Goal: Information Seeking & Learning: Learn about a topic

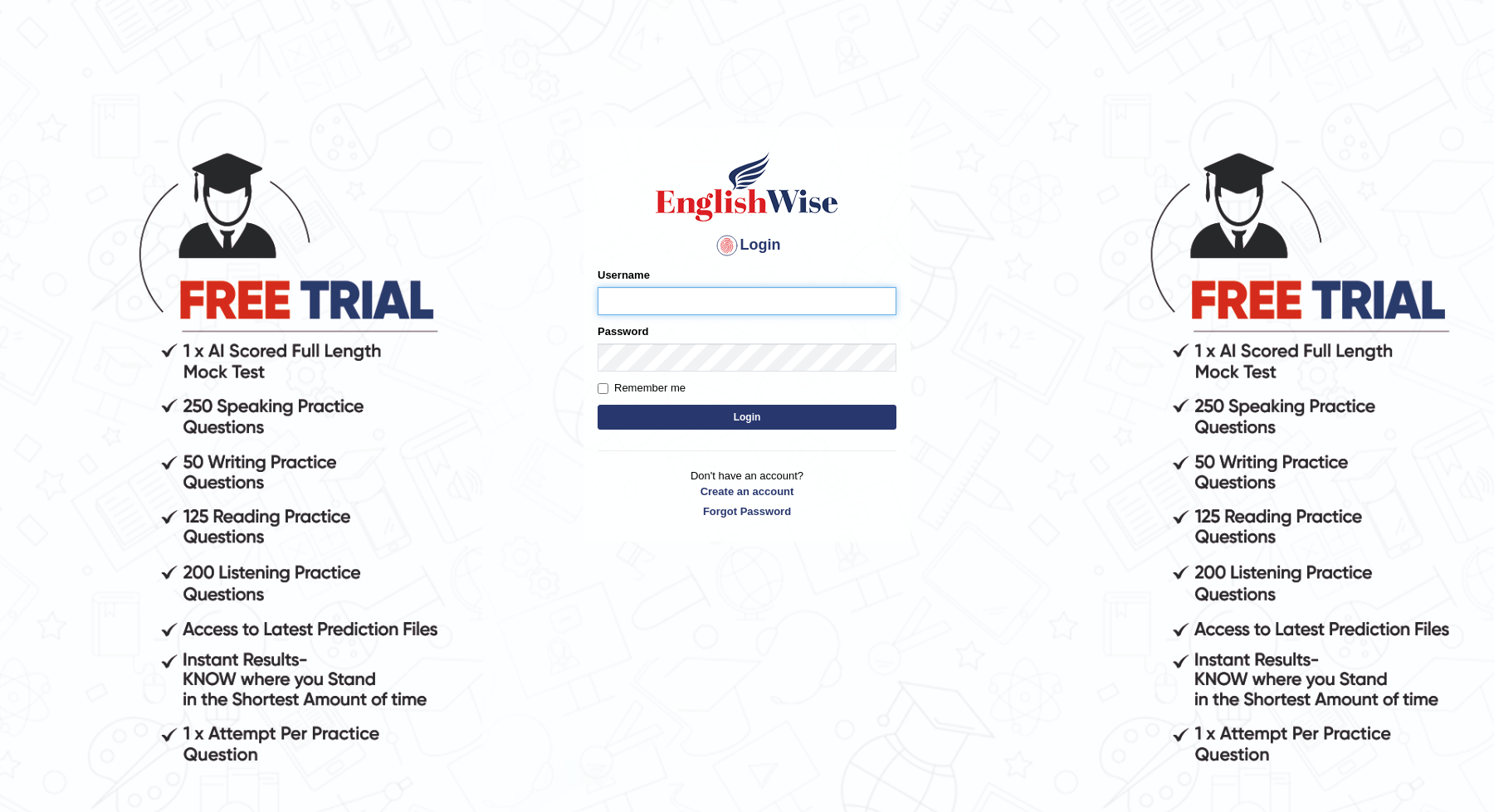
type input "JOLITA04"
click at [661, 414] on button "Login" at bounding box center [747, 417] width 299 height 25
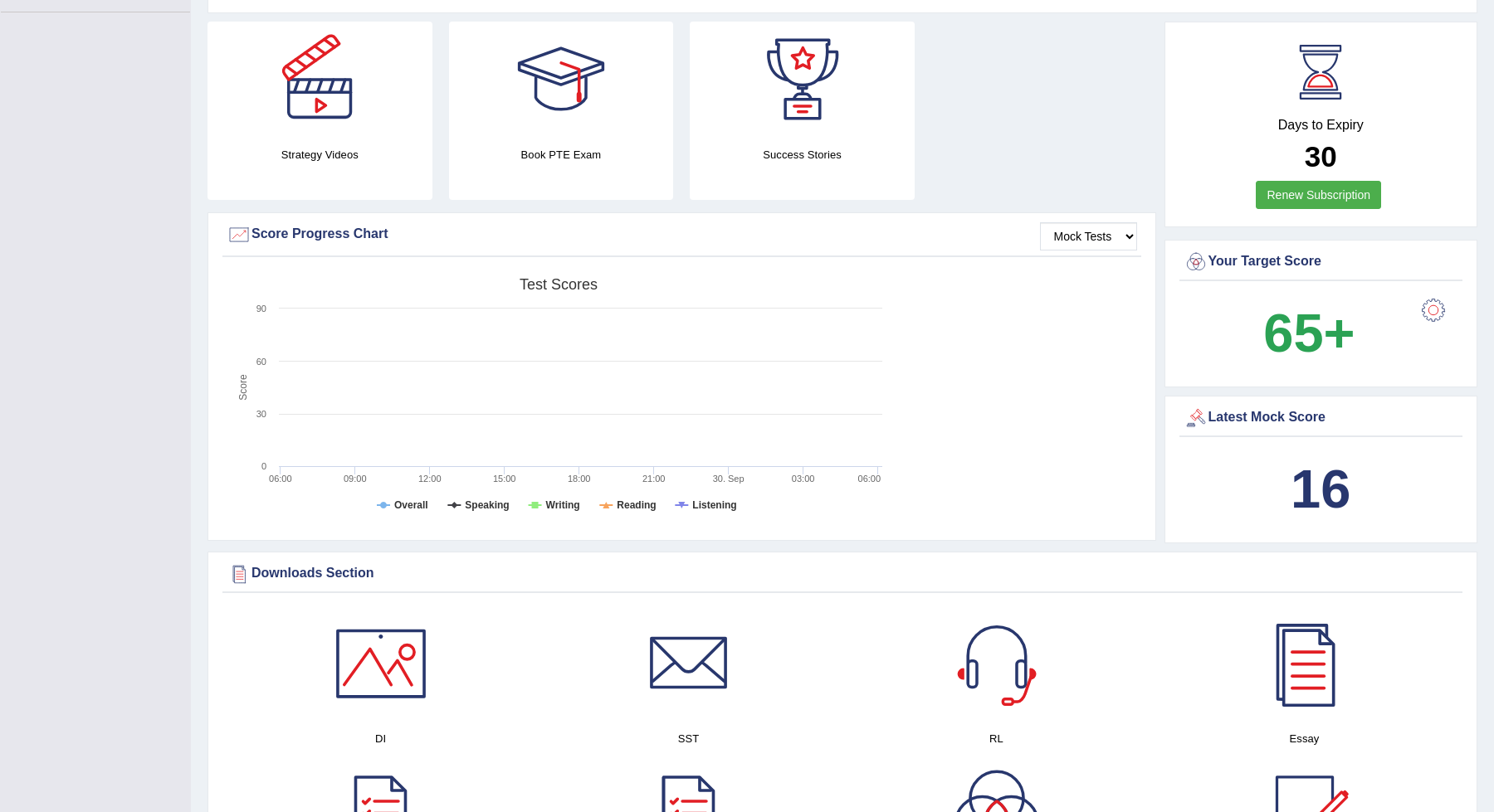
scroll to position [406, 0]
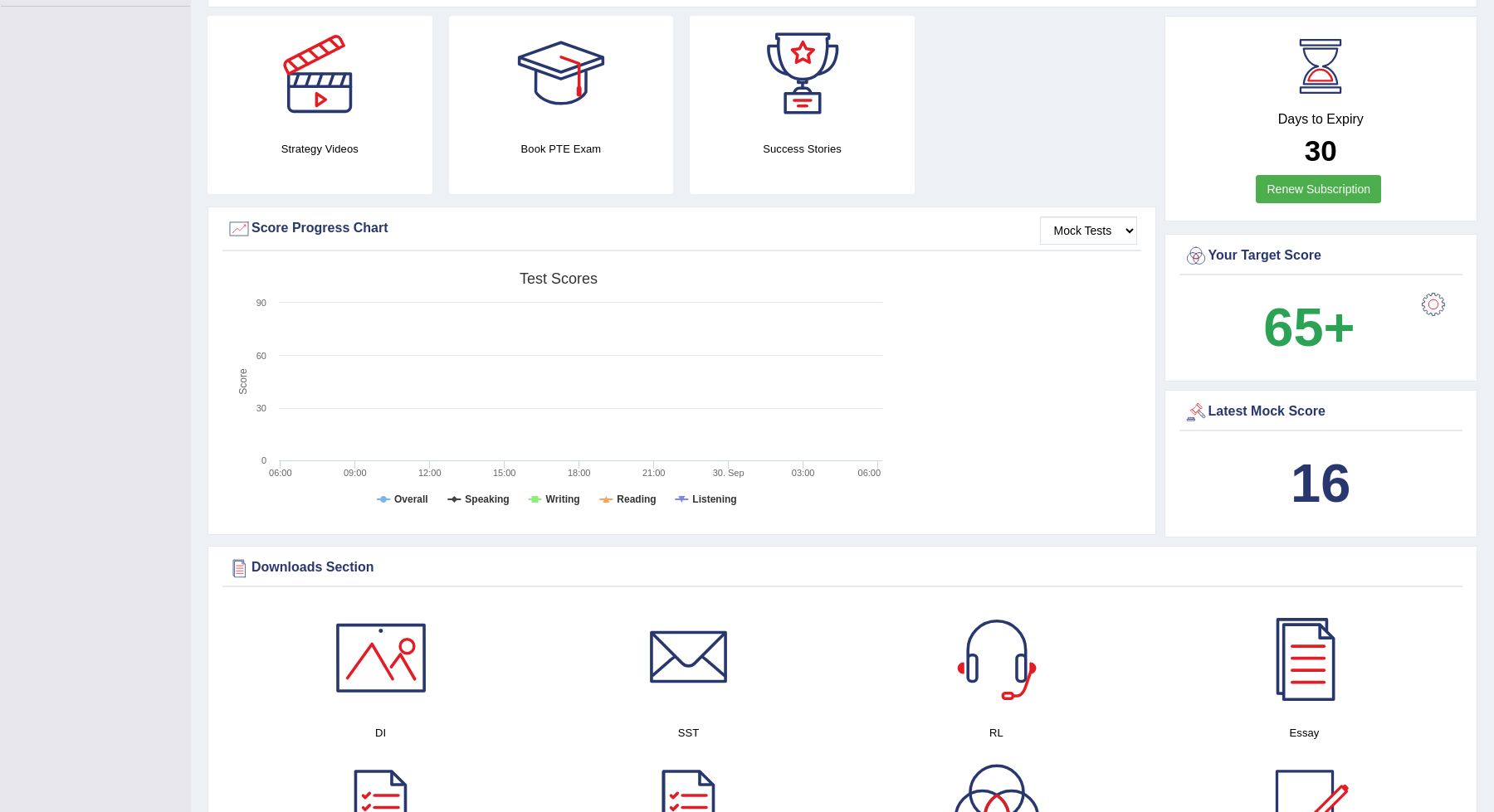
click at [376, 655] on div at bounding box center [381, 658] width 116 height 116
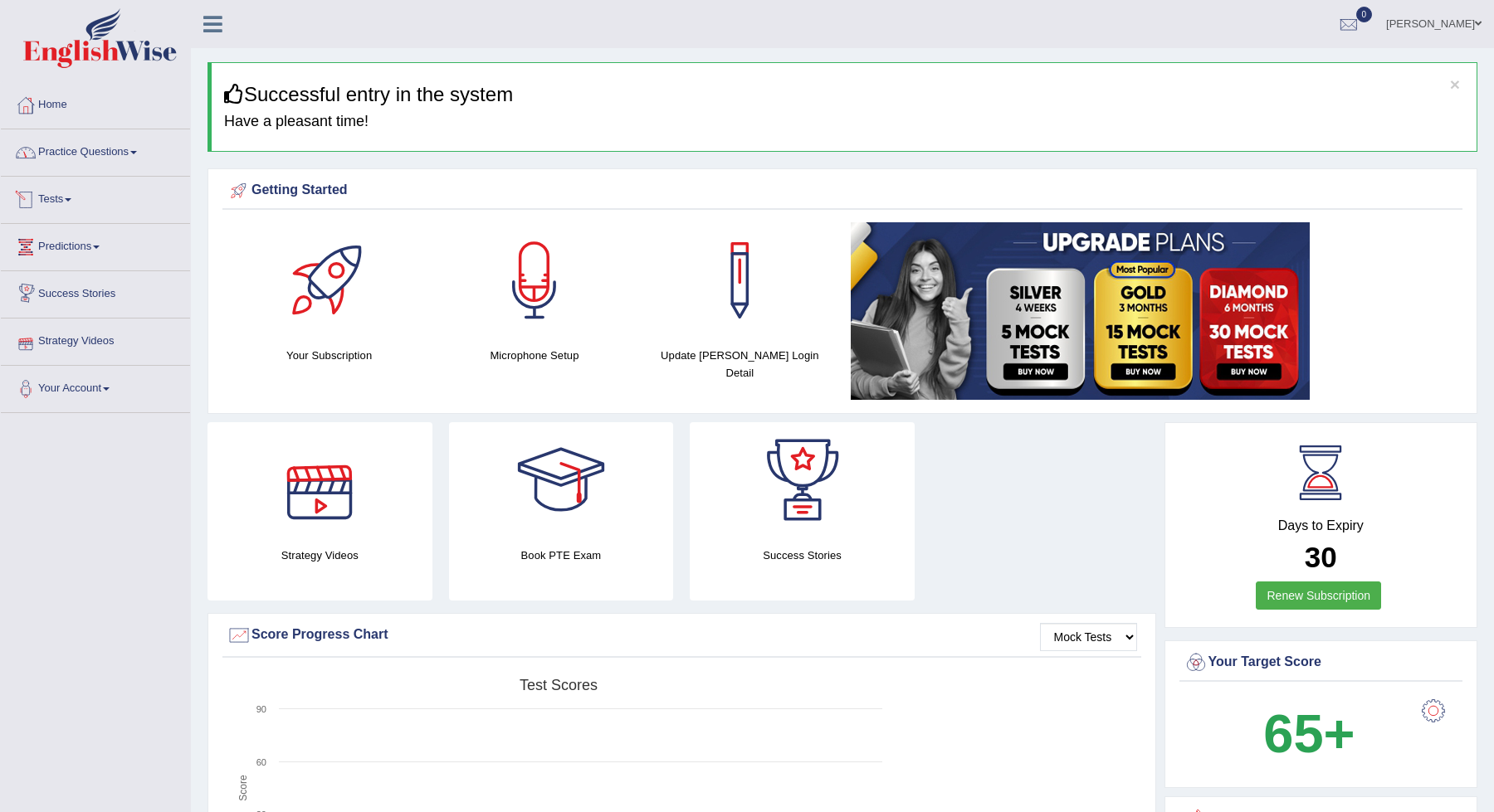
click at [96, 149] on link "Practice Questions" at bounding box center [96, 150] width 190 height 41
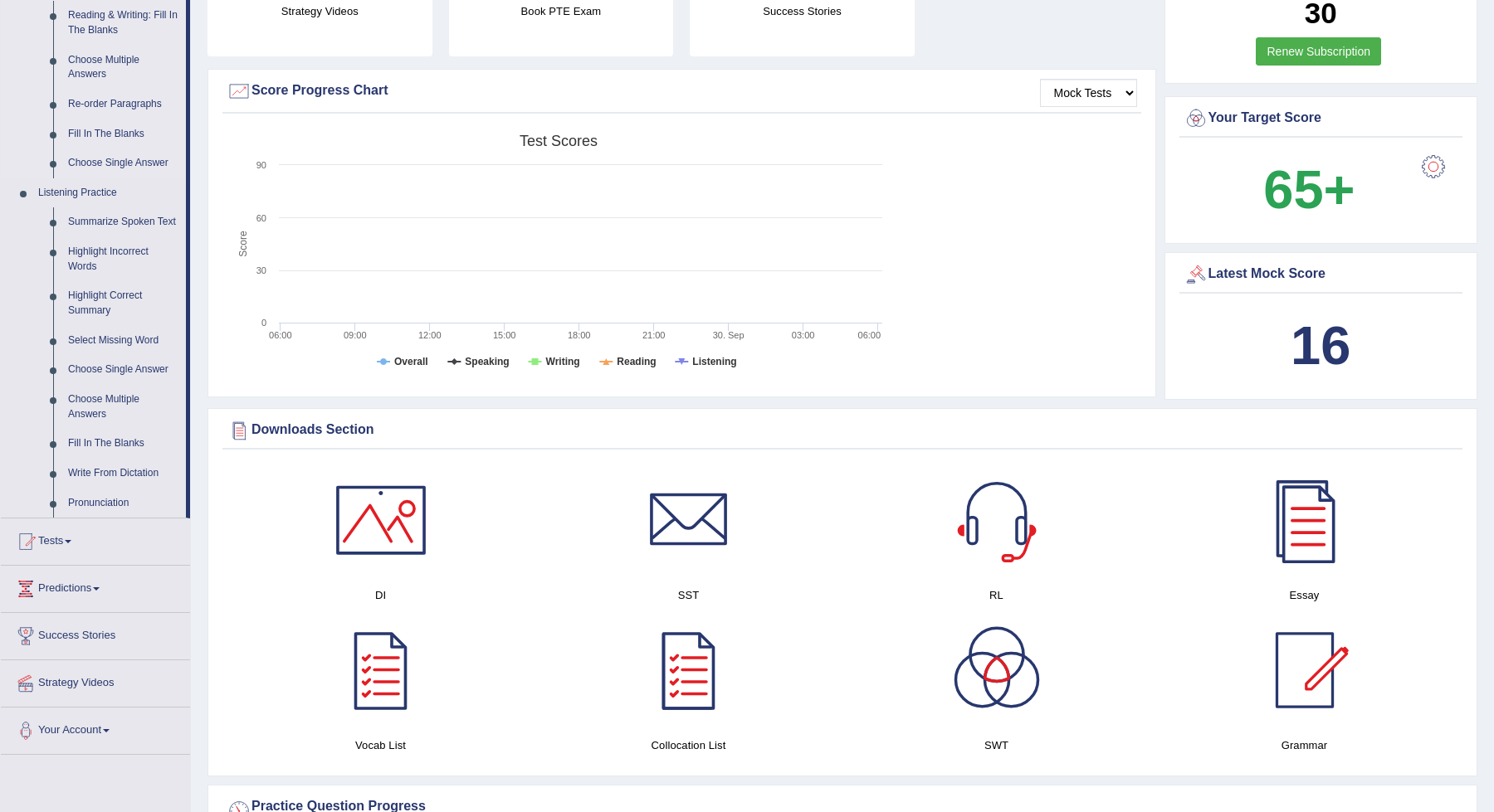
scroll to position [585, 0]
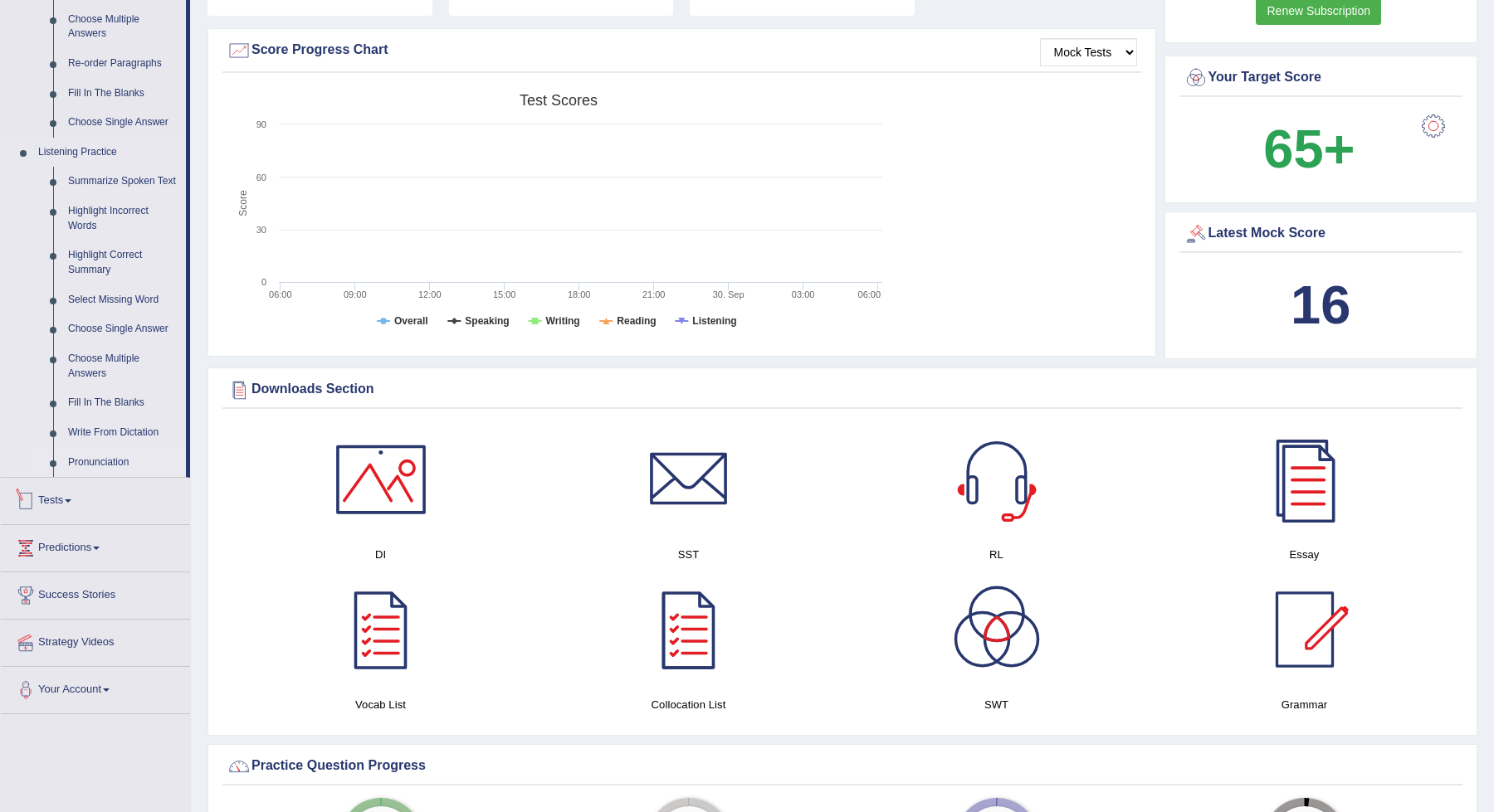
click at [98, 463] on link "Pronunciation" at bounding box center [123, 463] width 125 height 29
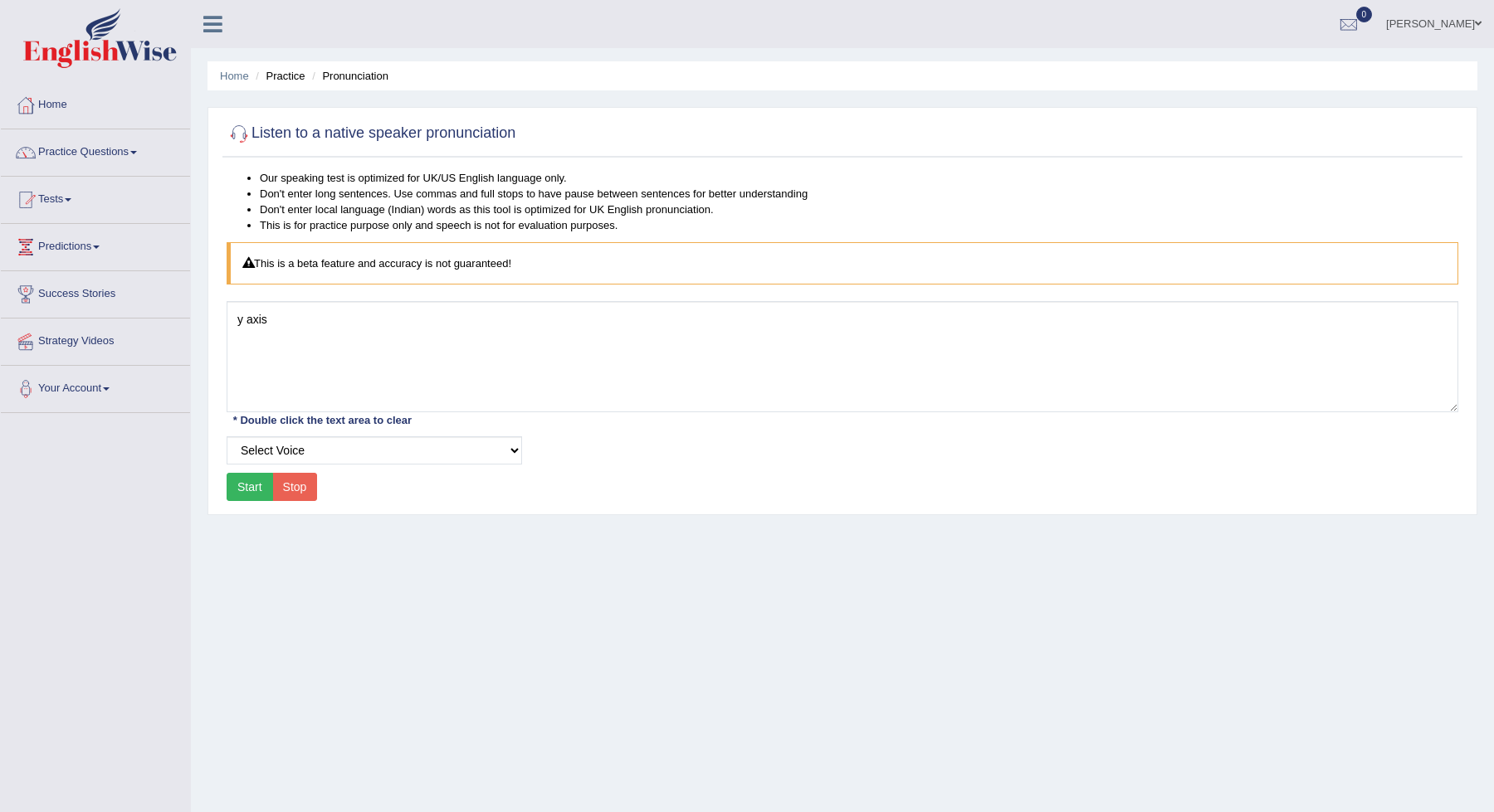
click at [259, 492] on button "Start" at bounding box center [249, 486] width 47 height 29
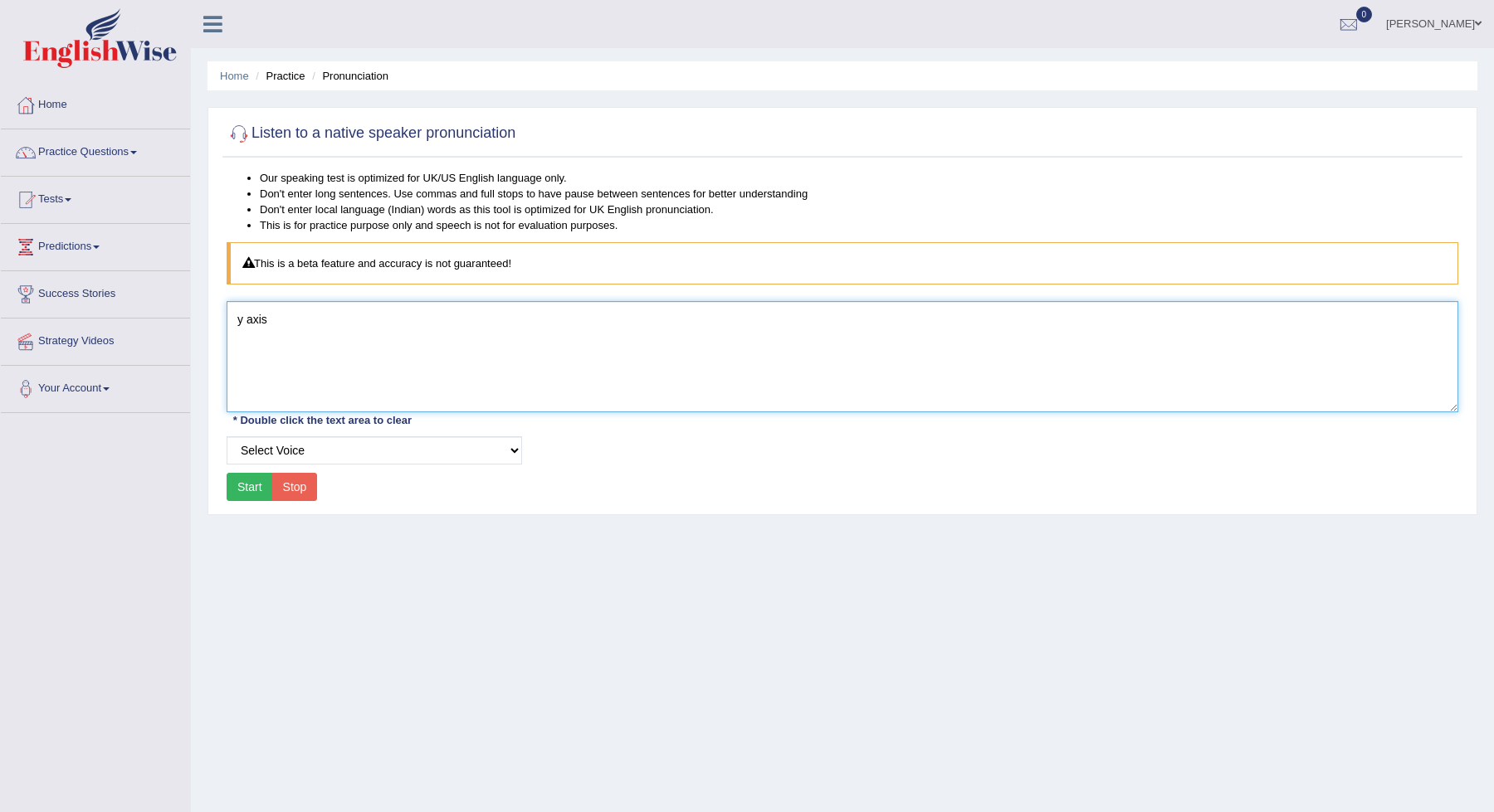
drag, startPoint x: 283, startPoint y: 311, endPoint x: 136, endPoint y: 302, distance: 147.3
click at [136, 302] on div "Toggle navigation Home Practice Questions Speaking Practice Read Aloud Repeat S…" at bounding box center [747, 431] width 1494 height 863
type textarea "x axis"
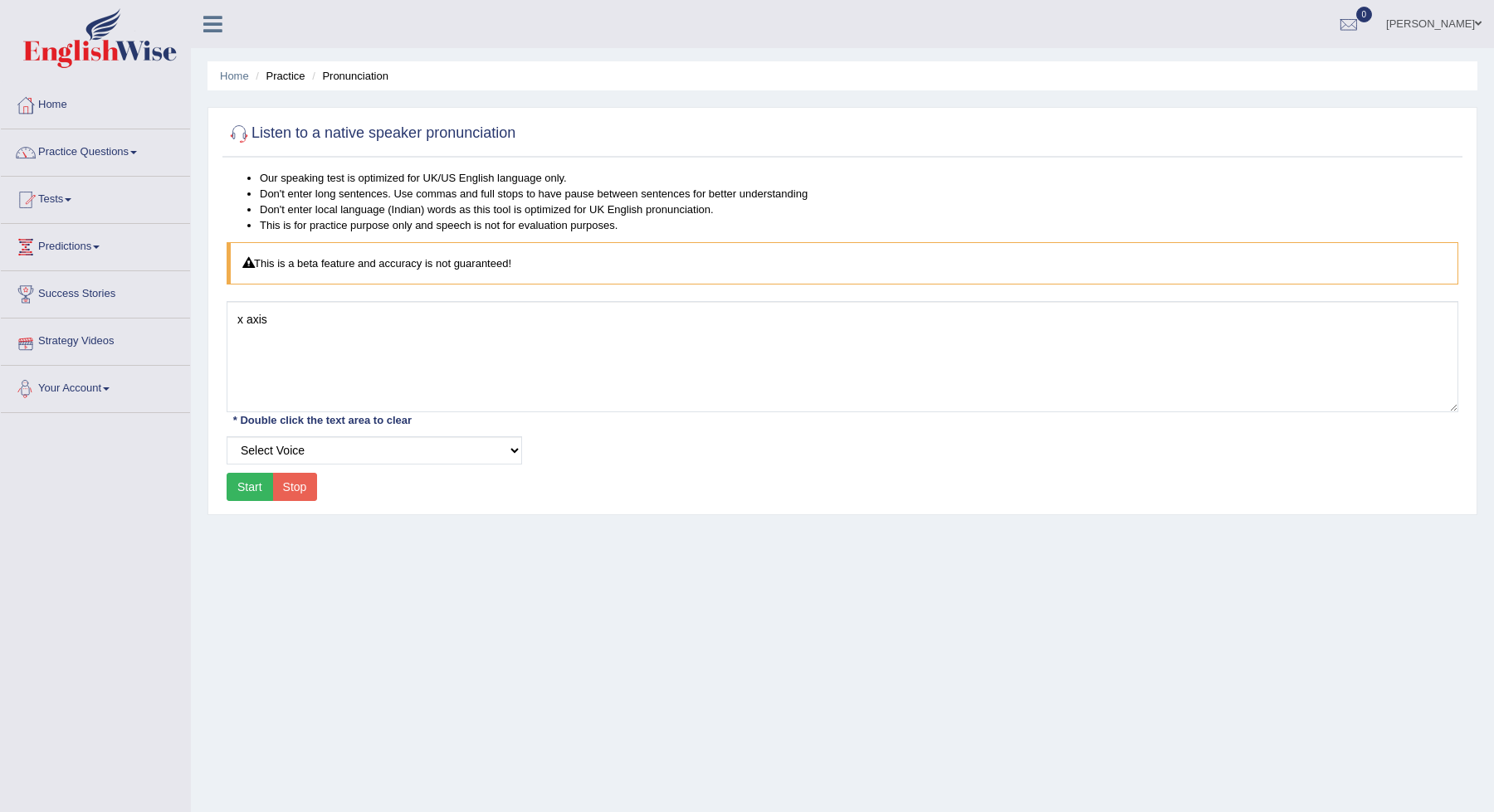
click at [233, 481] on button "Start" at bounding box center [249, 486] width 47 height 29
click at [515, 452] on select "Select Voice UK English Female UK English Male" at bounding box center [374, 451] width 295 height 29
select select "49"
click at [238, 497] on button "Start" at bounding box center [249, 486] width 47 height 29
click at [115, 166] on link "Practice Questions" at bounding box center [96, 150] width 190 height 41
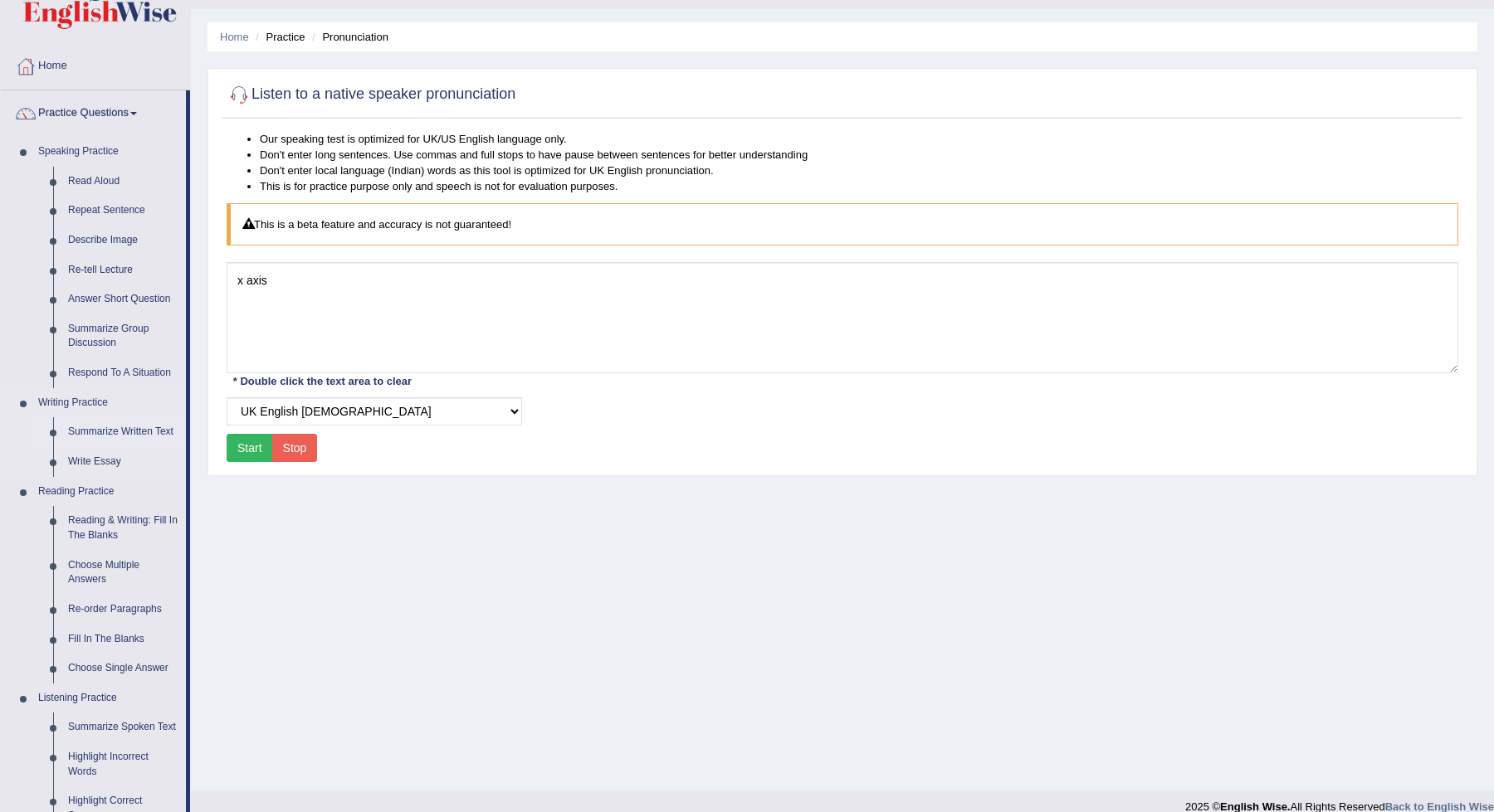
scroll to position [47, 0]
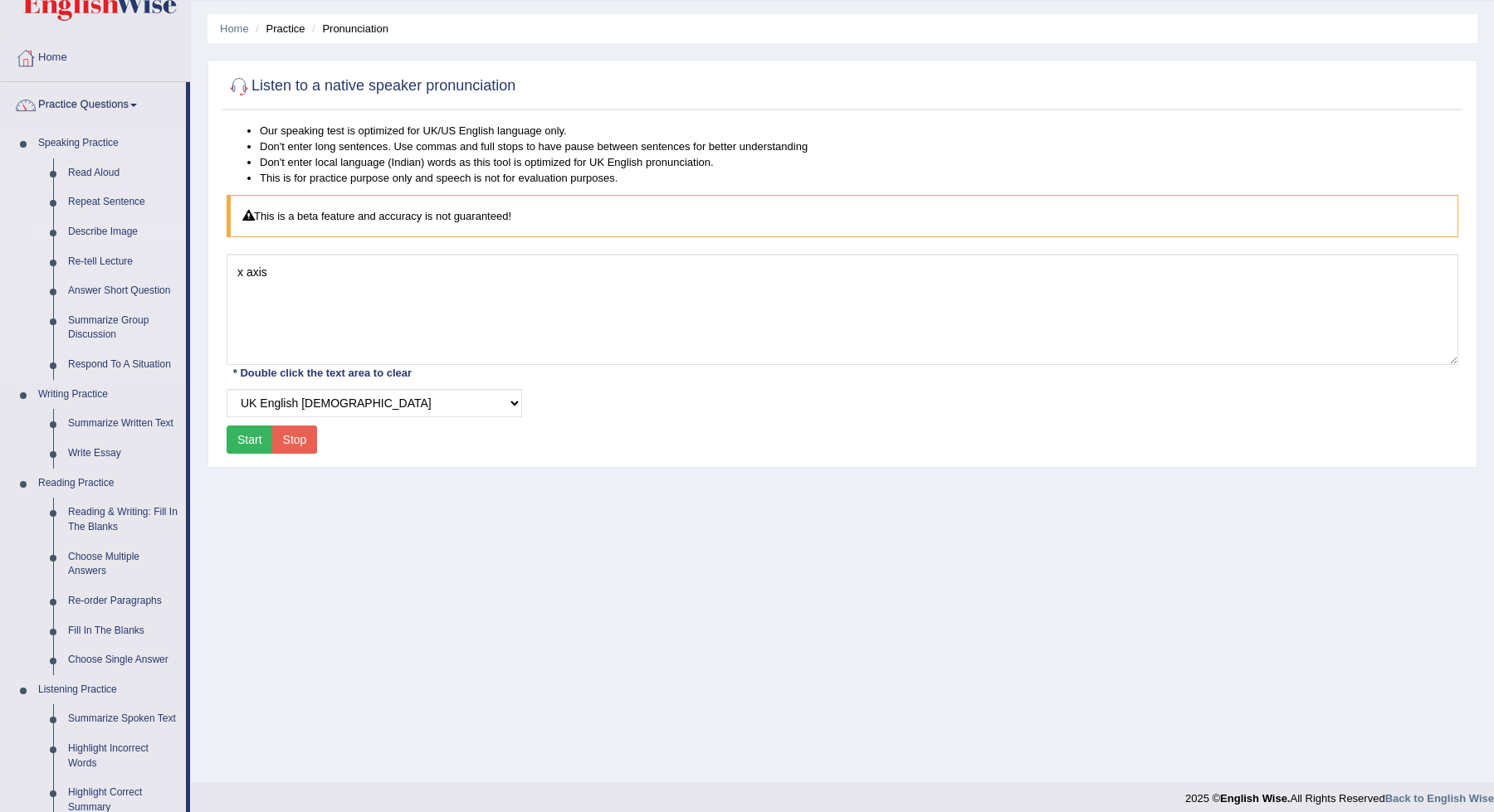
click at [97, 231] on link "Describe Image" at bounding box center [123, 232] width 125 height 29
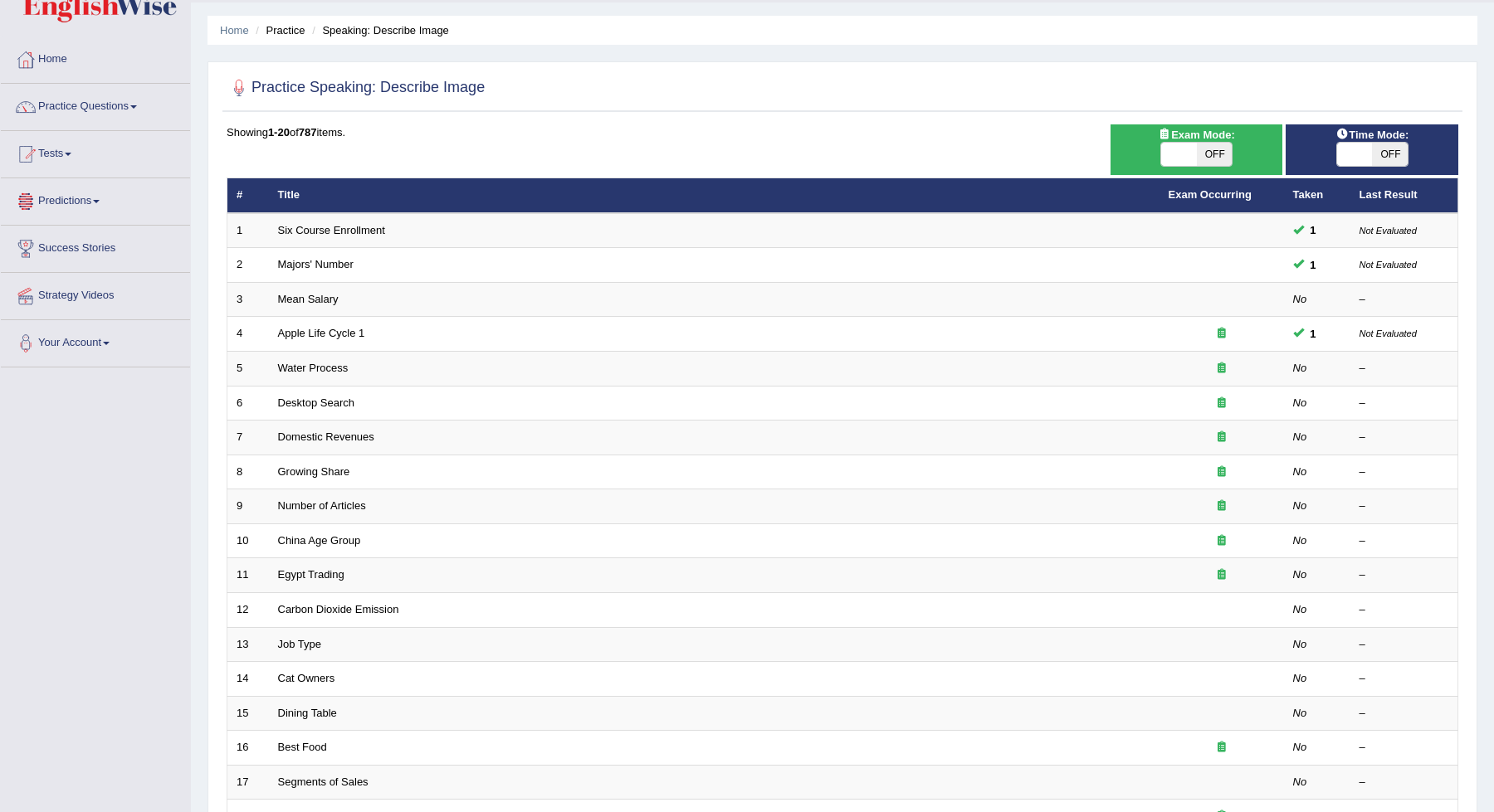
click at [1210, 154] on span "OFF" at bounding box center [1214, 154] width 36 height 23
checkbox input "true"
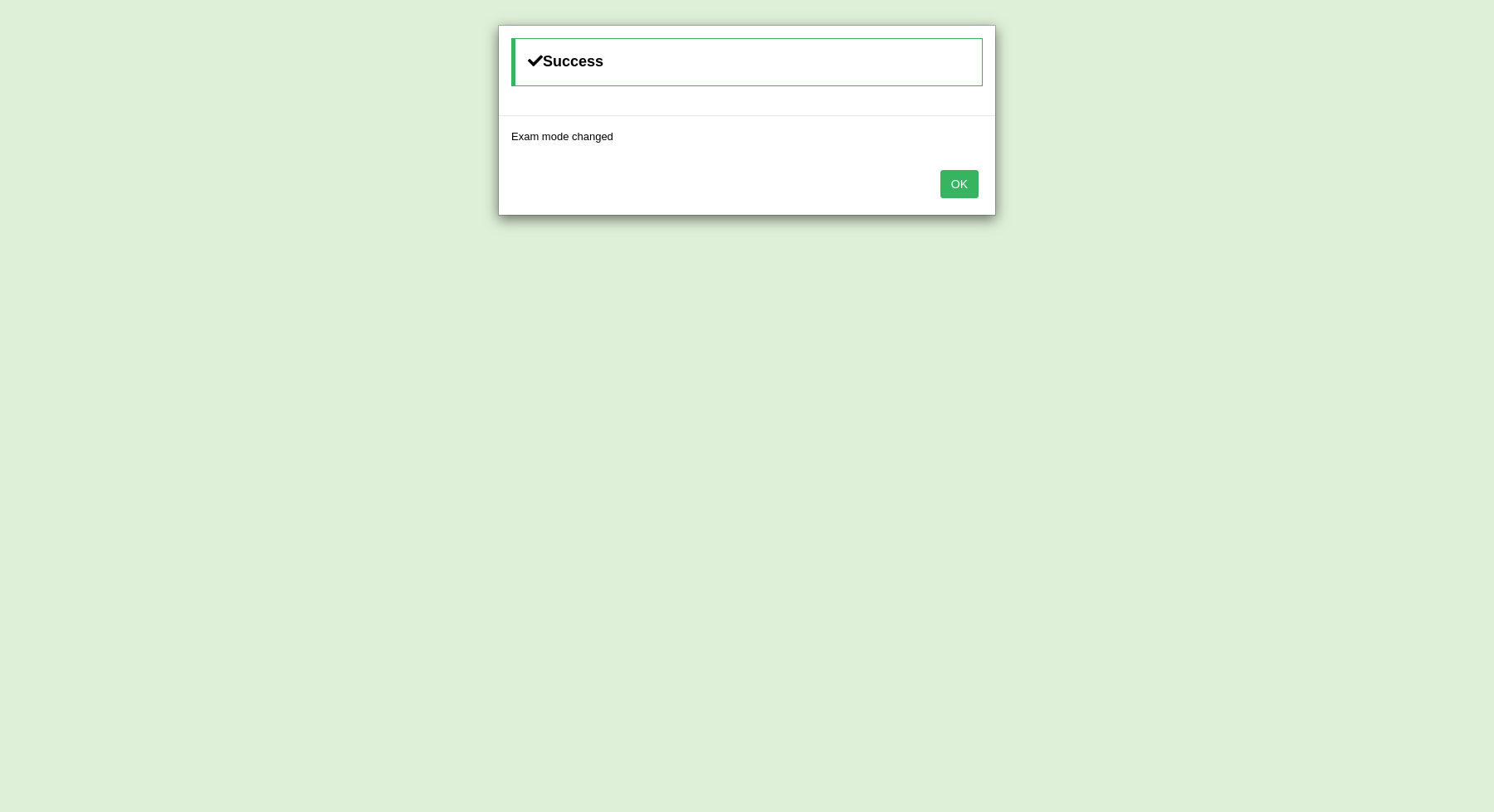
click at [959, 177] on button "OK" at bounding box center [960, 184] width 39 height 29
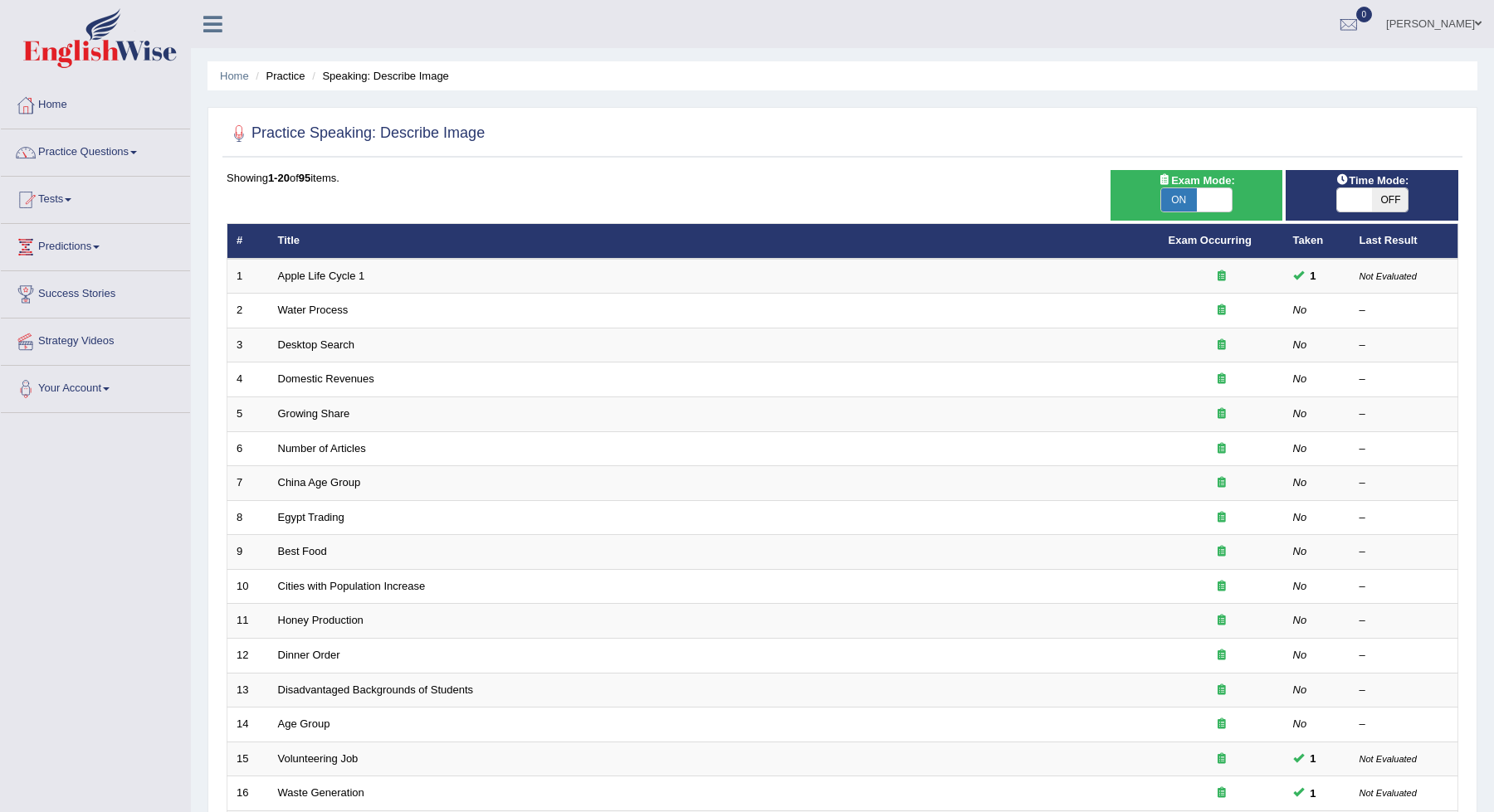
click at [1397, 189] on span "OFF" at bounding box center [1389, 200] width 36 height 23
checkbox input "true"
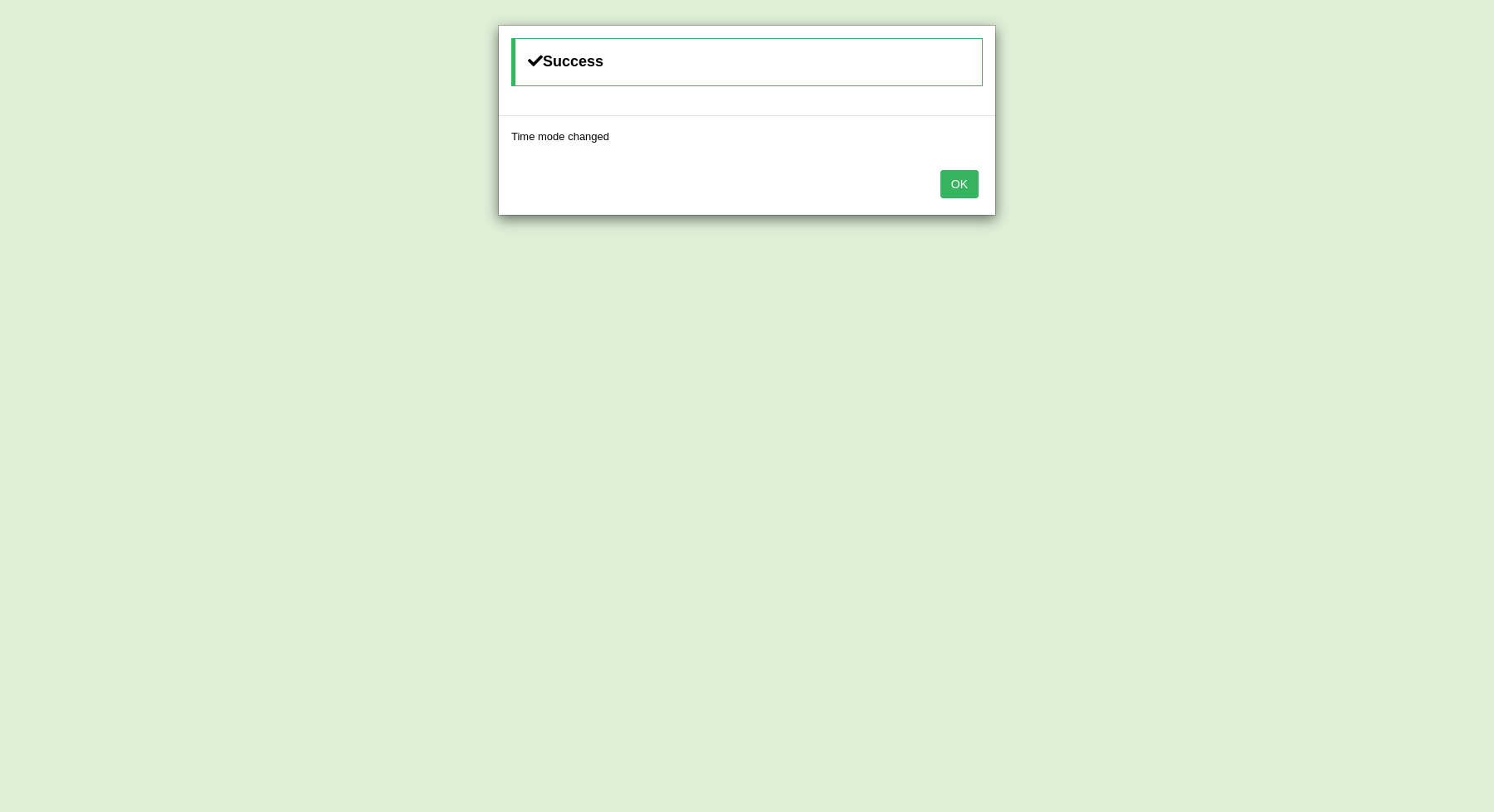
click at [959, 179] on button "OK" at bounding box center [960, 184] width 39 height 29
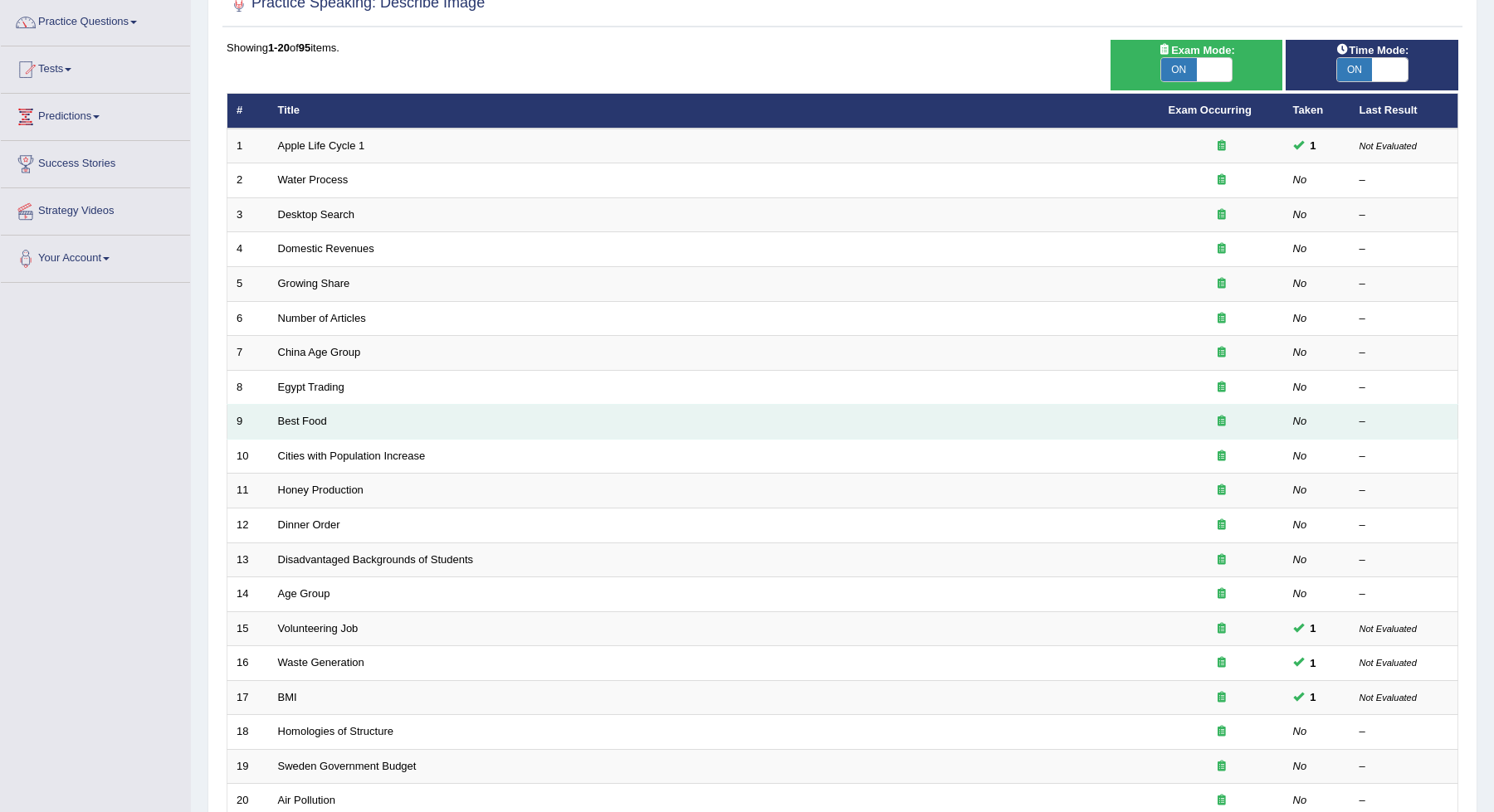
scroll to position [132, 0]
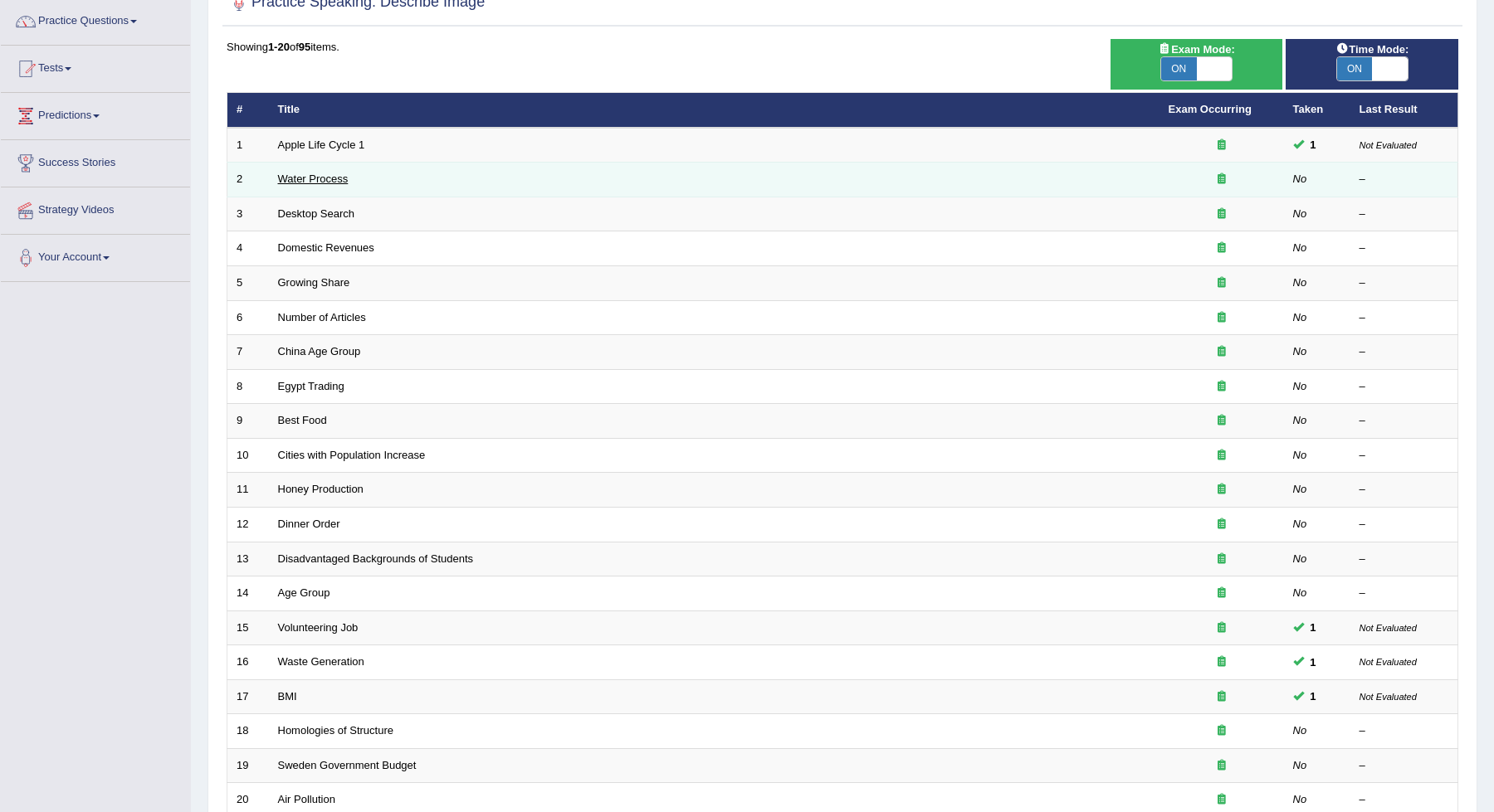
click at [325, 174] on link "Water Process" at bounding box center [313, 179] width 71 height 13
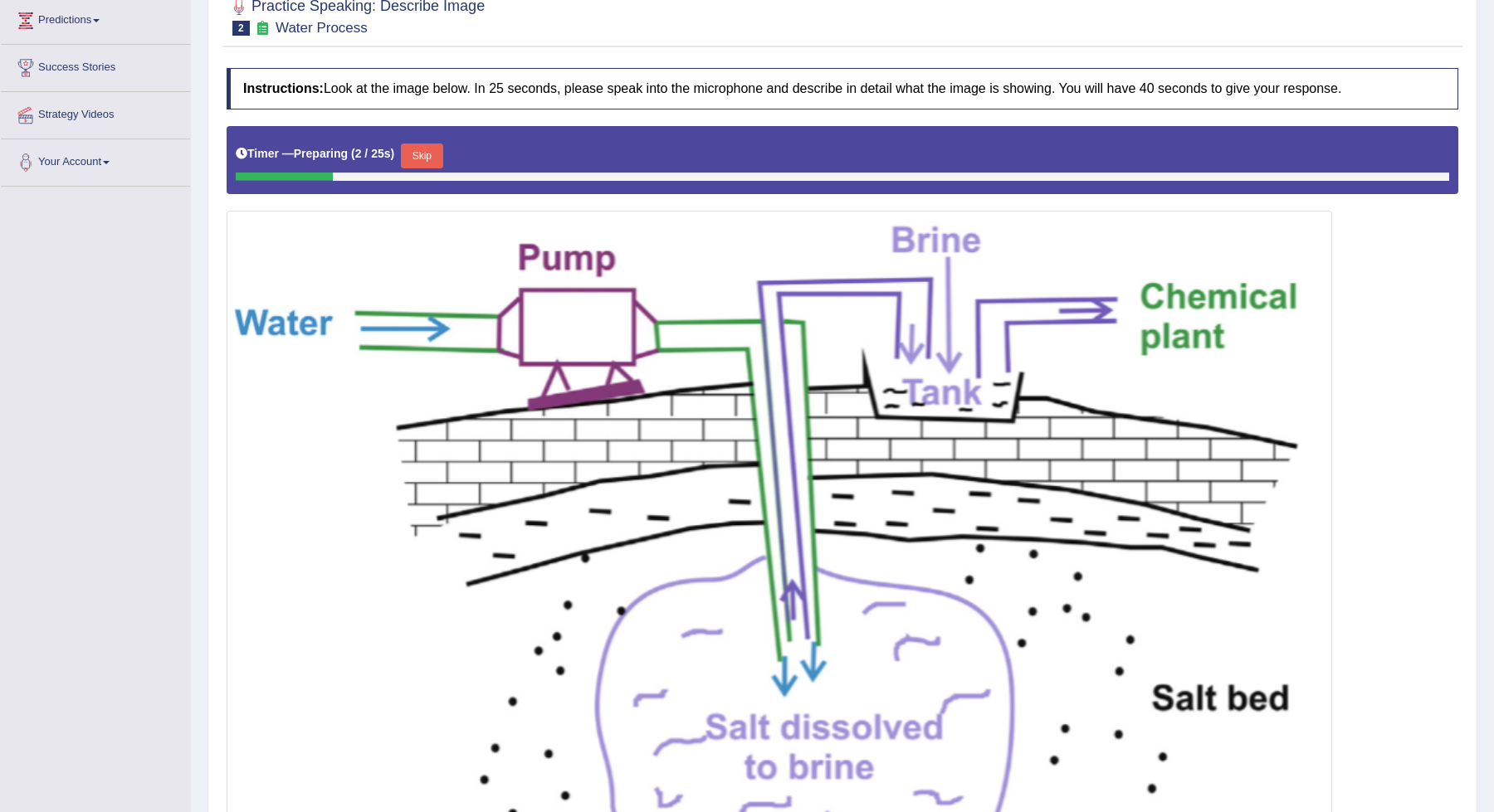
scroll to position [159, 0]
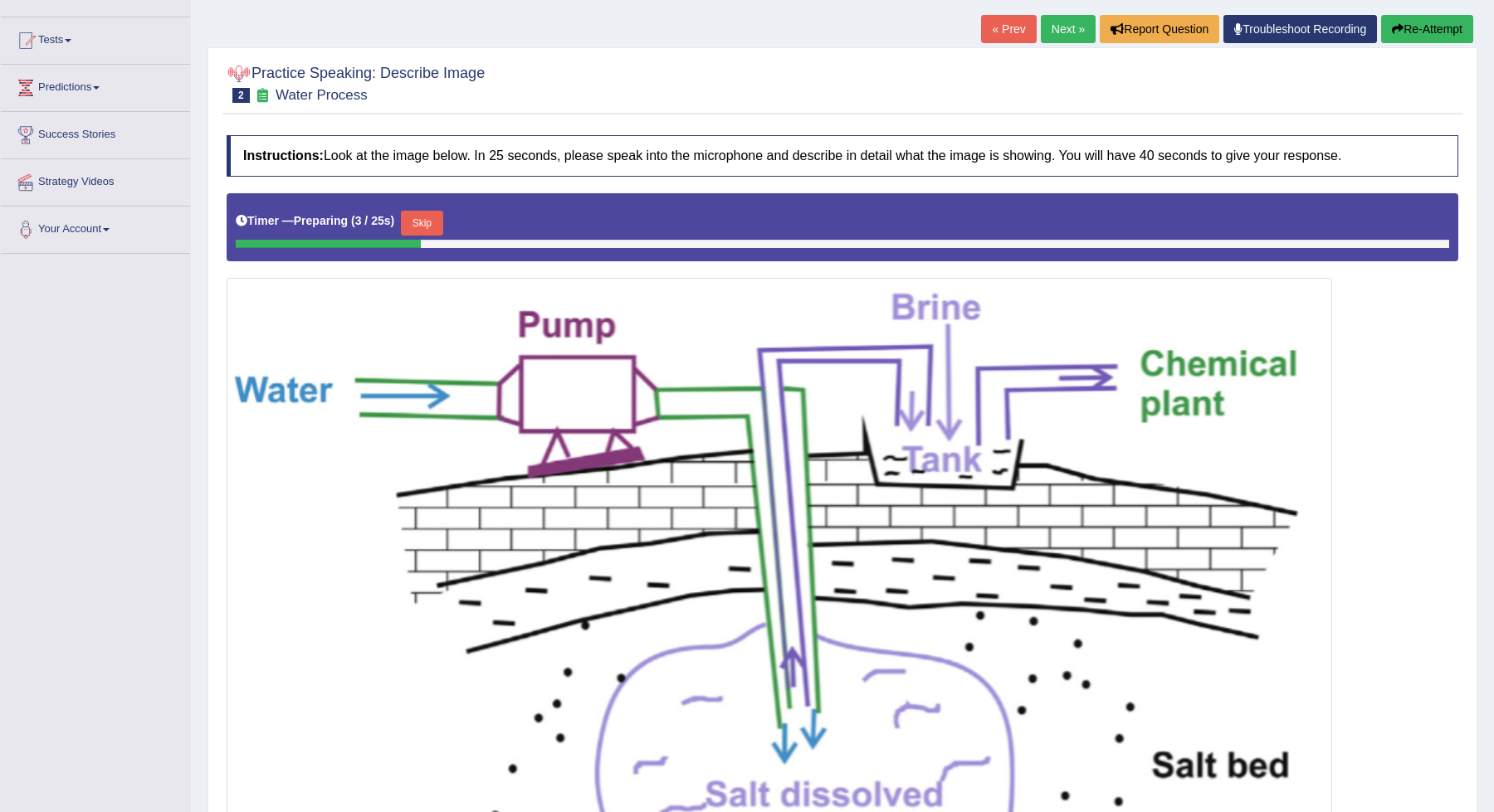
click at [1059, 33] on link "Next »" at bounding box center [1068, 29] width 55 height 29
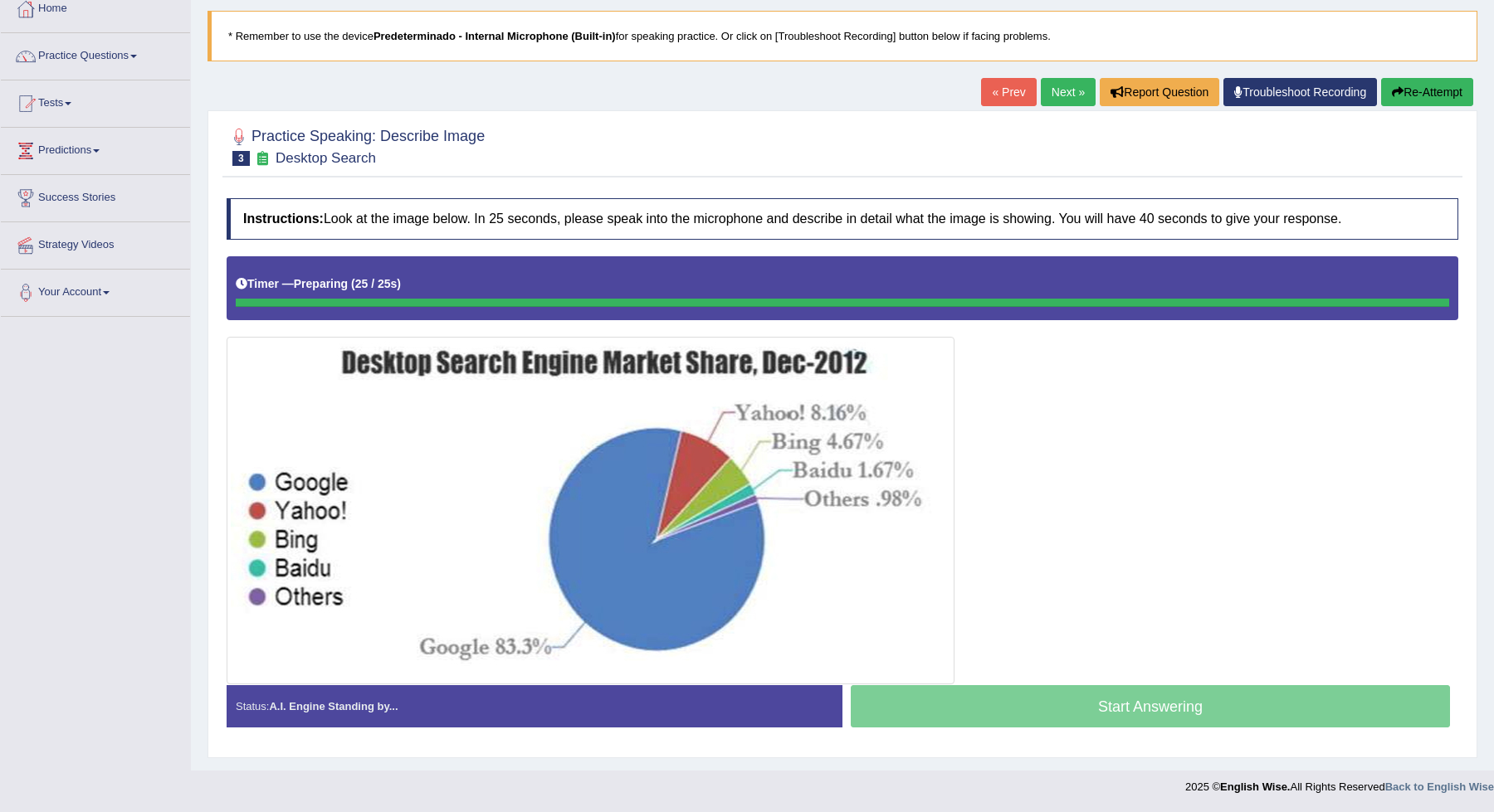
scroll to position [93, 0]
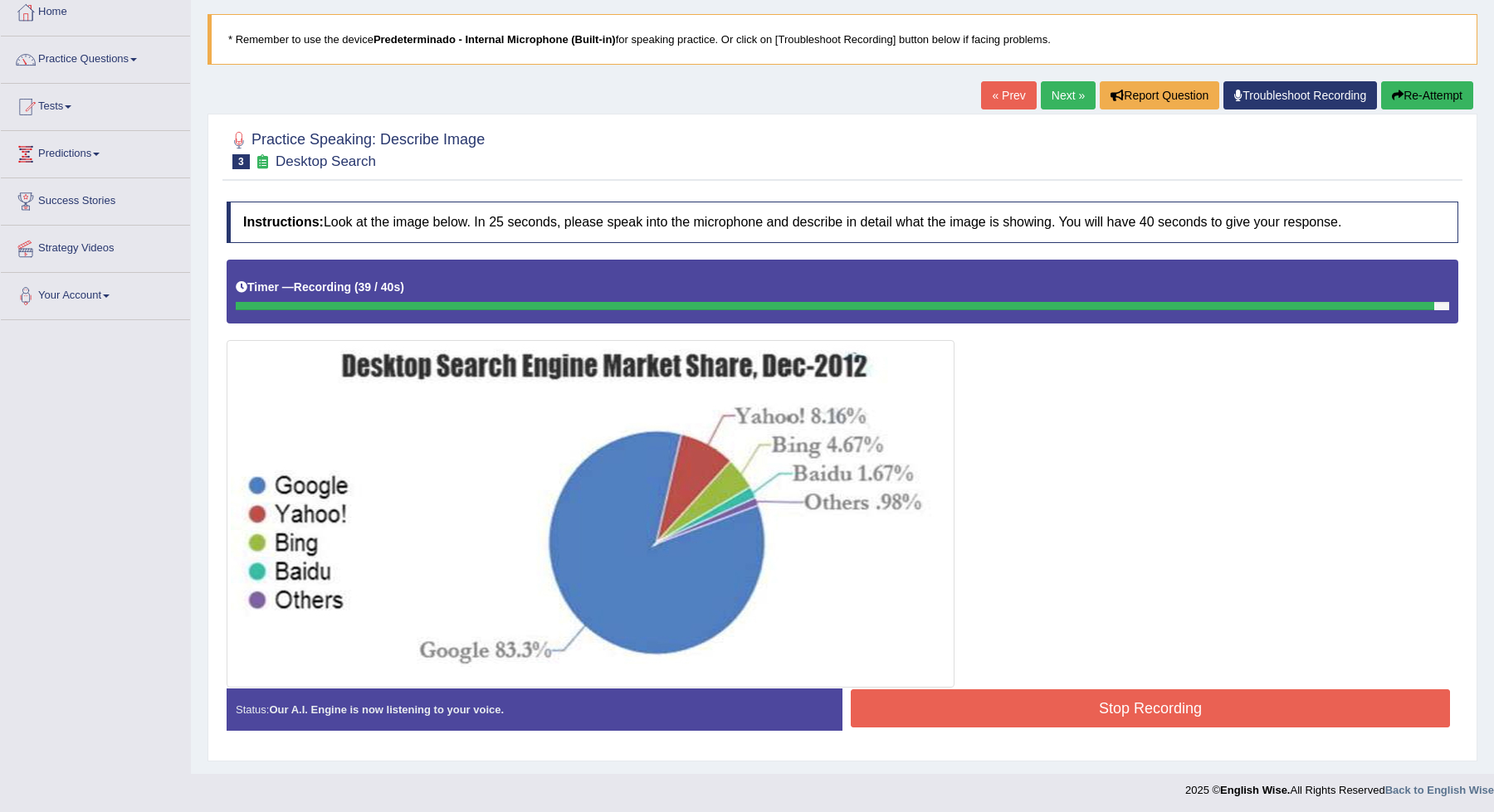
click at [1144, 711] on button "Stop Recording" at bounding box center [1150, 709] width 599 height 39
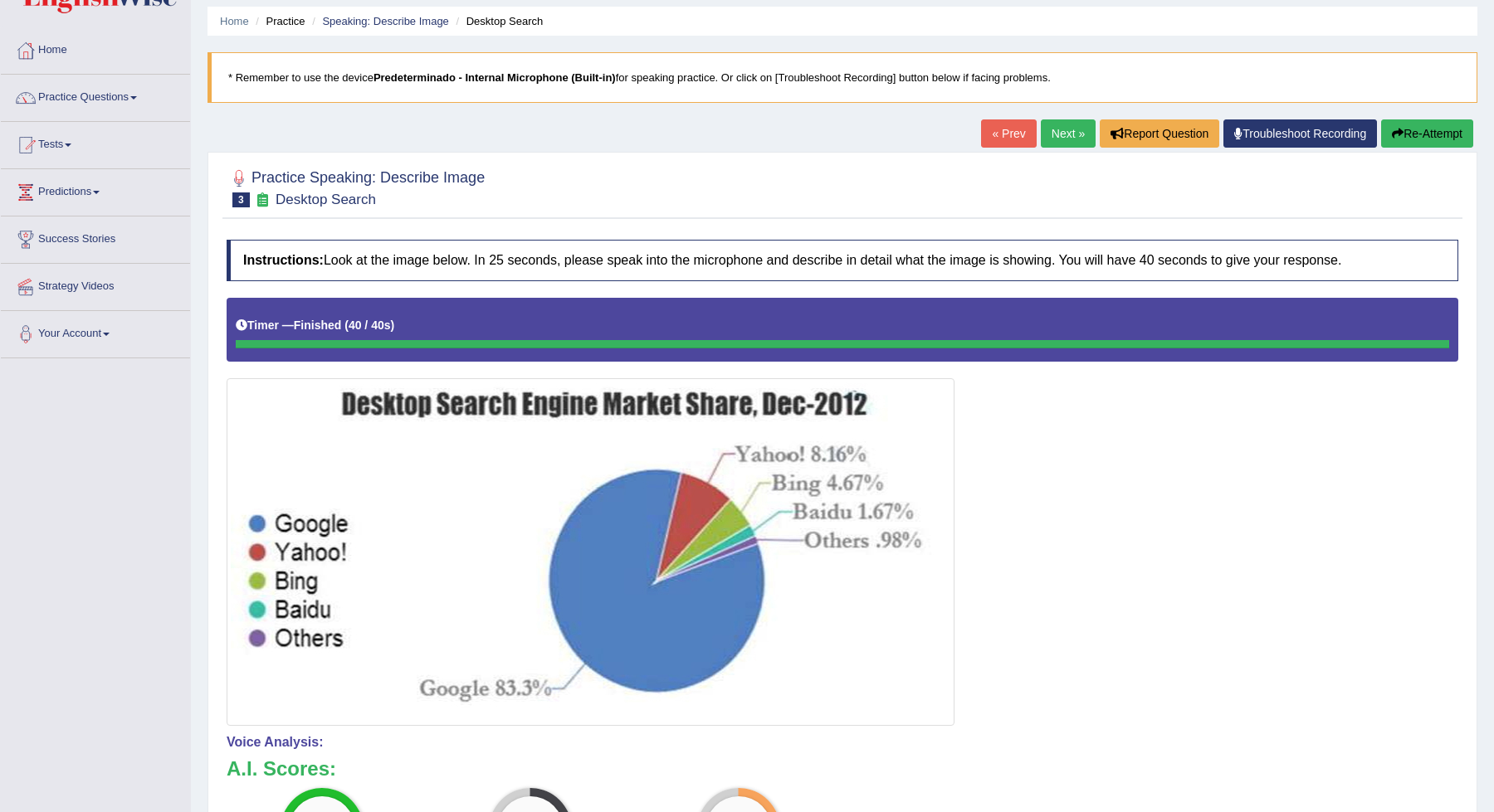
scroll to position [0, 0]
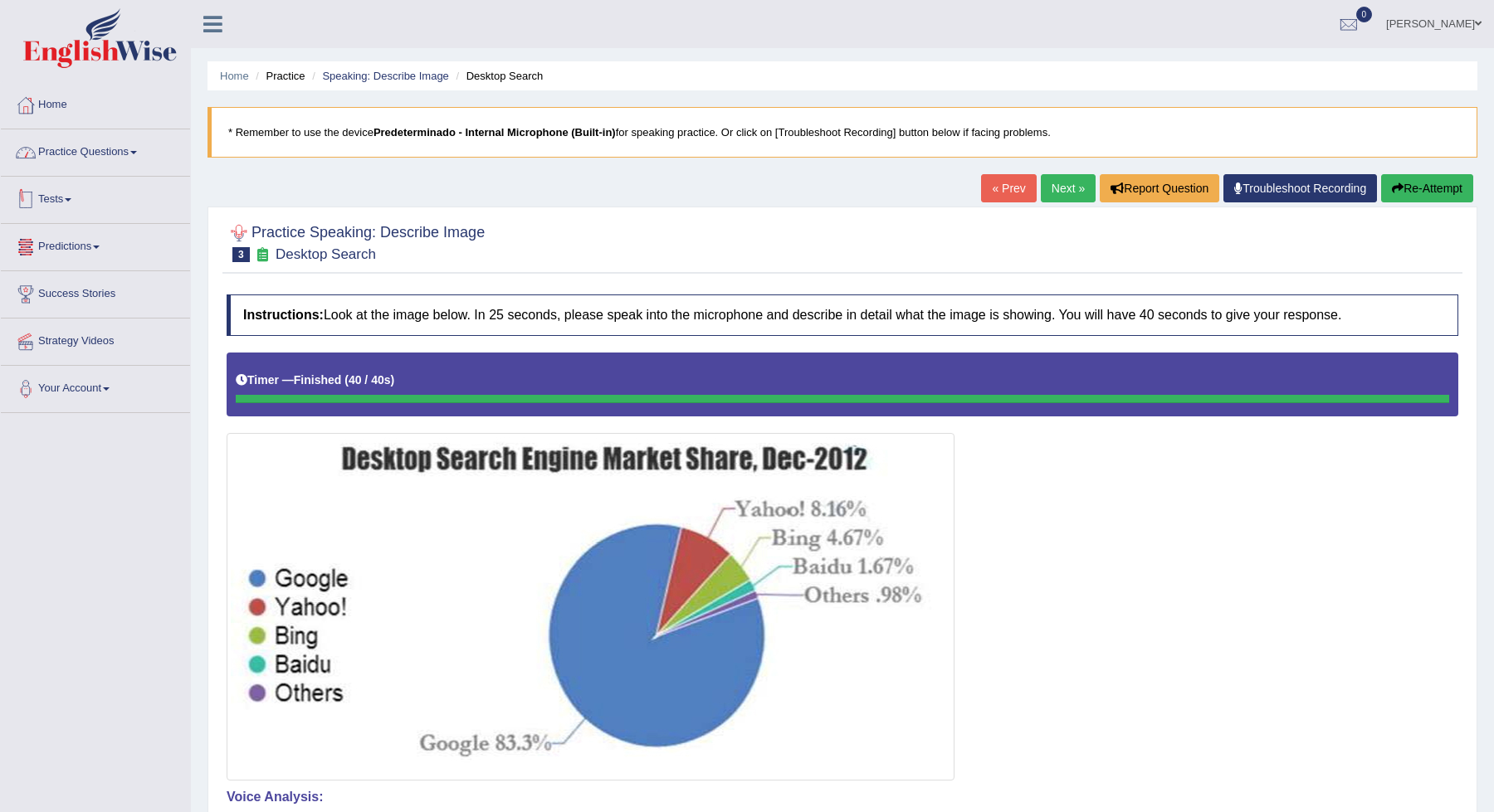
click at [166, 152] on link "Practice Questions" at bounding box center [96, 150] width 190 height 41
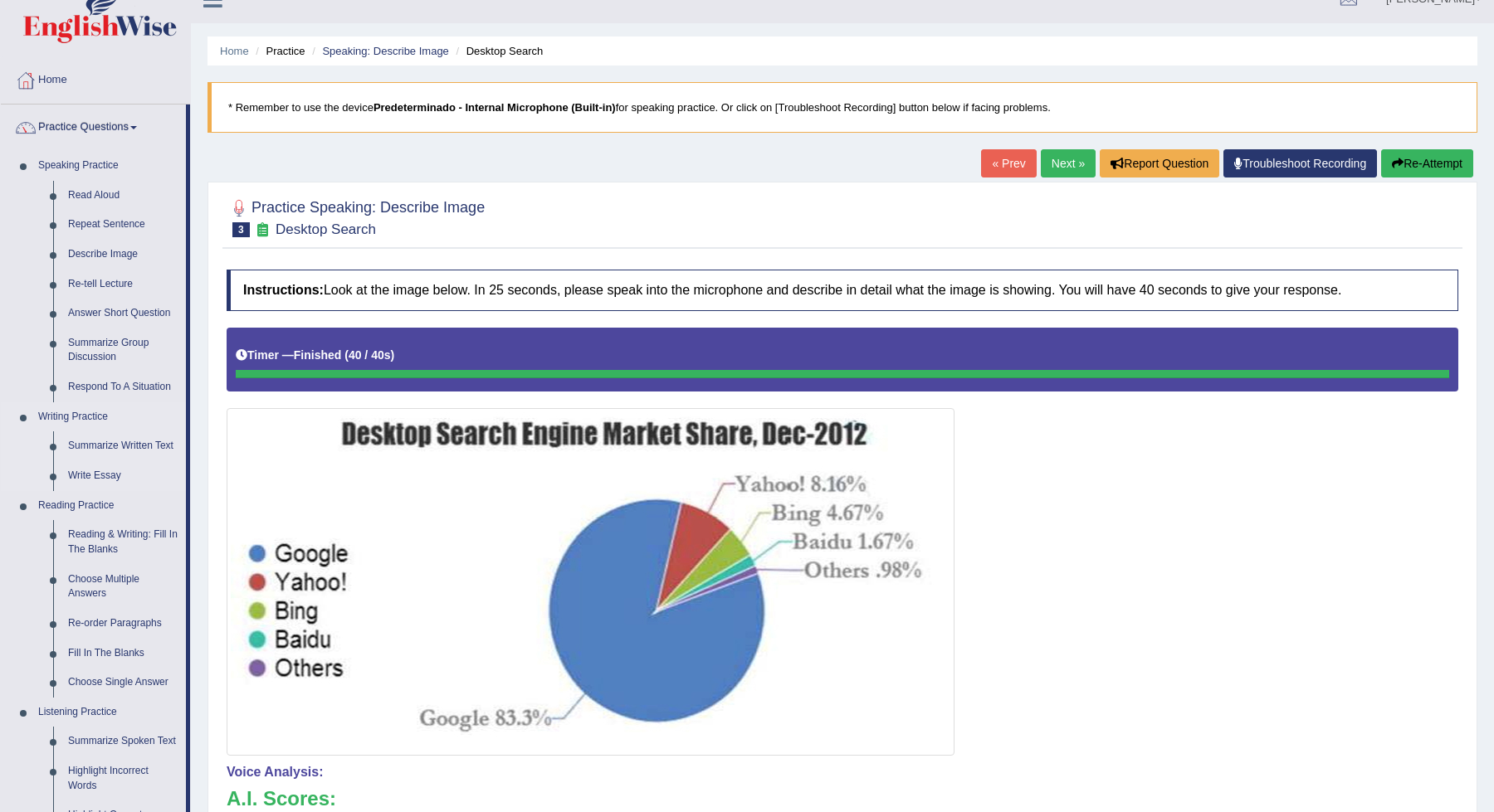
scroll to position [27, 0]
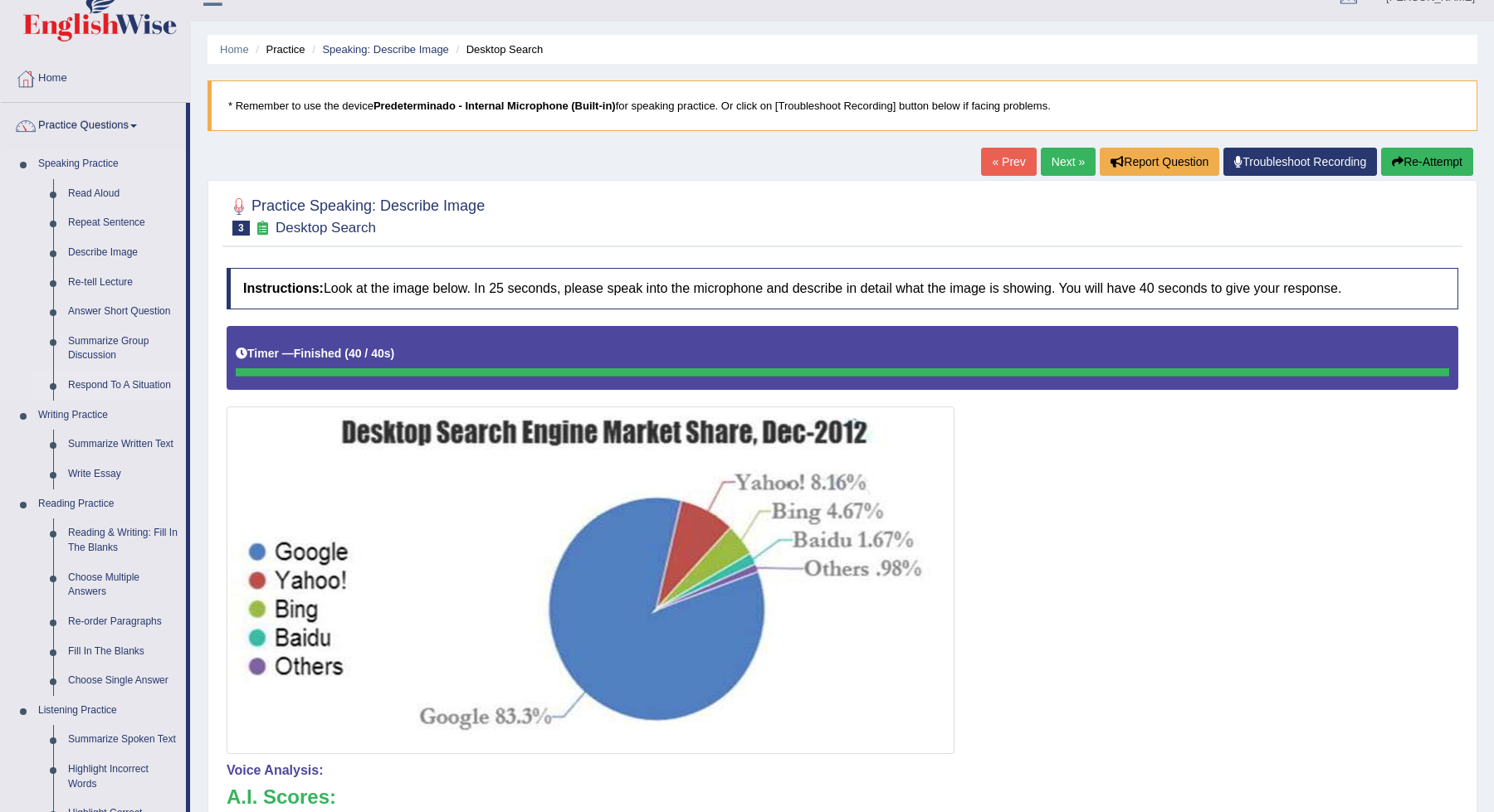
click at [119, 386] on link "Respond To A Situation" at bounding box center [123, 385] width 125 height 29
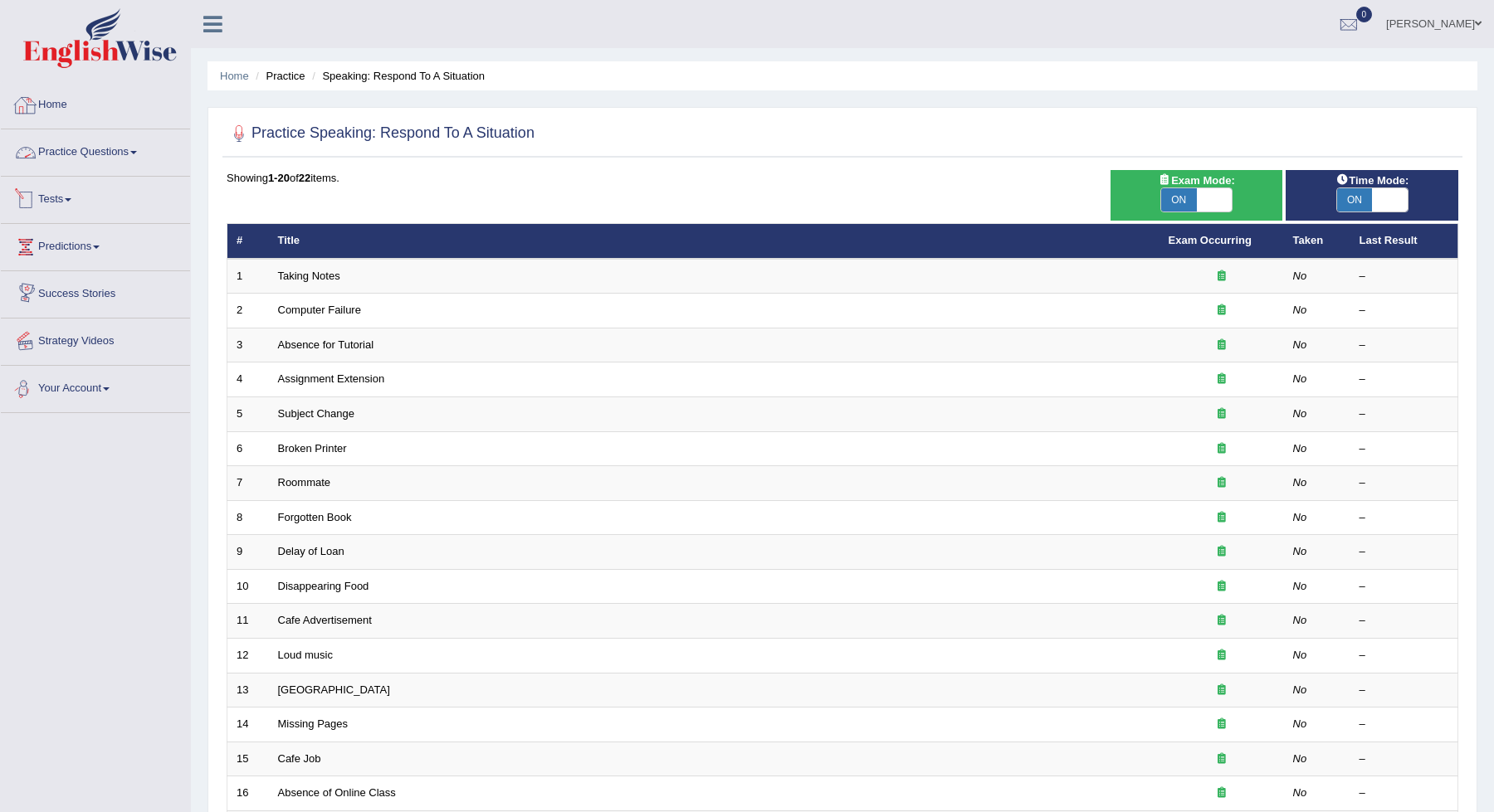
click at [76, 143] on link "Practice Questions" at bounding box center [96, 150] width 190 height 41
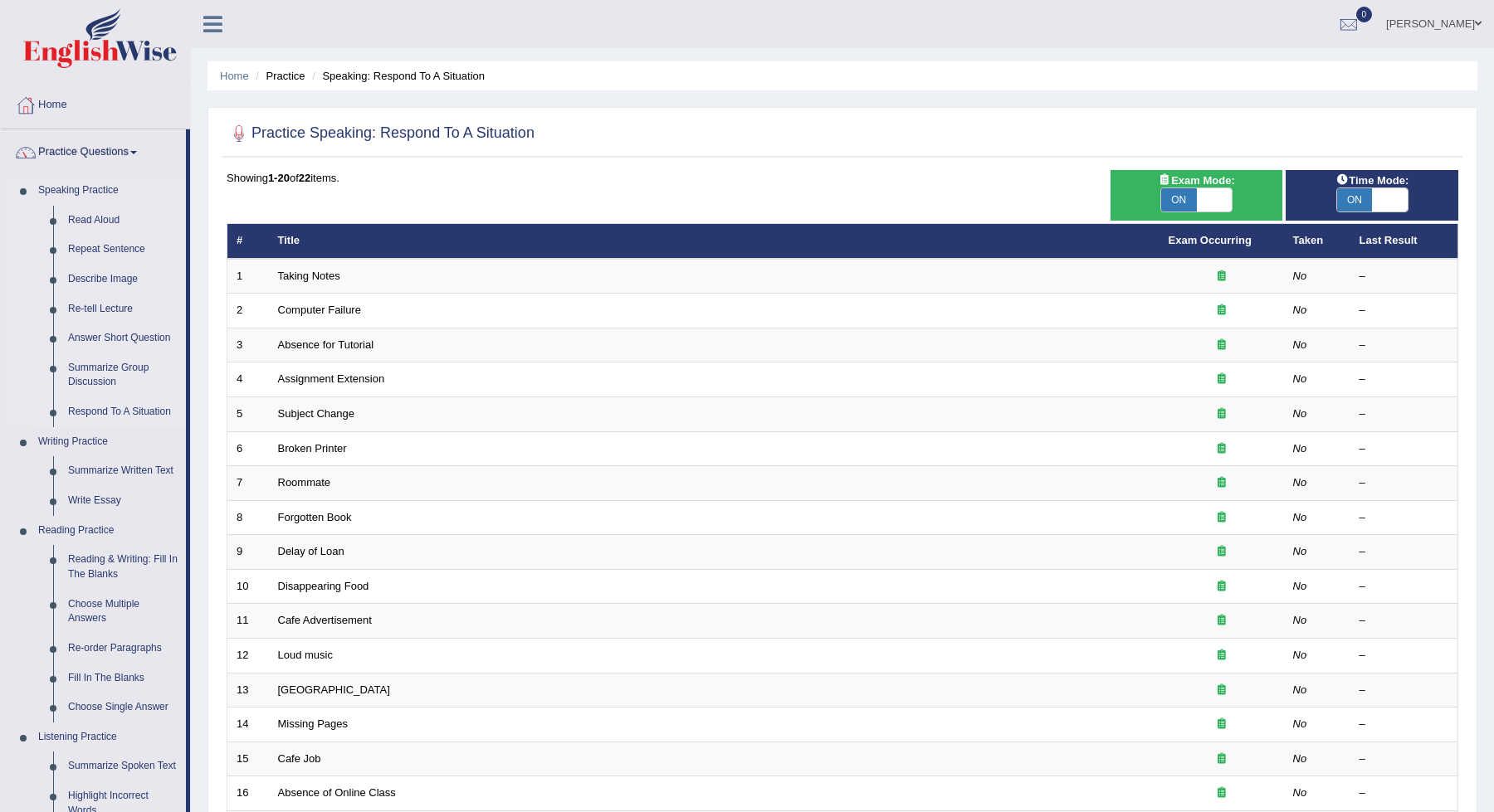
click at [104, 369] on link "Summarize Group Discussion" at bounding box center [123, 375] width 125 height 44
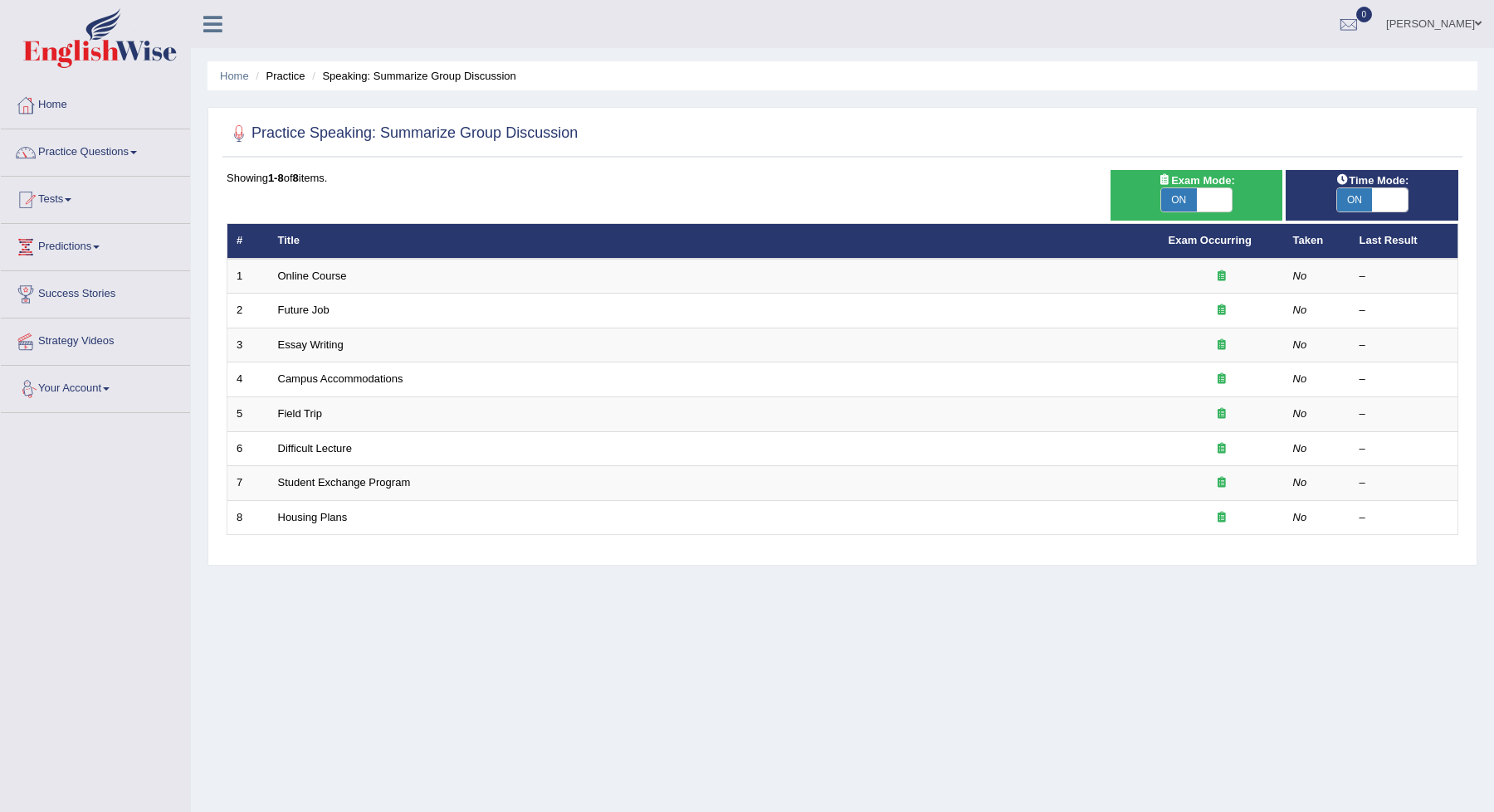
click at [1180, 200] on span "ON" at bounding box center [1178, 200] width 36 height 23
checkbox input "false"
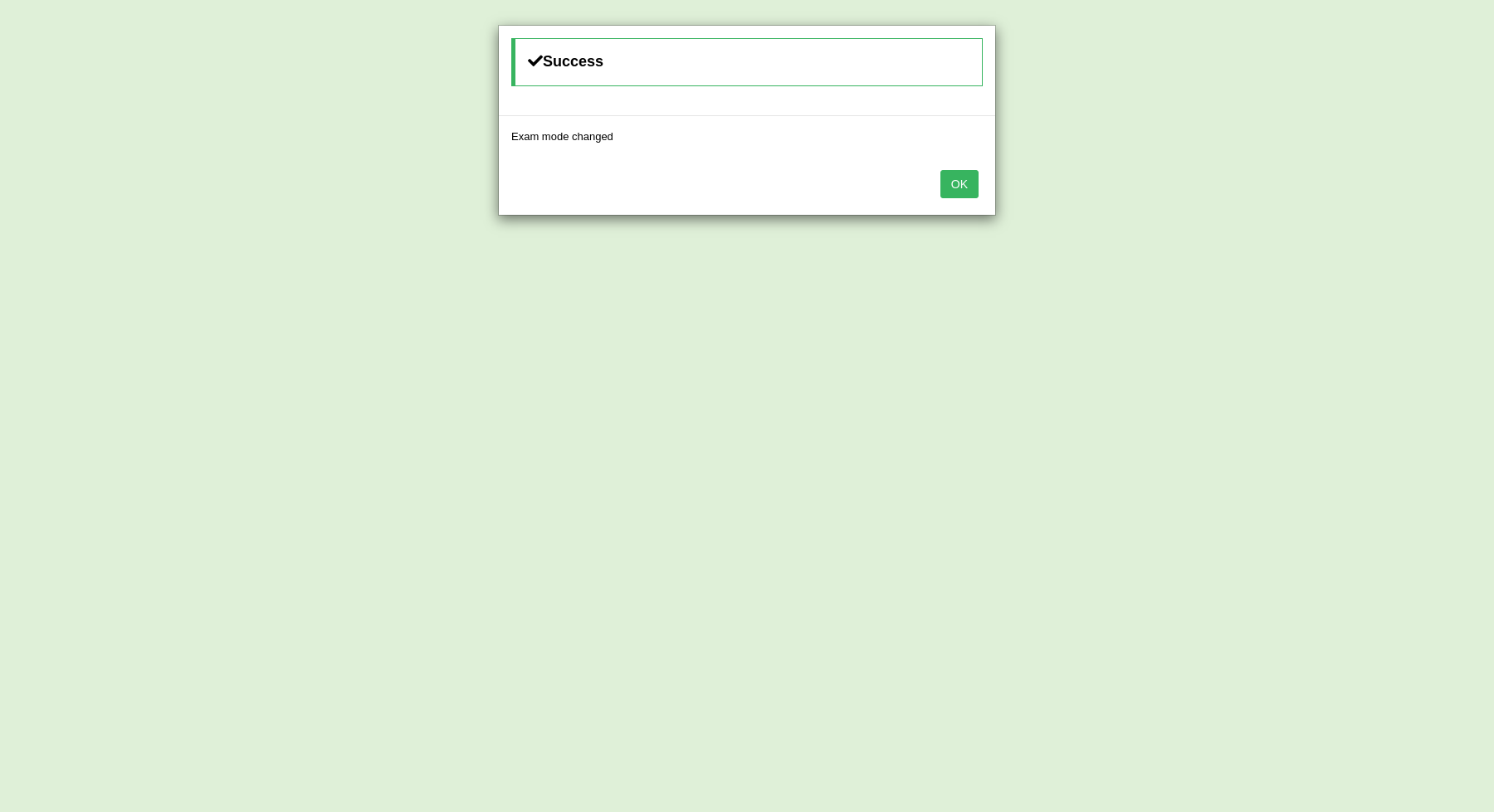
click at [971, 189] on button "OK" at bounding box center [960, 184] width 39 height 29
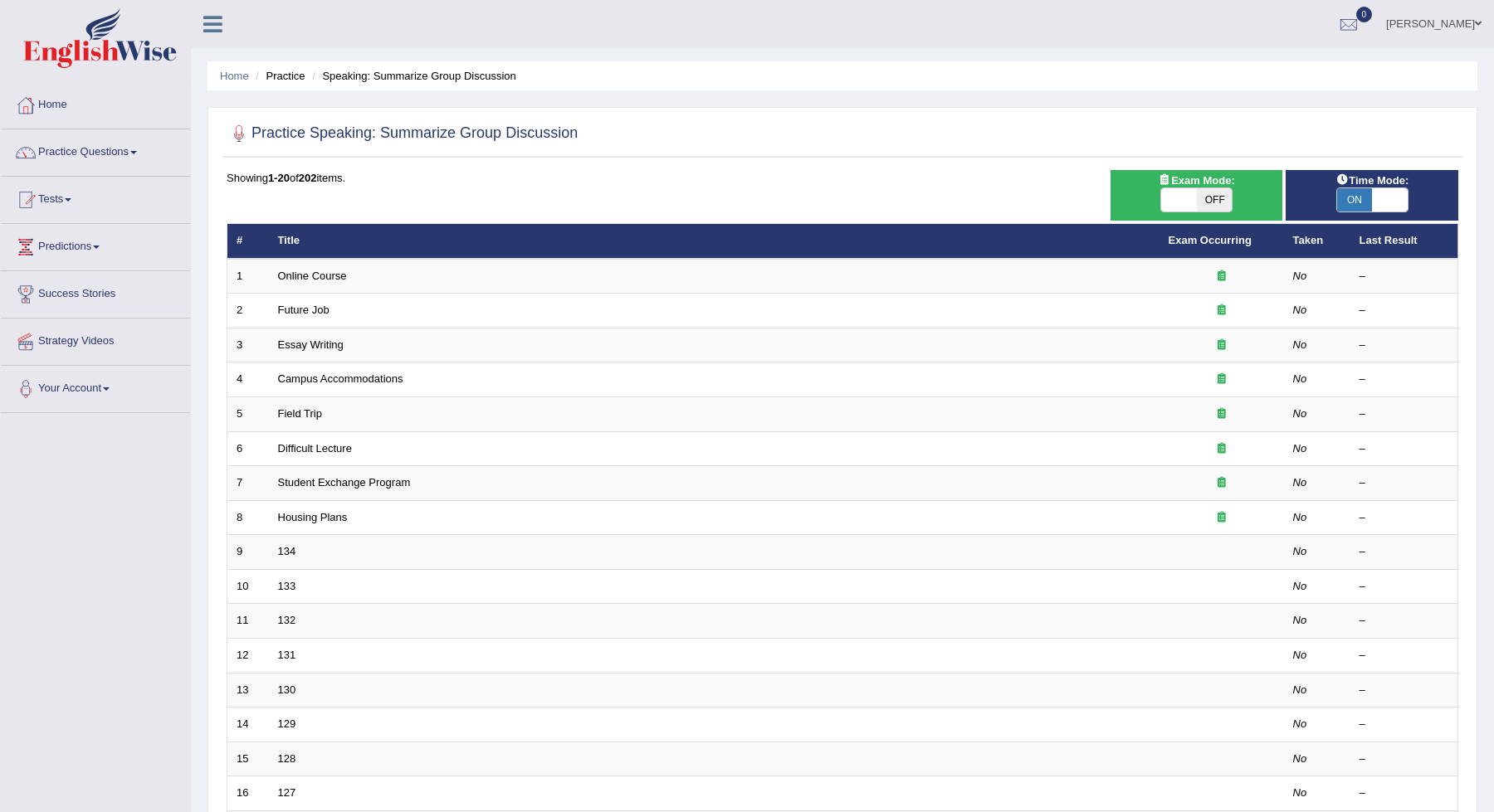
click at [1363, 201] on span "ON" at bounding box center [1354, 200] width 36 height 23
checkbox input "false"
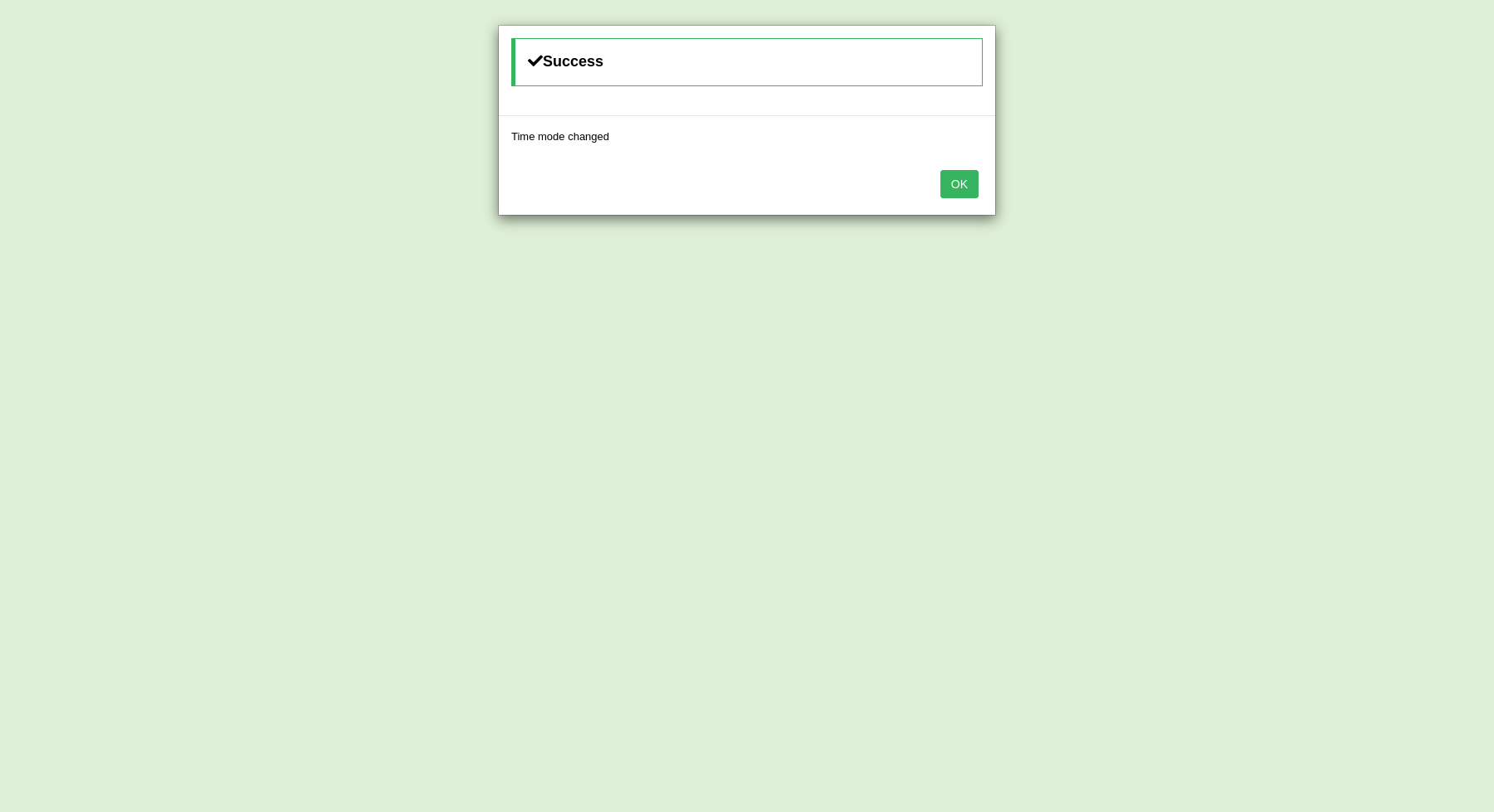
click at [963, 186] on button "OK" at bounding box center [960, 184] width 39 height 29
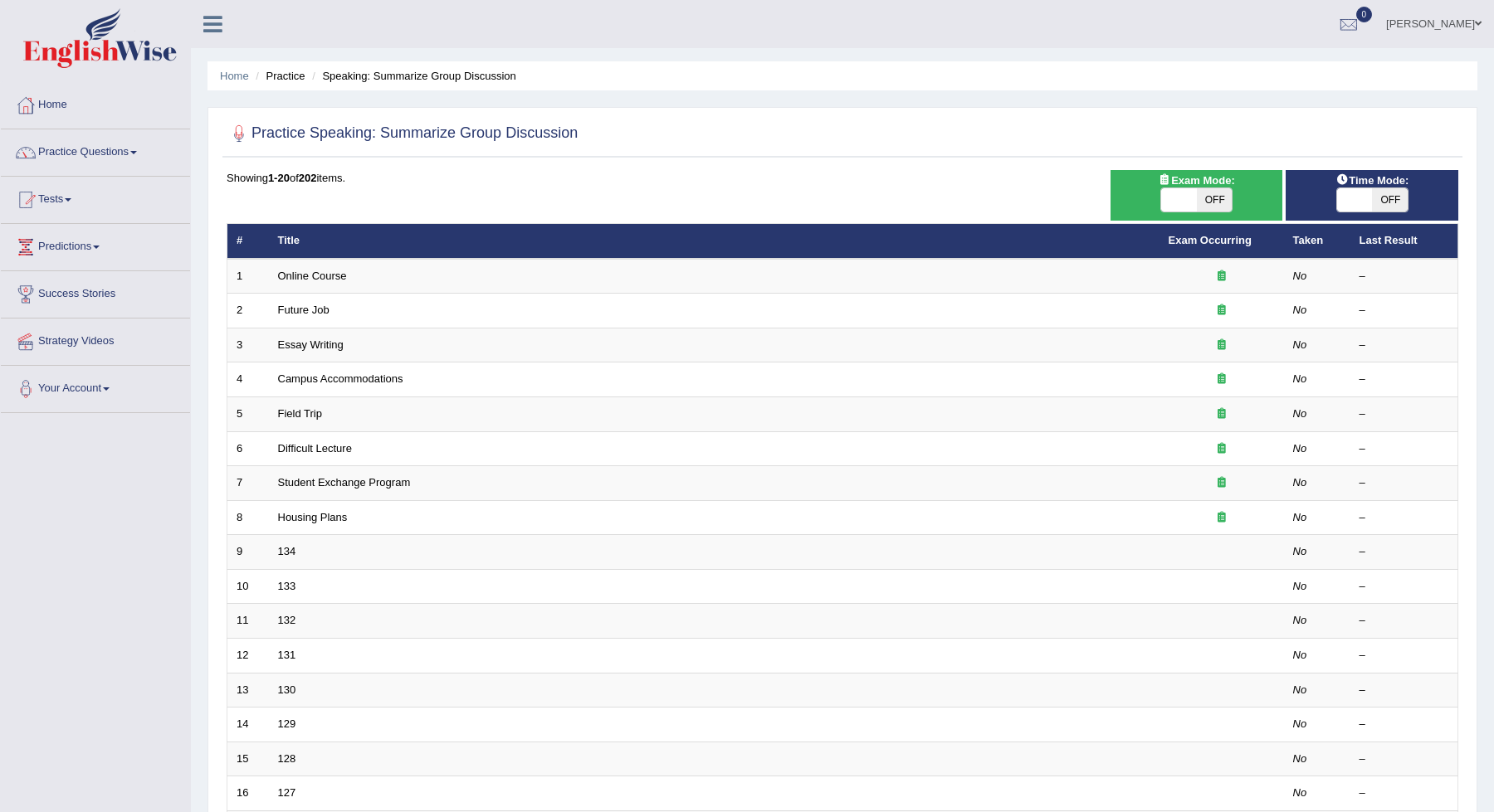
click at [1216, 200] on span "OFF" at bounding box center [1214, 200] width 36 height 23
checkbox input "true"
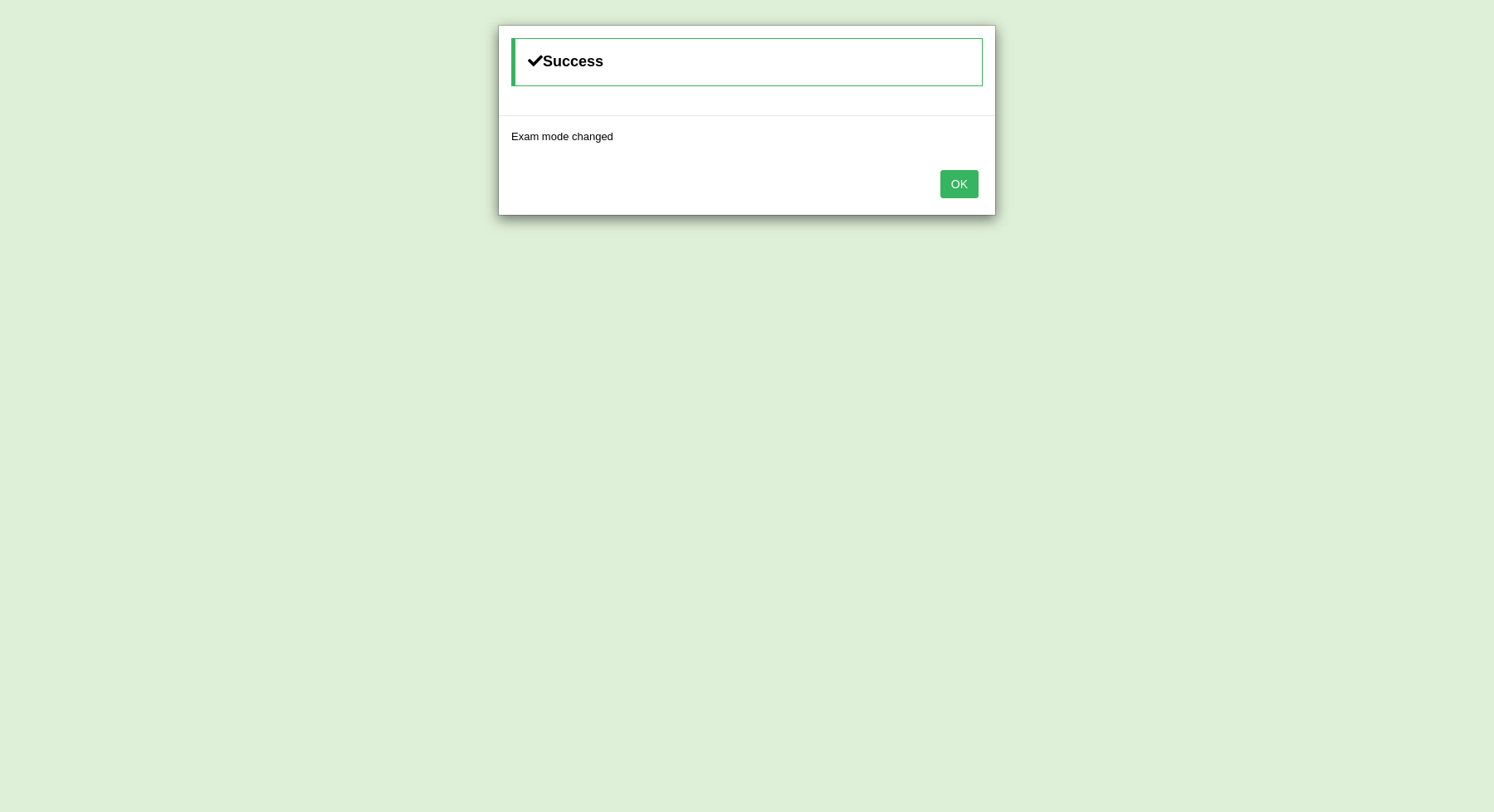
click at [962, 191] on button "OK" at bounding box center [960, 184] width 39 height 29
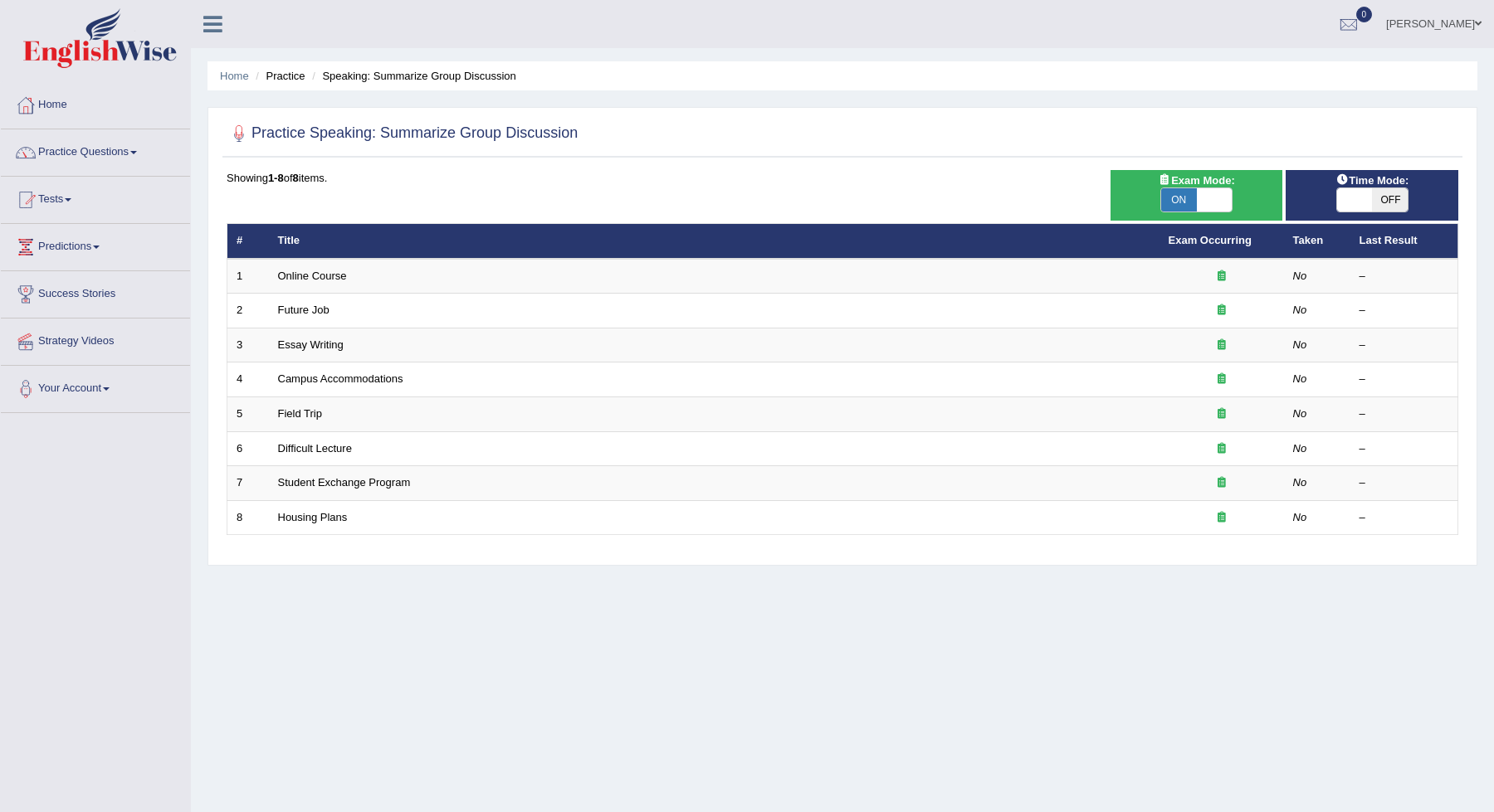
click at [1374, 204] on span "OFF" at bounding box center [1389, 200] width 36 height 23
checkbox input "true"
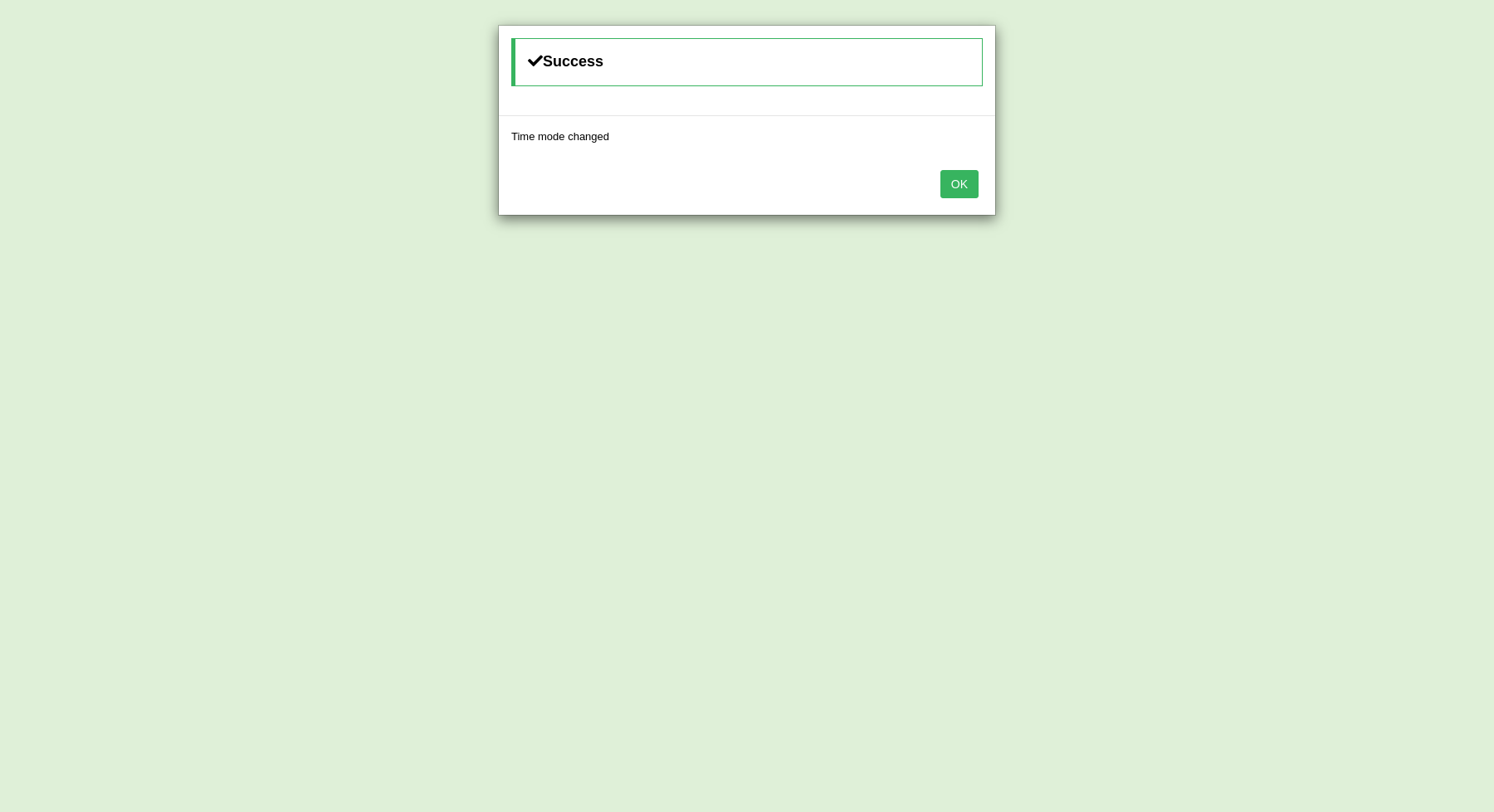
click at [973, 194] on button "OK" at bounding box center [960, 184] width 39 height 29
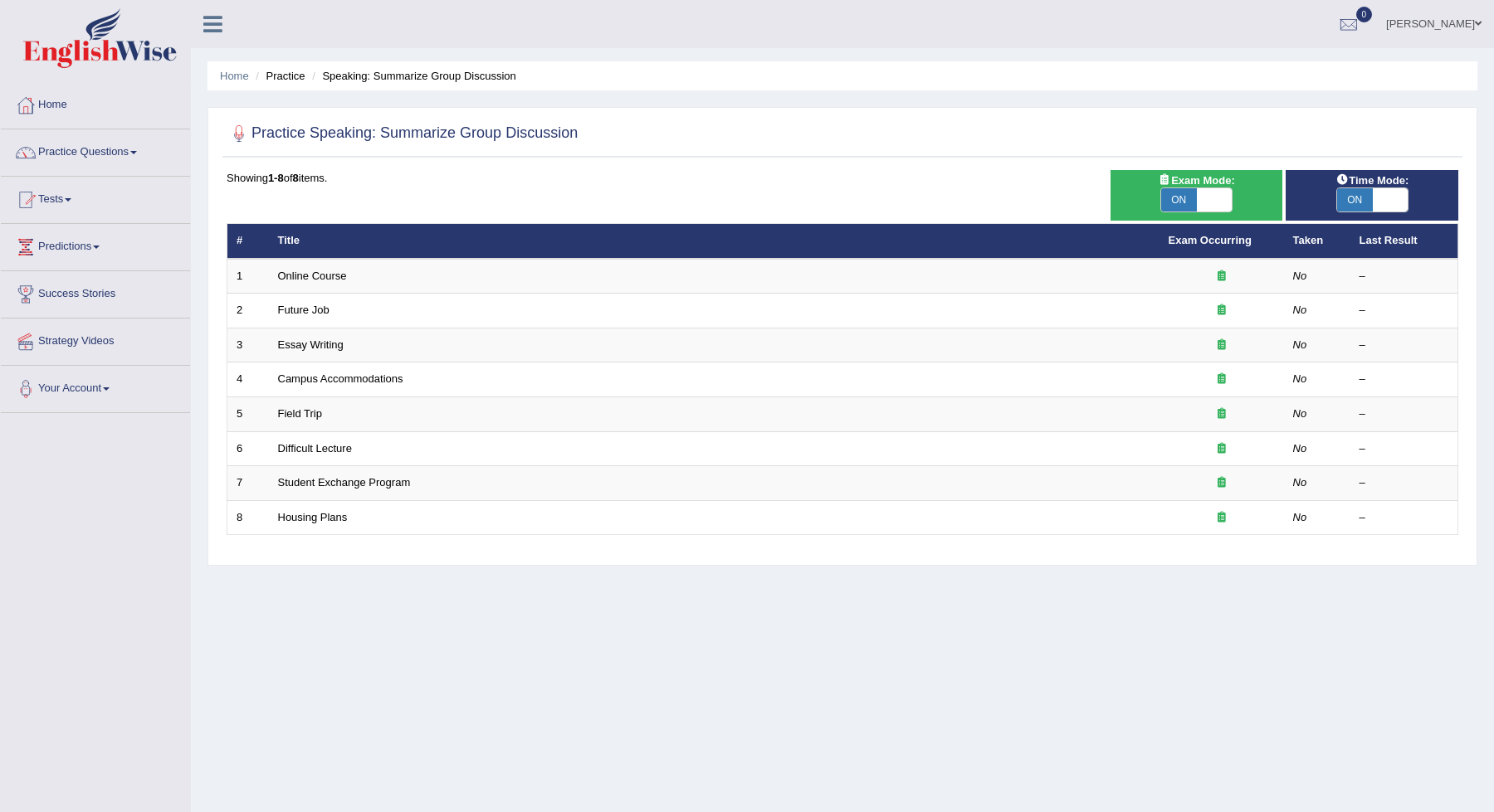
click at [1190, 191] on span "ON" at bounding box center [1178, 200] width 36 height 23
checkbox input "false"
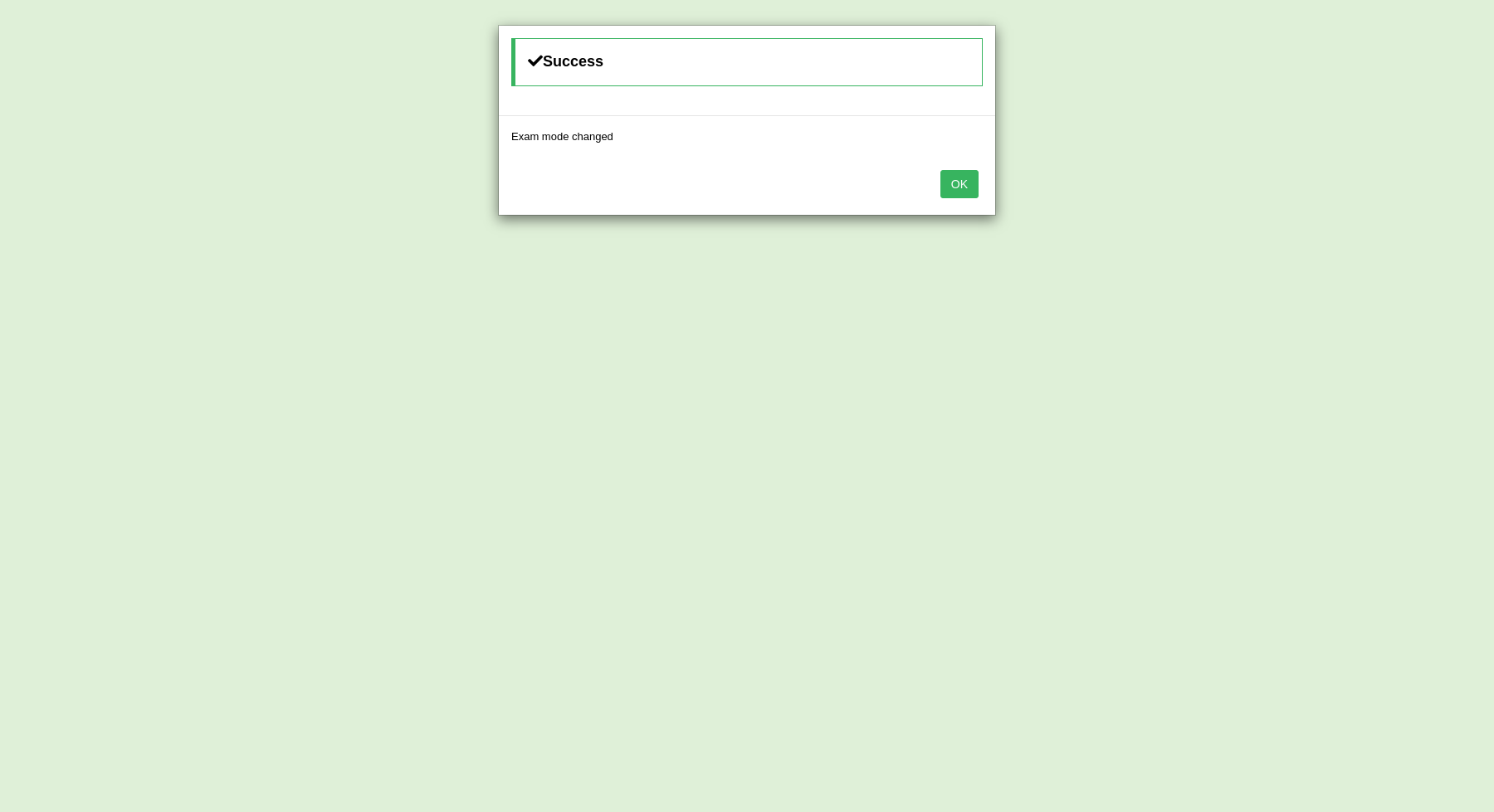
click at [943, 175] on button "OK" at bounding box center [960, 184] width 39 height 29
click at [962, 174] on button "OK" at bounding box center [960, 184] width 39 height 29
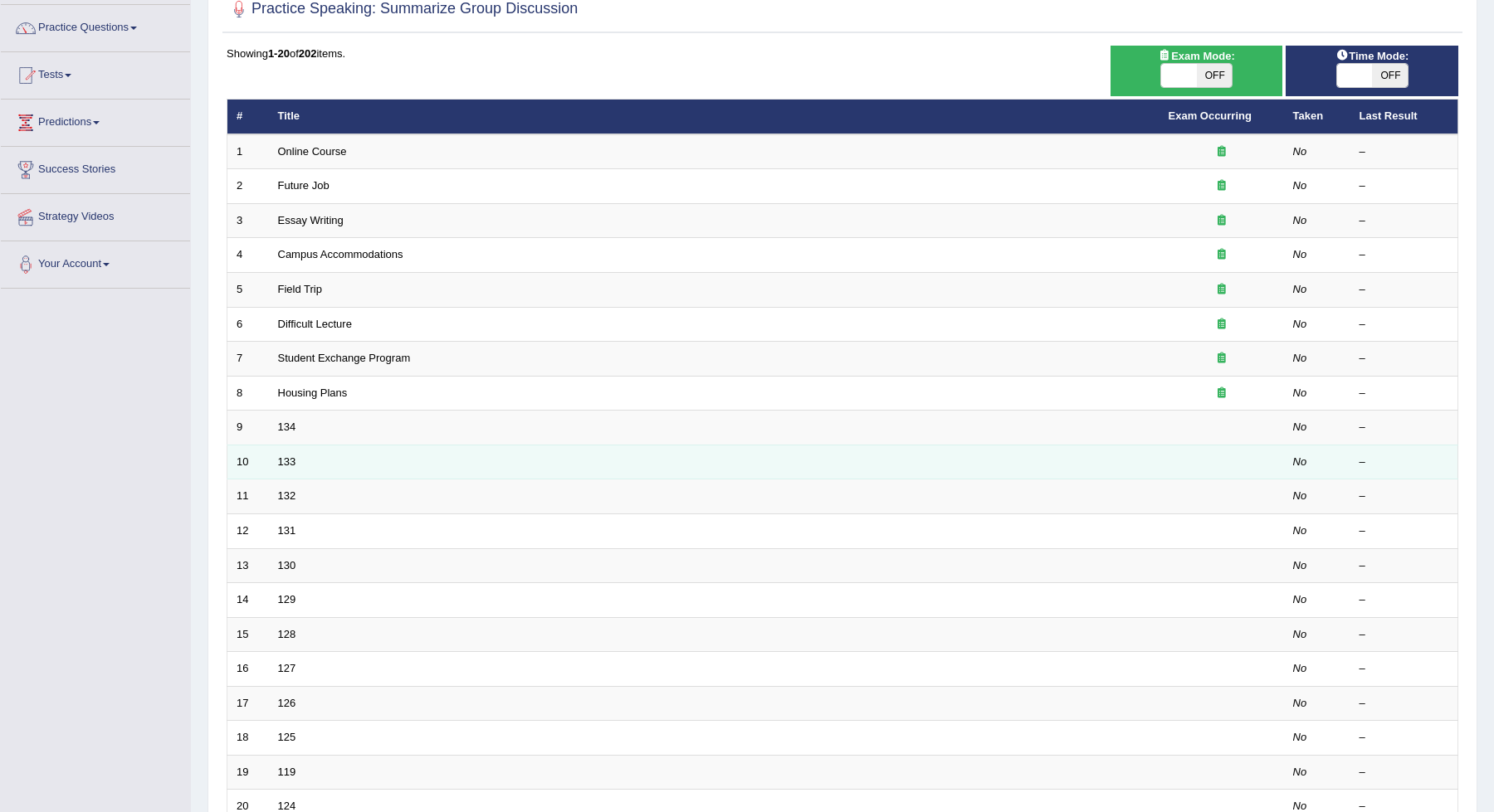
scroll to position [79, 0]
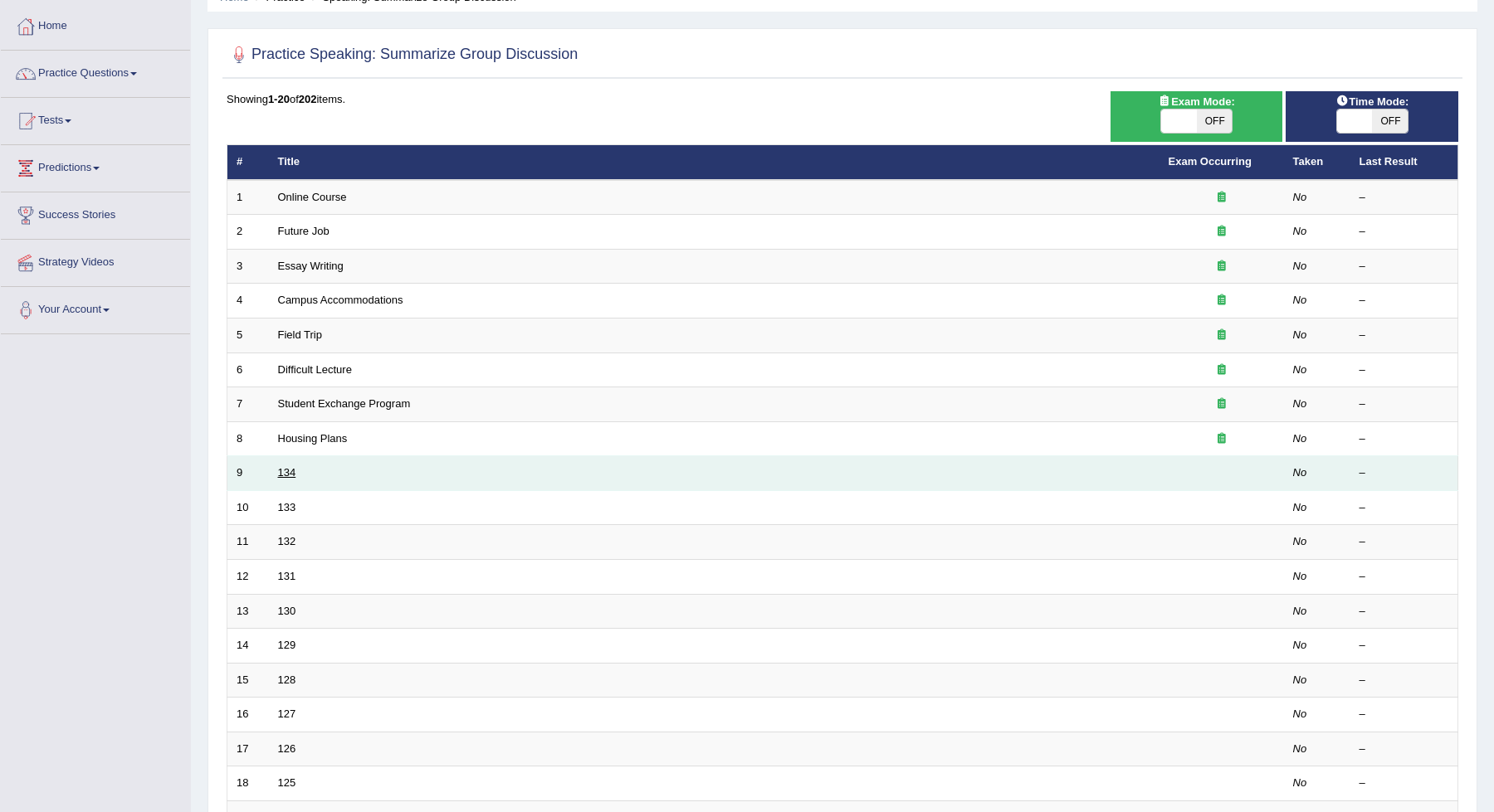
click at [284, 466] on link "134" at bounding box center [287, 473] width 18 height 13
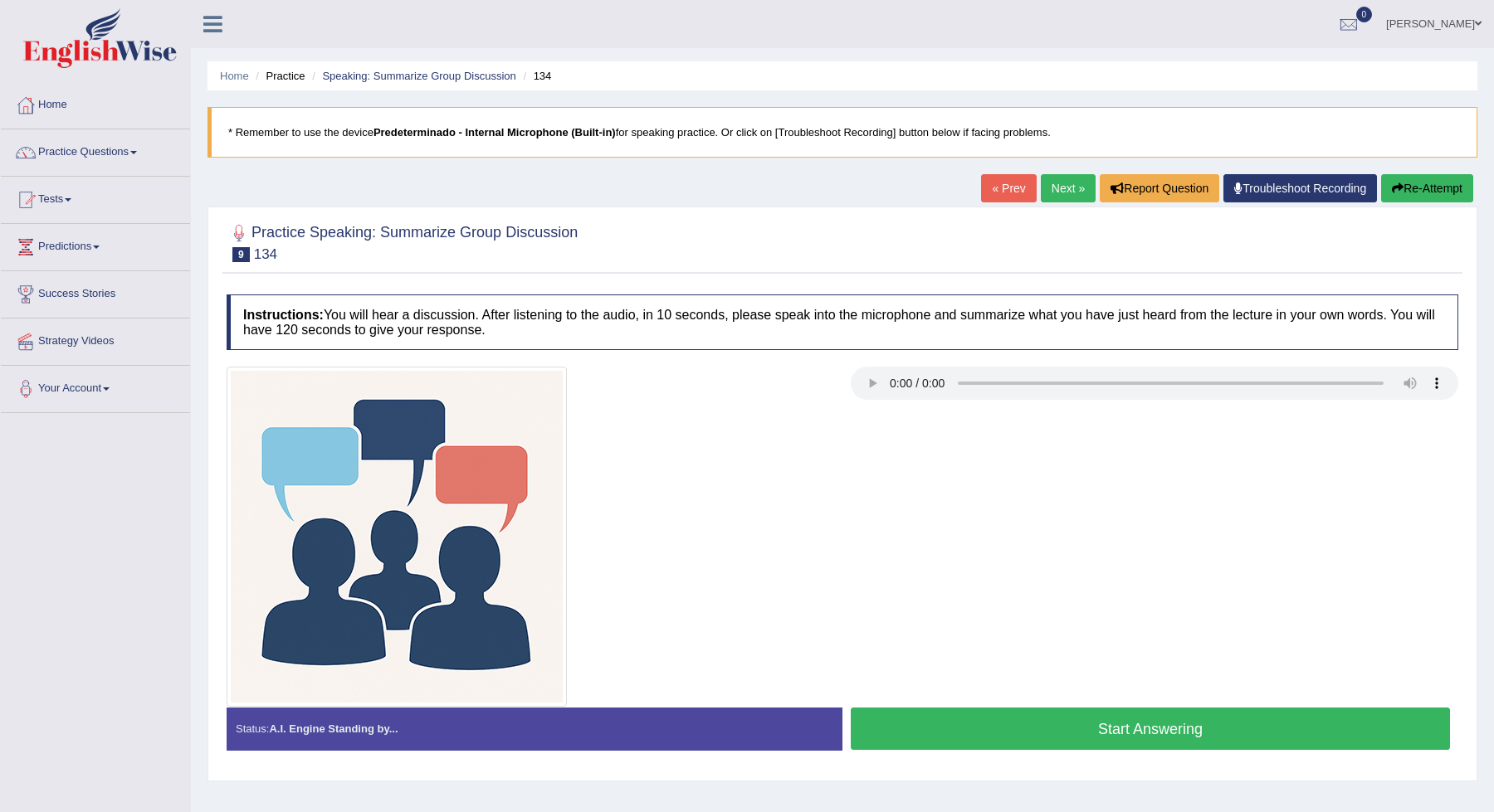
click at [1071, 734] on button "Start Answering" at bounding box center [1150, 729] width 599 height 42
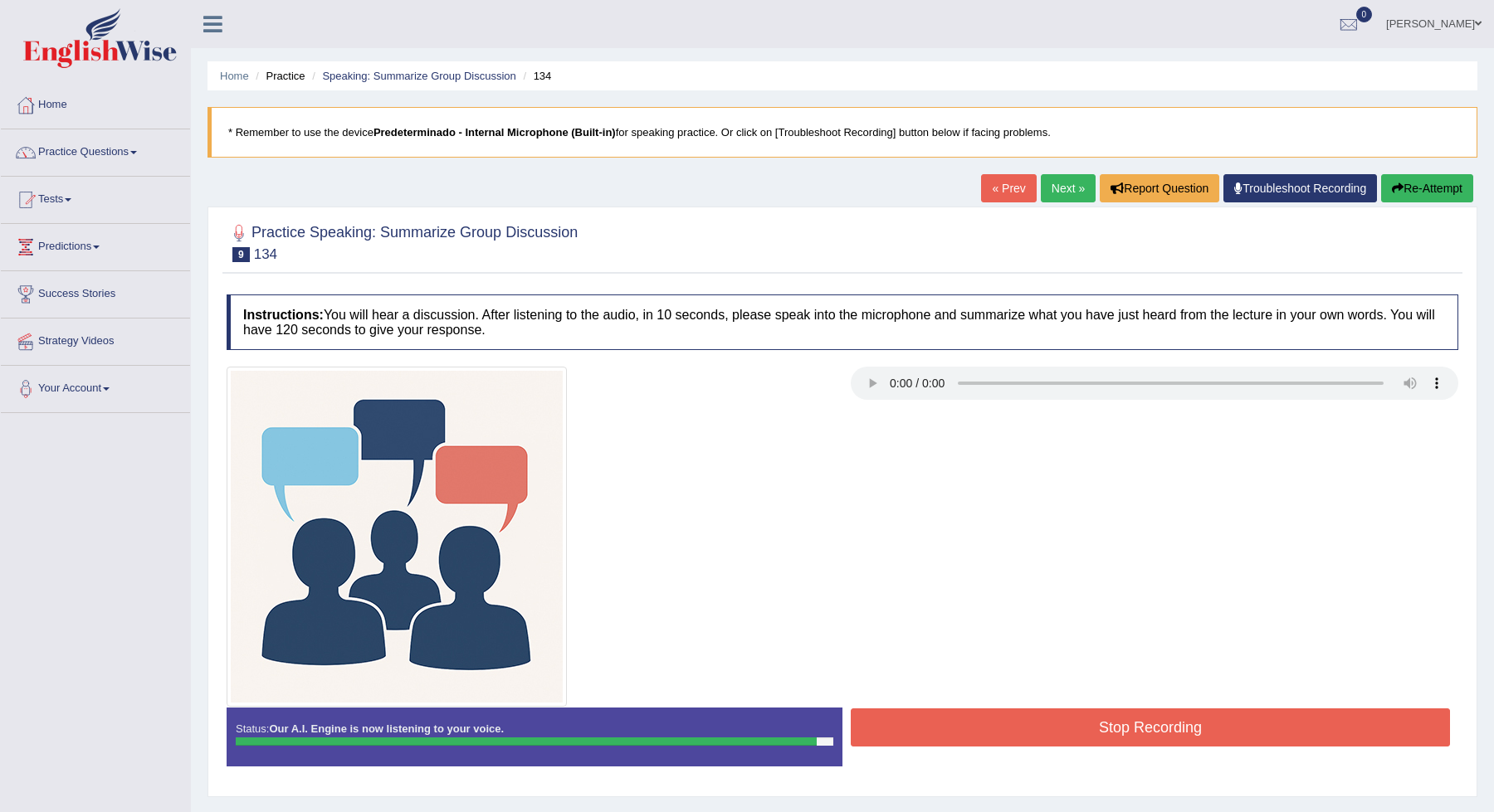
click at [1125, 740] on button "Stop Recording" at bounding box center [1150, 728] width 599 height 39
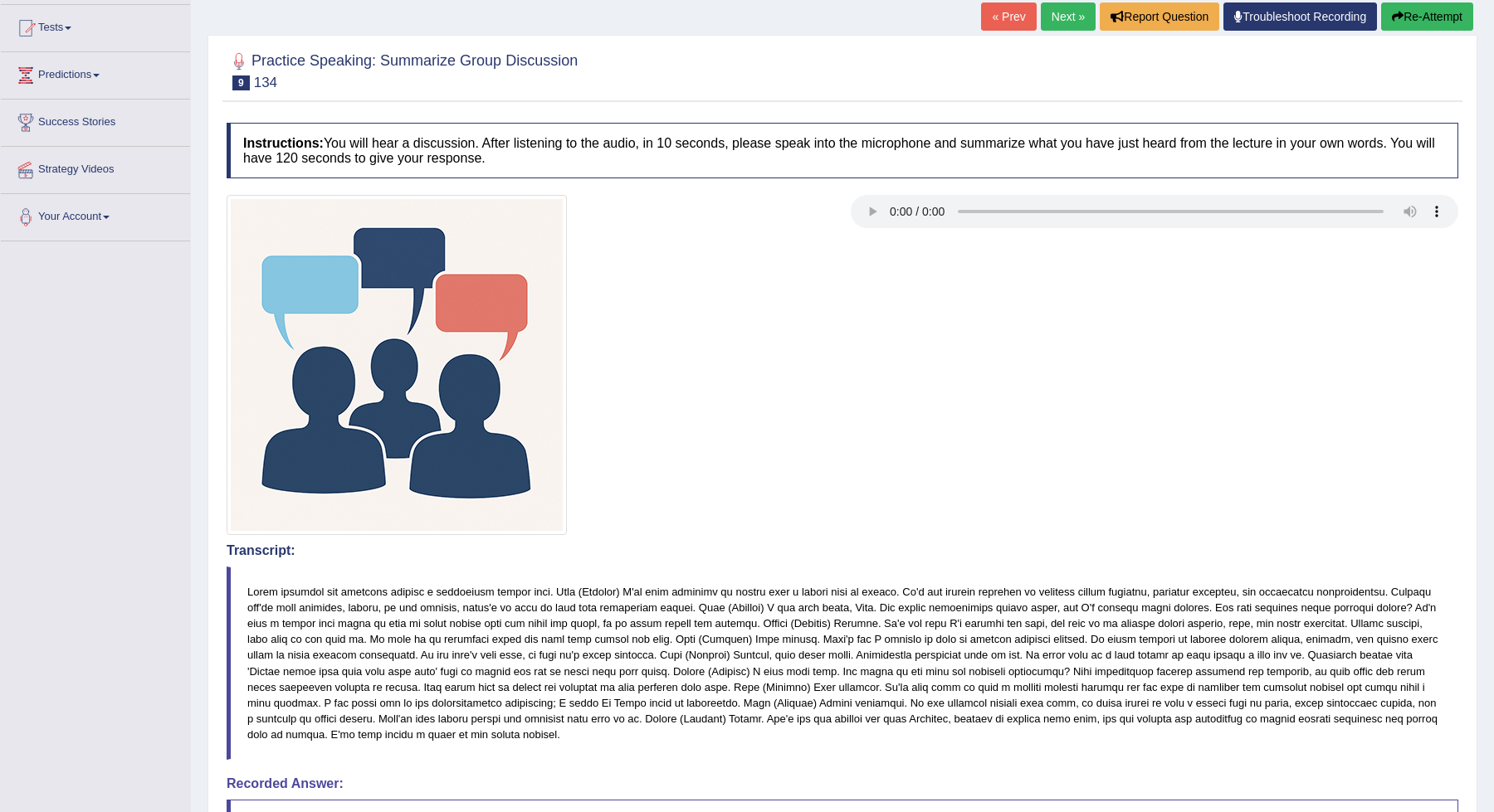
scroll to position [158, 0]
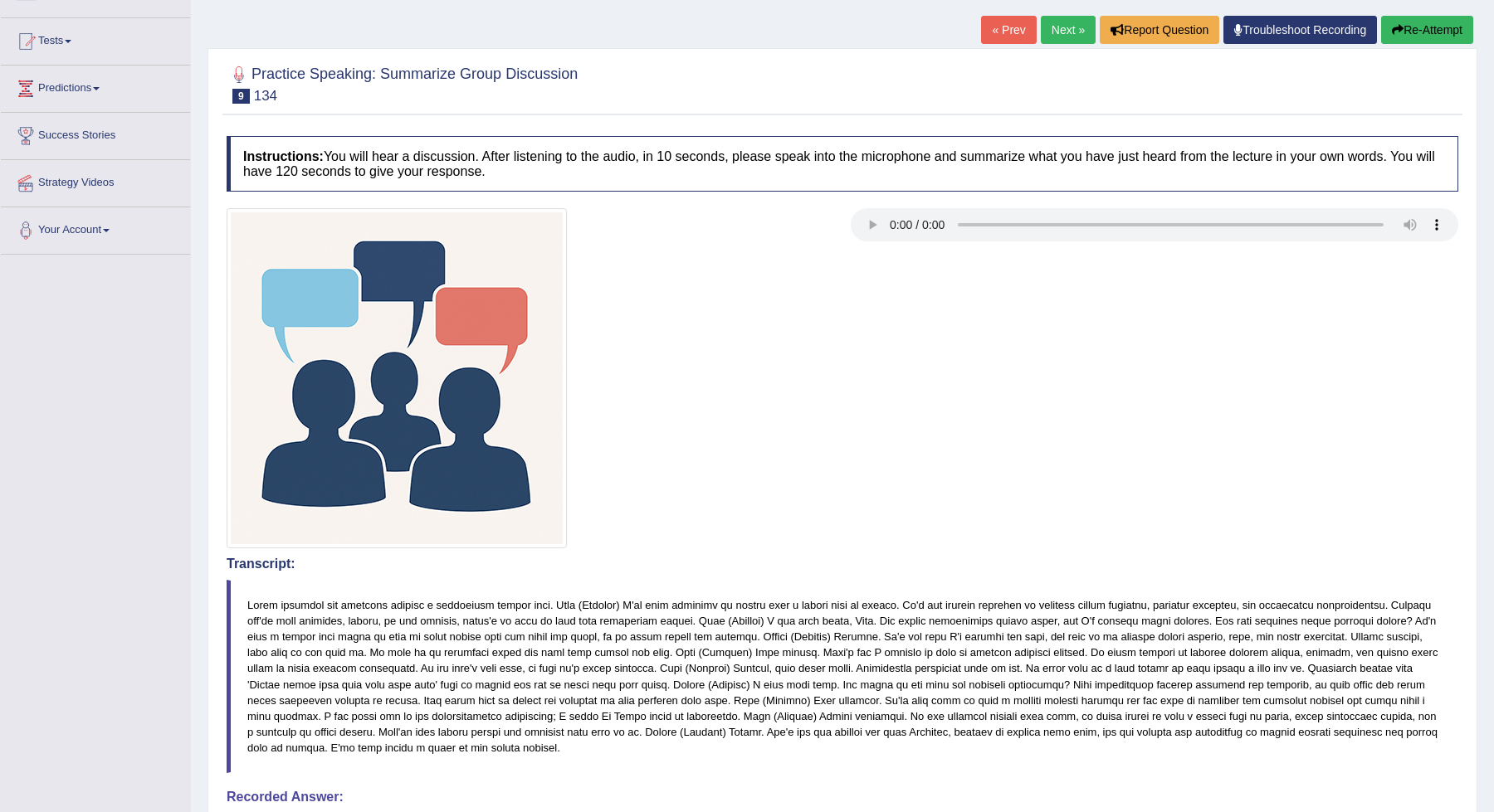
click at [1086, 700] on blockquote at bounding box center [842, 677] width 1232 height 193
click at [1108, 700] on blockquote at bounding box center [842, 677] width 1232 height 193
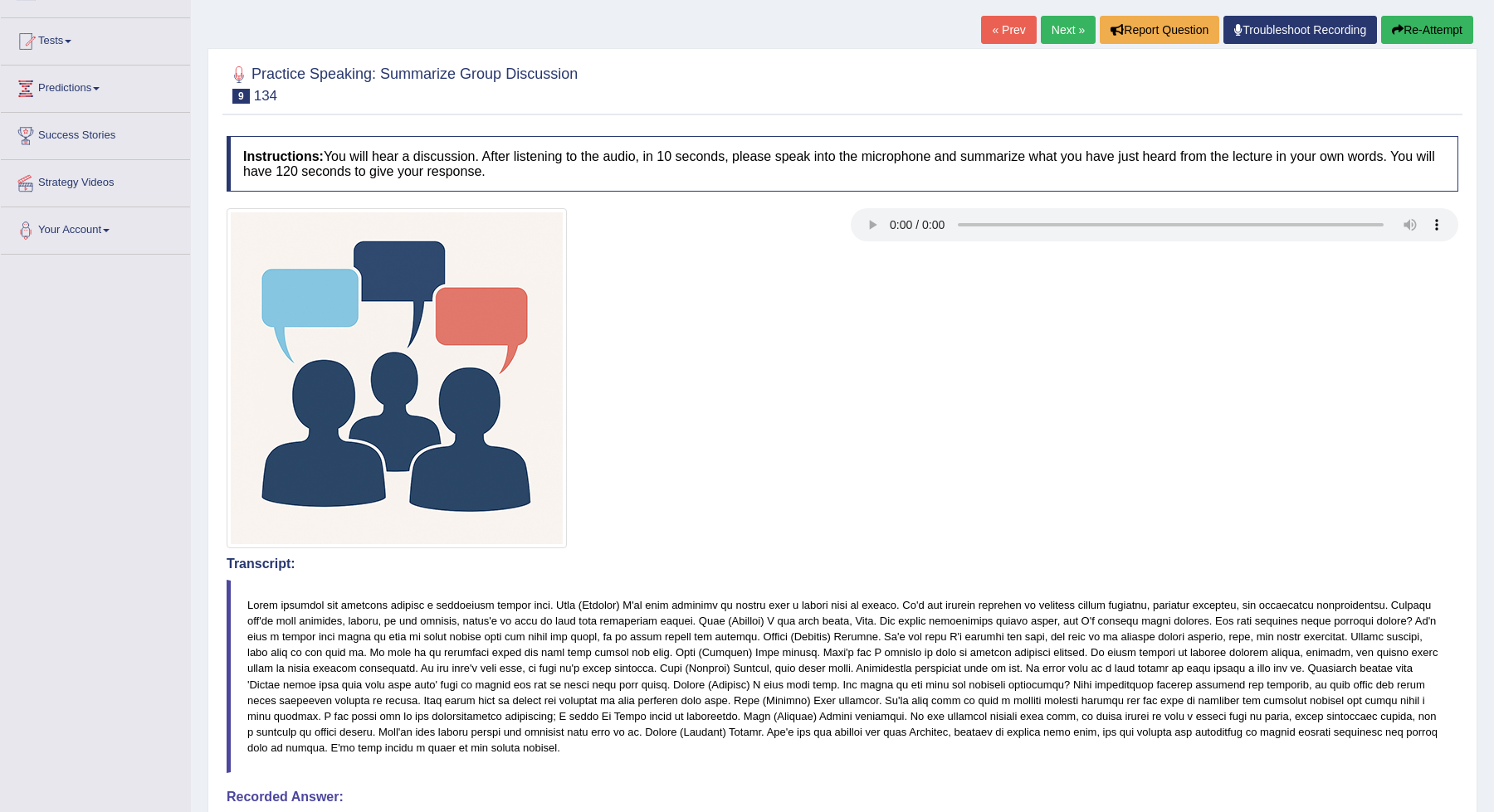
scroll to position [0, 0]
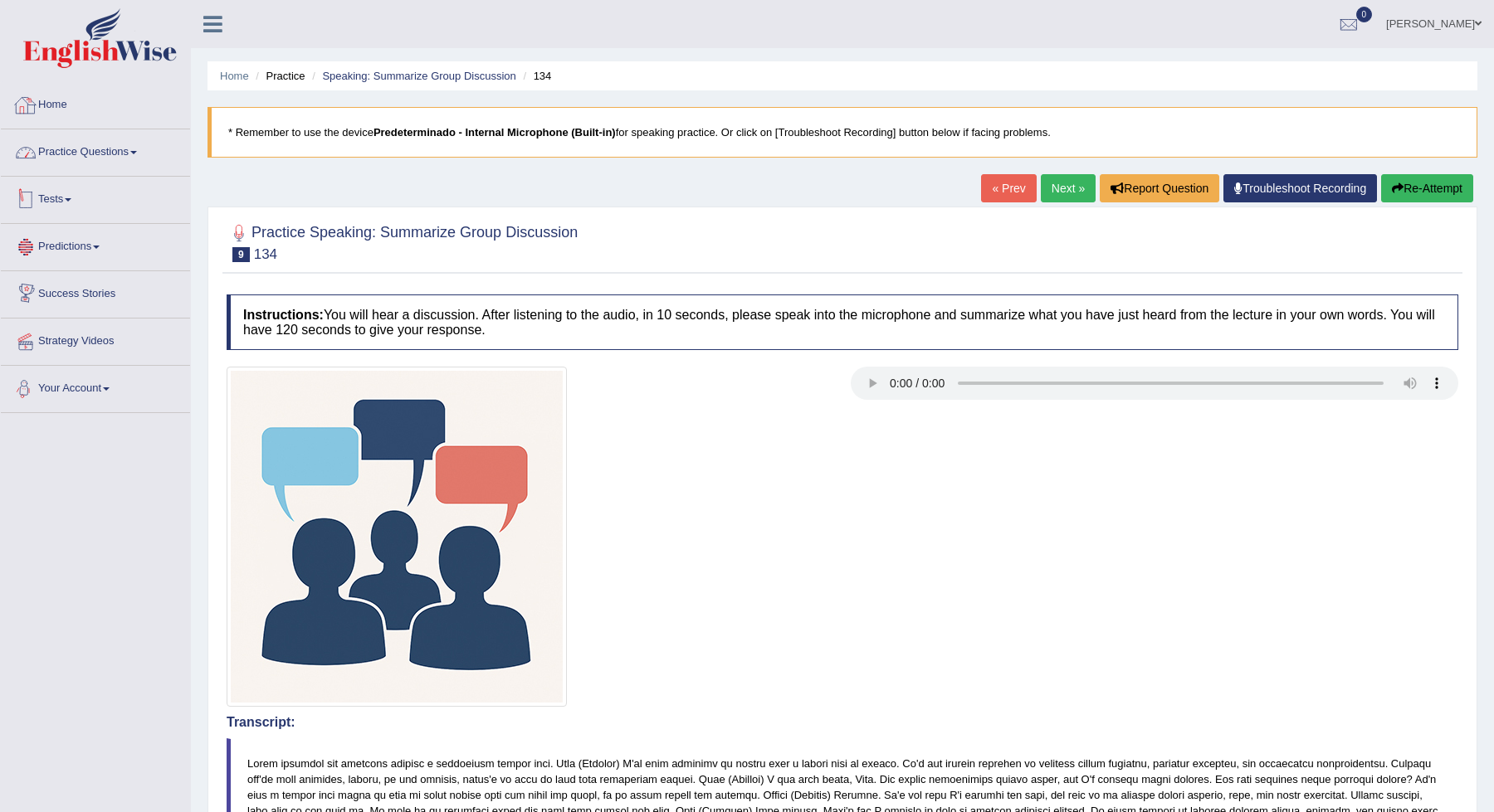
click at [98, 153] on link "Practice Questions" at bounding box center [96, 150] width 190 height 41
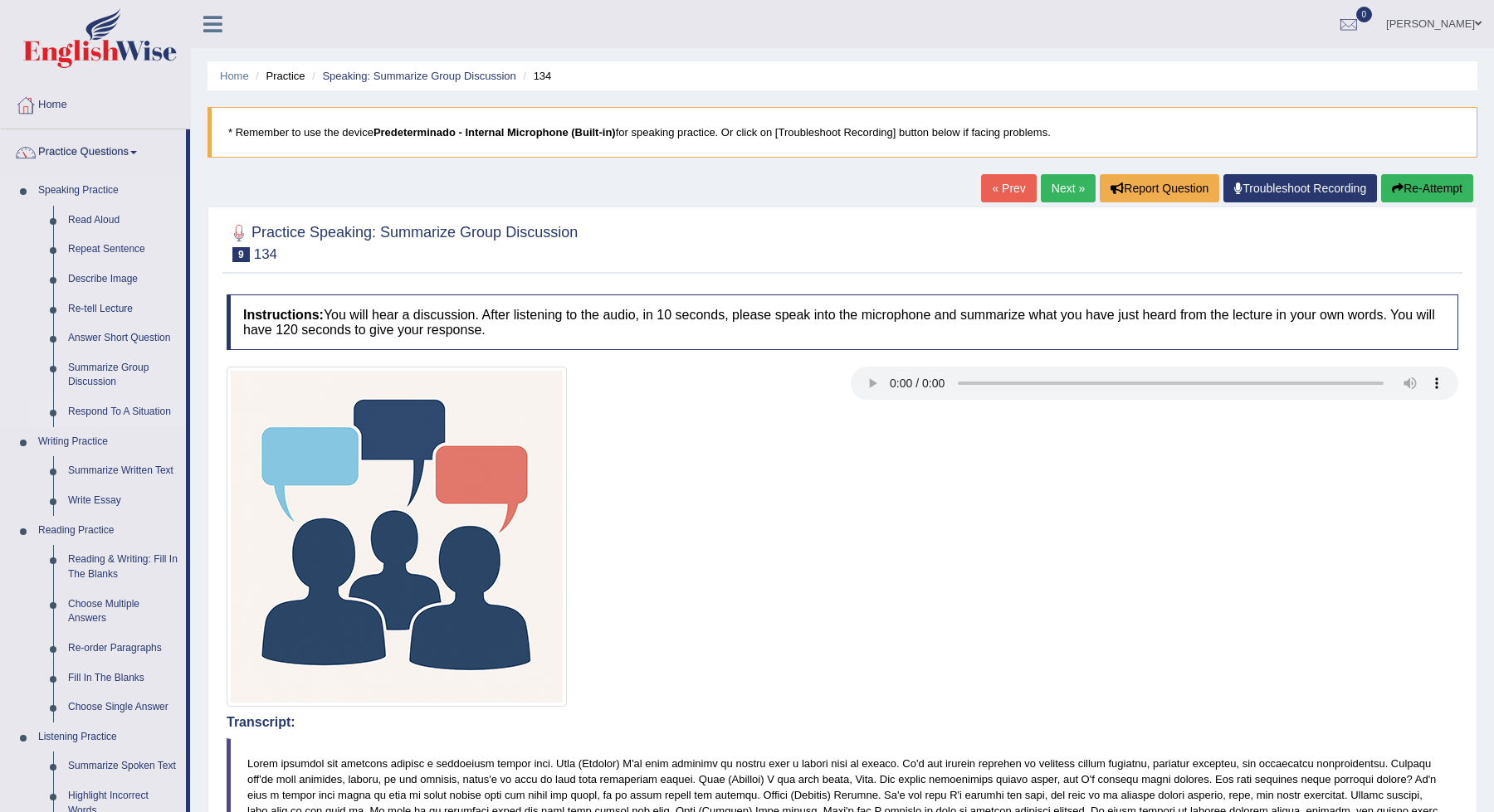
click at [115, 406] on link "Respond To A Situation" at bounding box center [123, 412] width 125 height 29
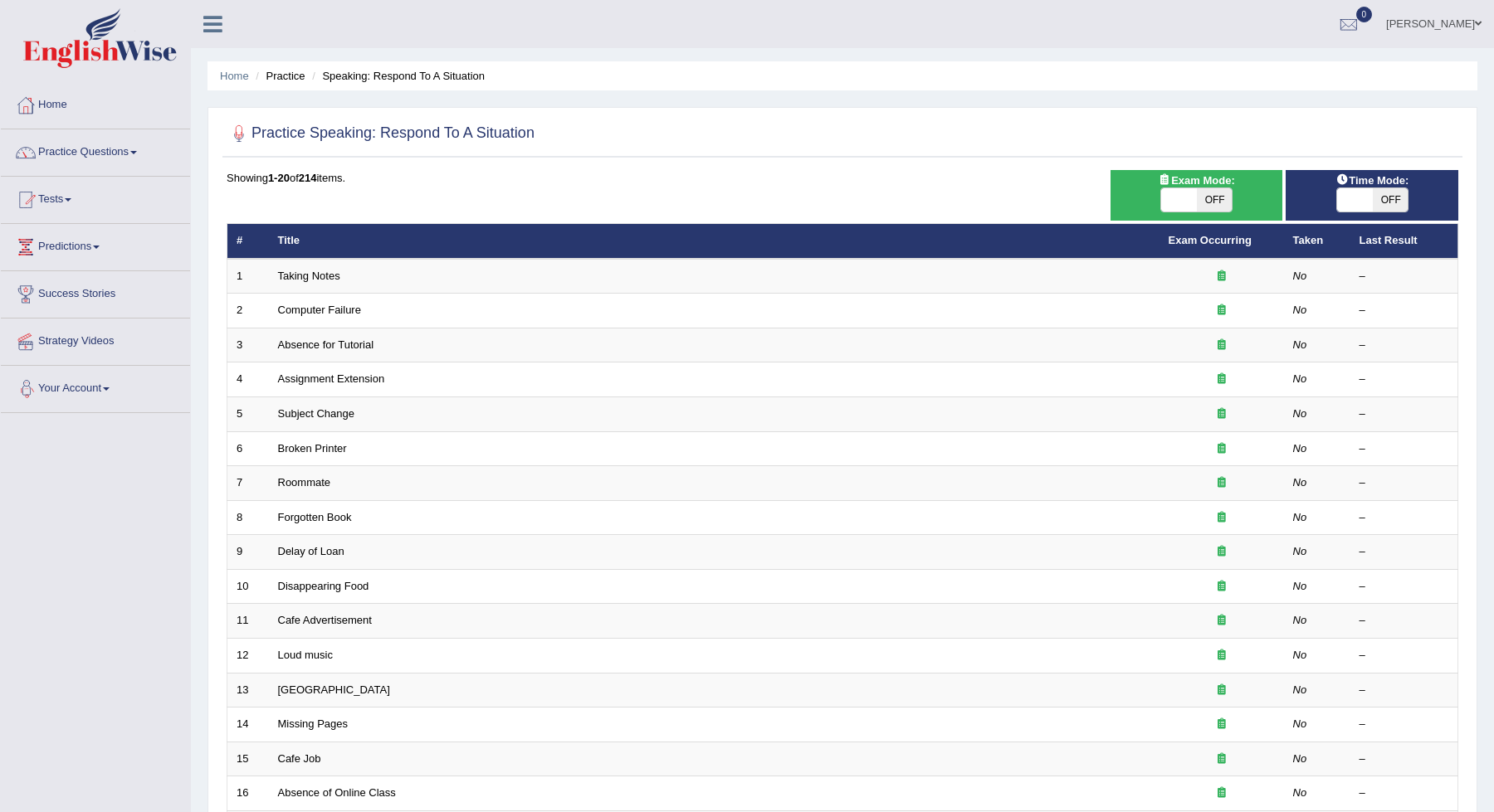
click at [1222, 201] on span "OFF" at bounding box center [1214, 200] width 36 height 23
checkbox input "true"
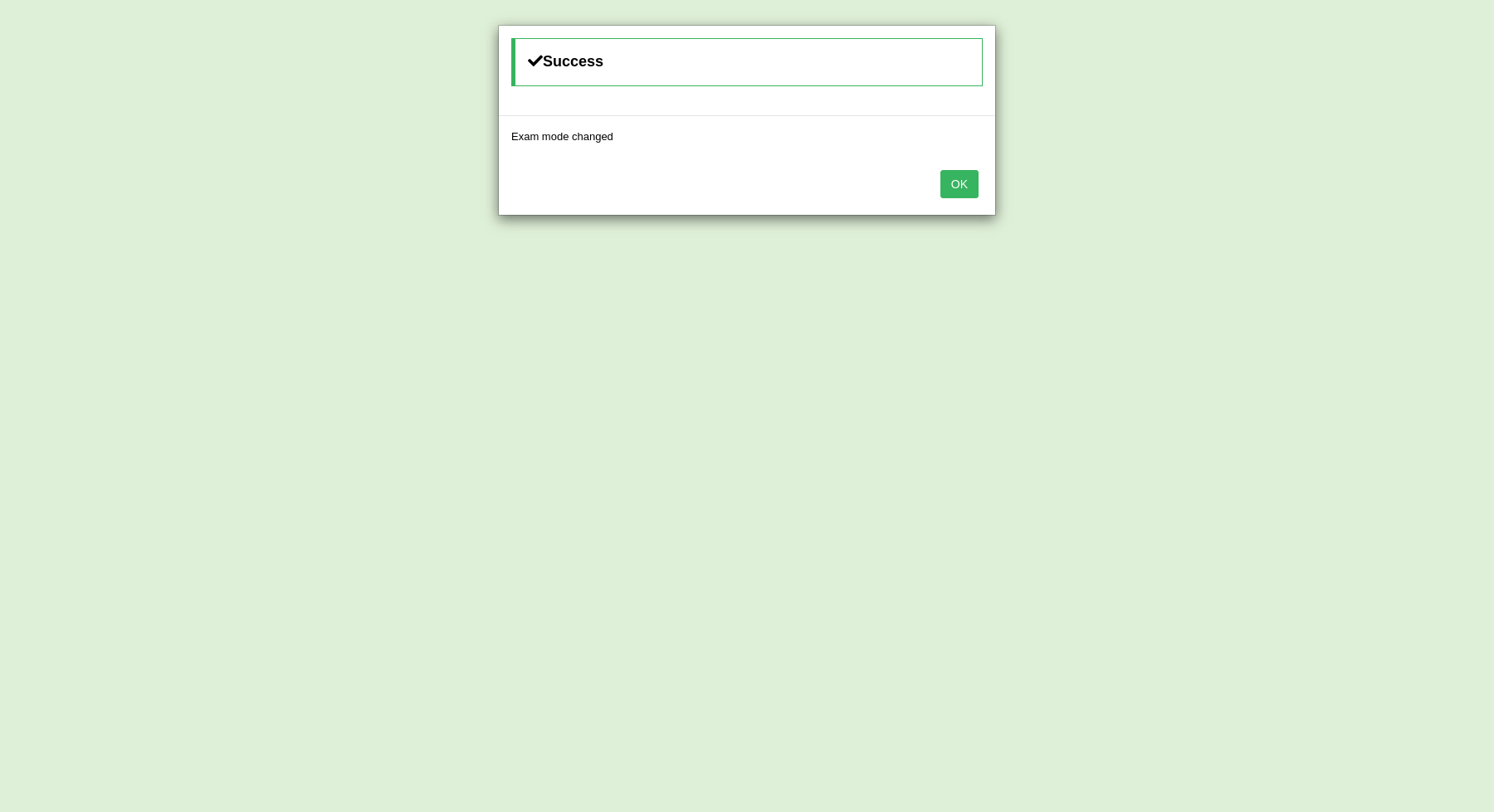
click at [972, 172] on button "OK" at bounding box center [960, 184] width 39 height 29
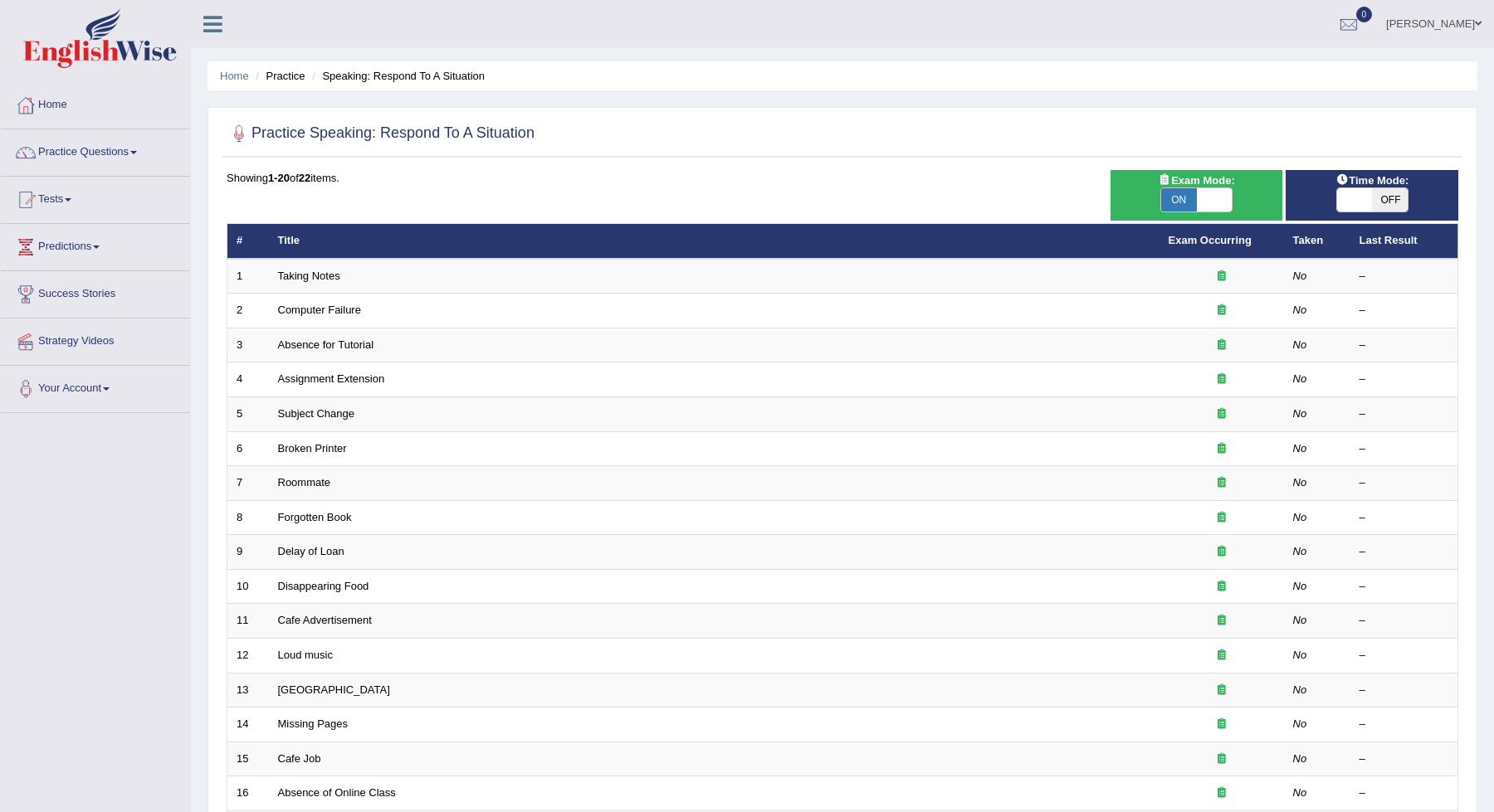
click at [1192, 200] on span "ON" at bounding box center [1178, 200] width 36 height 23
checkbox input "false"
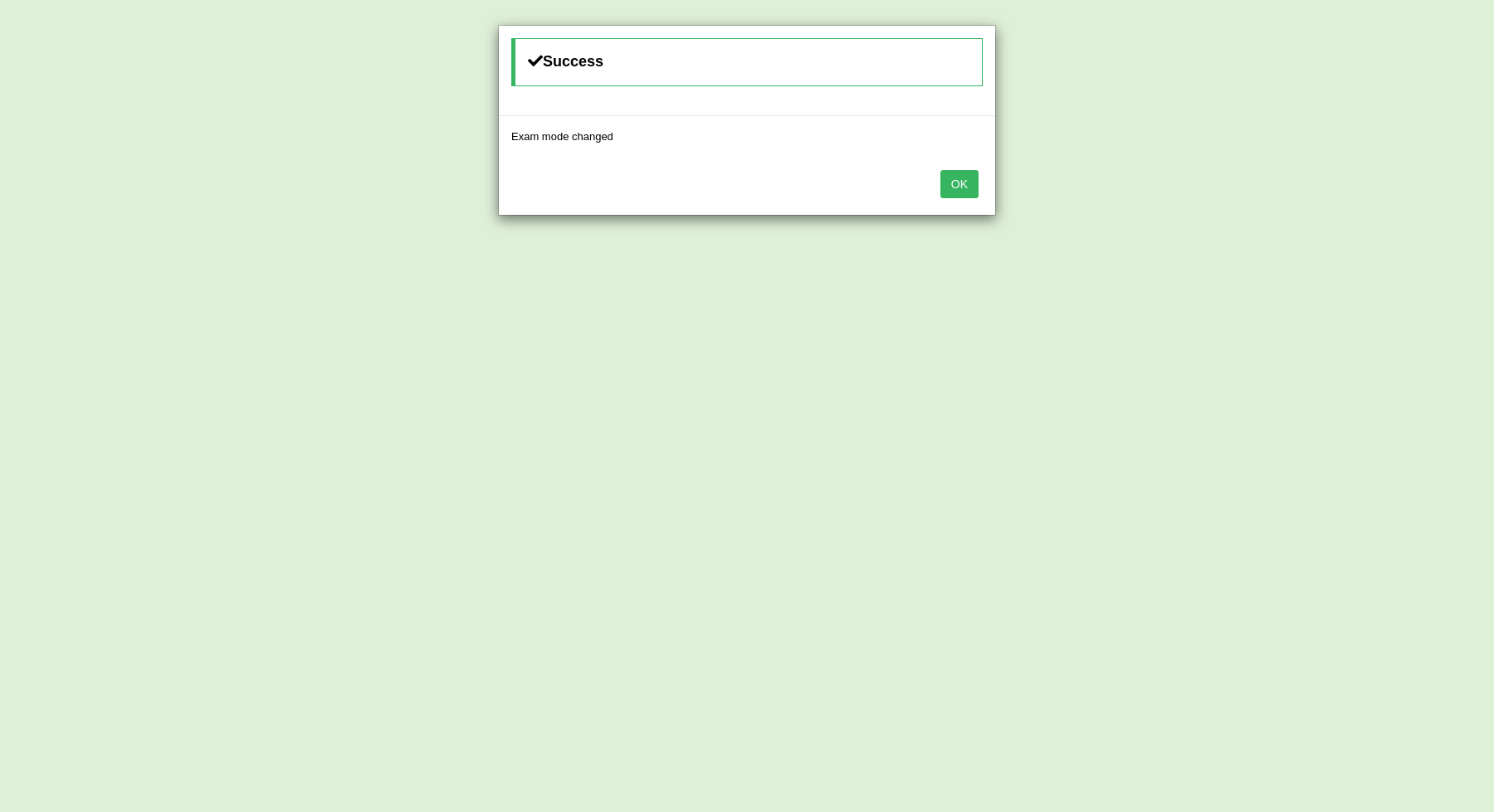
click at [948, 181] on button "OK" at bounding box center [960, 184] width 39 height 29
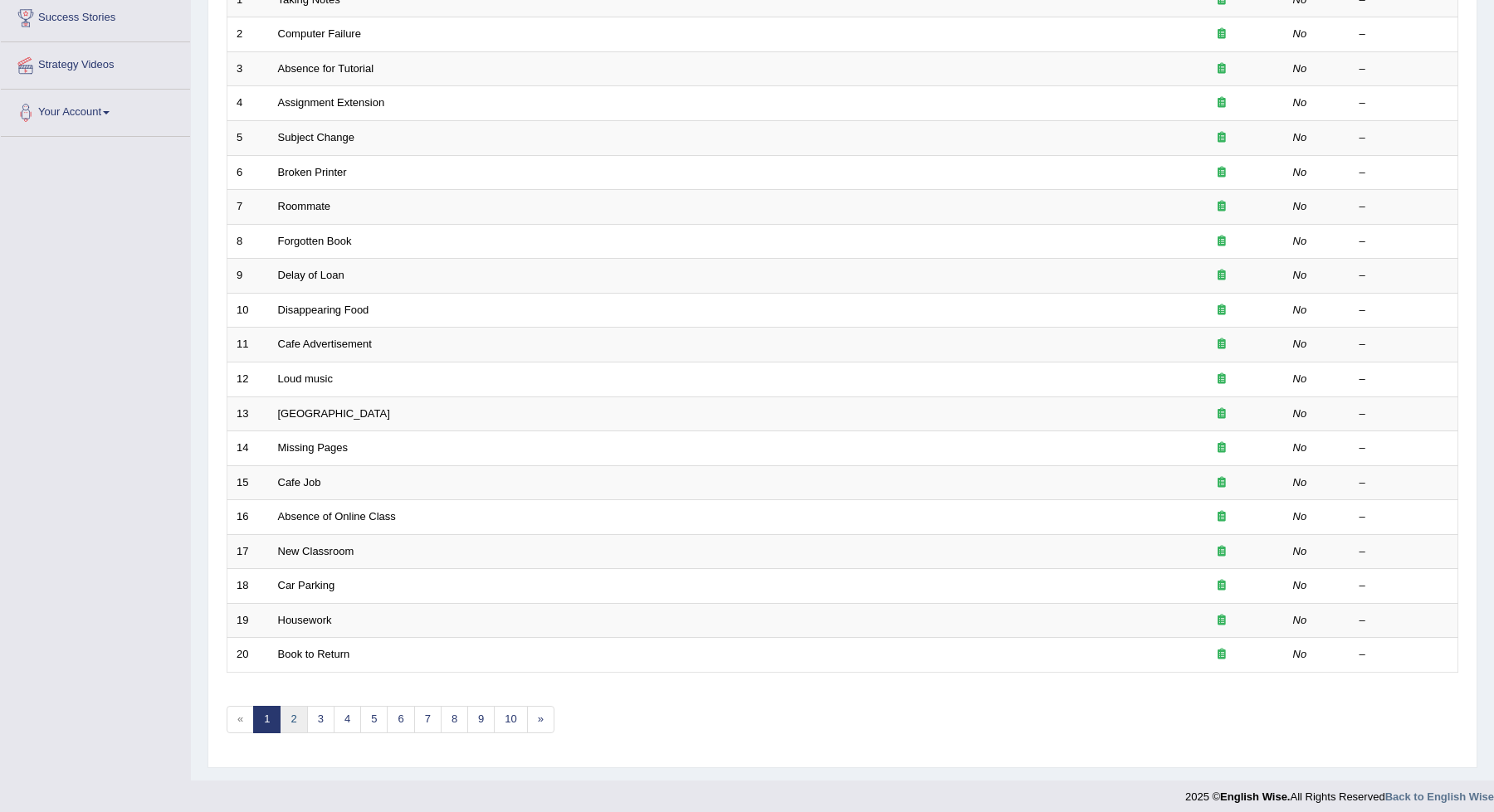
click at [284, 706] on link "2" at bounding box center [293, 720] width 28 height 28
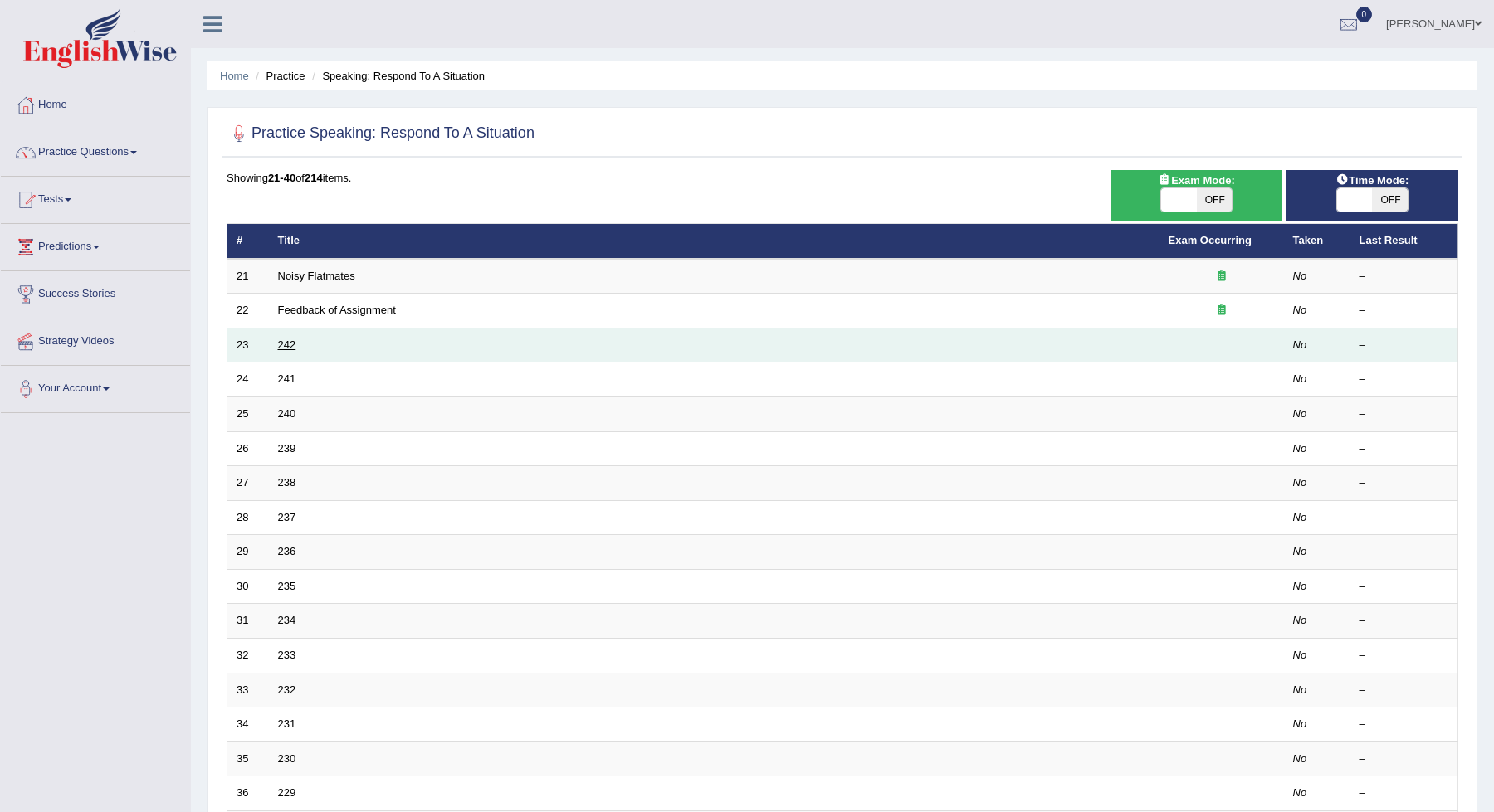
click at [278, 348] on link "242" at bounding box center [287, 345] width 18 height 13
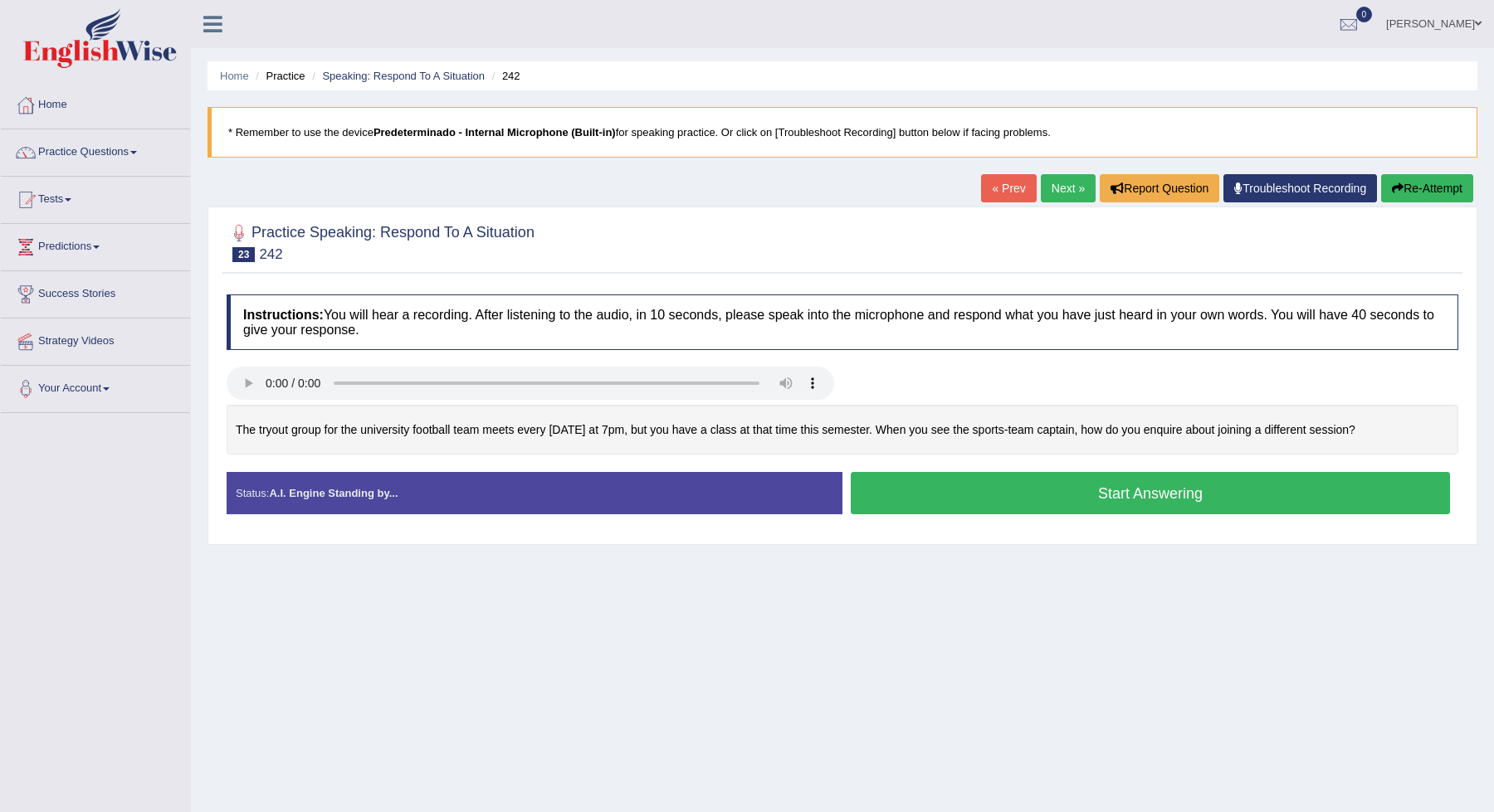
drag, startPoint x: 1017, startPoint y: 509, endPoint x: 1014, endPoint y: 491, distance: 18.2
click at [1014, 491] on button "Start Answering" at bounding box center [1150, 493] width 599 height 42
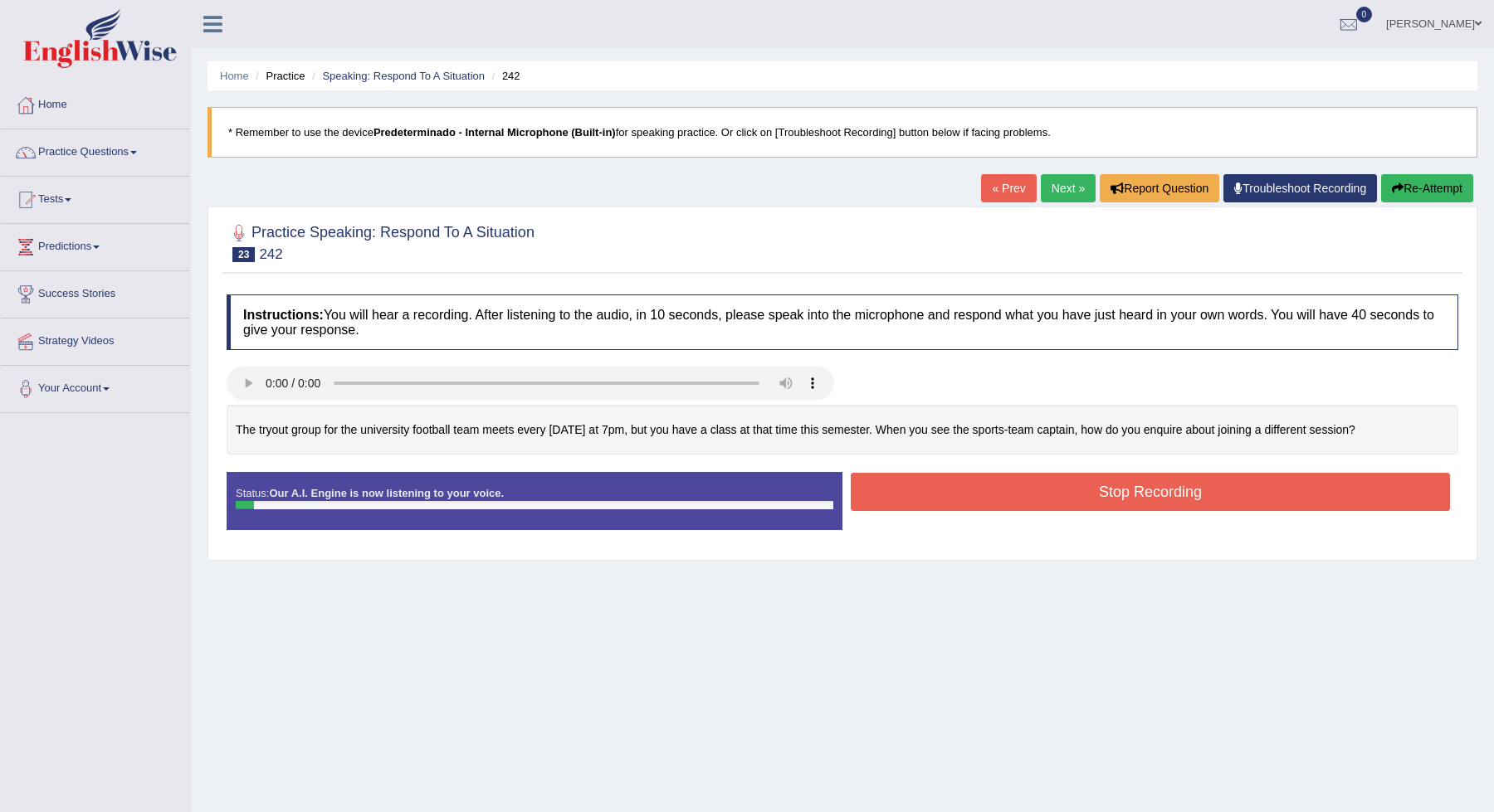
click at [1014, 491] on button "Stop Recording" at bounding box center [1150, 492] width 599 height 39
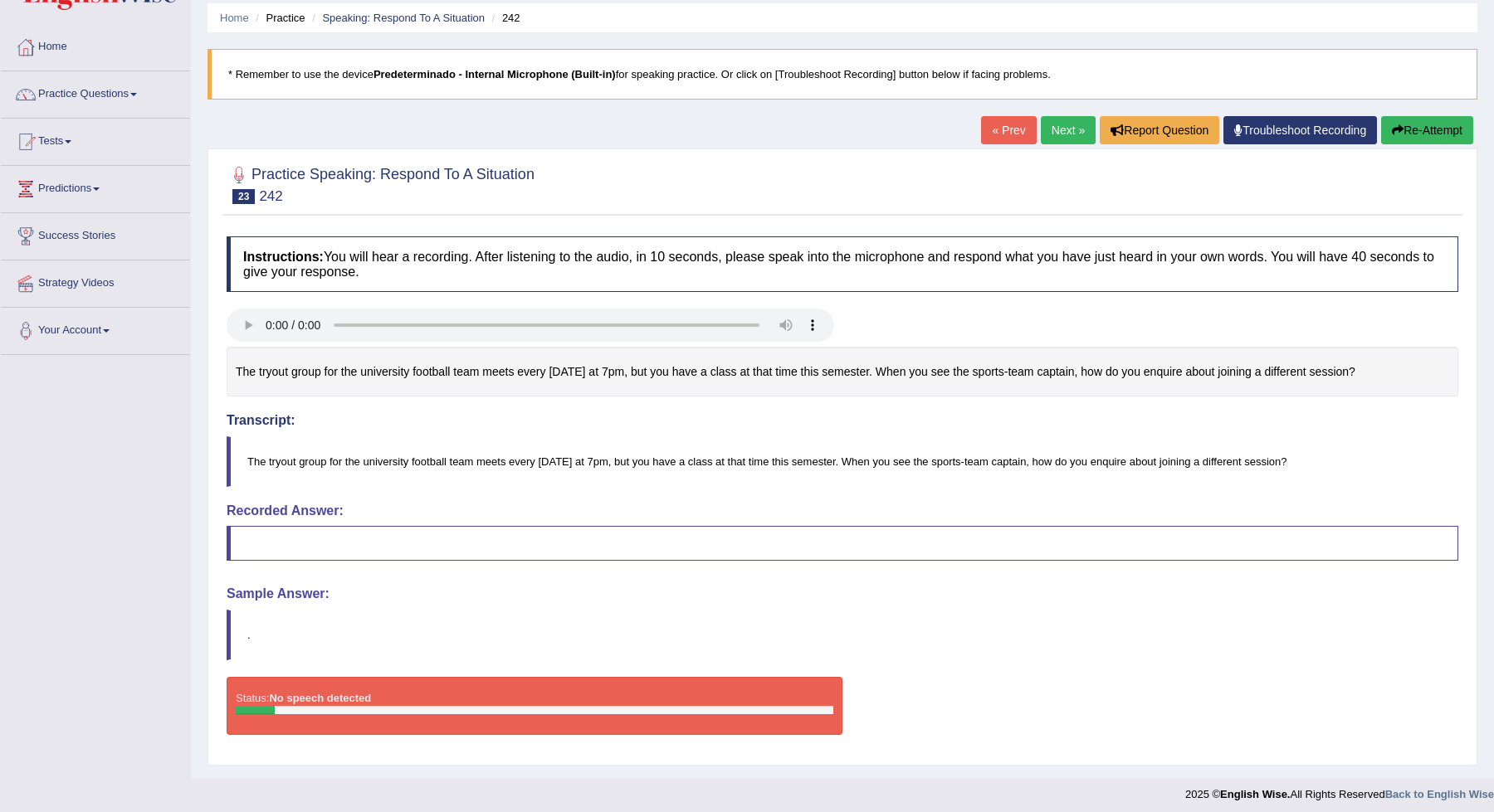
scroll to position [61, 0]
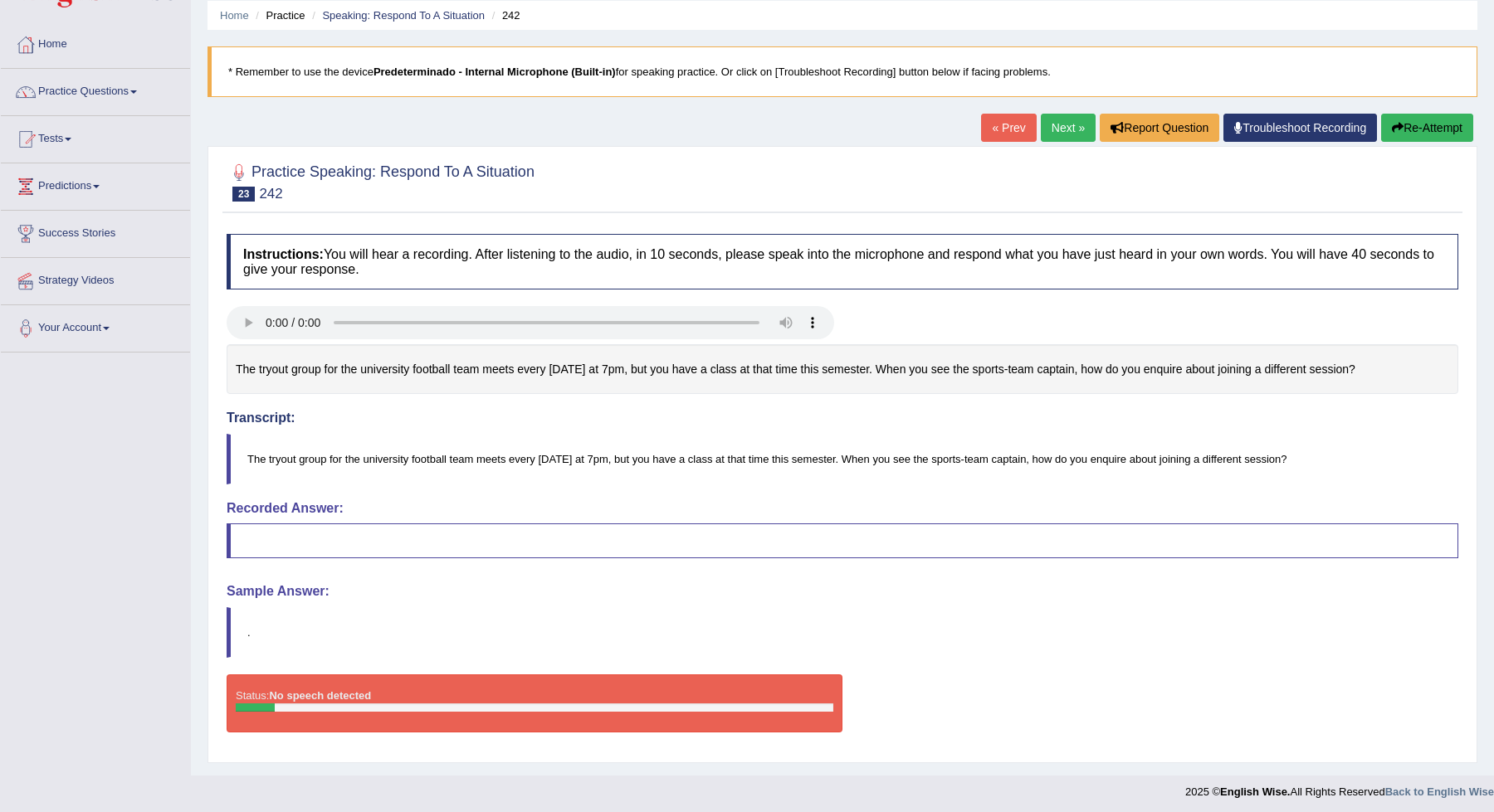
click at [1449, 126] on button "Re-Attempt" at bounding box center [1427, 128] width 92 height 29
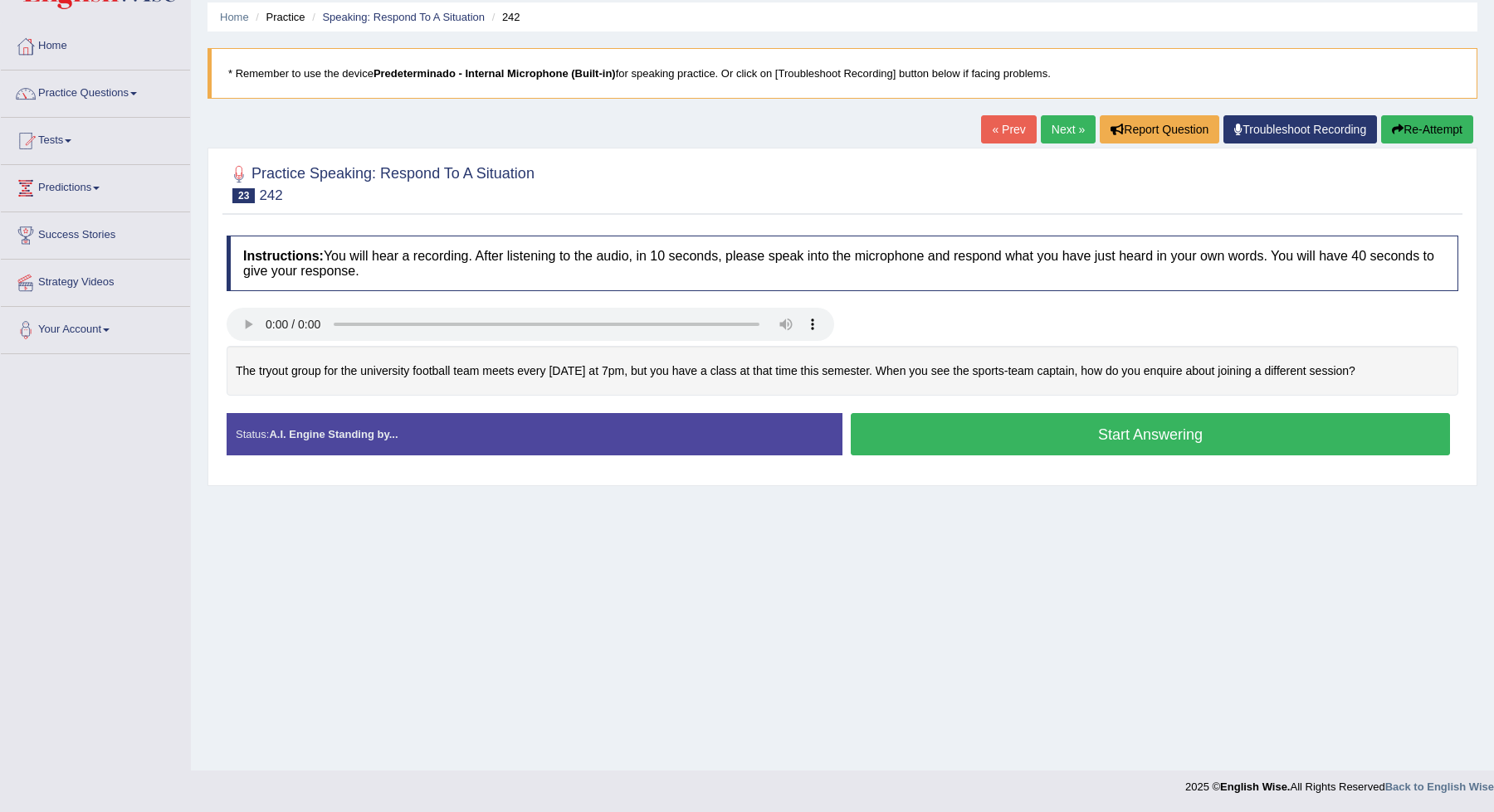
click at [1075, 428] on button "Start Answering" at bounding box center [1150, 434] width 599 height 42
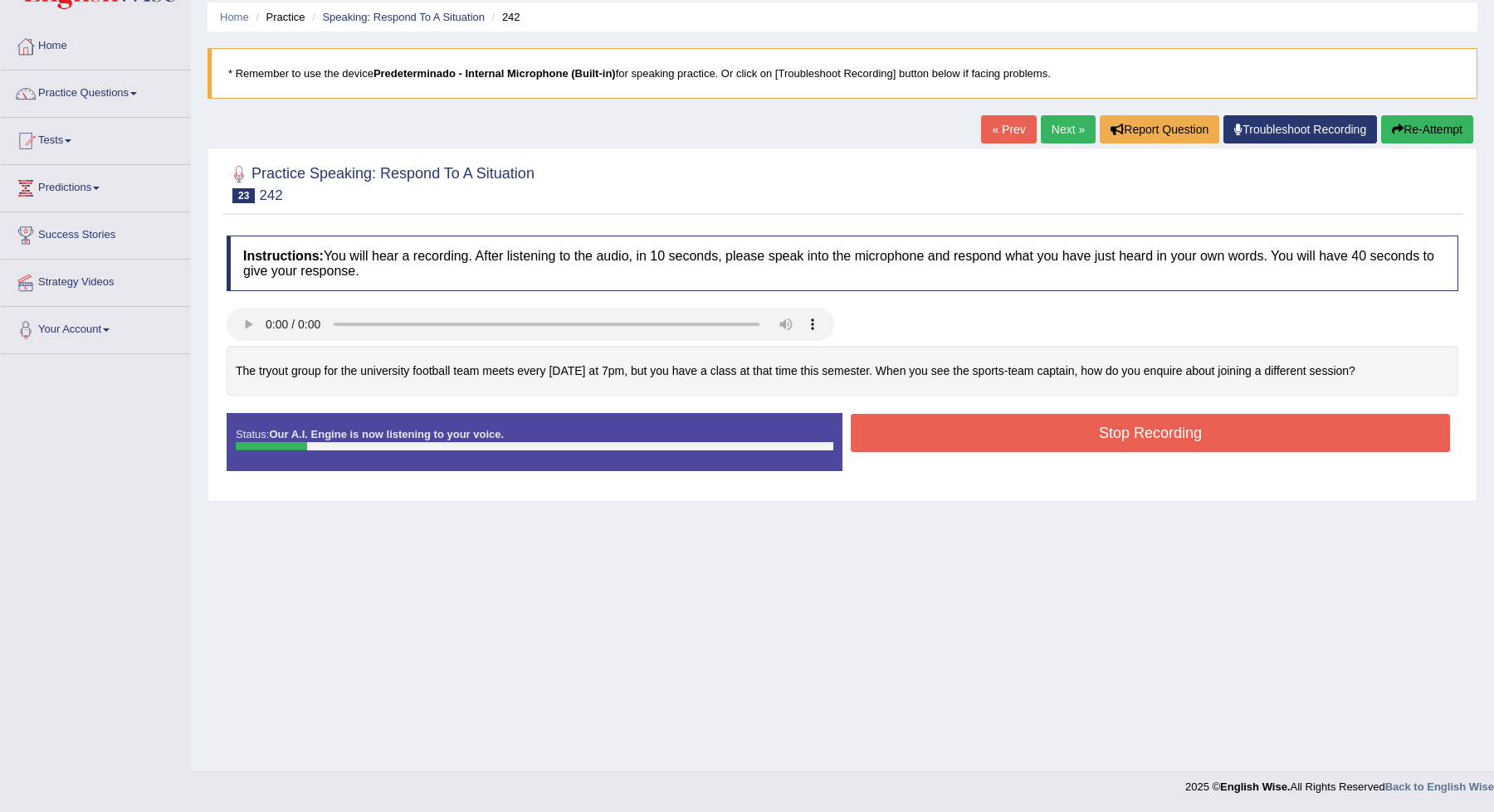
click at [1075, 428] on button "Stop Recording" at bounding box center [1150, 433] width 599 height 39
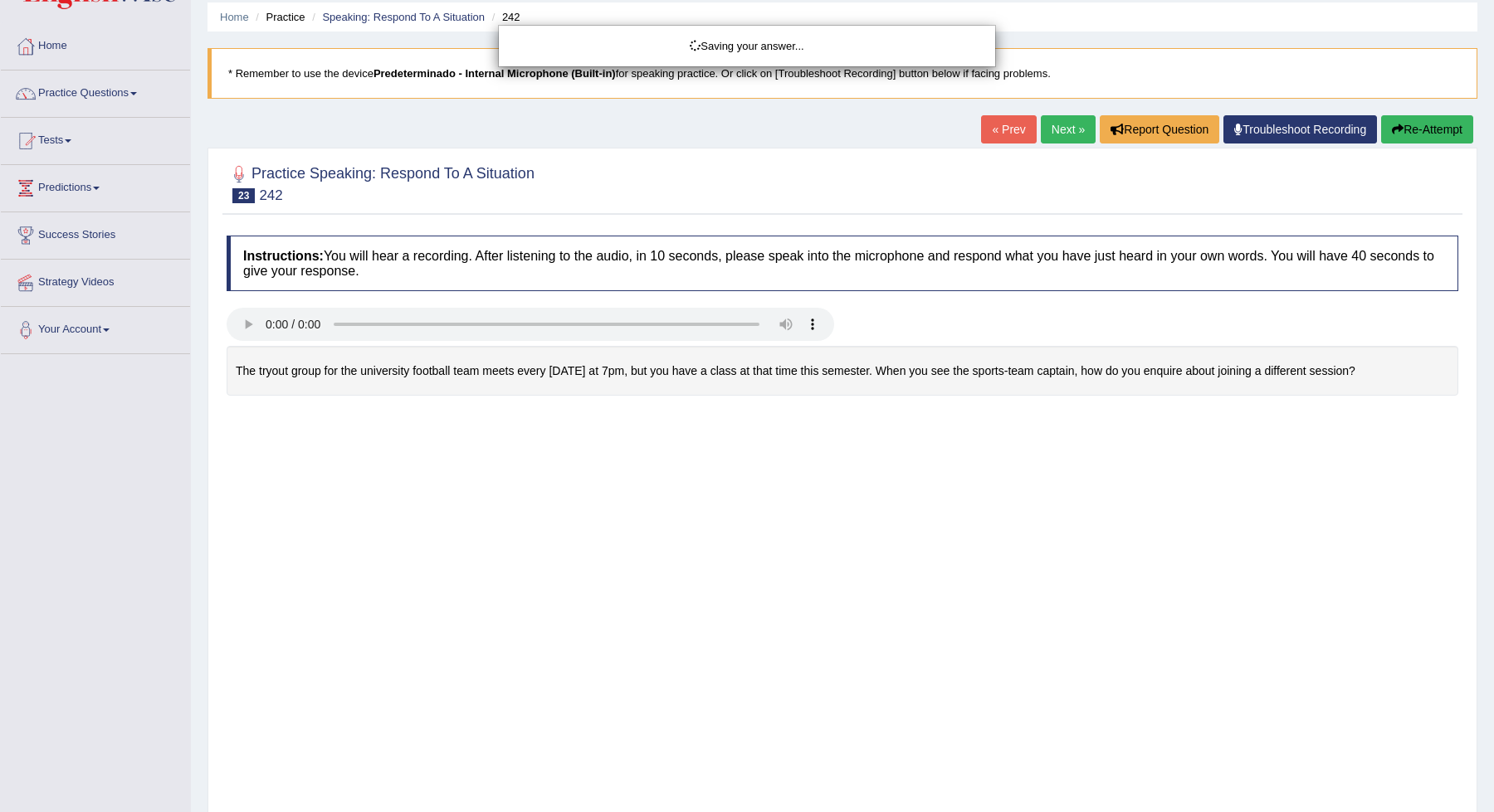
click at [1409, 143] on div "Saving your answer..." at bounding box center [747, 406] width 1494 height 812
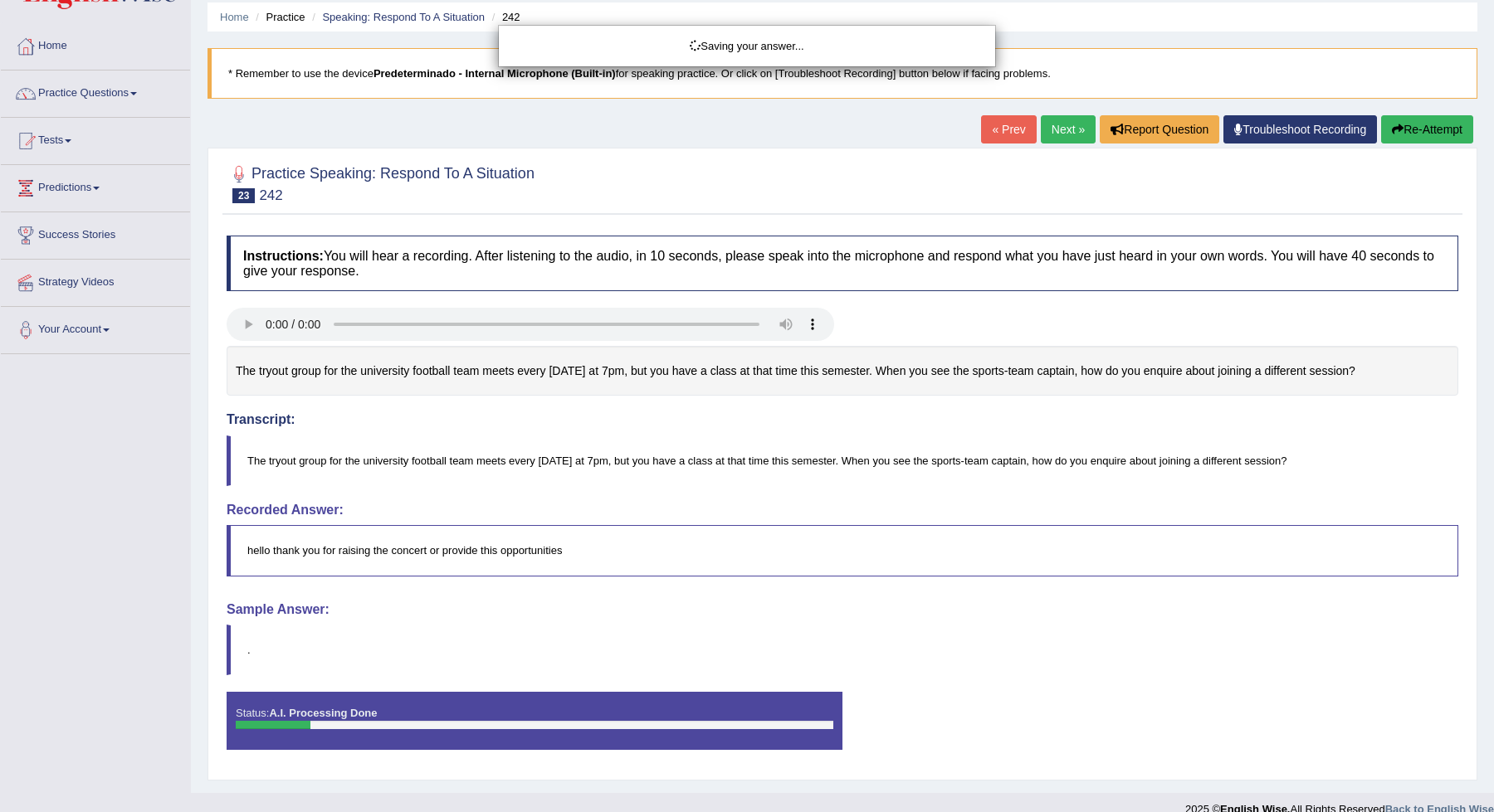
click at [1409, 131] on div "Saving your answer..." at bounding box center [747, 406] width 1494 height 812
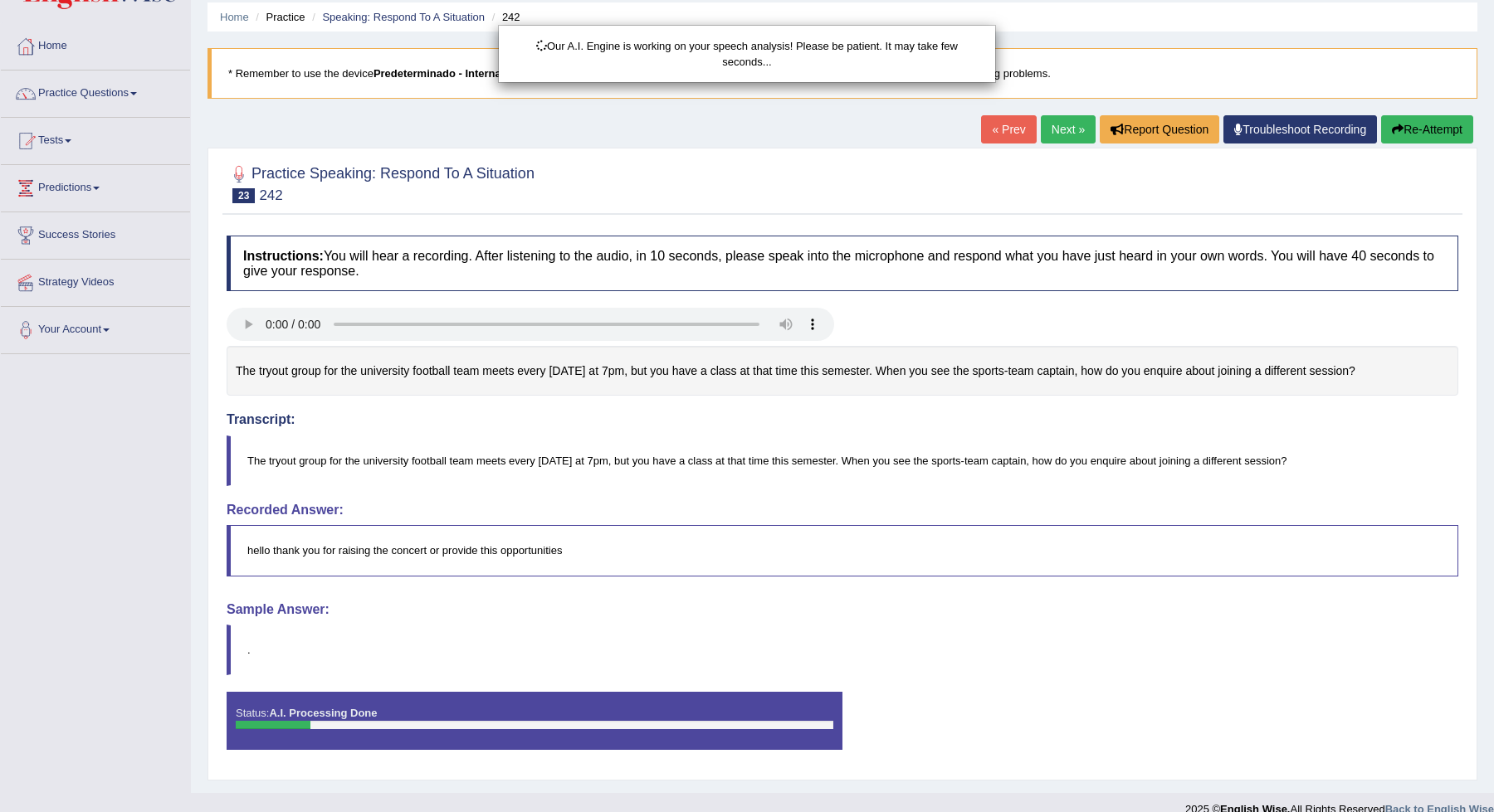
click at [1409, 131] on div "Our A.I. Engine is working on your speech analysis! Please be patient. It may t…" at bounding box center [747, 406] width 1494 height 812
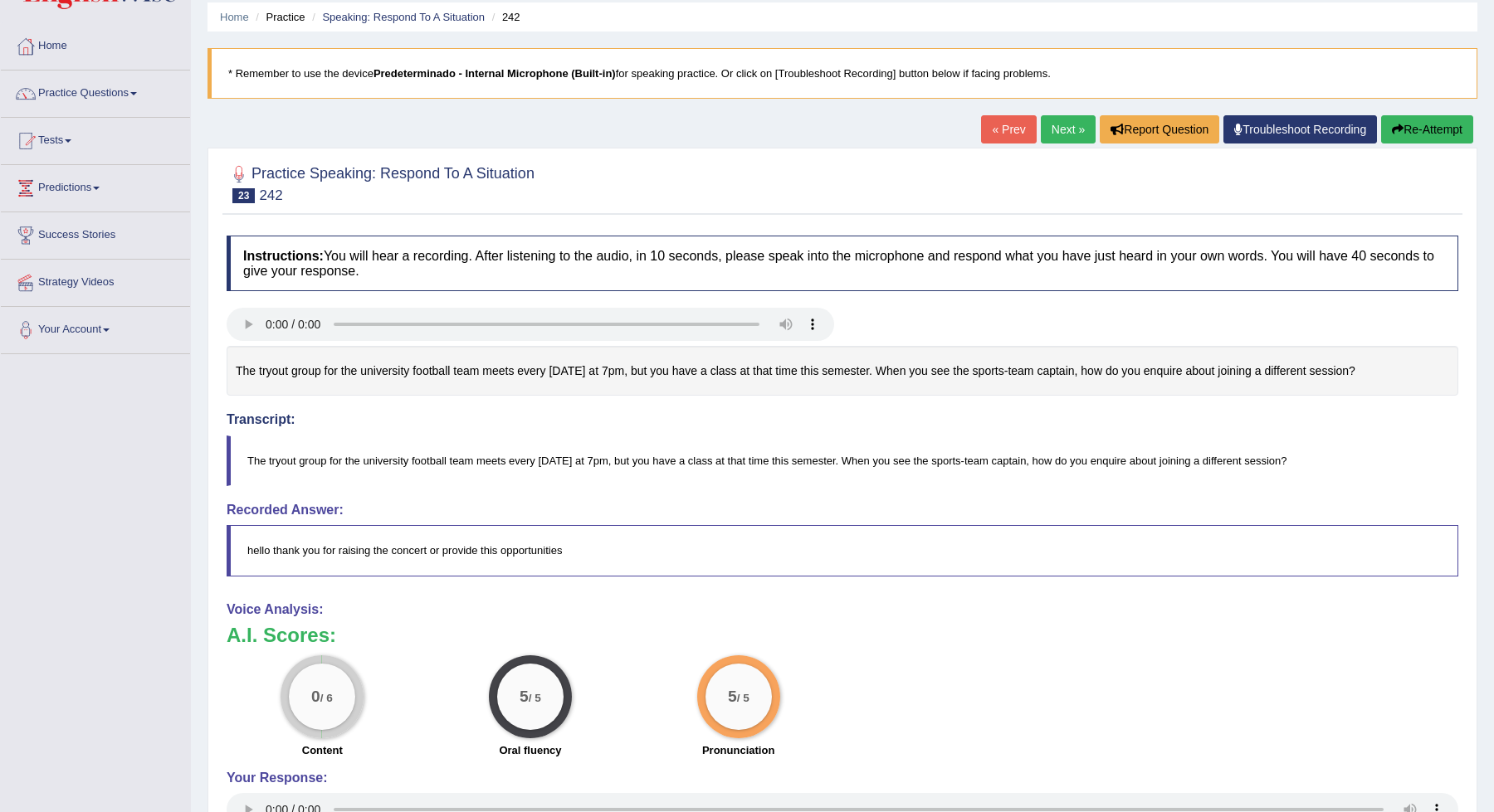
click at [1426, 127] on button "Re-Attempt" at bounding box center [1427, 129] width 92 height 29
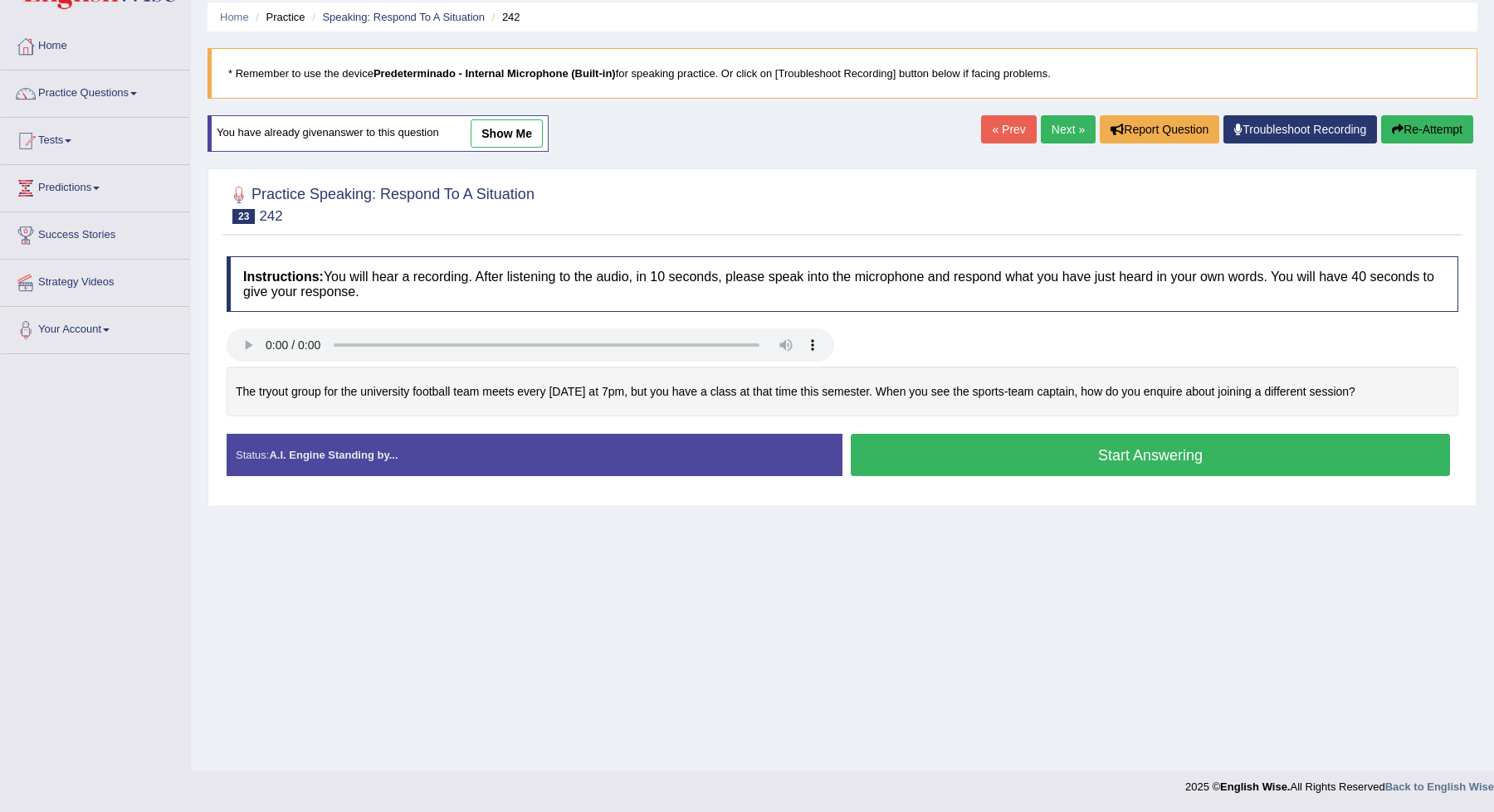
click at [1160, 450] on button "Start Answering" at bounding box center [1150, 455] width 599 height 42
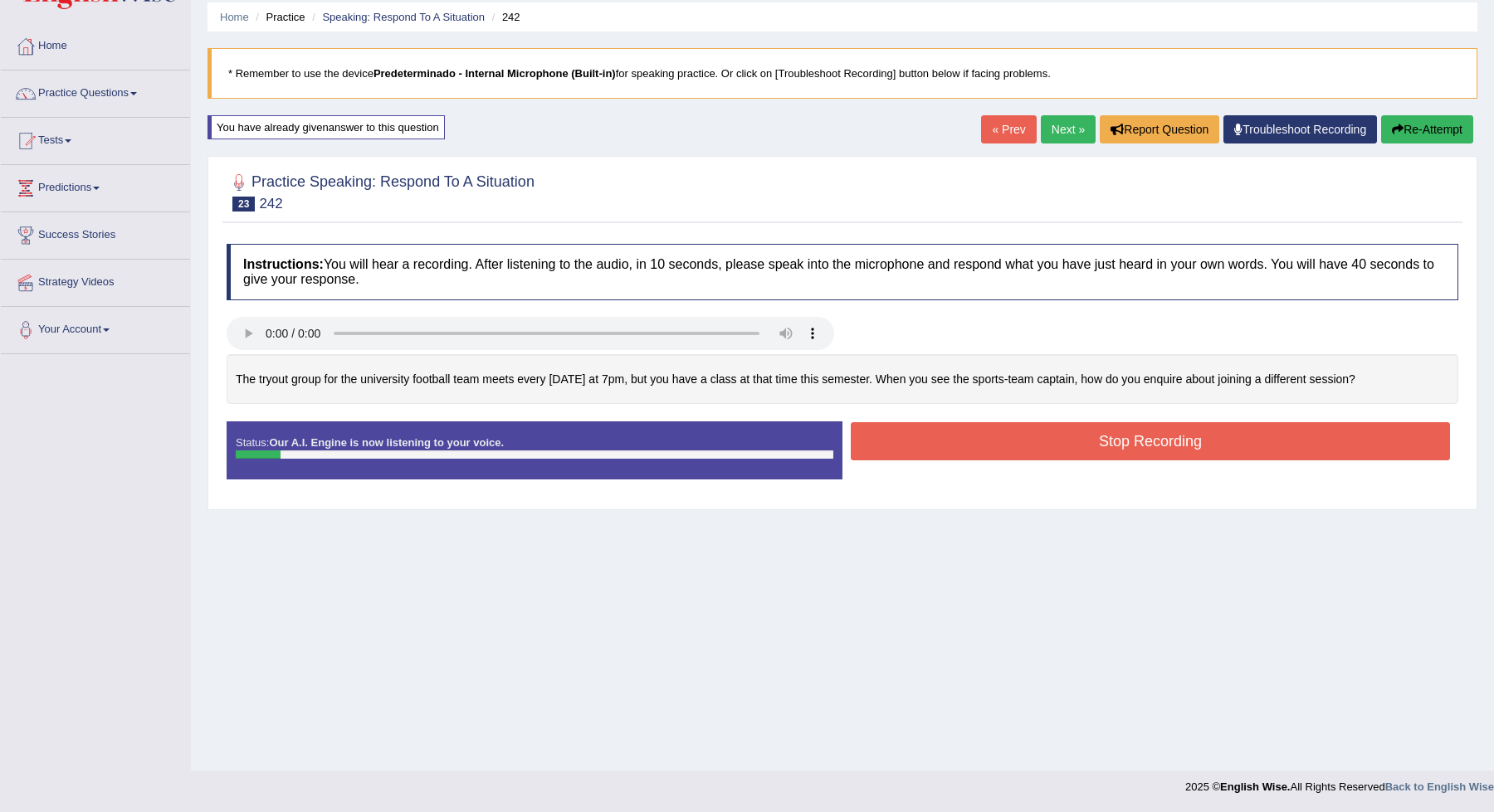
click at [1160, 450] on button "Stop Recording" at bounding box center [1150, 441] width 599 height 39
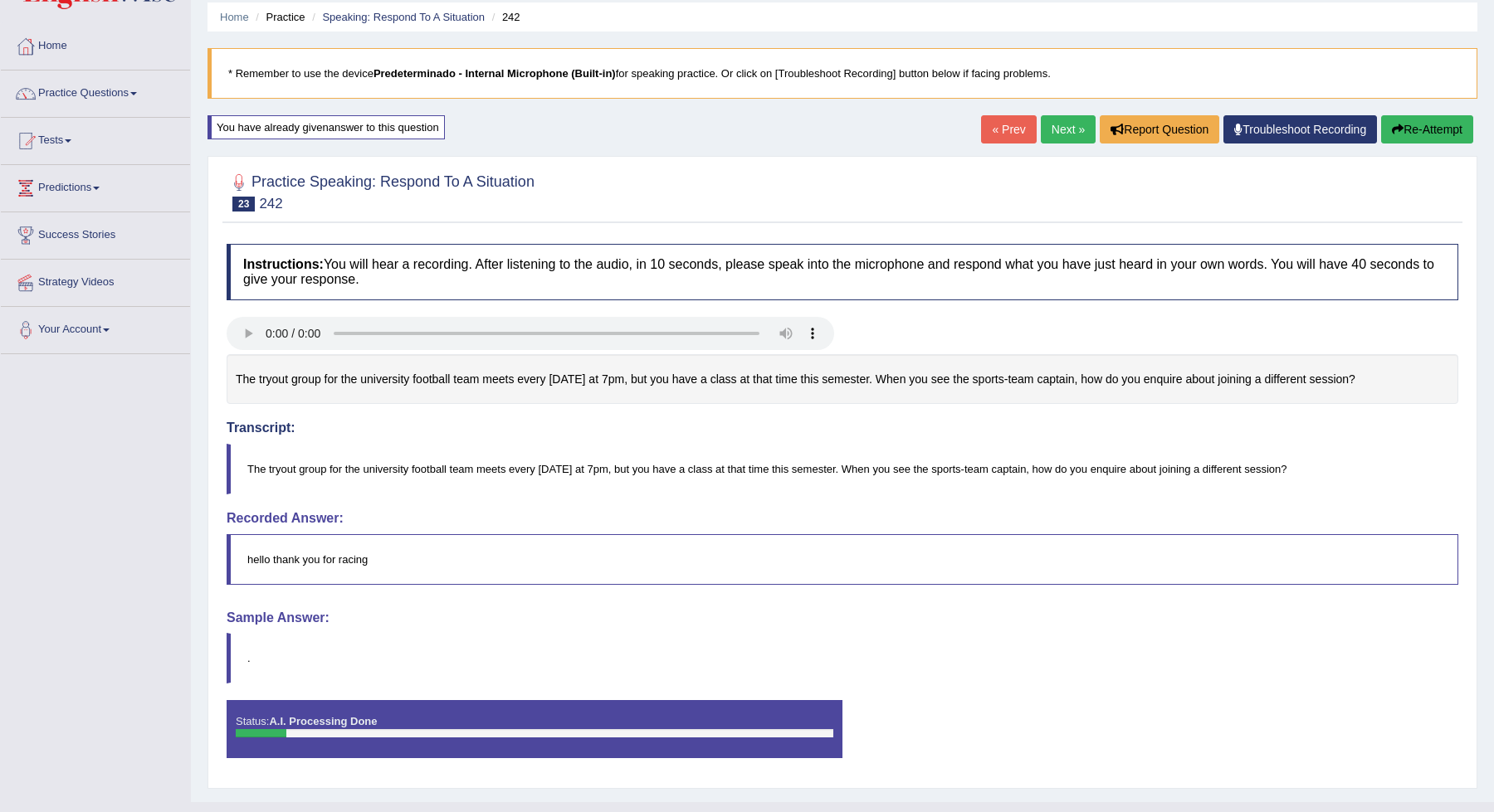
scroll to position [86, 0]
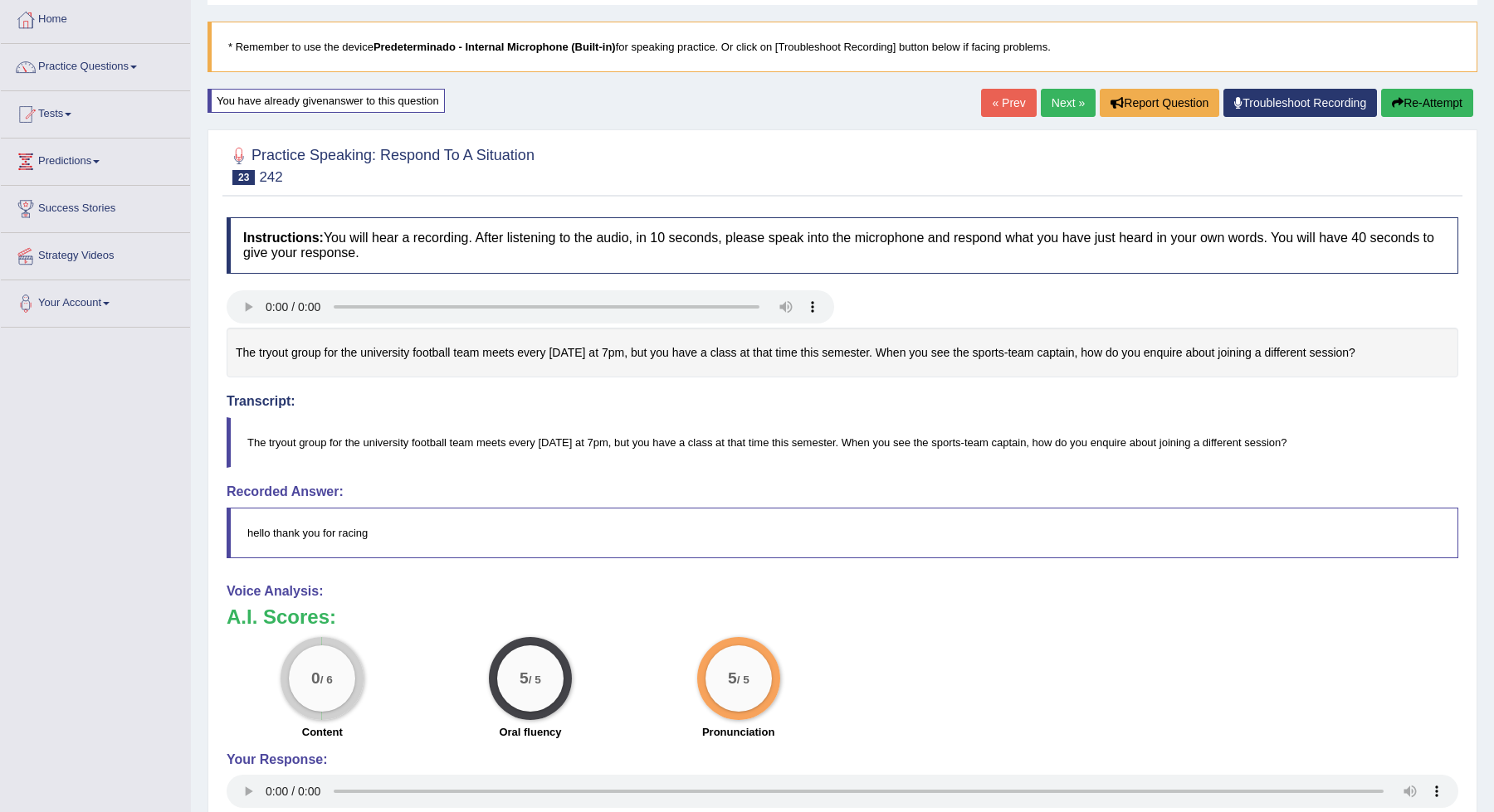
click at [1425, 94] on button "Re-Attempt" at bounding box center [1427, 103] width 92 height 29
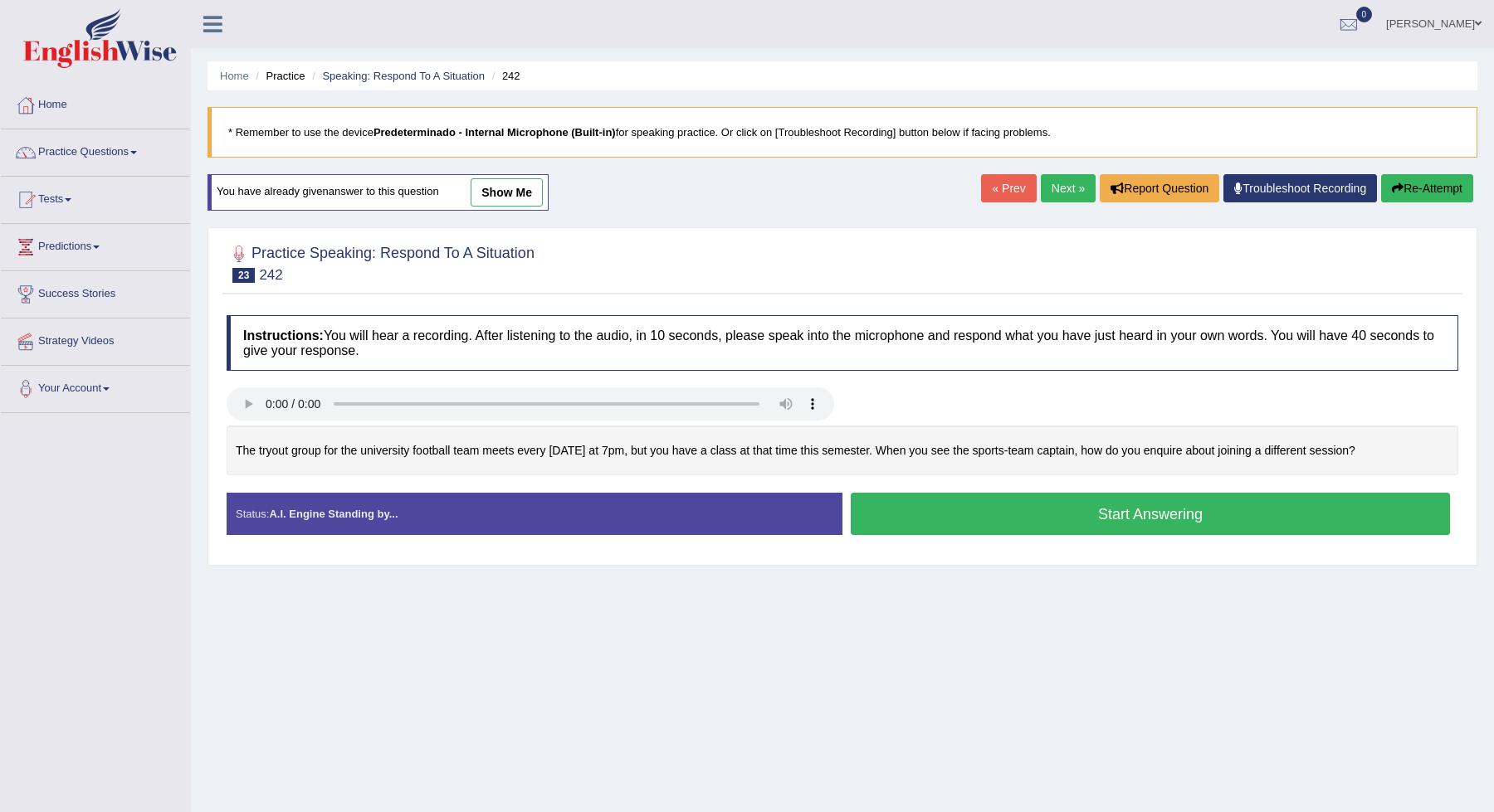
scroll to position [59, 0]
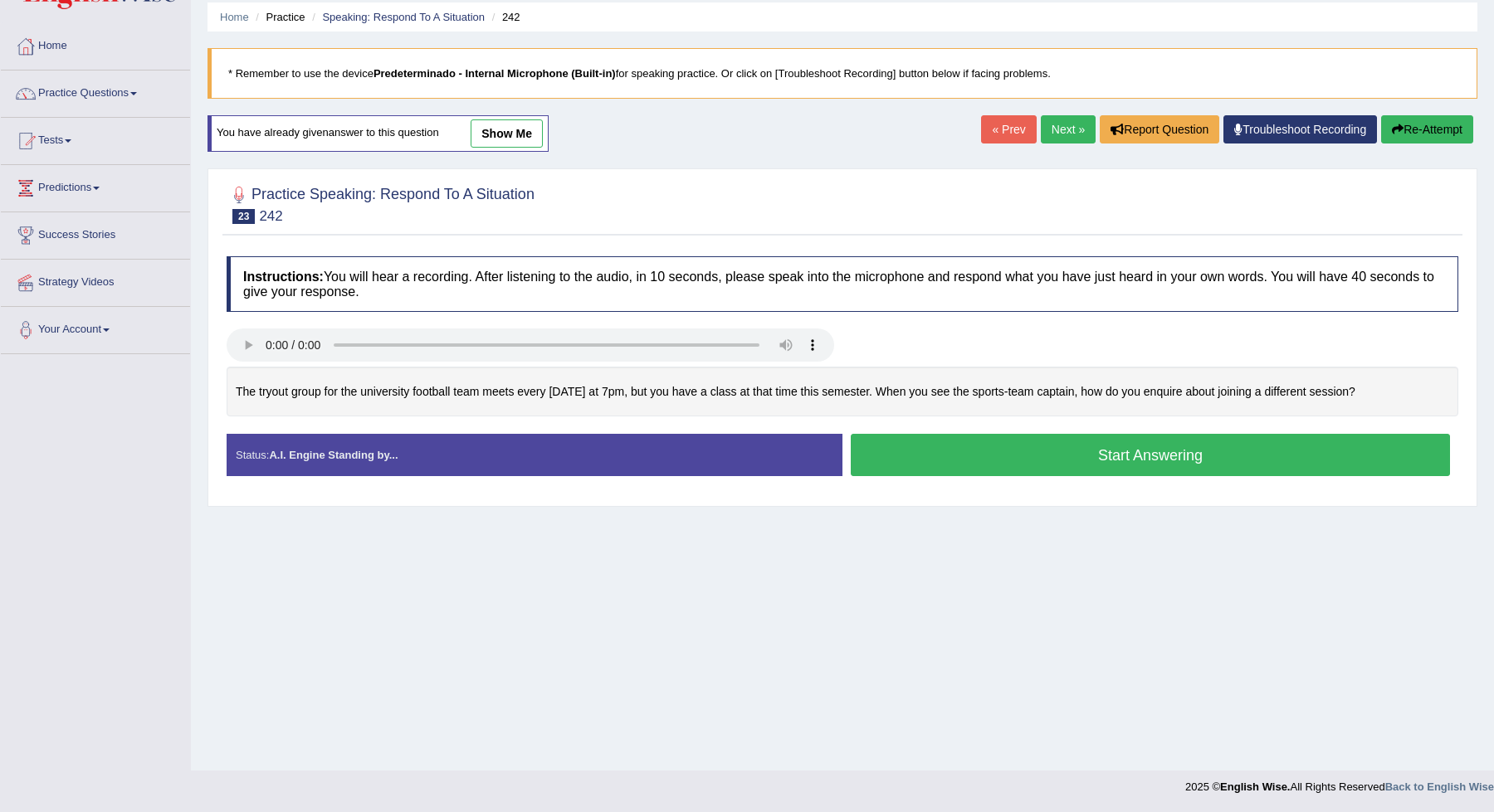
click at [1190, 456] on button "Start Answering" at bounding box center [1150, 455] width 599 height 42
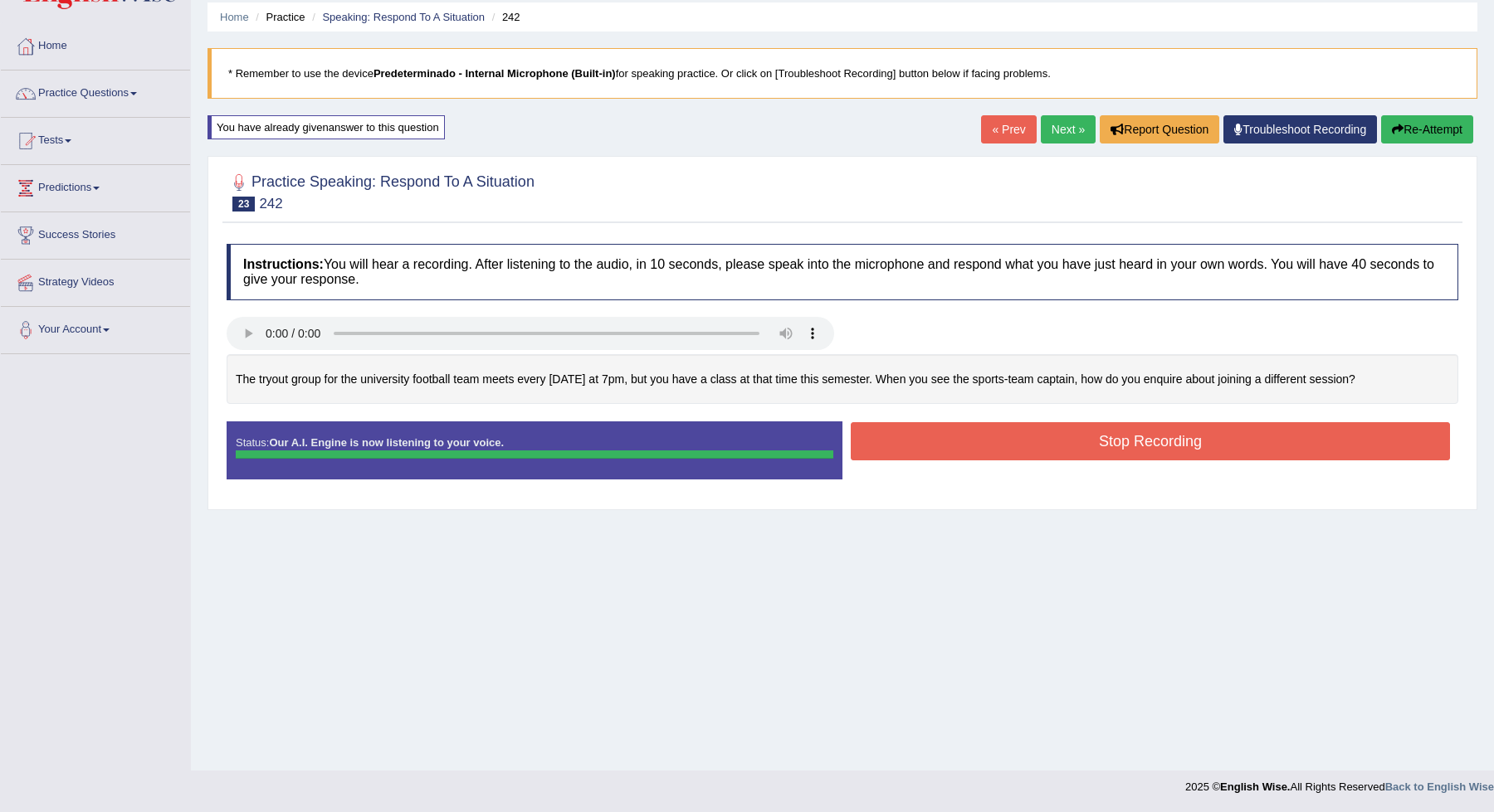
click at [1201, 440] on button "Stop Recording" at bounding box center [1150, 441] width 599 height 39
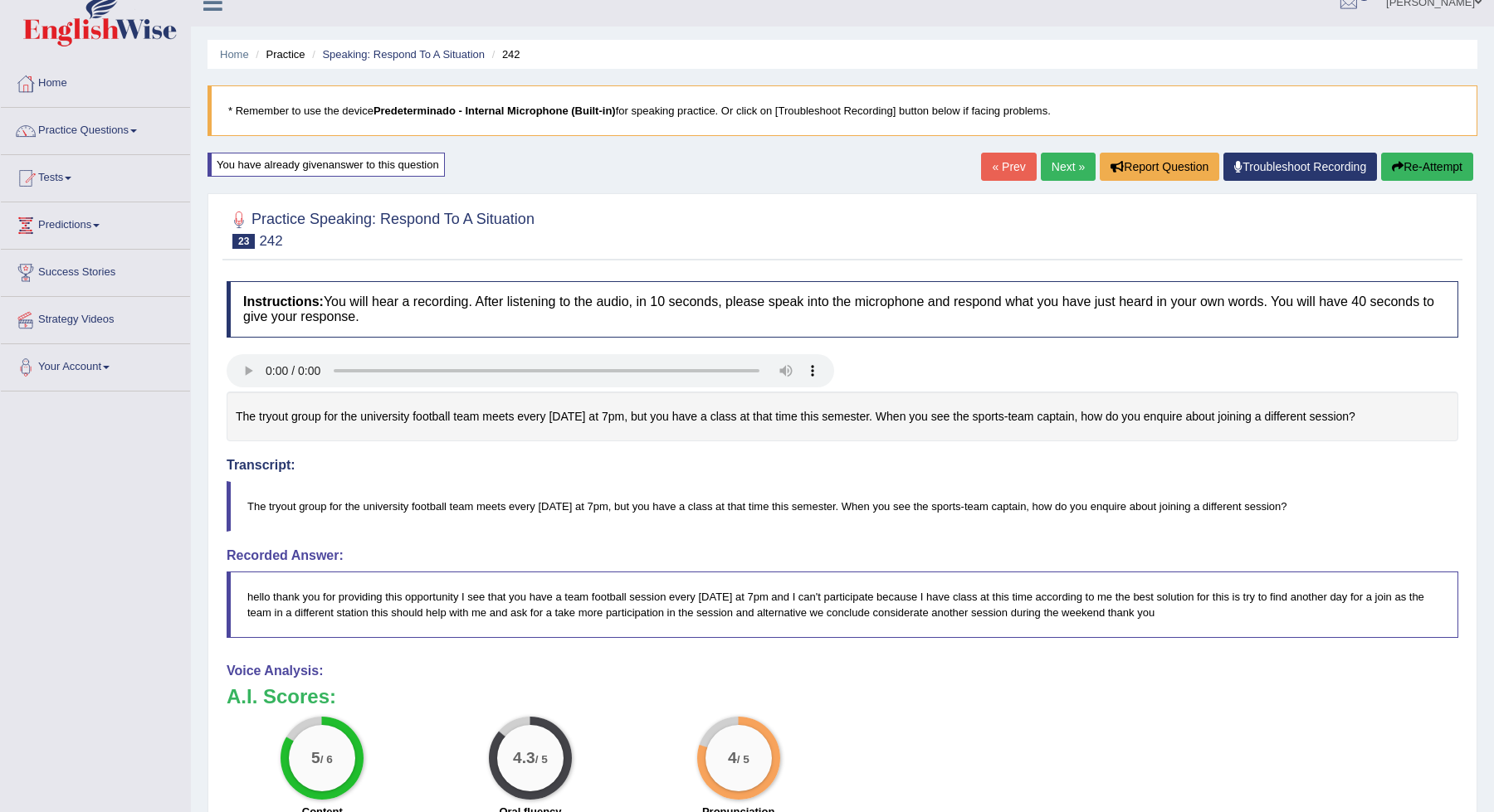
scroll to position [0, 0]
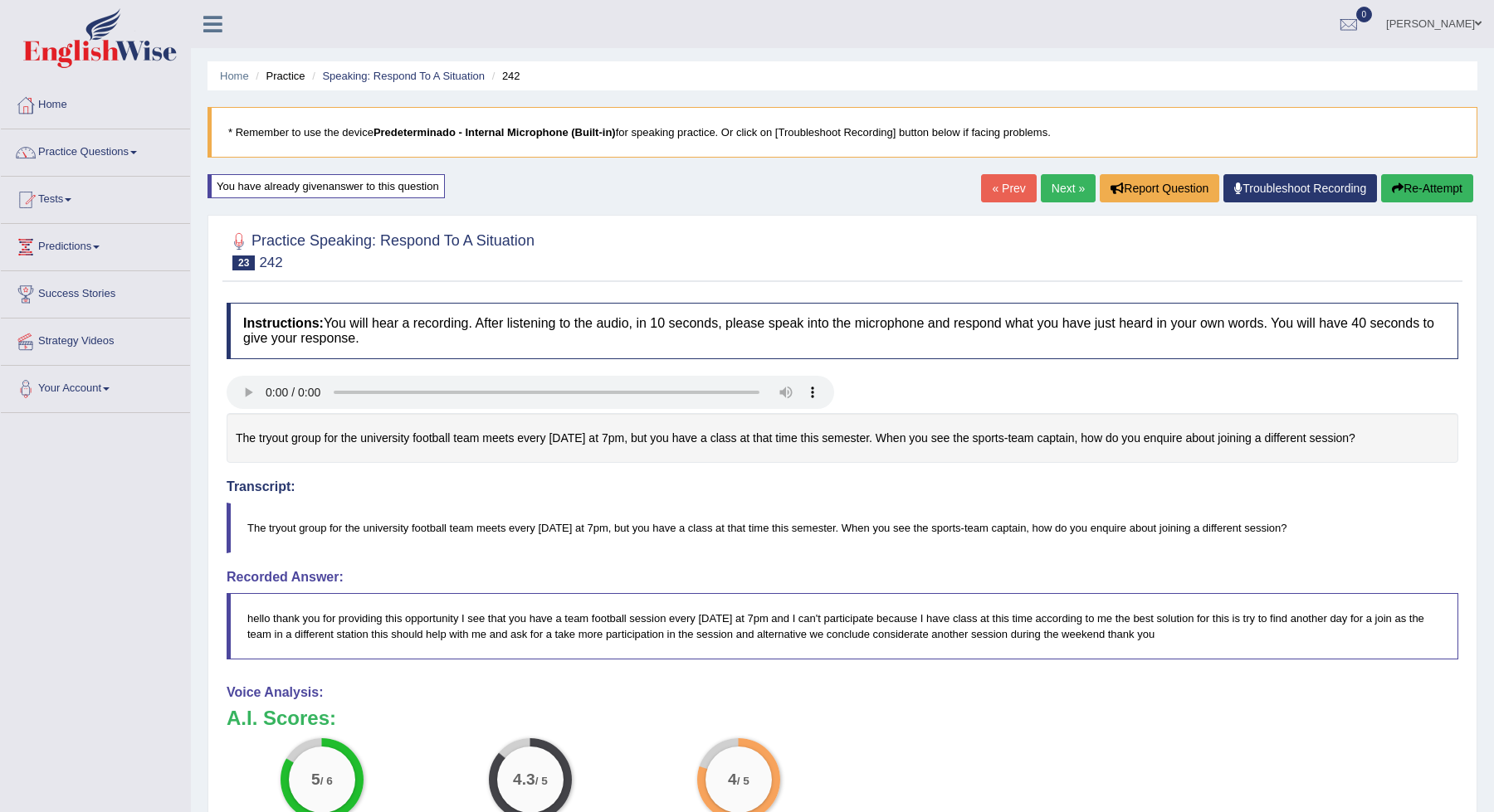
click at [1049, 182] on link "Next »" at bounding box center [1068, 188] width 55 height 29
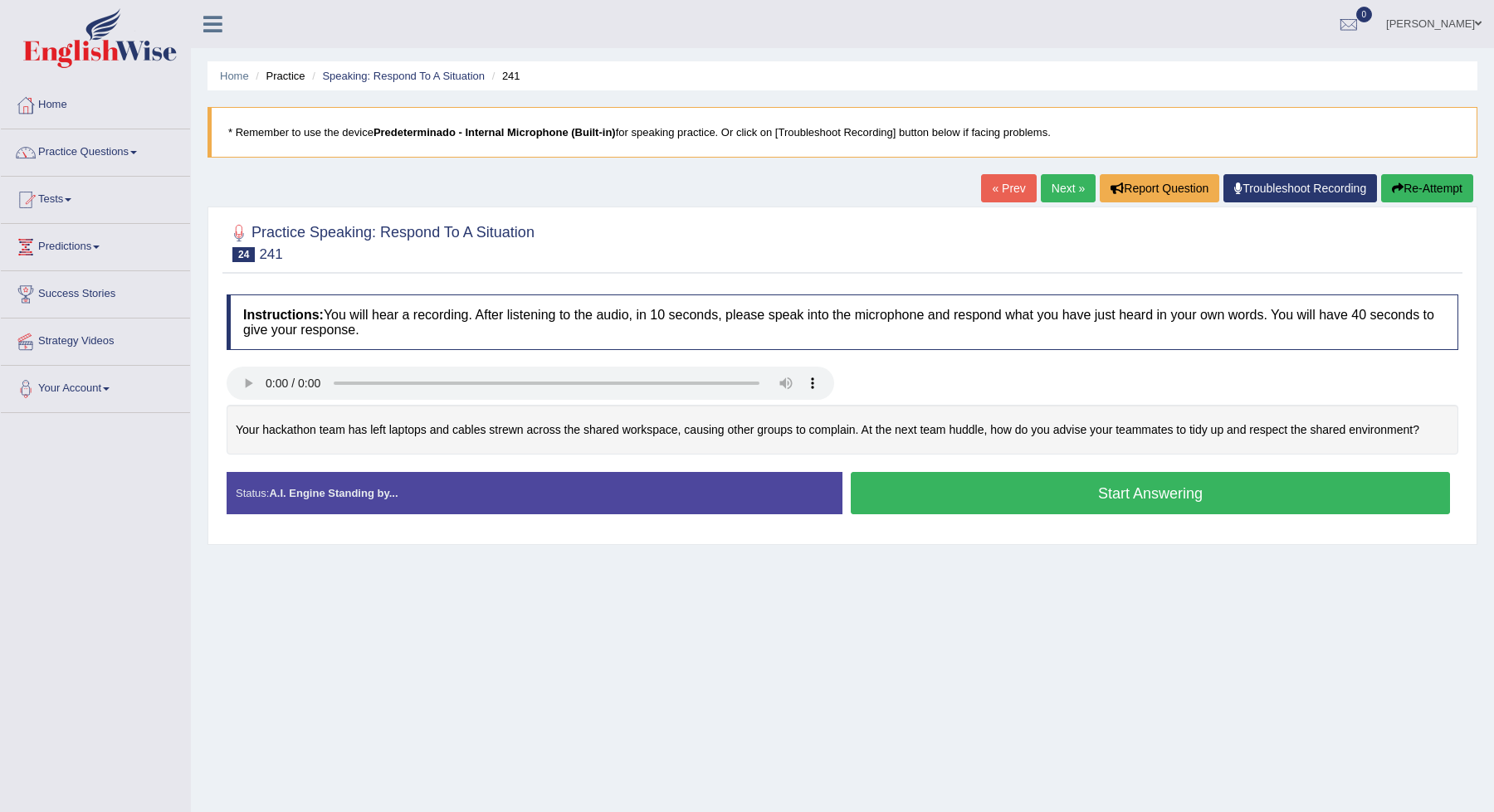
click at [1014, 500] on button "Start Answering" at bounding box center [1150, 493] width 599 height 42
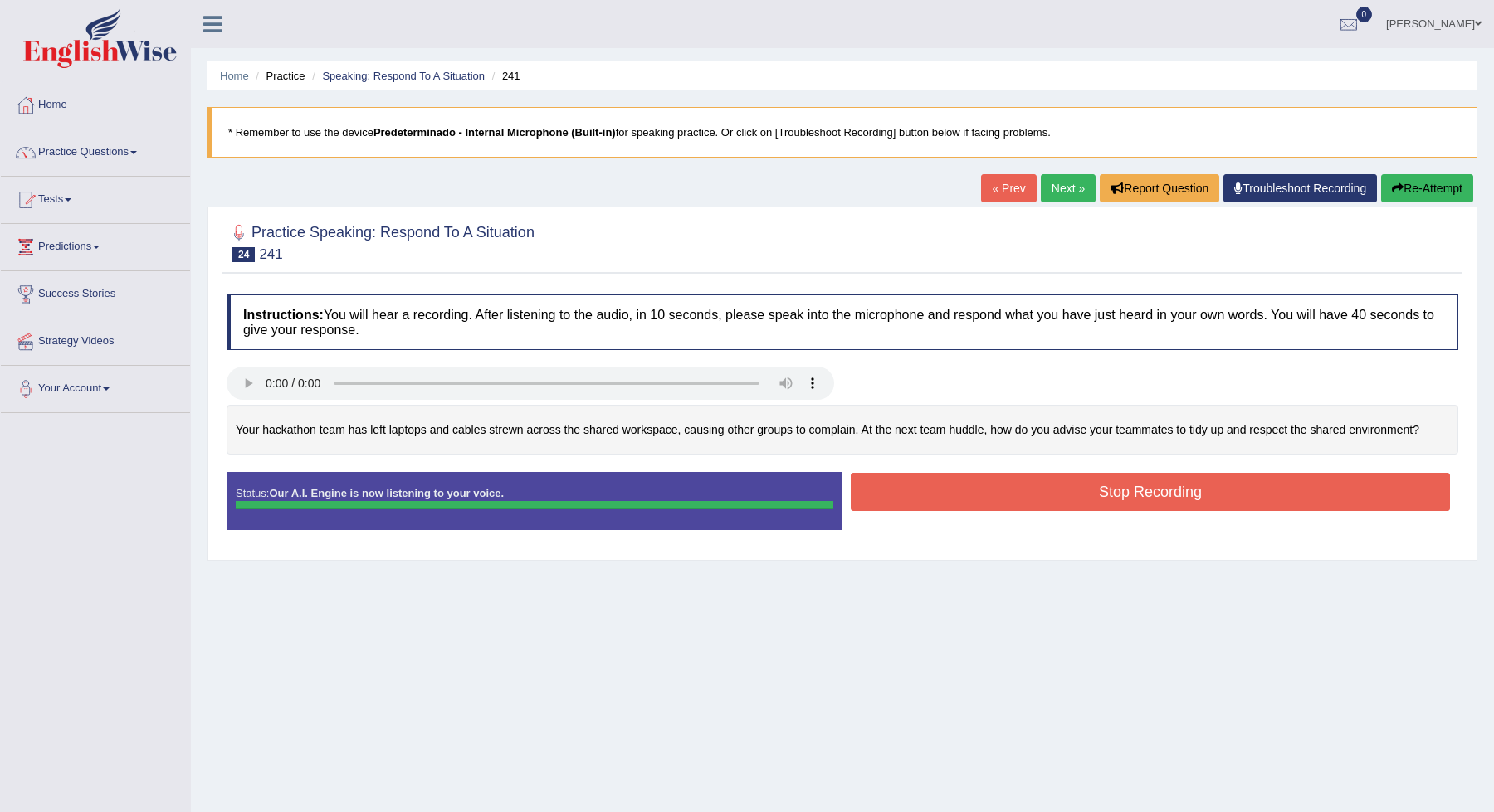
click at [1014, 500] on button "Stop Recording" at bounding box center [1150, 492] width 599 height 39
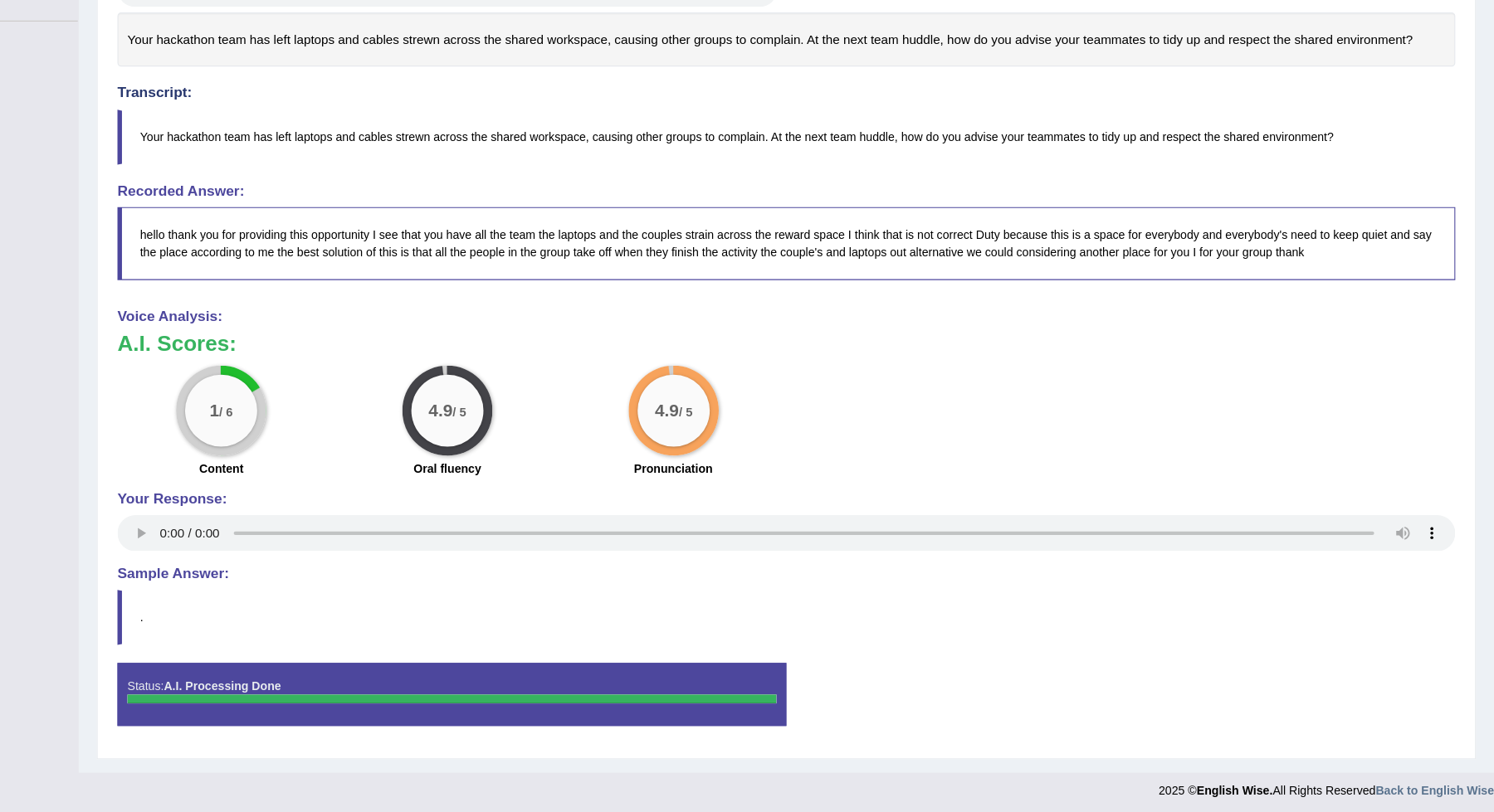
scroll to position [329, 0]
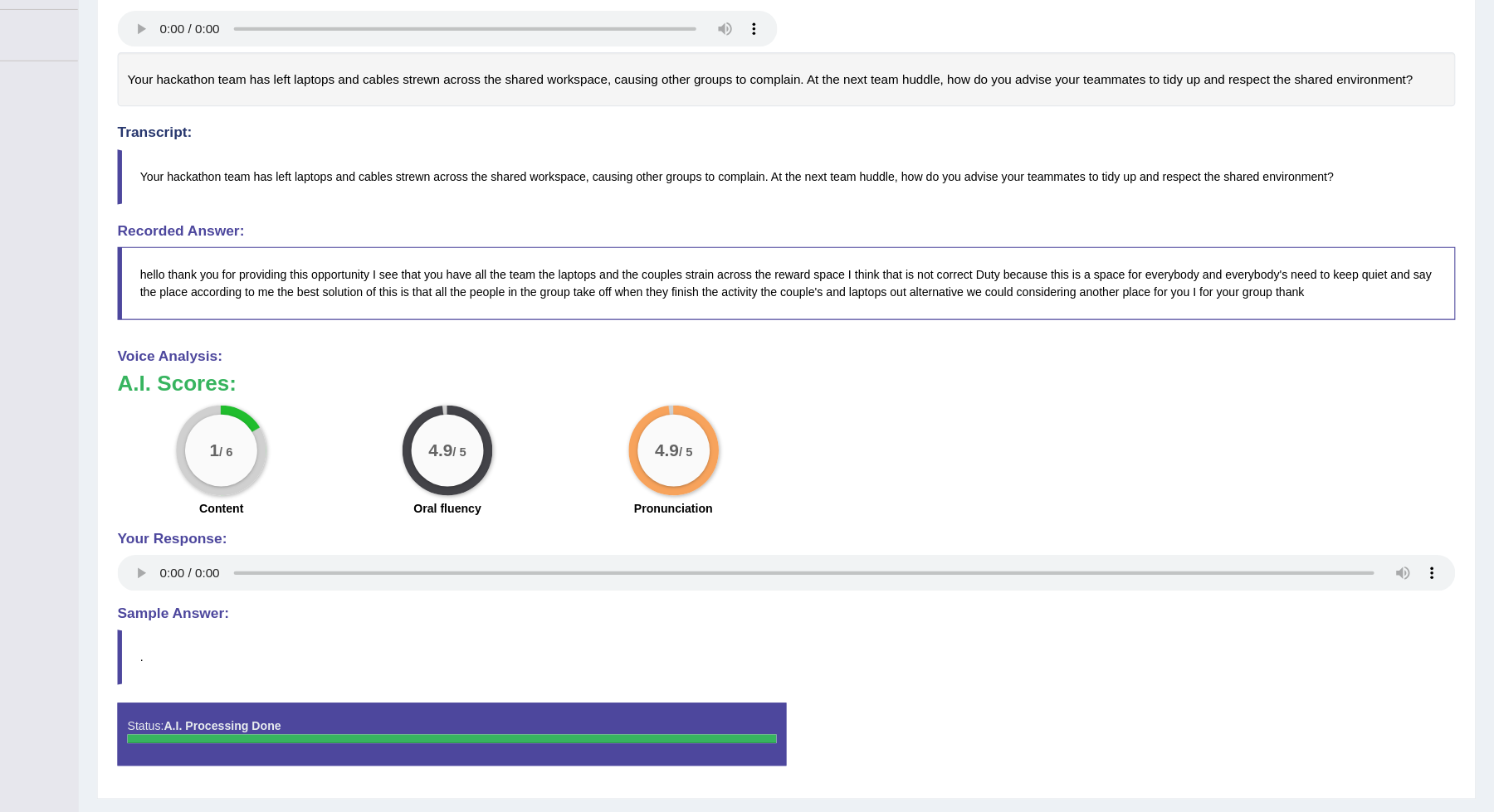
drag, startPoint x: 918, startPoint y: 281, endPoint x: 962, endPoint y: 278, distance: 44.1
click at [970, 282] on blockquote "hello thank you for providing this opportunity I see that you have all the team…" at bounding box center [842, 288] width 1232 height 66
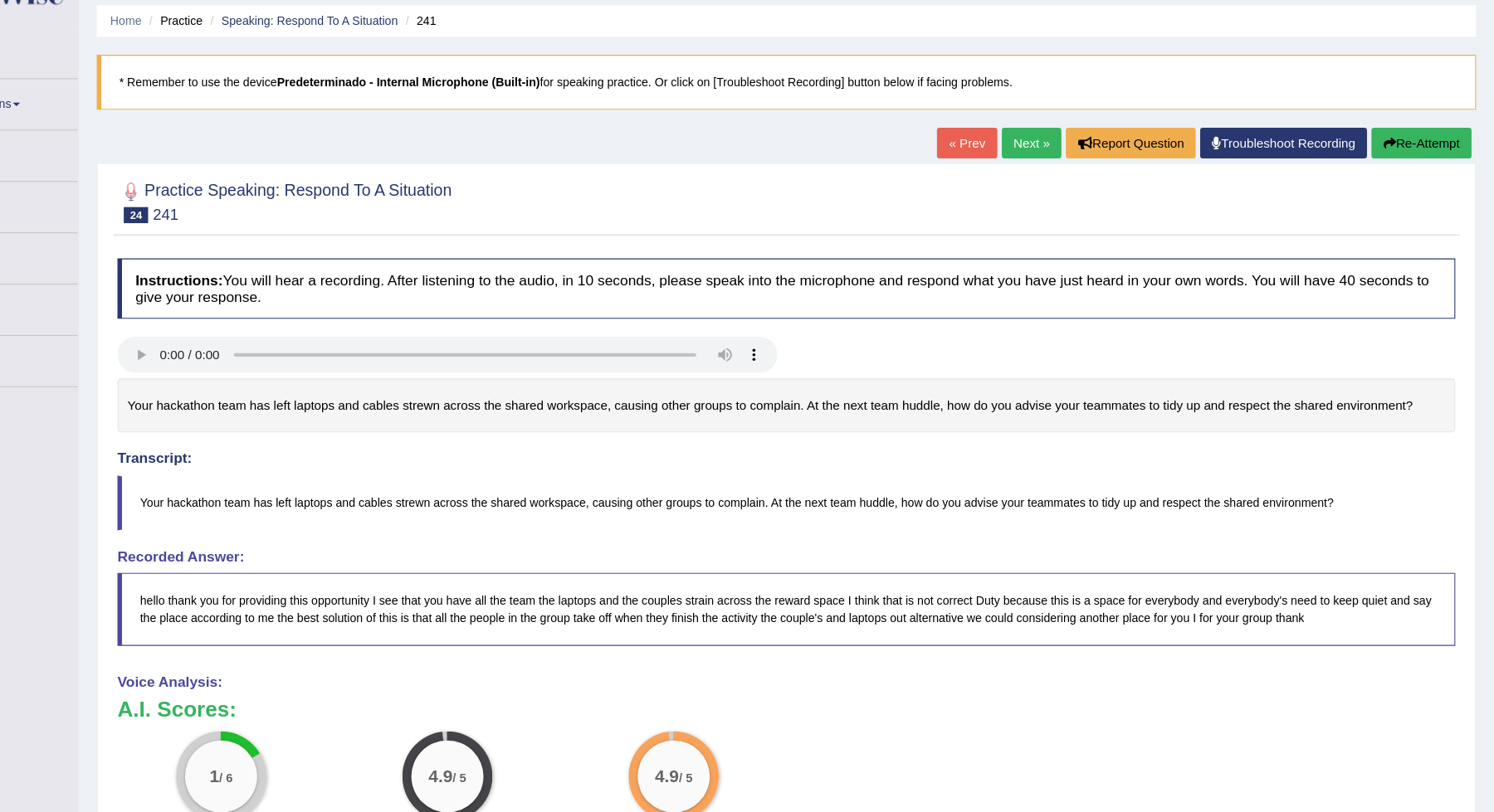
scroll to position [0, 0]
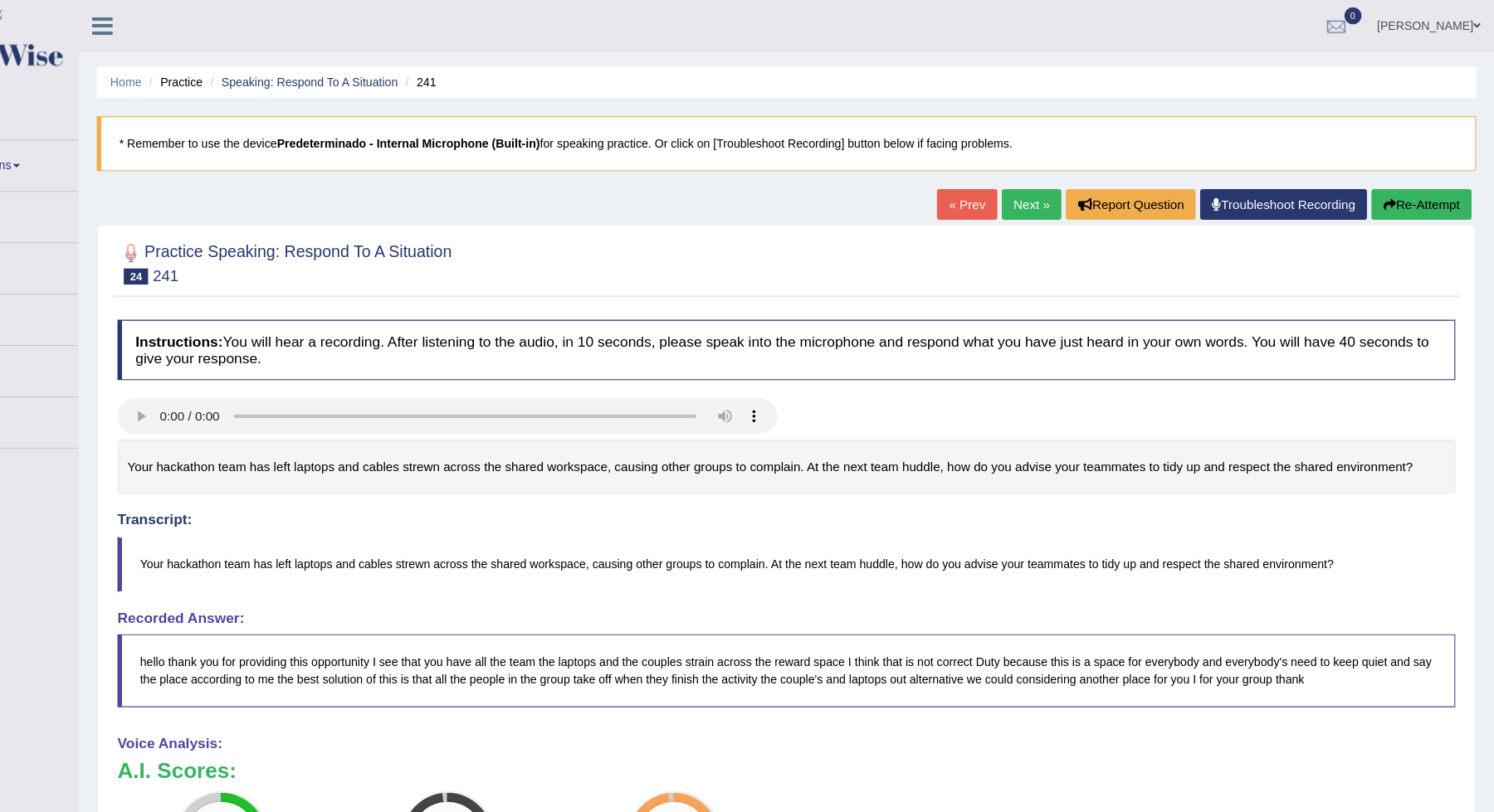
click at [1051, 194] on link "Next »" at bounding box center [1068, 188] width 55 height 29
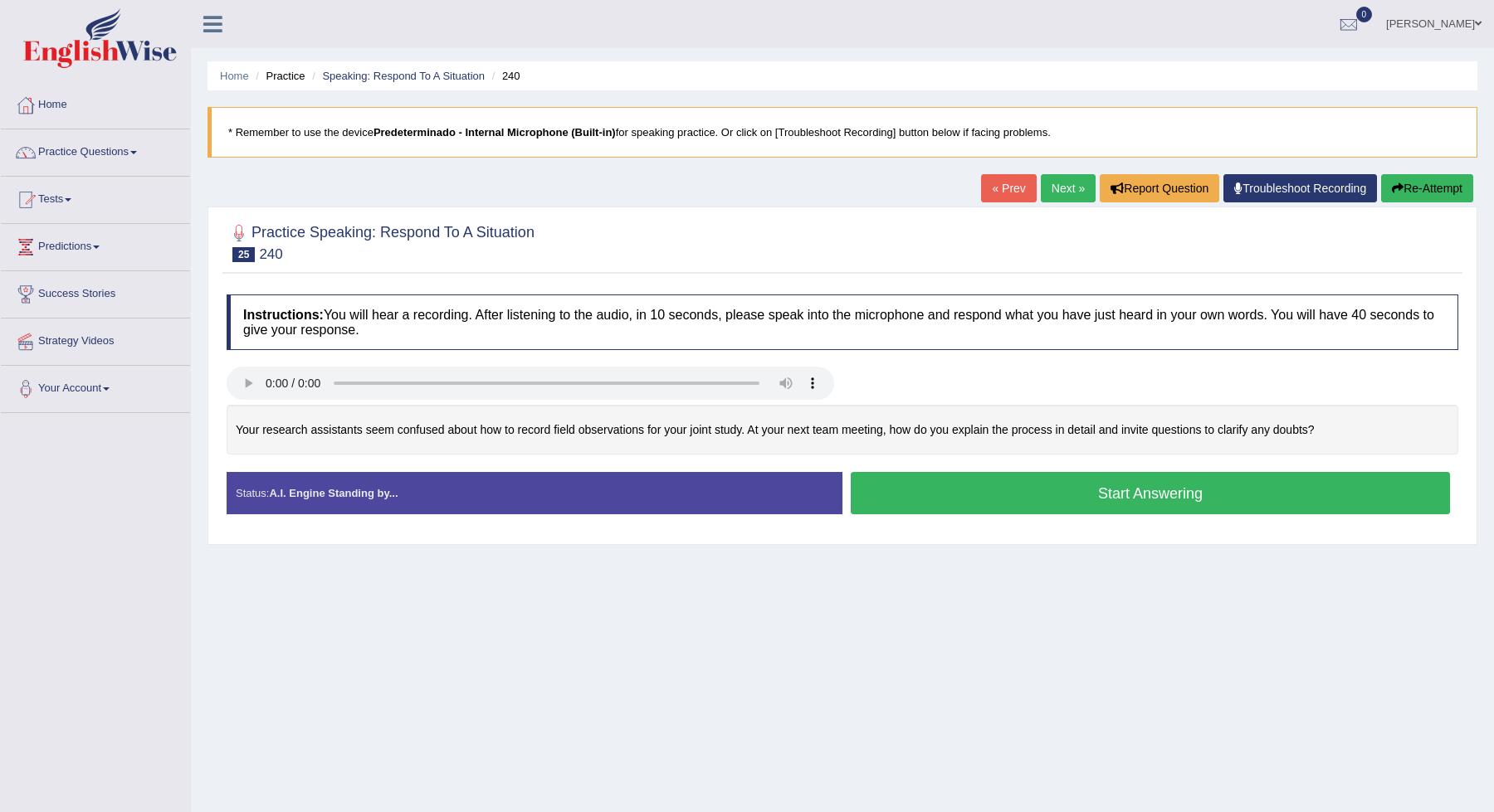
drag, startPoint x: 983, startPoint y: 491, endPoint x: 976, endPoint y: 486, distance: 8.6
click at [976, 486] on button "Start Answering" at bounding box center [1150, 493] width 599 height 42
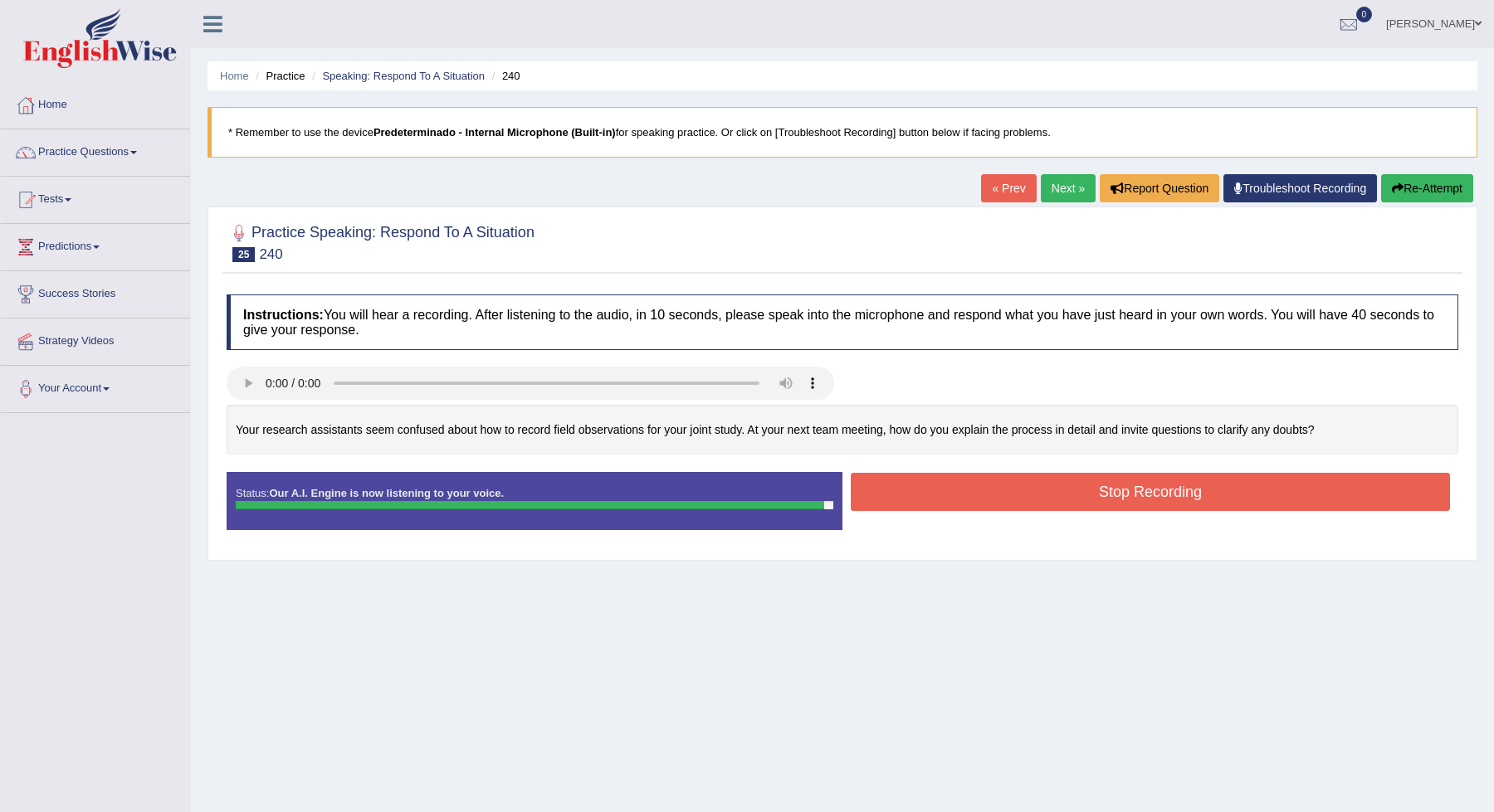
click at [976, 486] on button "Stop Recording" at bounding box center [1150, 492] width 599 height 39
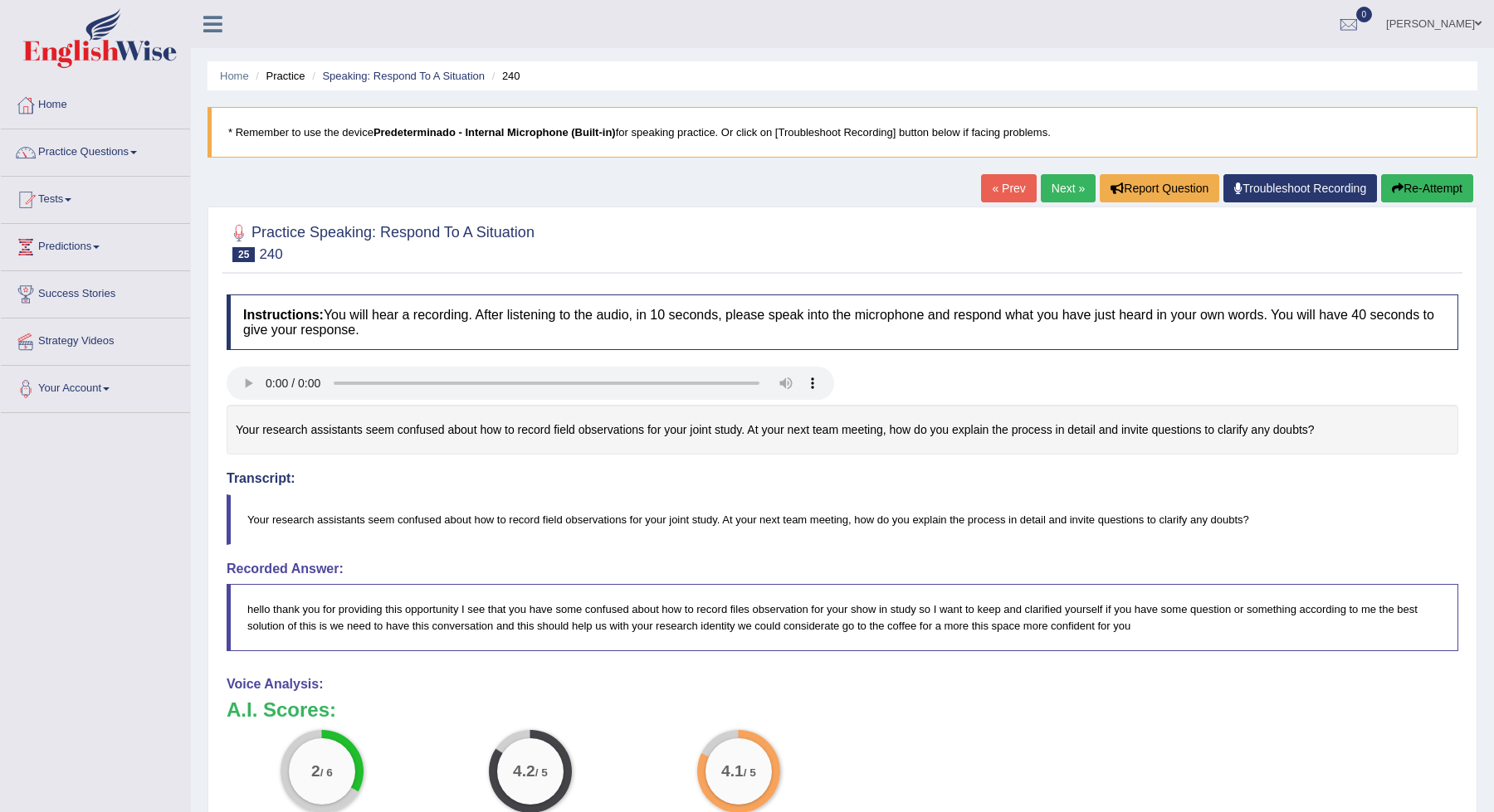
click at [1064, 184] on link "Next »" at bounding box center [1068, 188] width 55 height 29
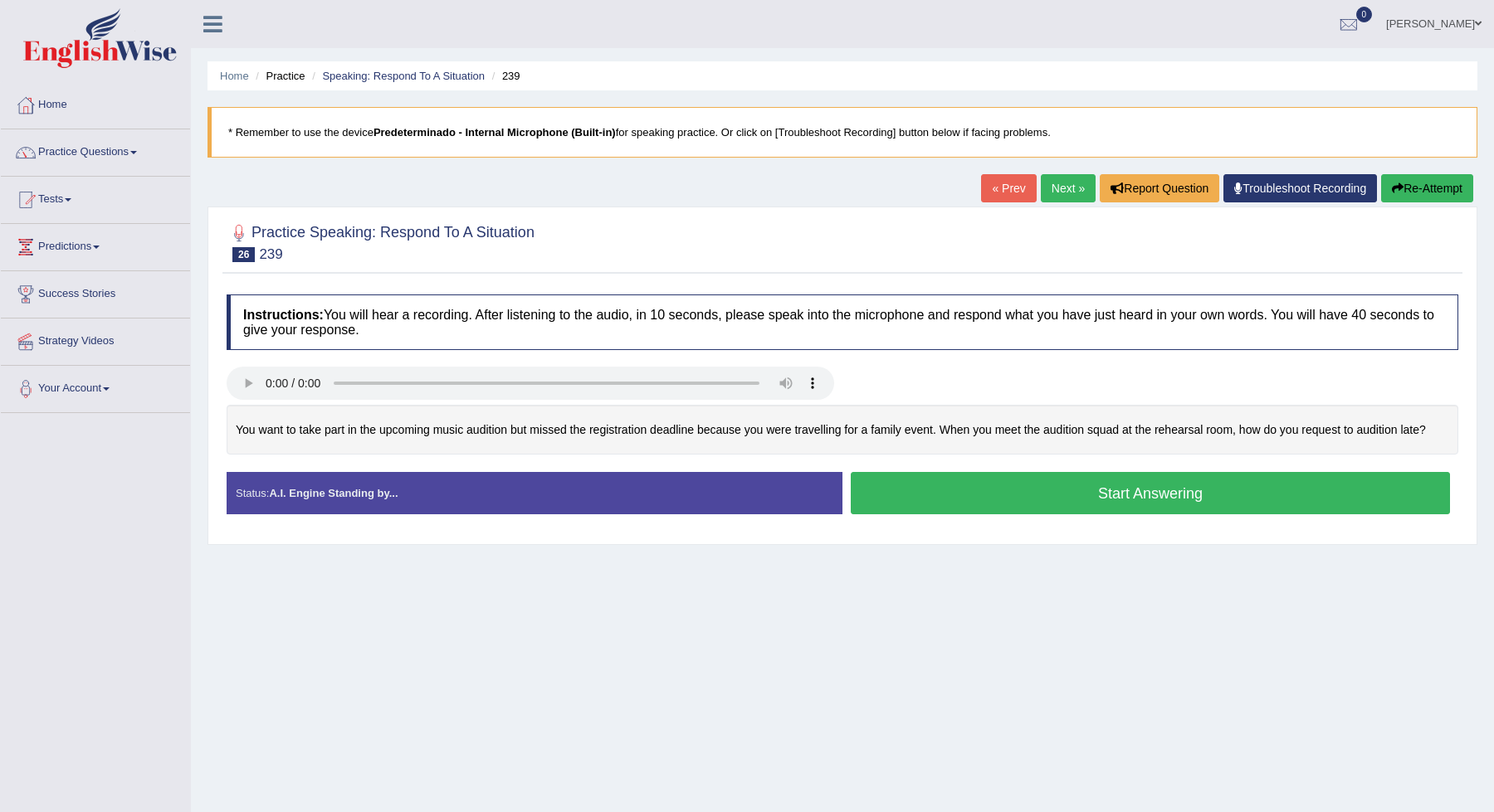
click at [955, 491] on button "Start Answering" at bounding box center [1150, 493] width 599 height 42
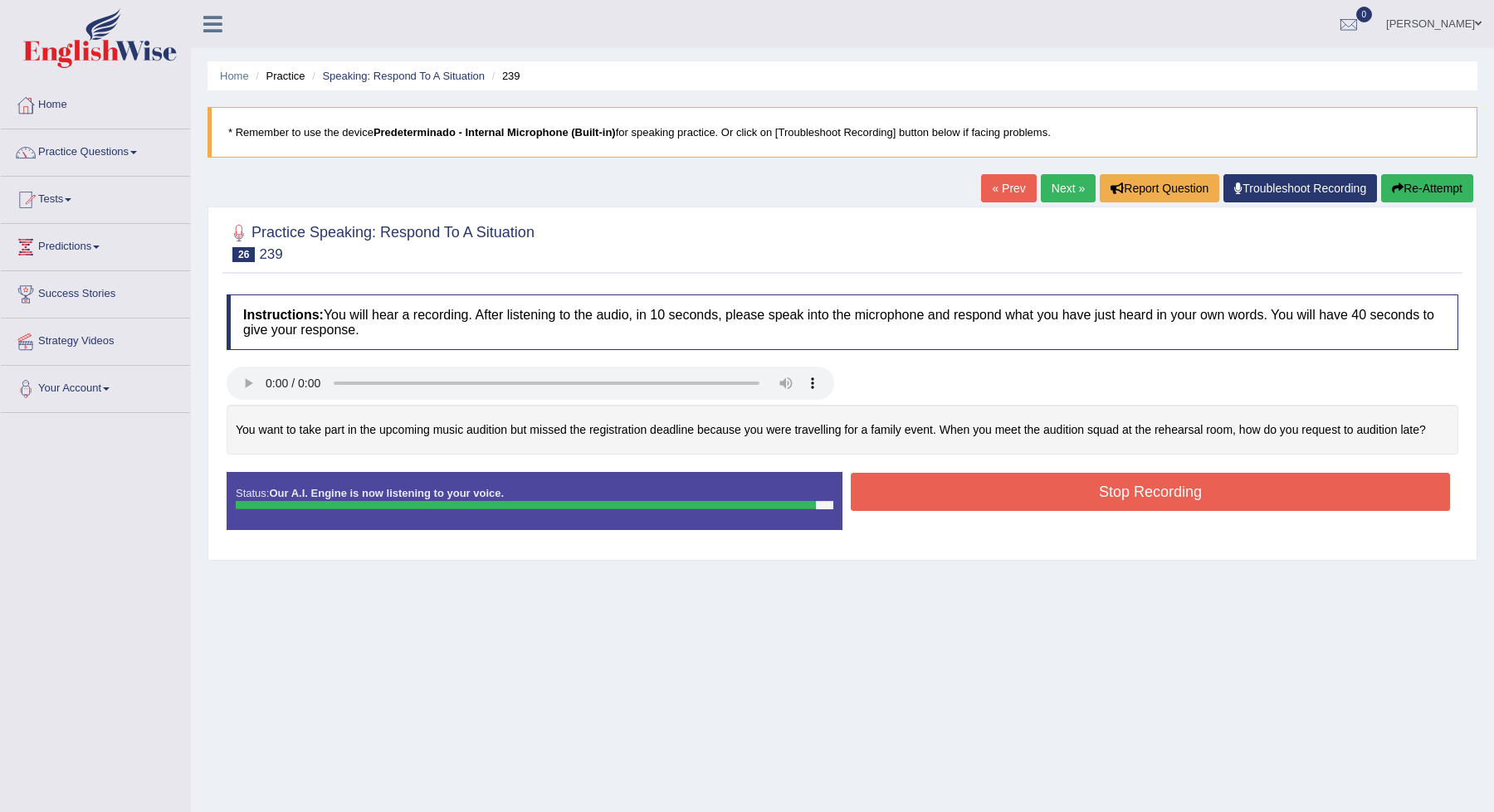
click at [955, 491] on button "Stop Recording" at bounding box center [1150, 492] width 599 height 39
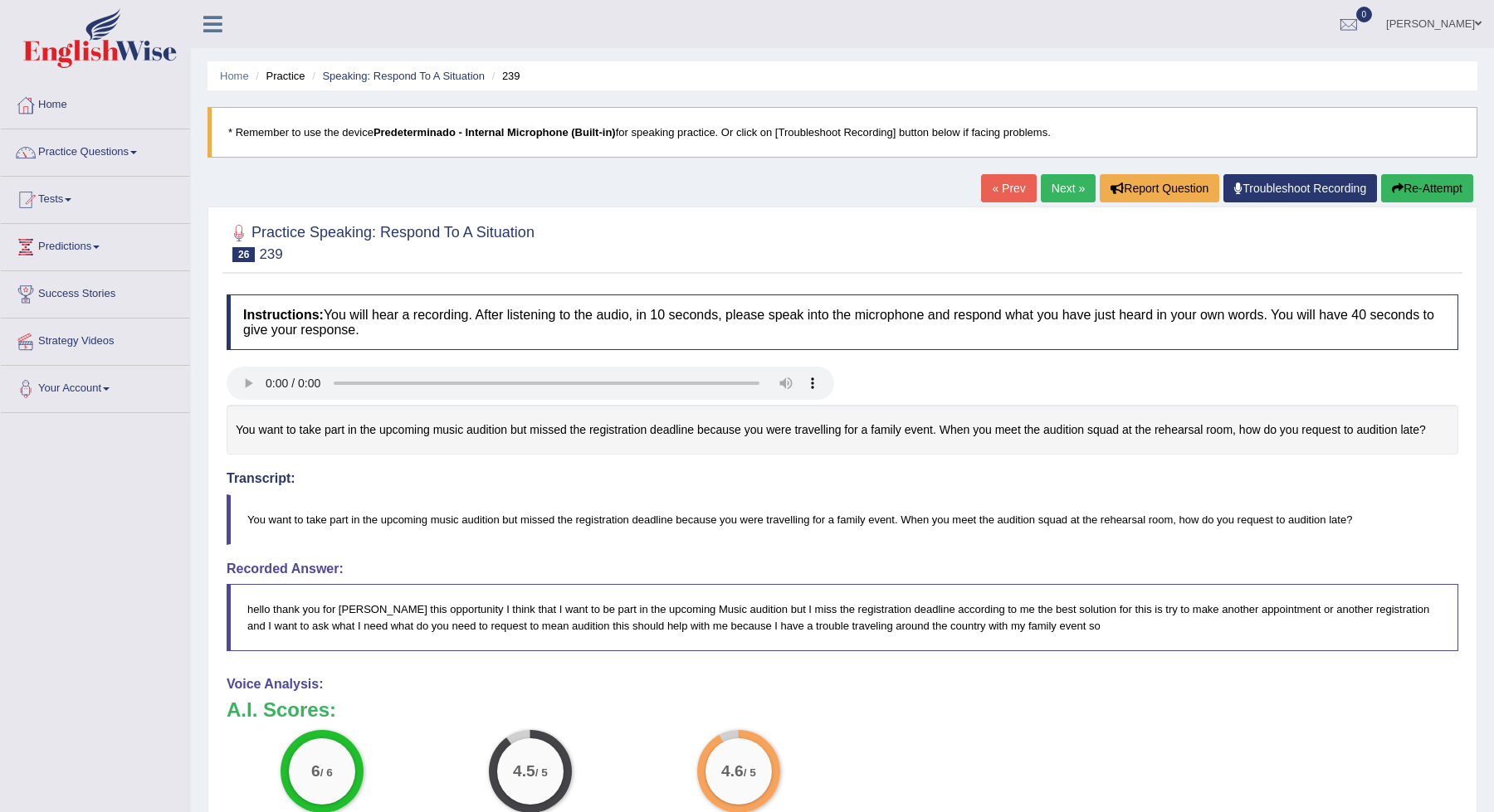
click at [1057, 179] on link "Next »" at bounding box center [1068, 188] width 55 height 29
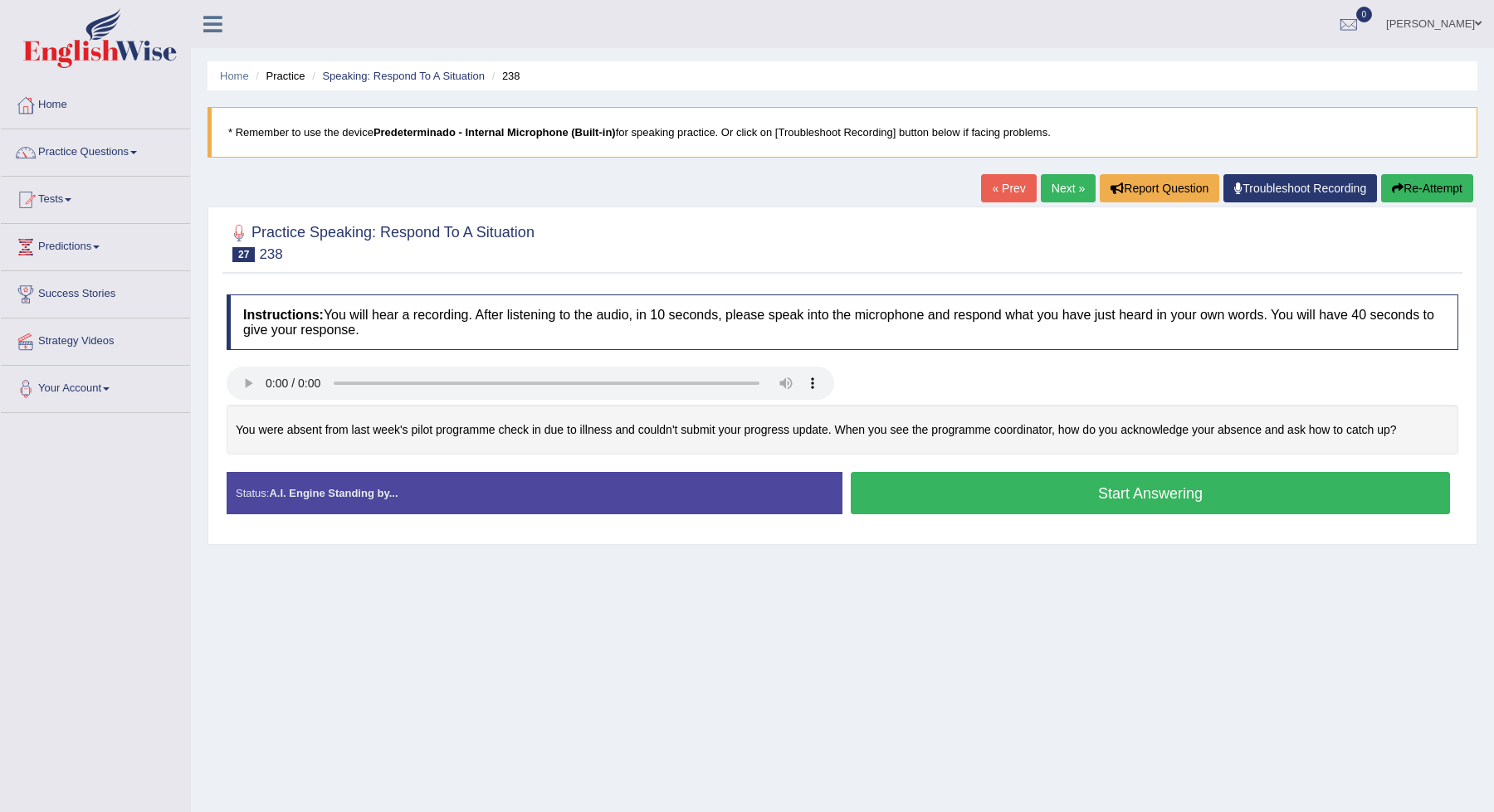
click at [961, 483] on button "Start Answering" at bounding box center [1150, 493] width 599 height 42
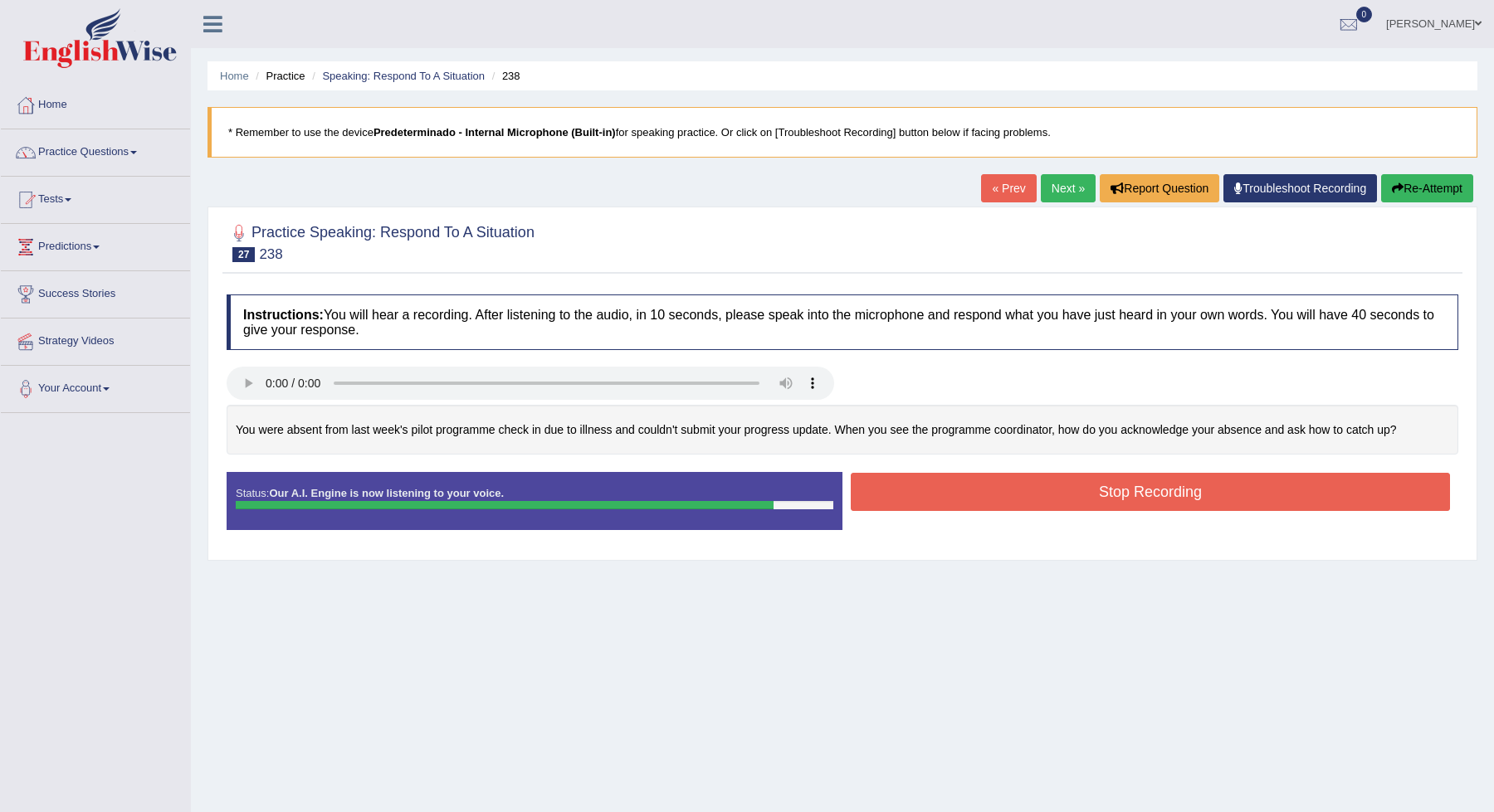
click at [961, 483] on button "Stop Recording" at bounding box center [1150, 492] width 599 height 39
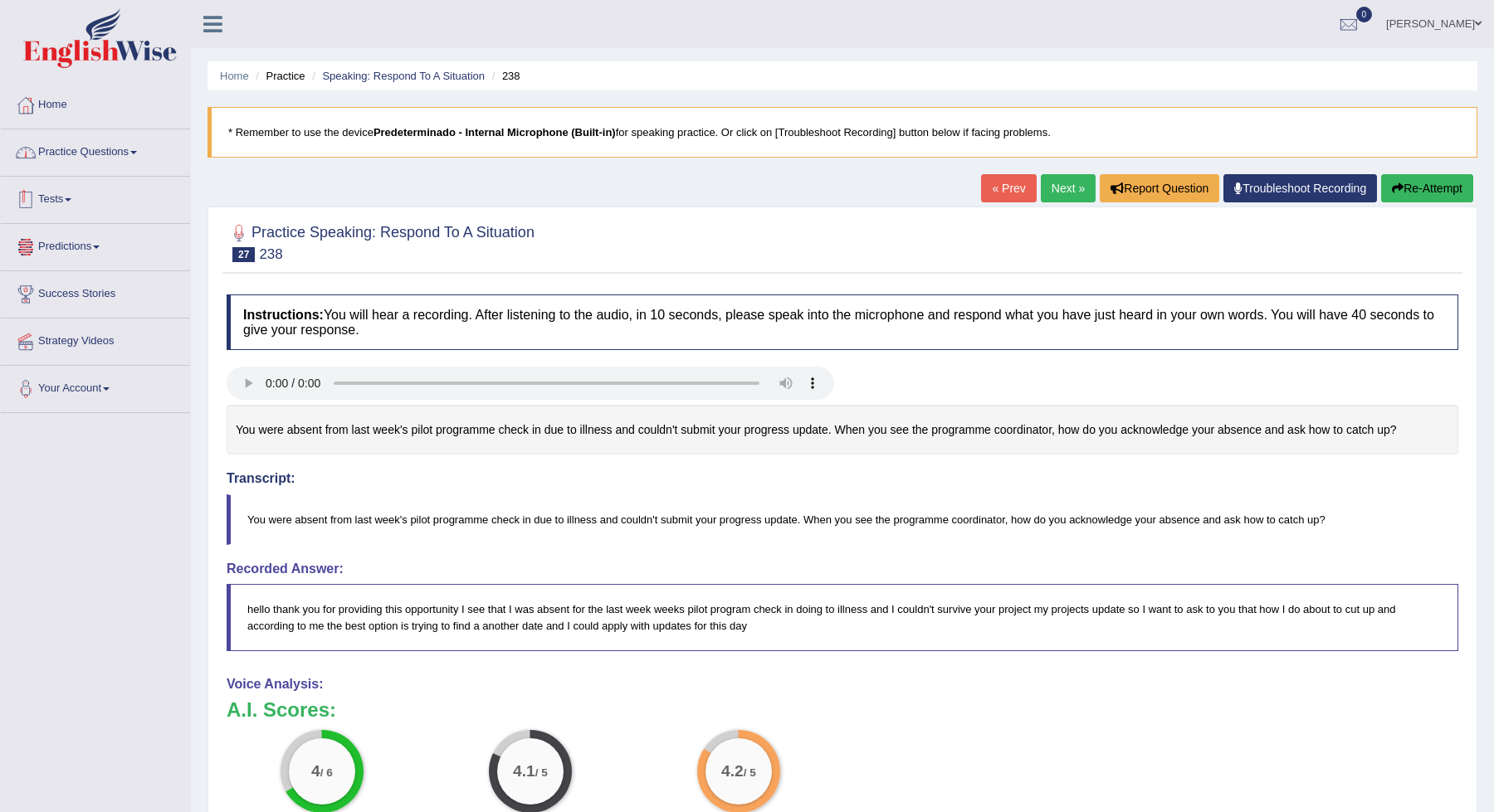
click at [125, 166] on link "Practice Questions" at bounding box center [96, 150] width 190 height 41
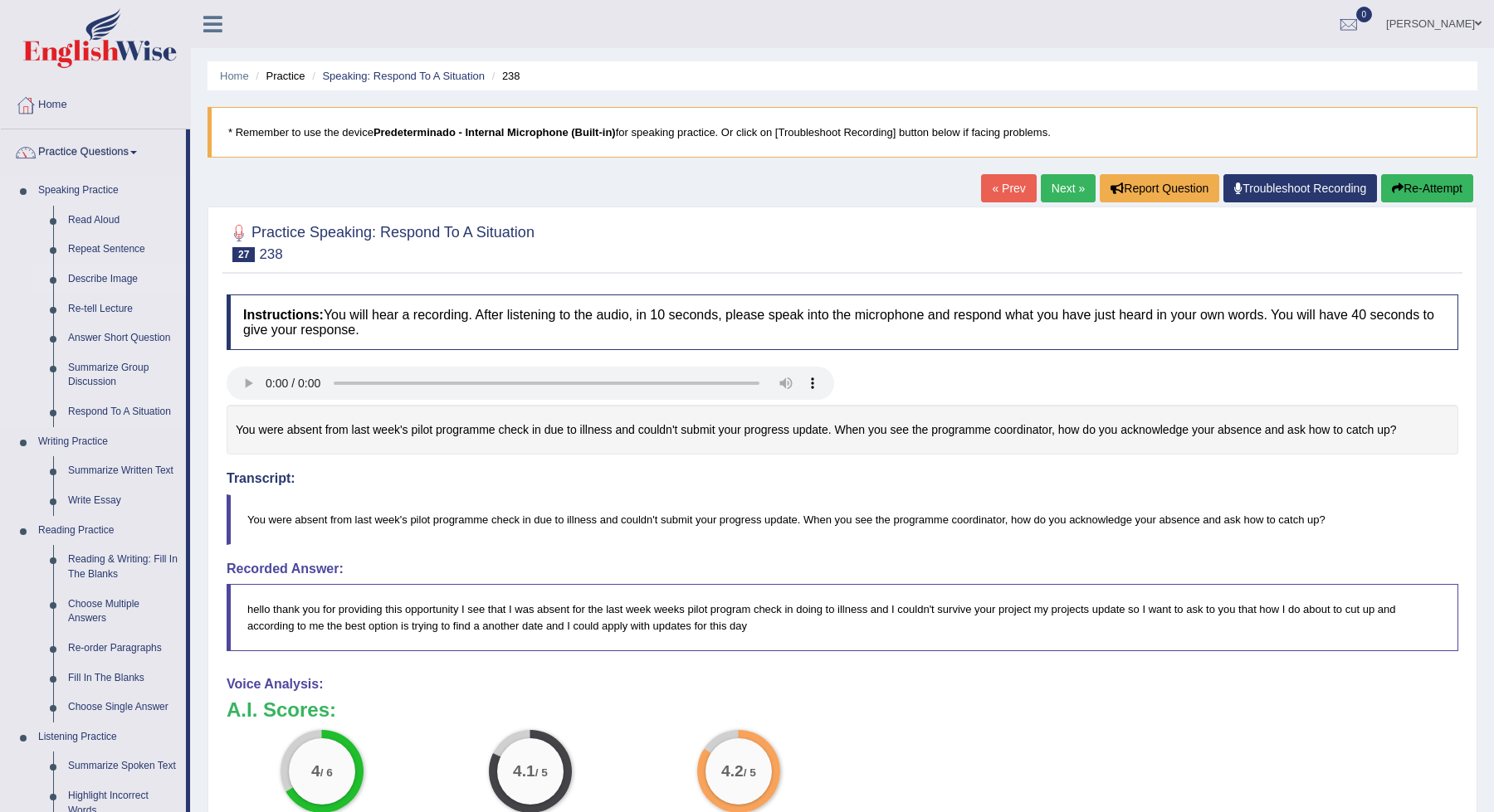
click at [113, 289] on link "Describe Image" at bounding box center [123, 280] width 125 height 29
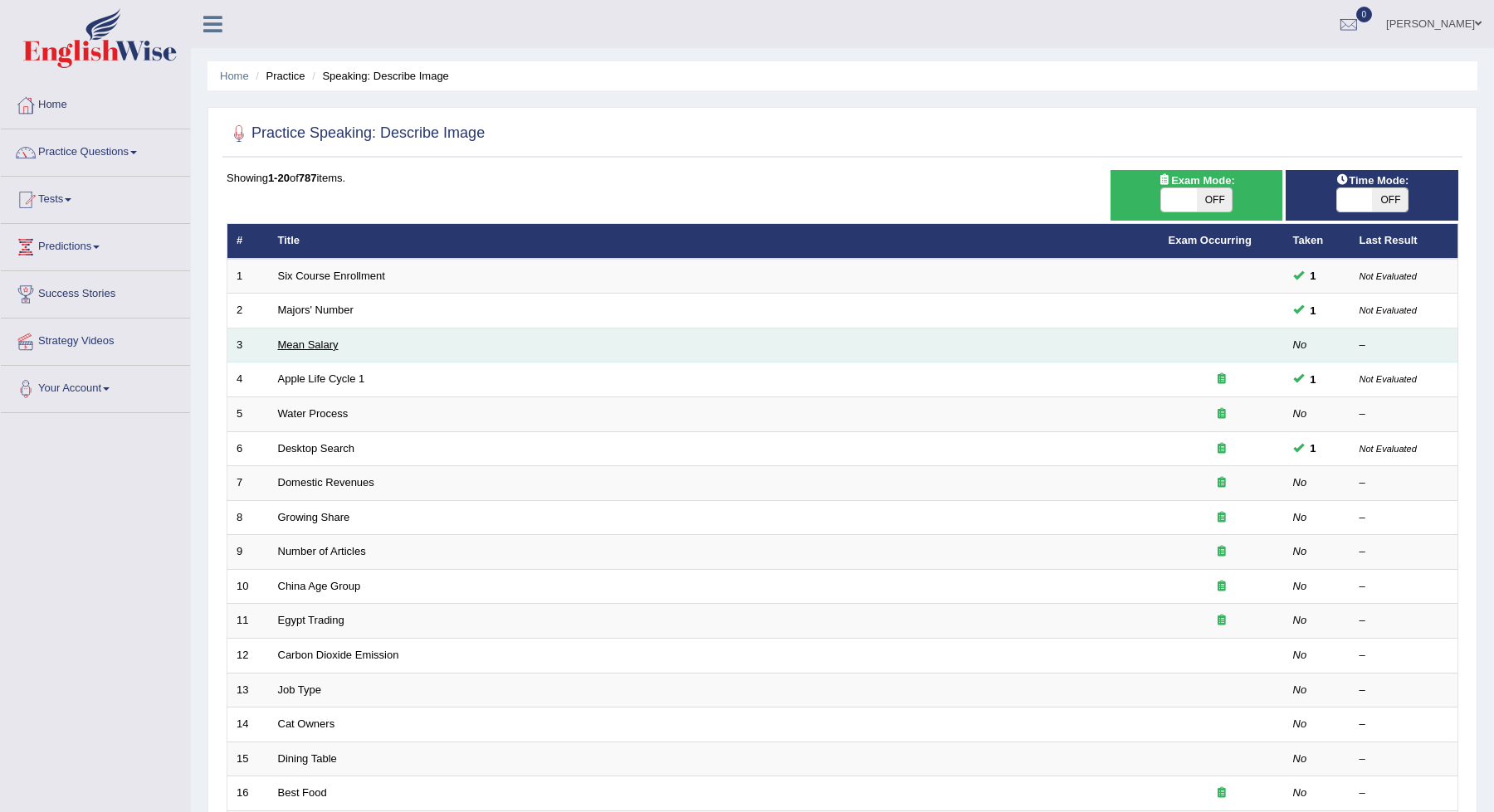
click at [293, 344] on link "Mean Salary" at bounding box center [308, 345] width 61 height 13
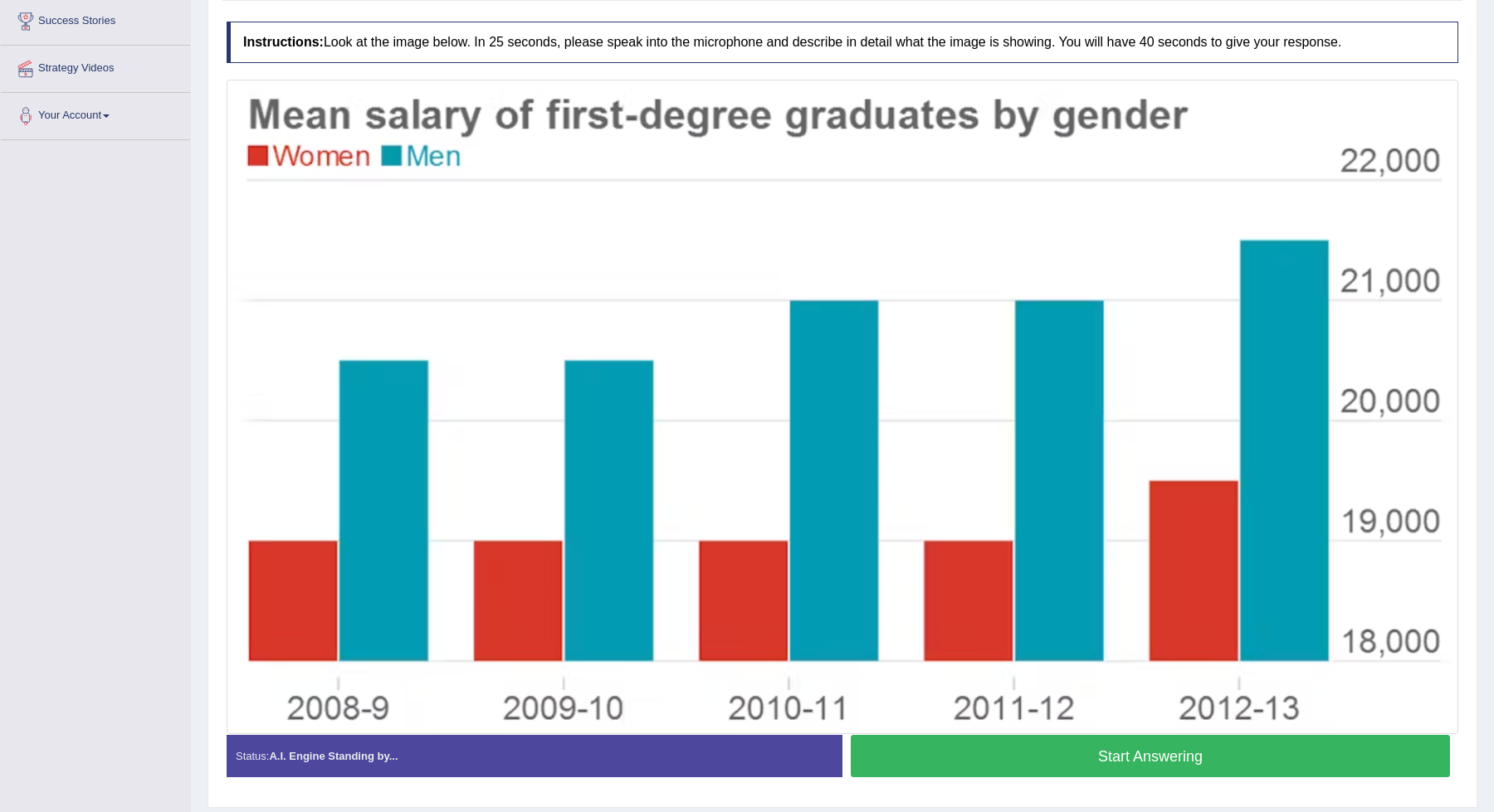
scroll to position [258, 0]
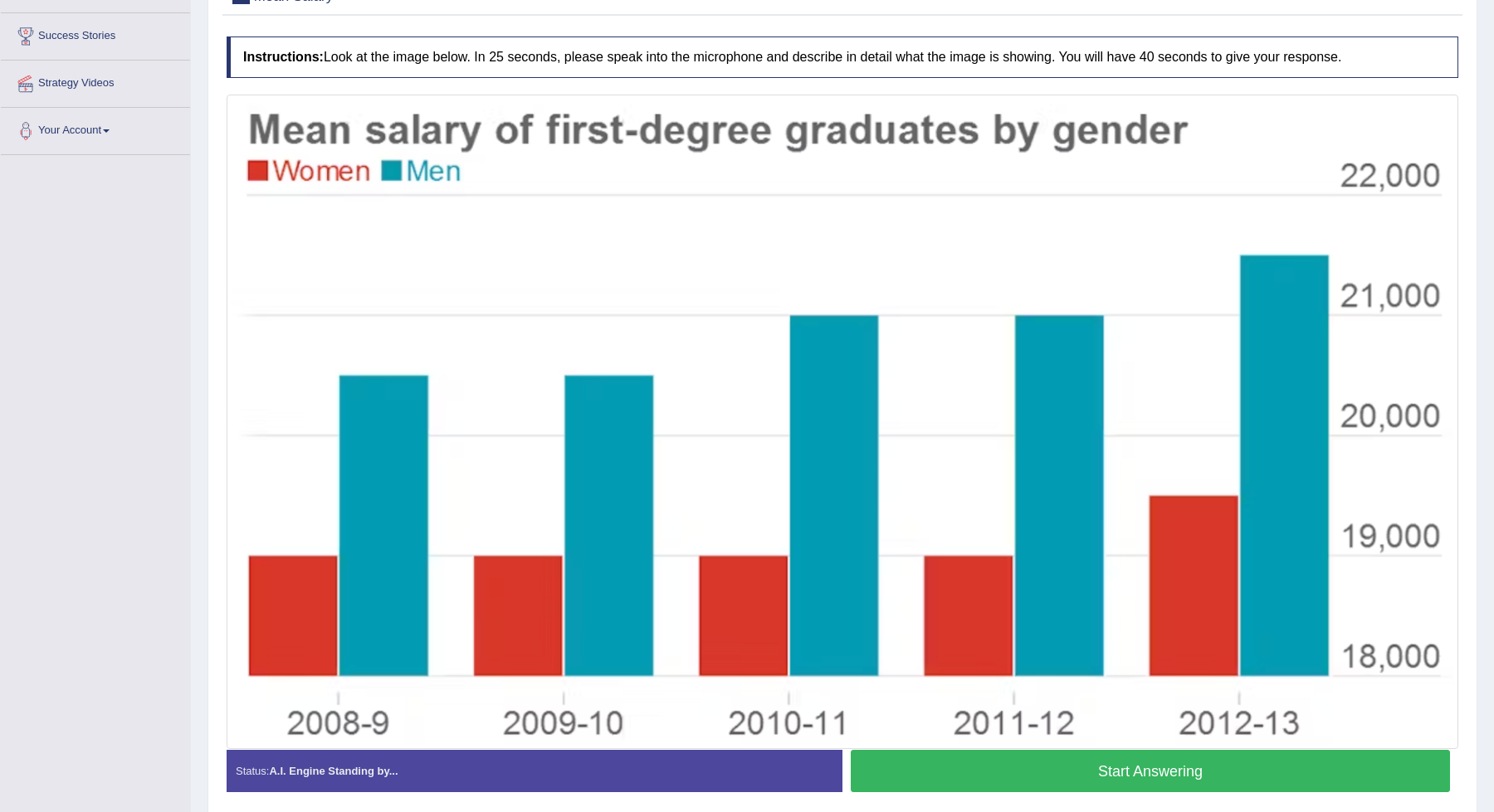
click at [948, 774] on button "Start Answering" at bounding box center [1150, 772] width 599 height 42
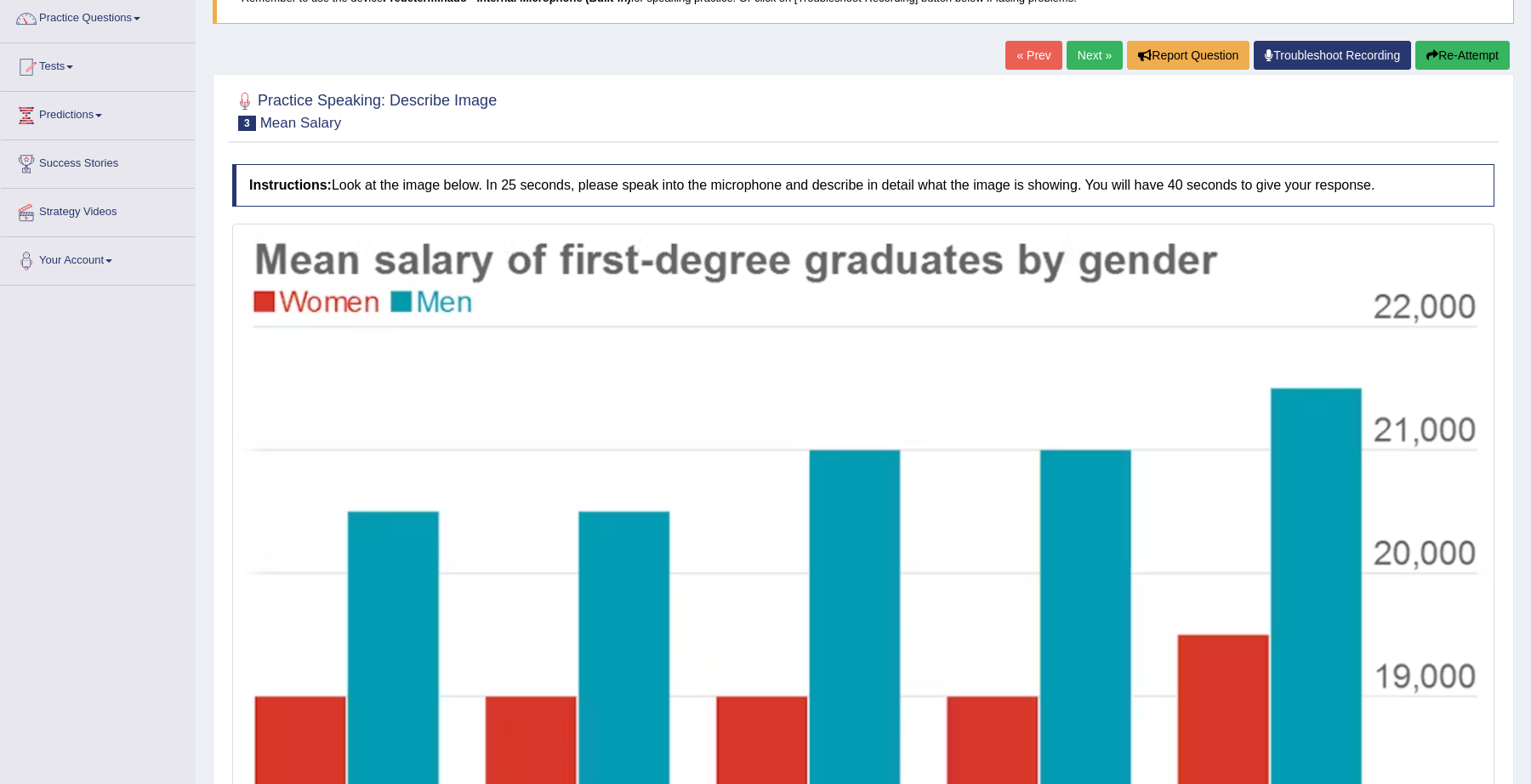
scroll to position [93, 0]
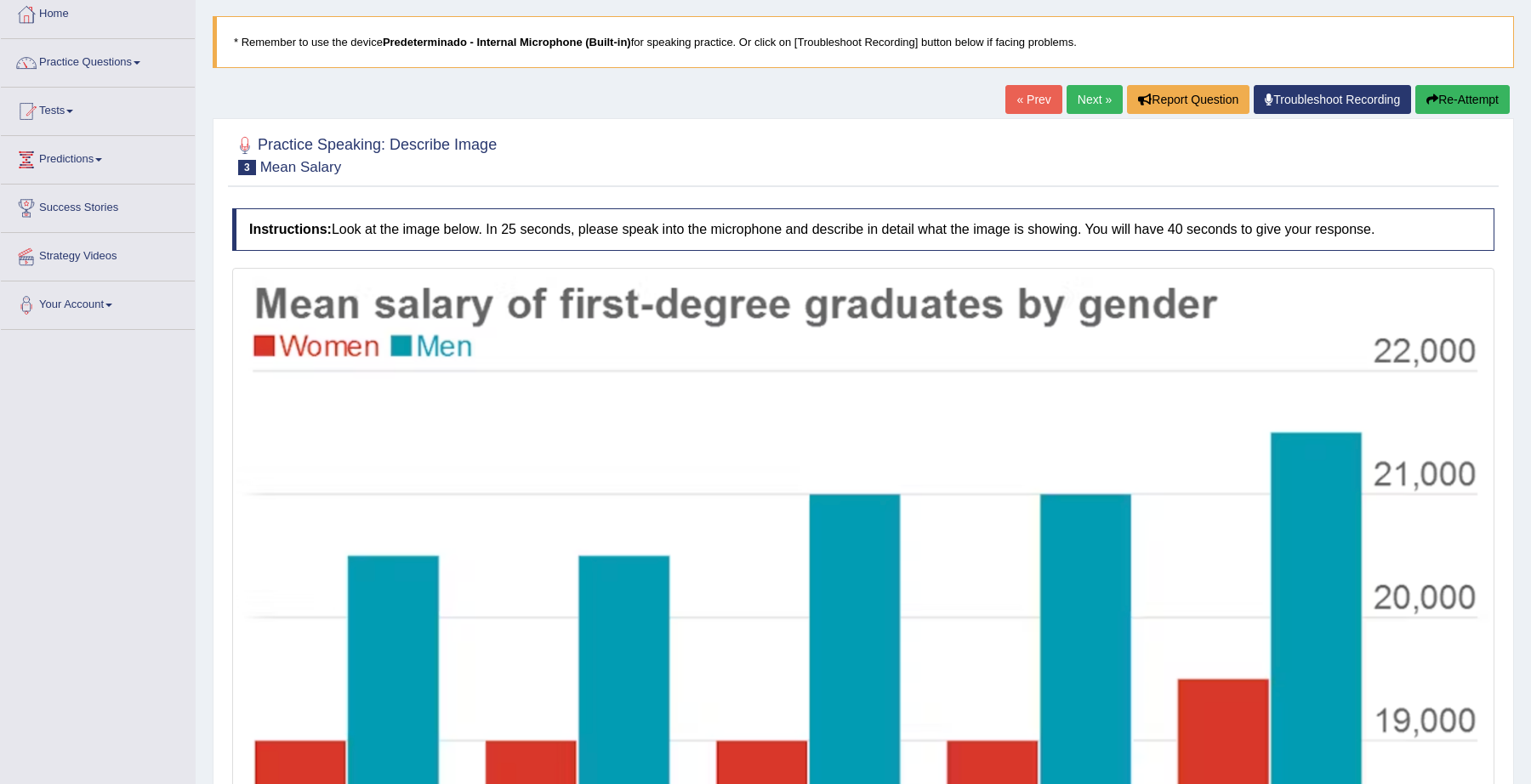
click at [1097, 106] on link "Next »" at bounding box center [1095, 99] width 57 height 29
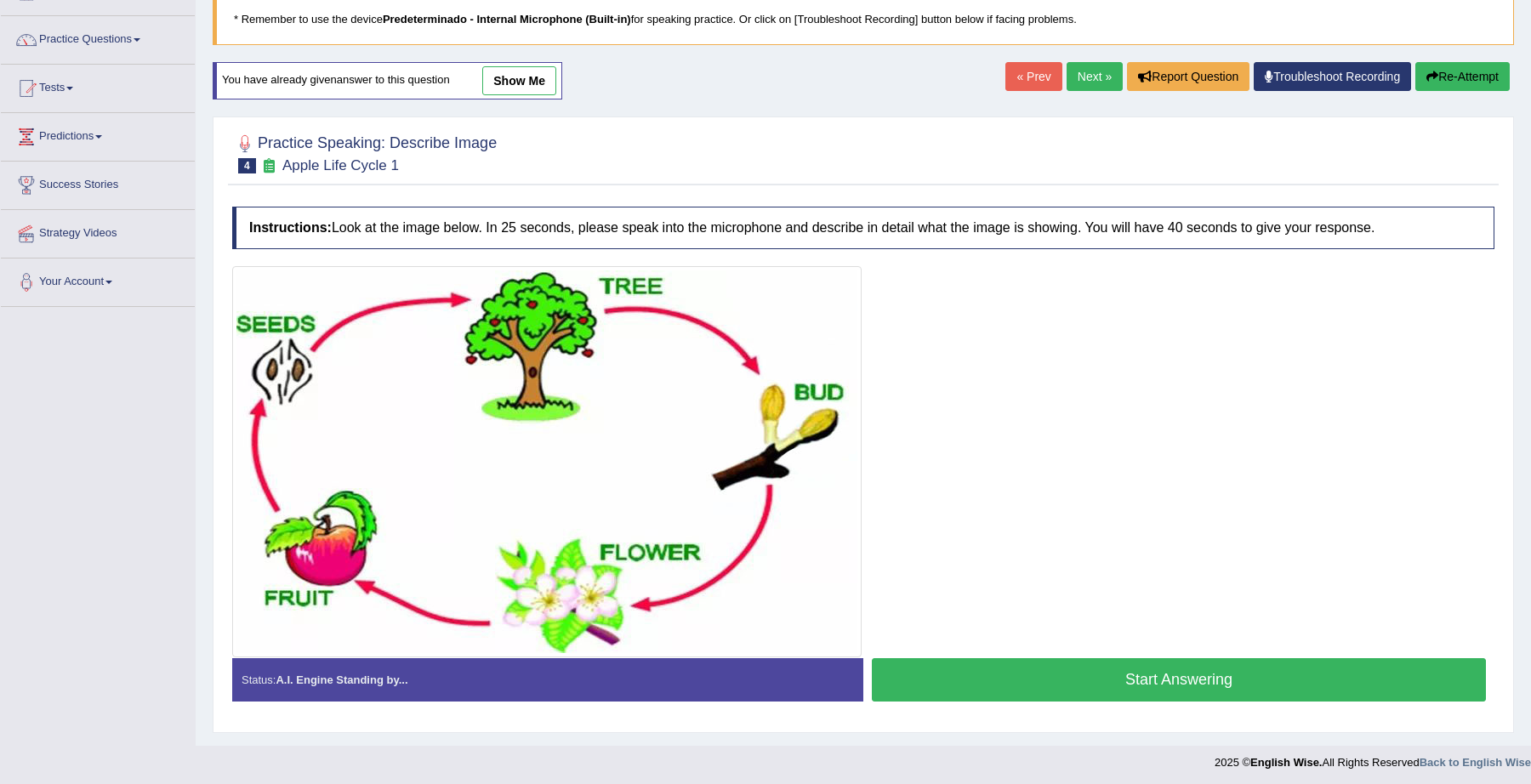
click at [1025, 669] on button "Start Answering" at bounding box center [1178, 679] width 614 height 43
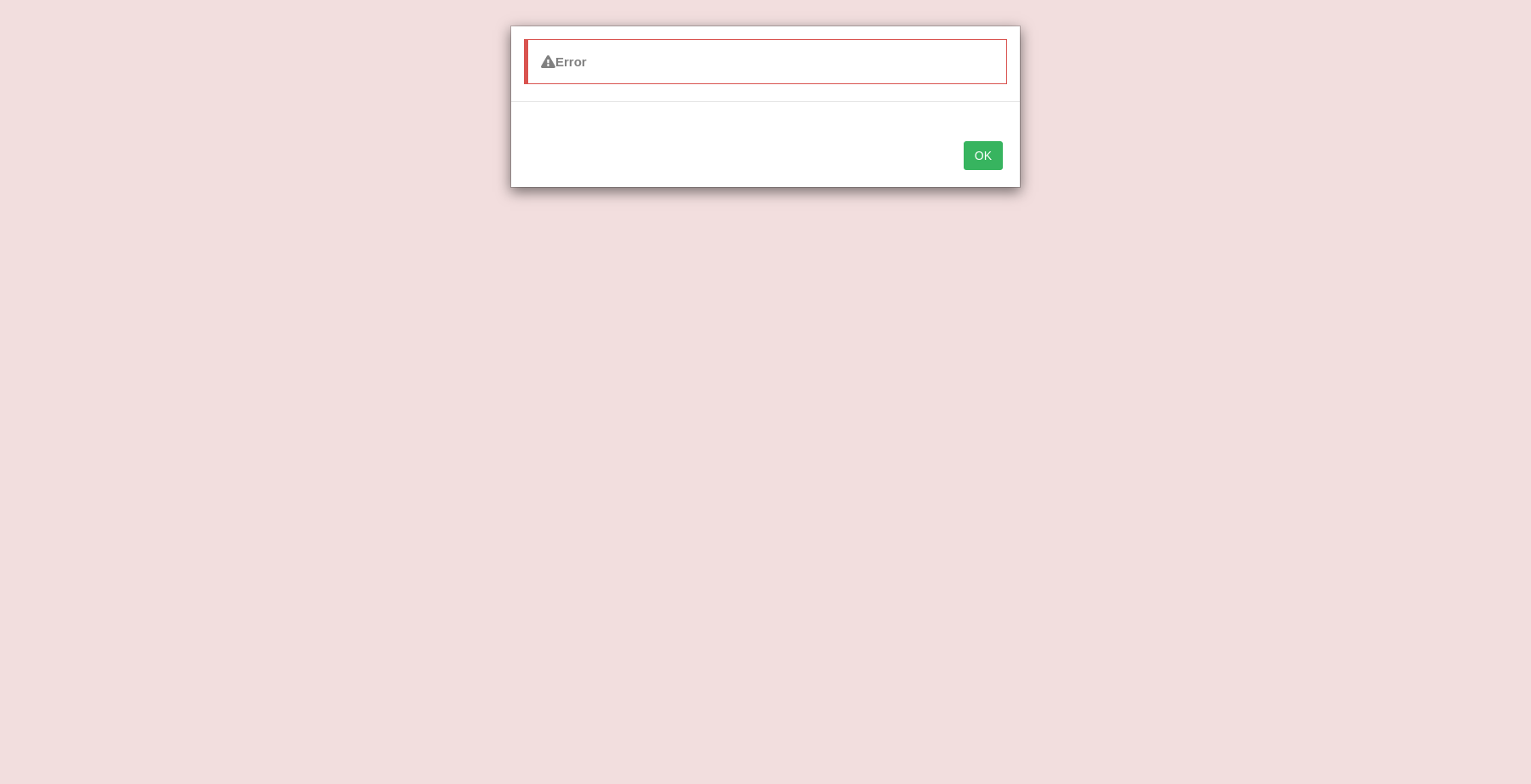
click at [983, 161] on button "OK" at bounding box center [983, 155] width 40 height 29
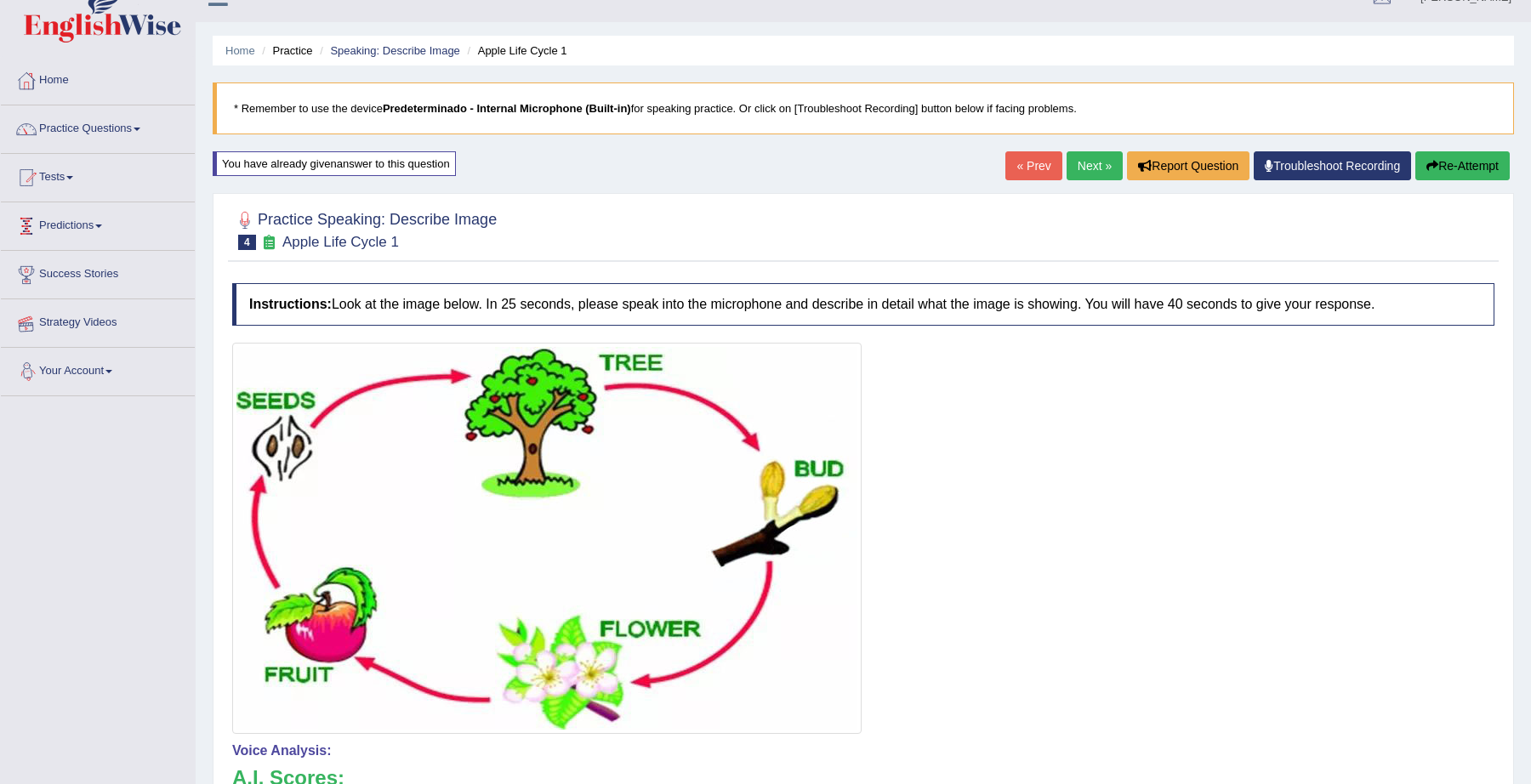
scroll to position [0, 0]
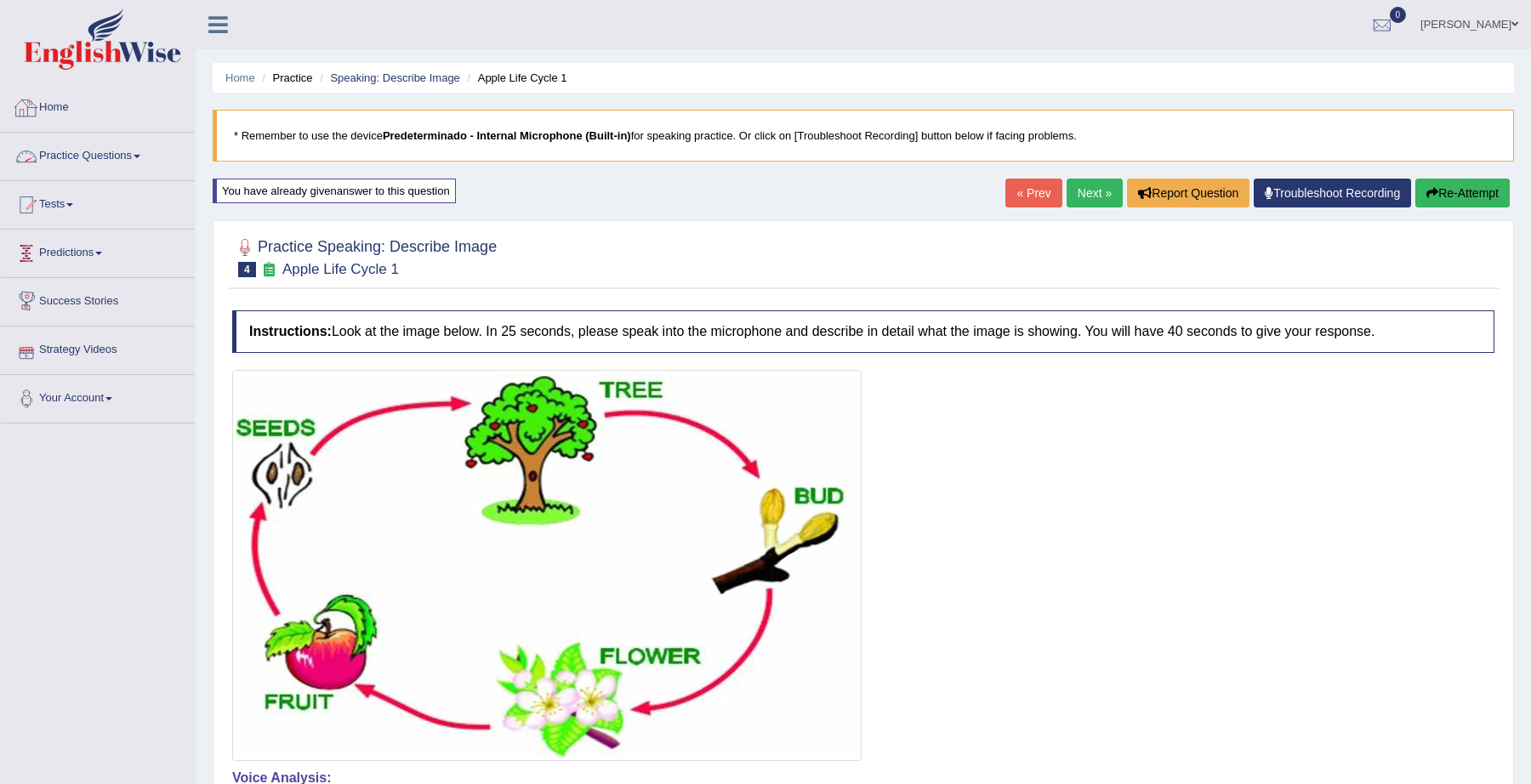
click at [74, 152] on link "Practice Questions" at bounding box center [98, 154] width 194 height 42
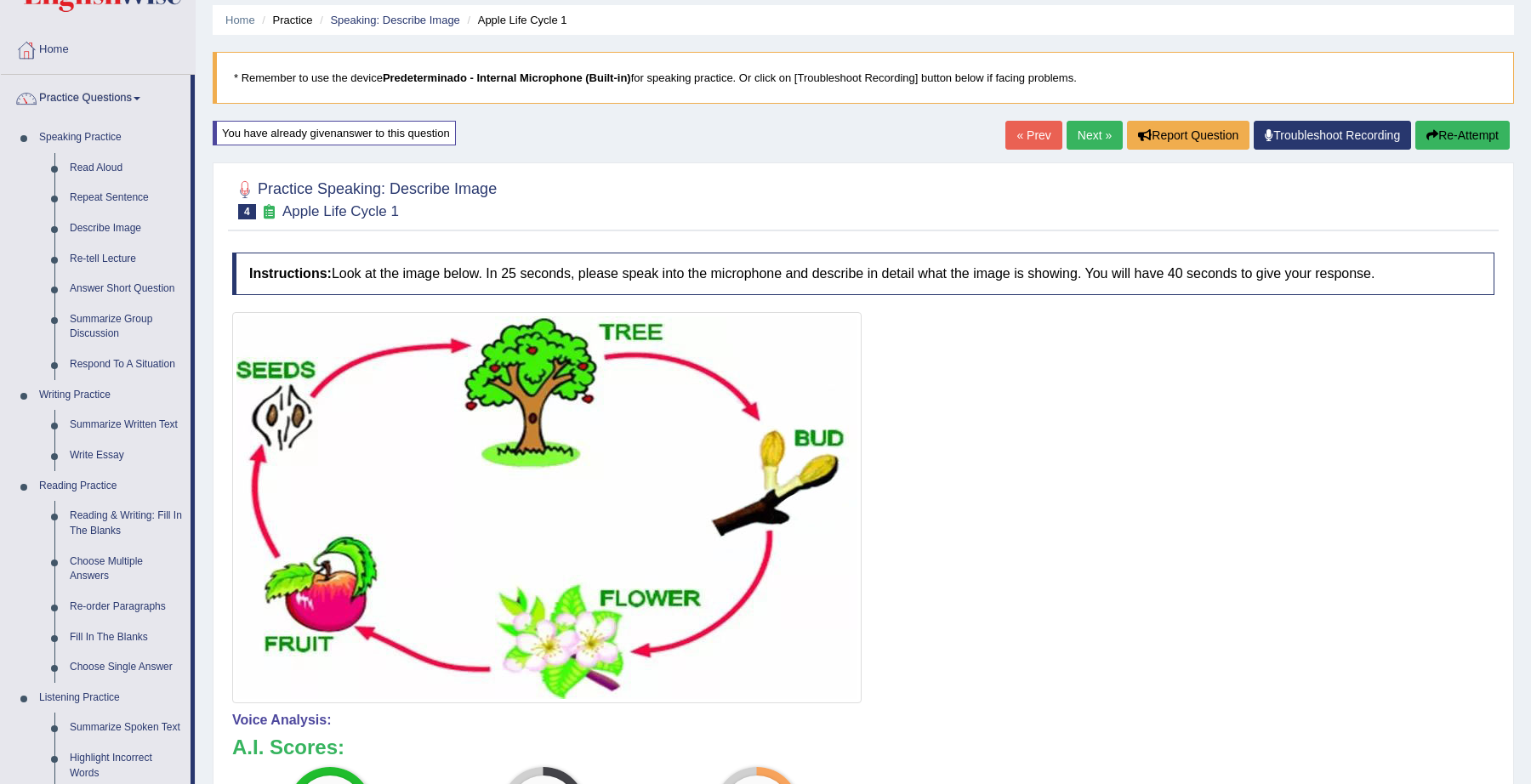
scroll to position [65, 0]
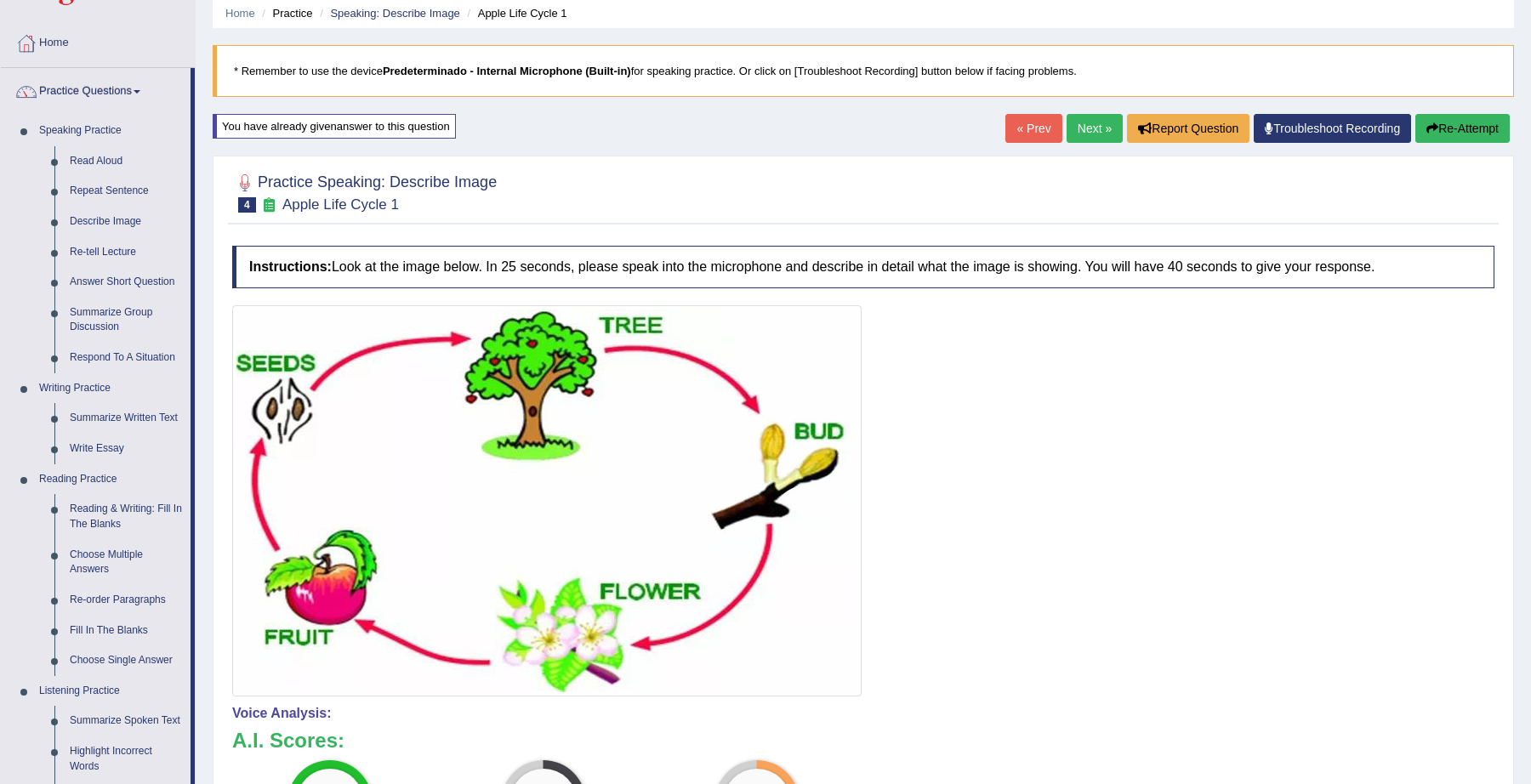
click at [1092, 126] on link "Next »" at bounding box center [1095, 128] width 57 height 29
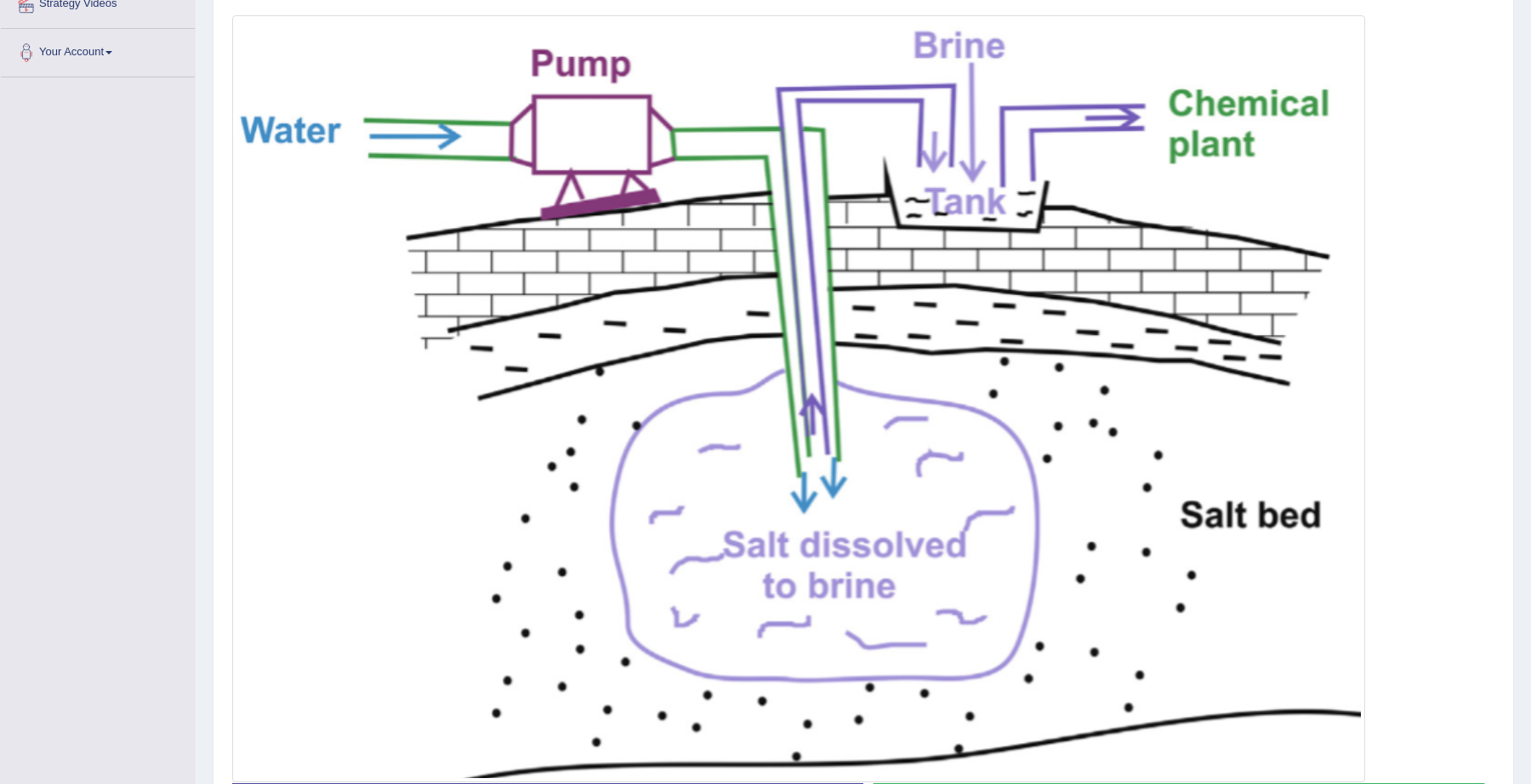
scroll to position [472, 0]
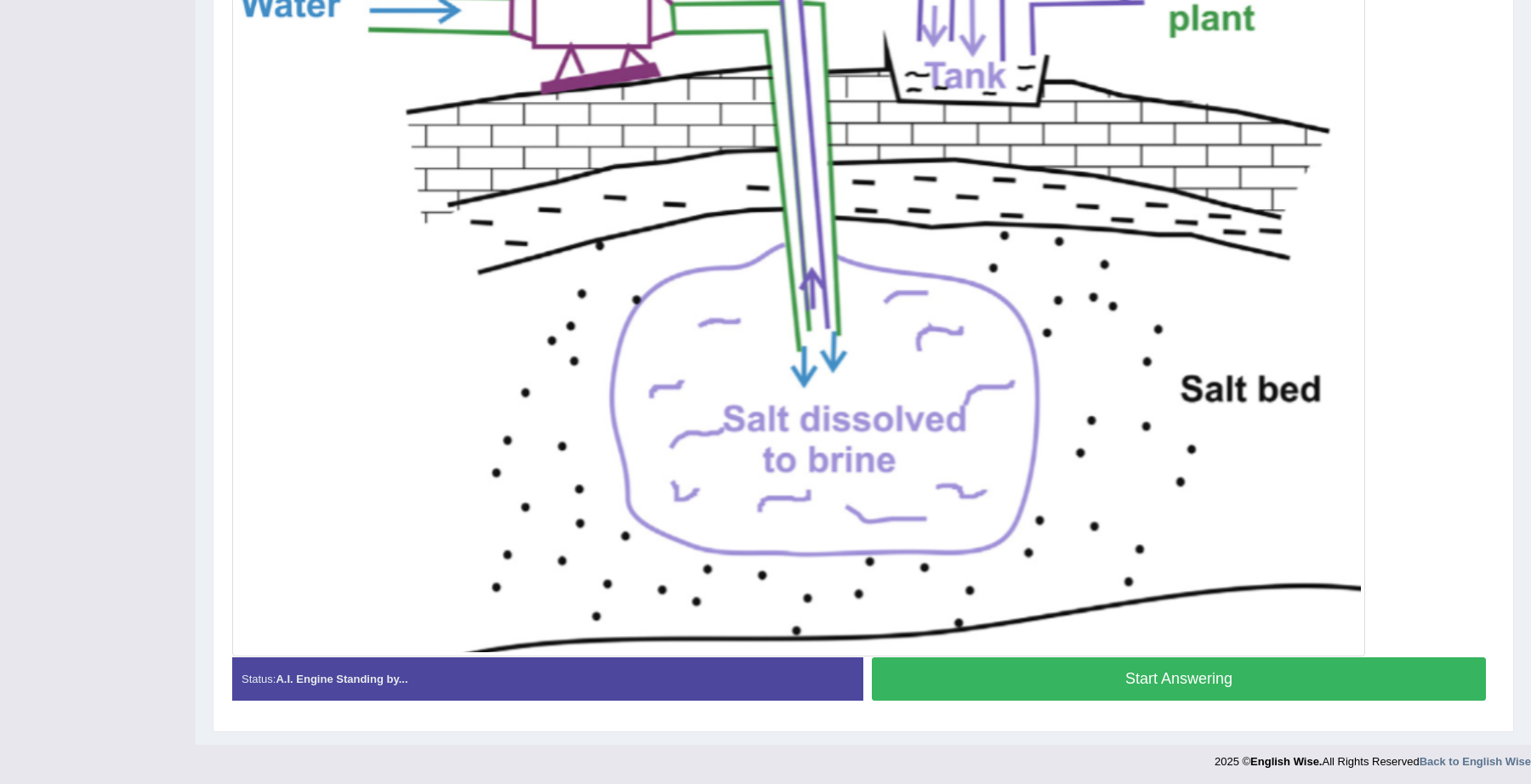
click at [1266, 680] on button "Start Answering" at bounding box center [1178, 678] width 614 height 43
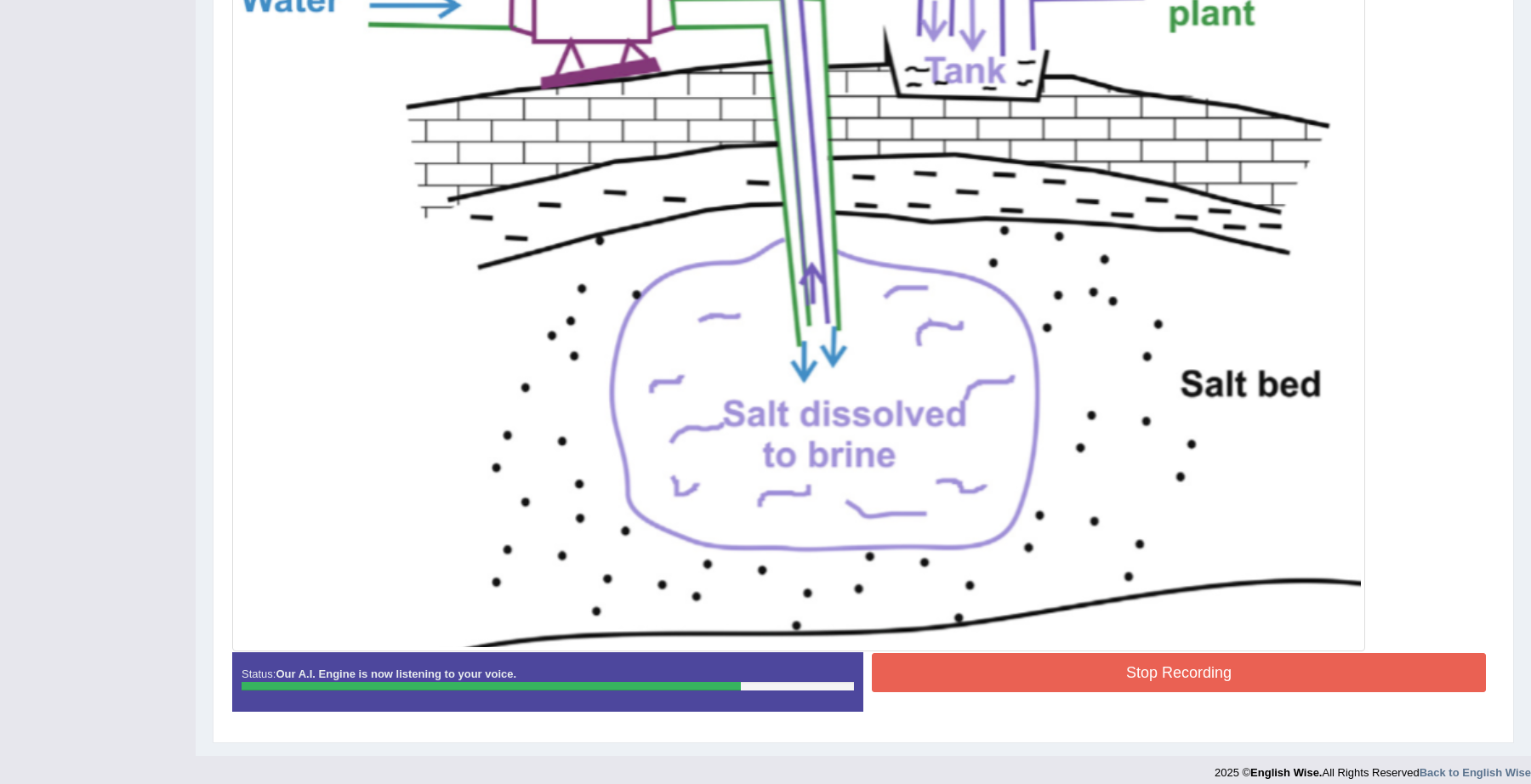
scroll to position [479, 0]
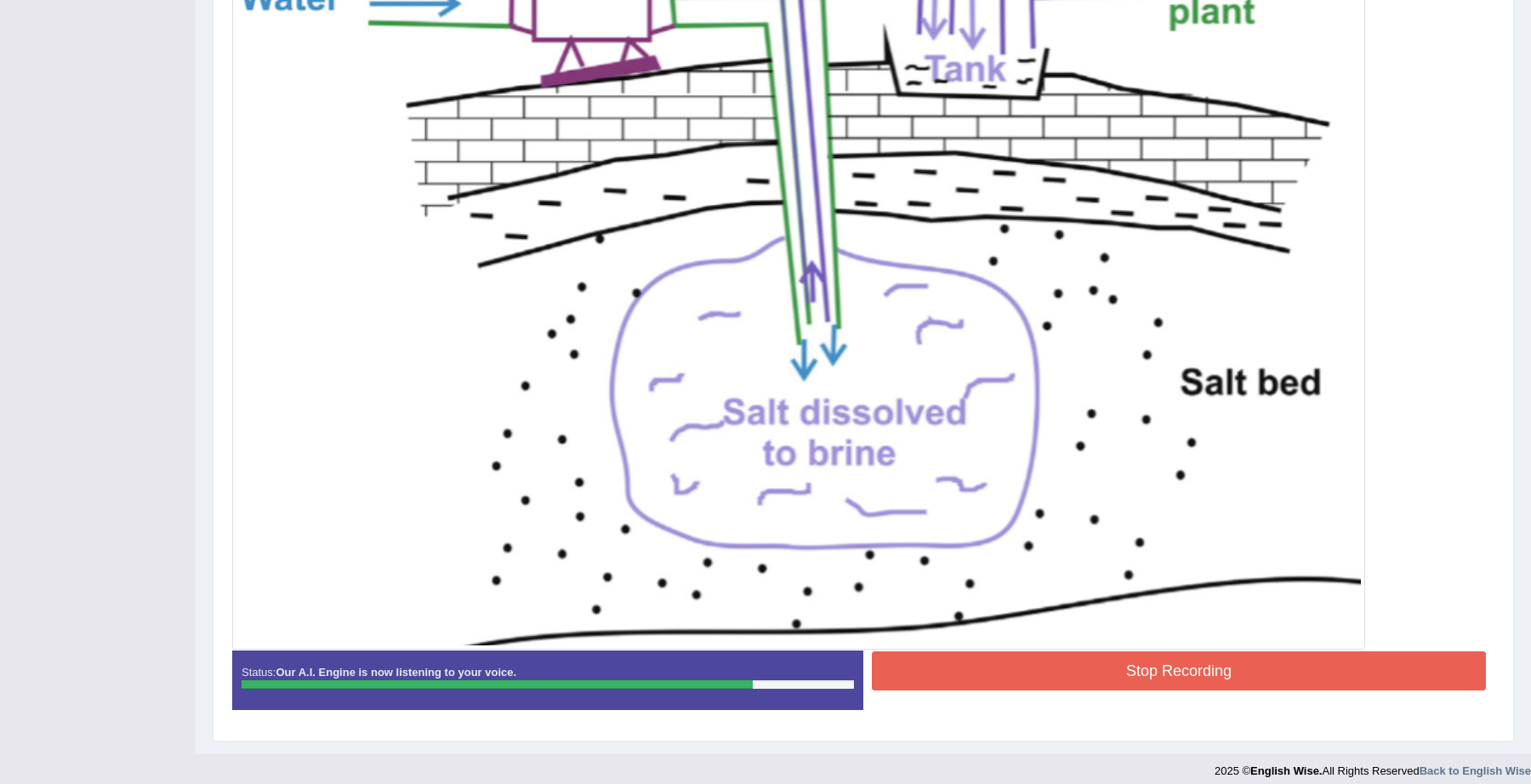
click at [1166, 672] on button "Stop Recording" at bounding box center [1178, 671] width 614 height 40
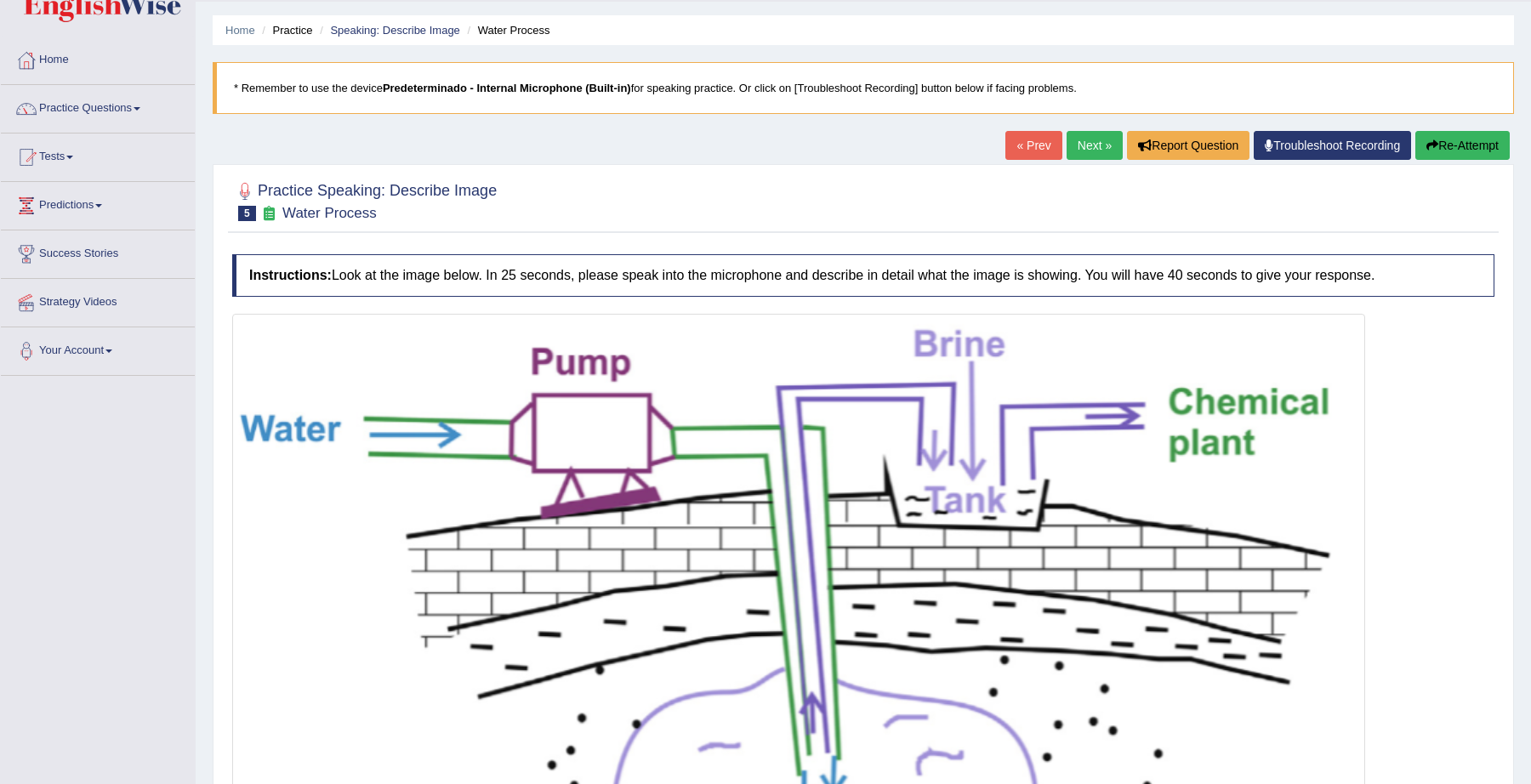
scroll to position [48, 0]
click at [1085, 144] on link "Next »" at bounding box center [1095, 144] width 57 height 29
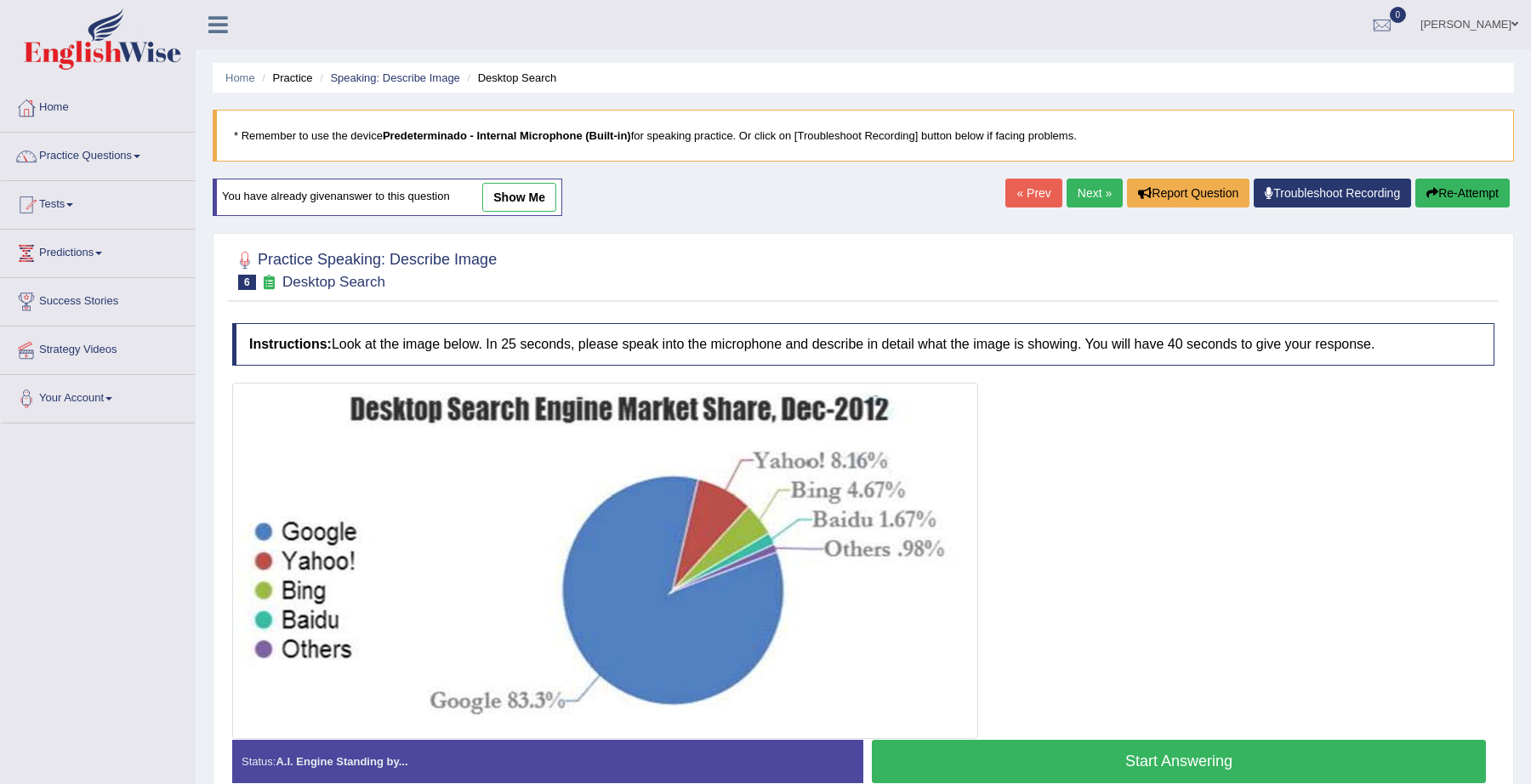
click at [1163, 752] on button "Start Answering" at bounding box center [1178, 761] width 614 height 43
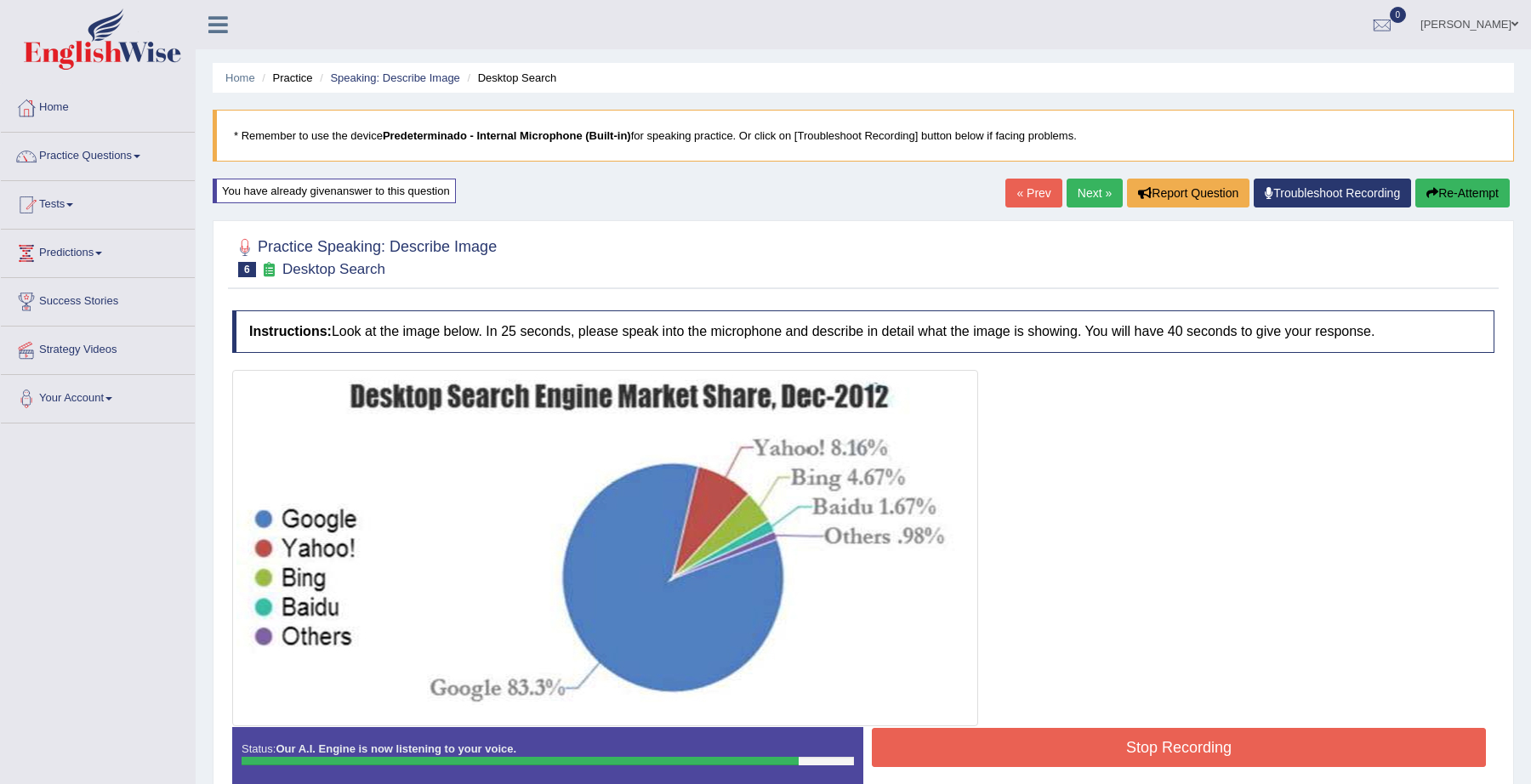
click at [1188, 745] on button "Stop Recording" at bounding box center [1178, 747] width 614 height 40
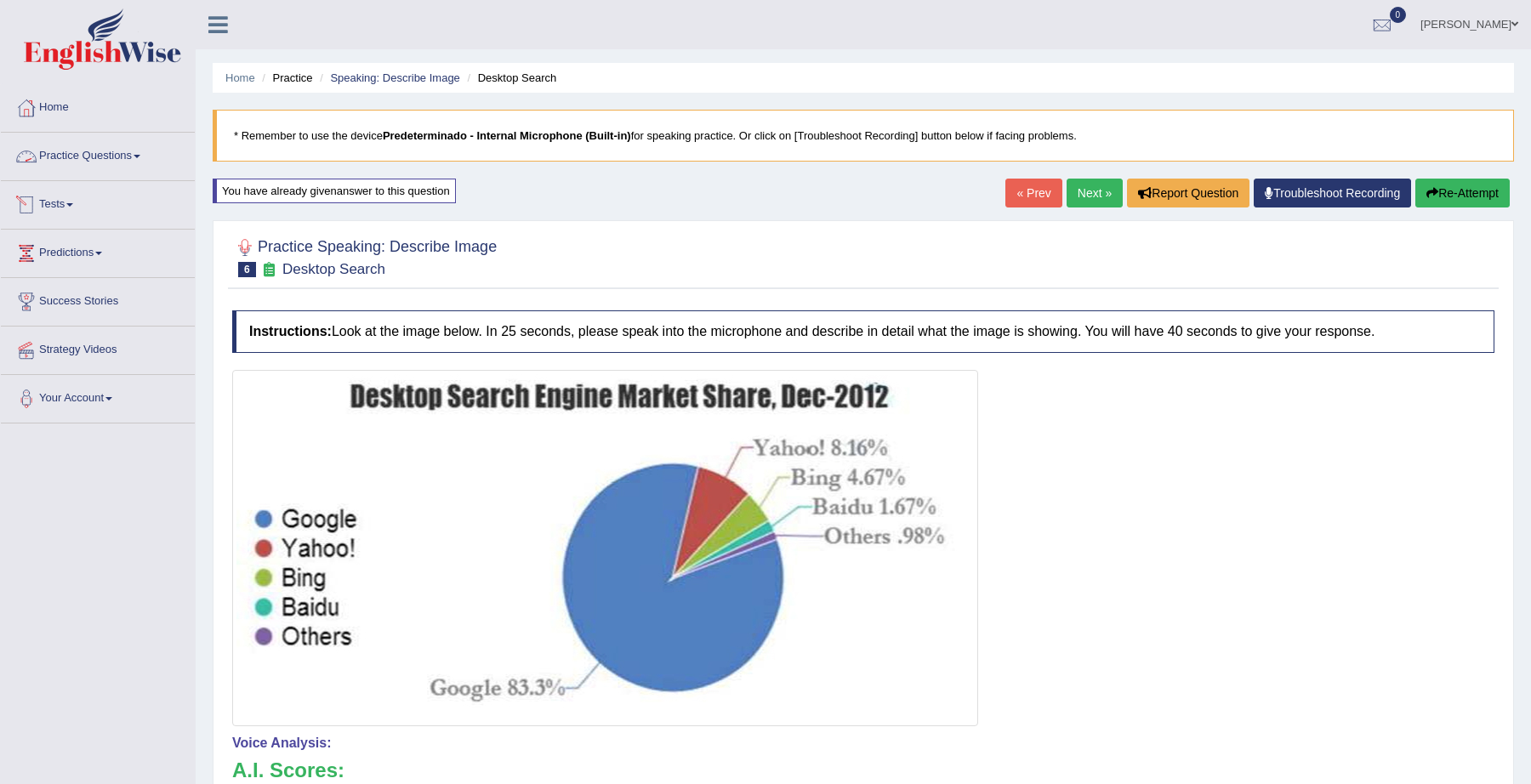
click at [111, 152] on link "Practice Questions" at bounding box center [98, 154] width 194 height 42
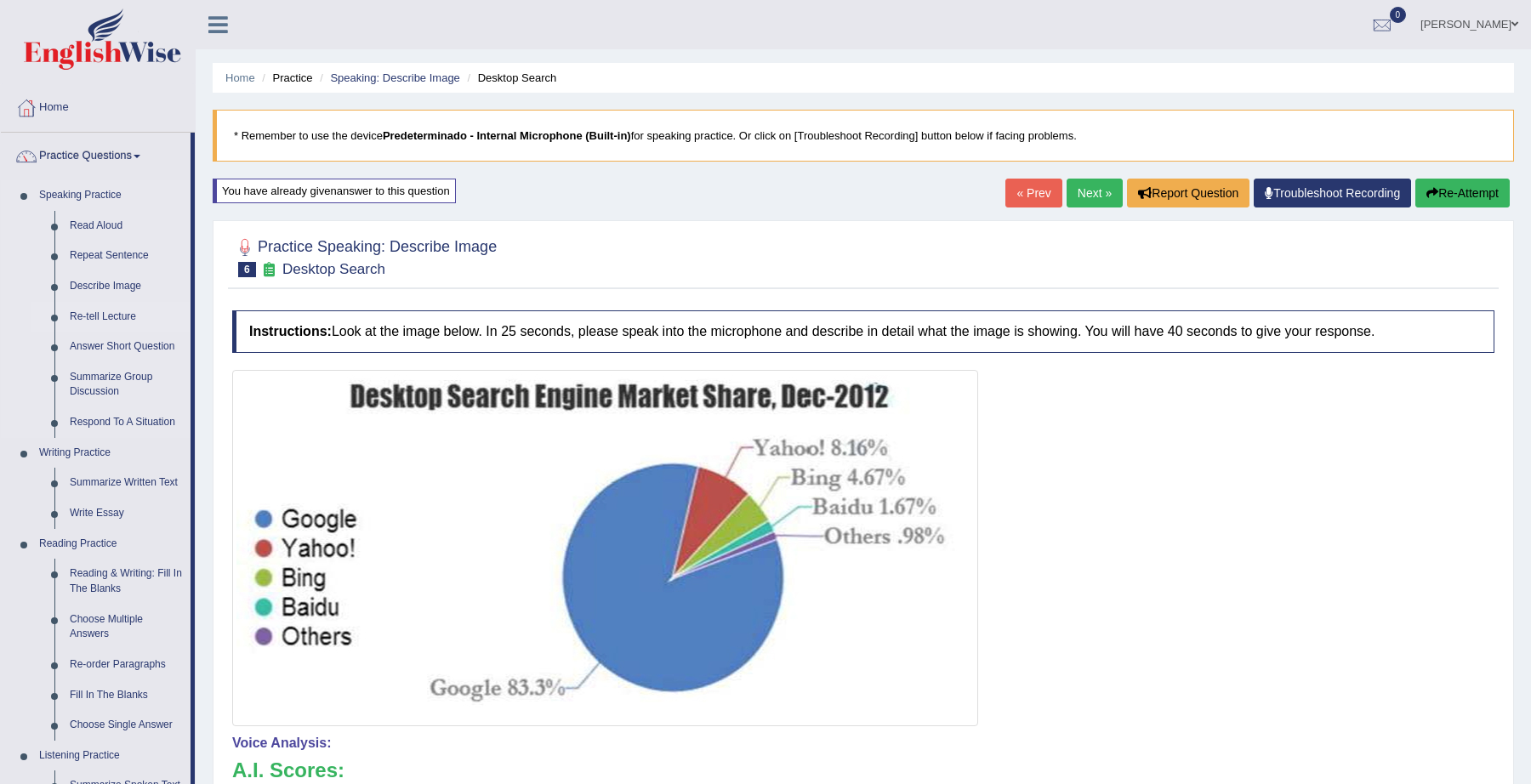
click at [110, 324] on link "Re-tell Lecture" at bounding box center [126, 317] width 128 height 30
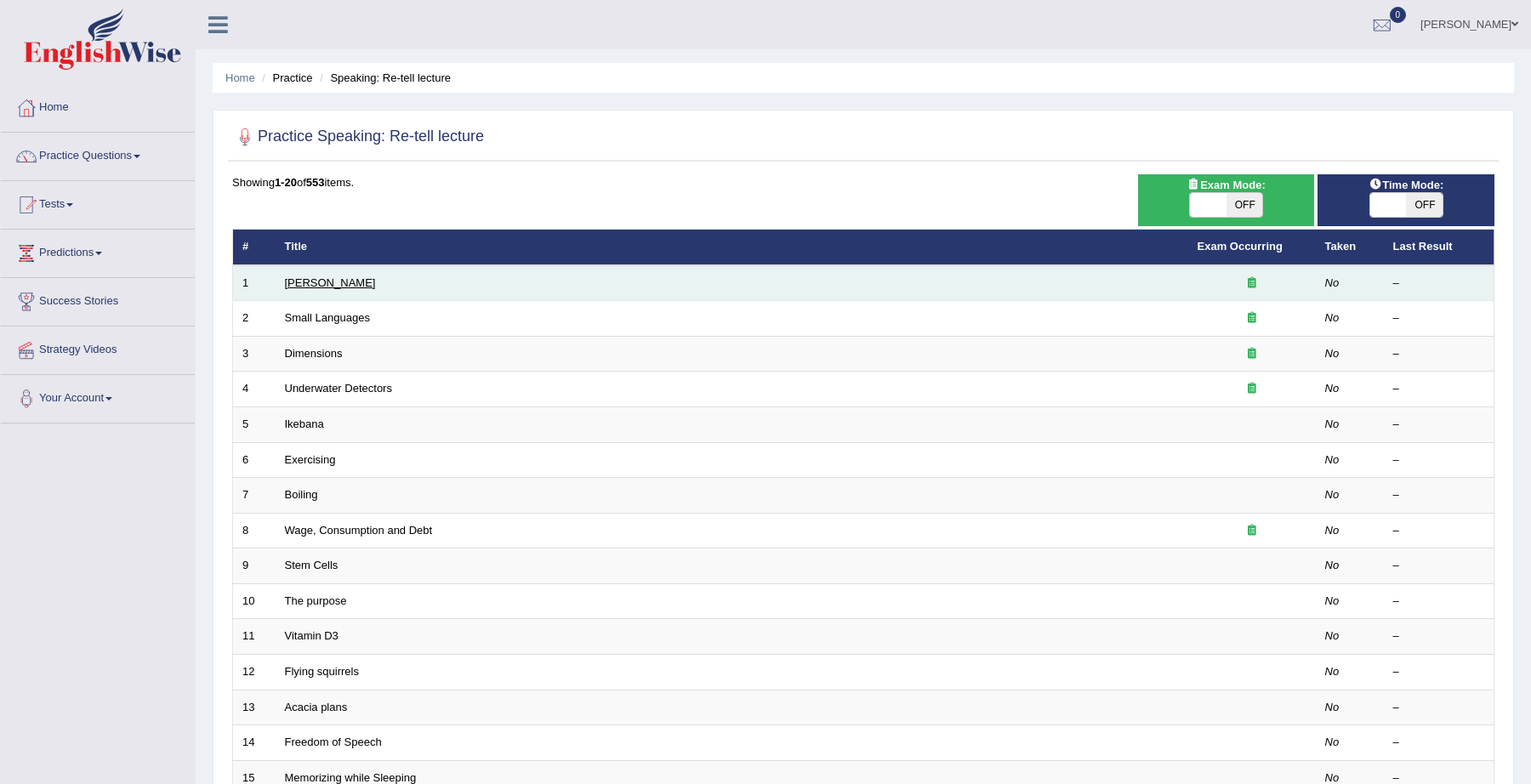
click at [338, 283] on link "Amory Lovins" at bounding box center [330, 283] width 91 height 13
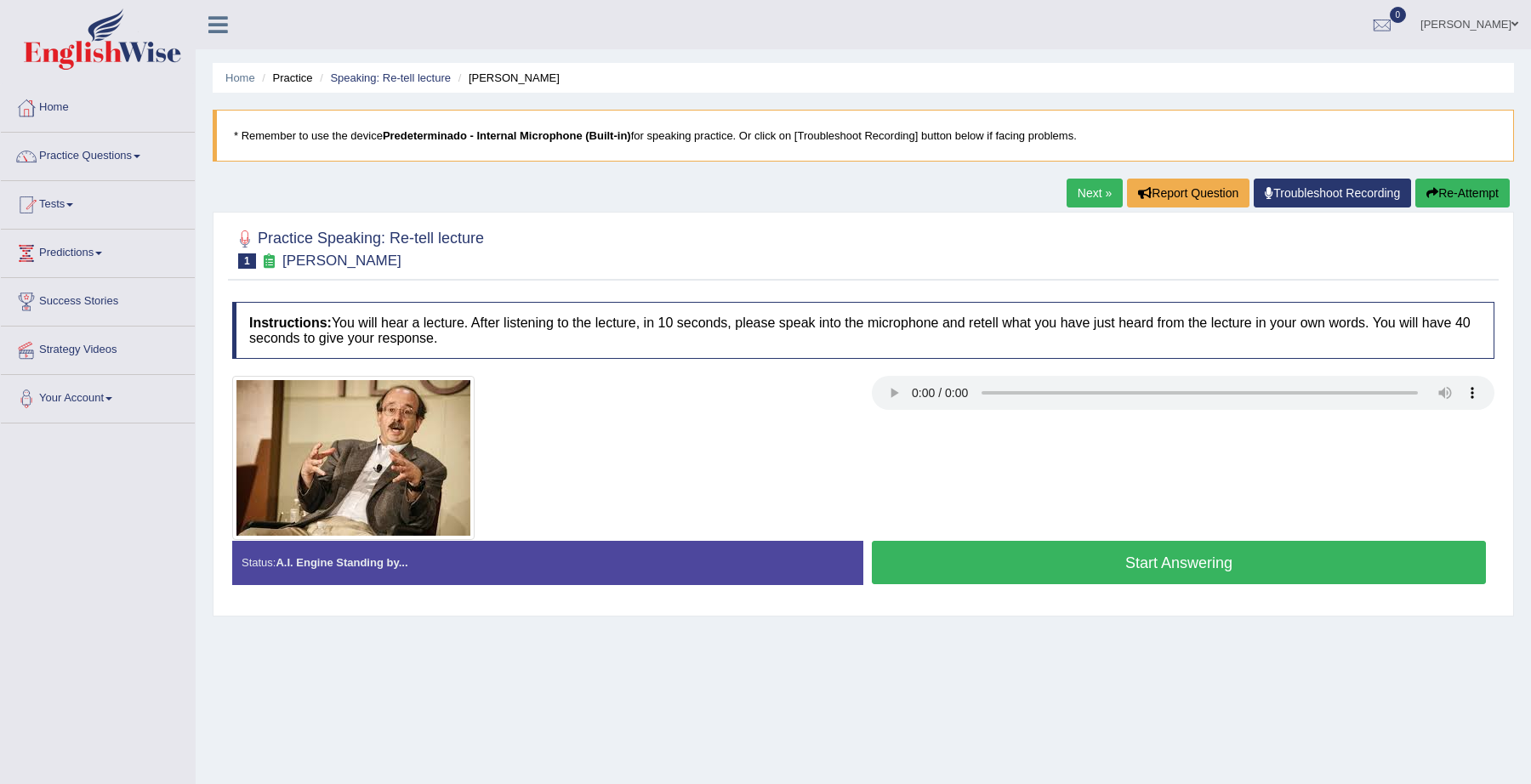
click at [1087, 549] on button "Start Answering" at bounding box center [1178, 563] width 614 height 43
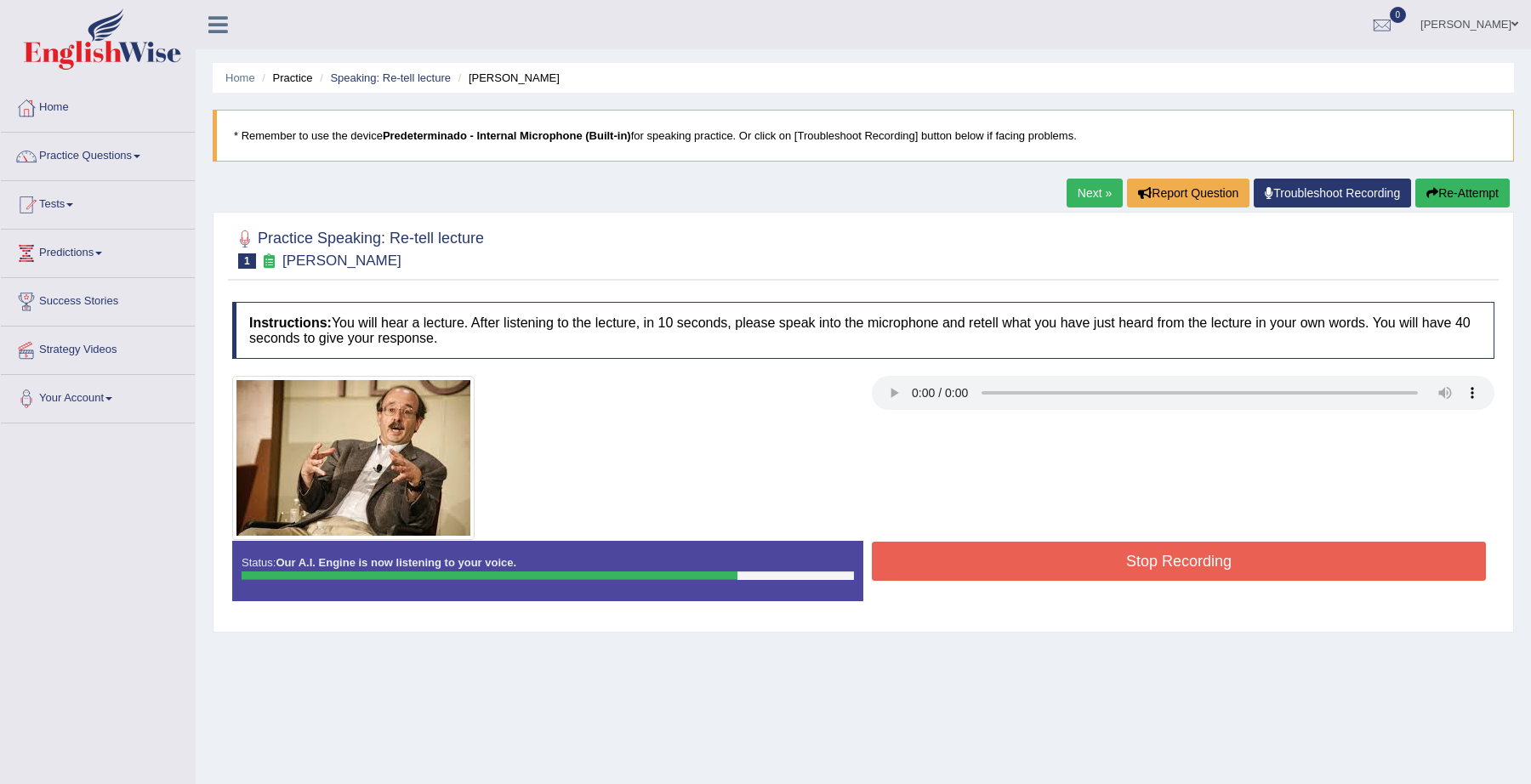
click at [1145, 569] on button "Stop Recording" at bounding box center [1178, 562] width 614 height 40
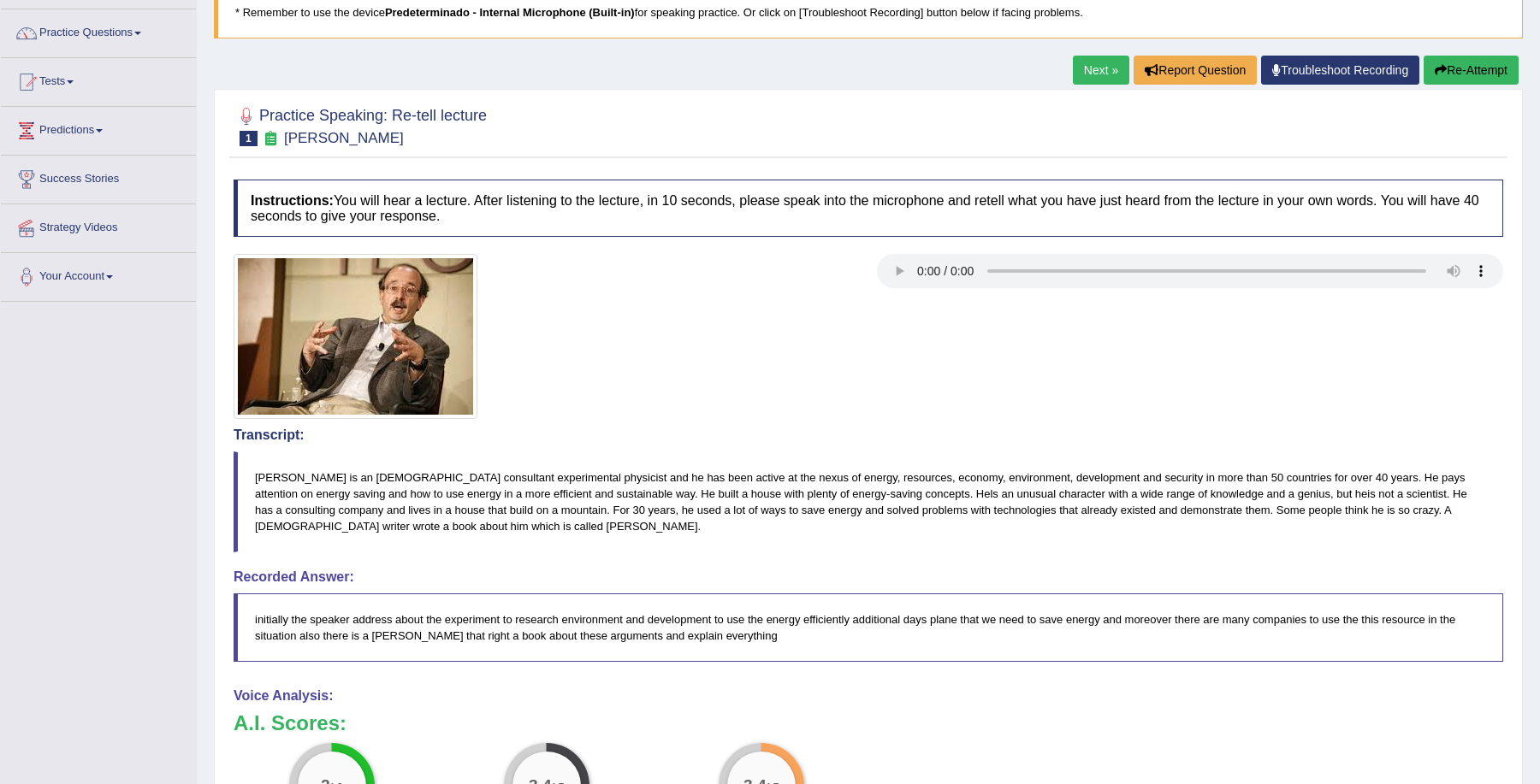
scroll to position [96, 0]
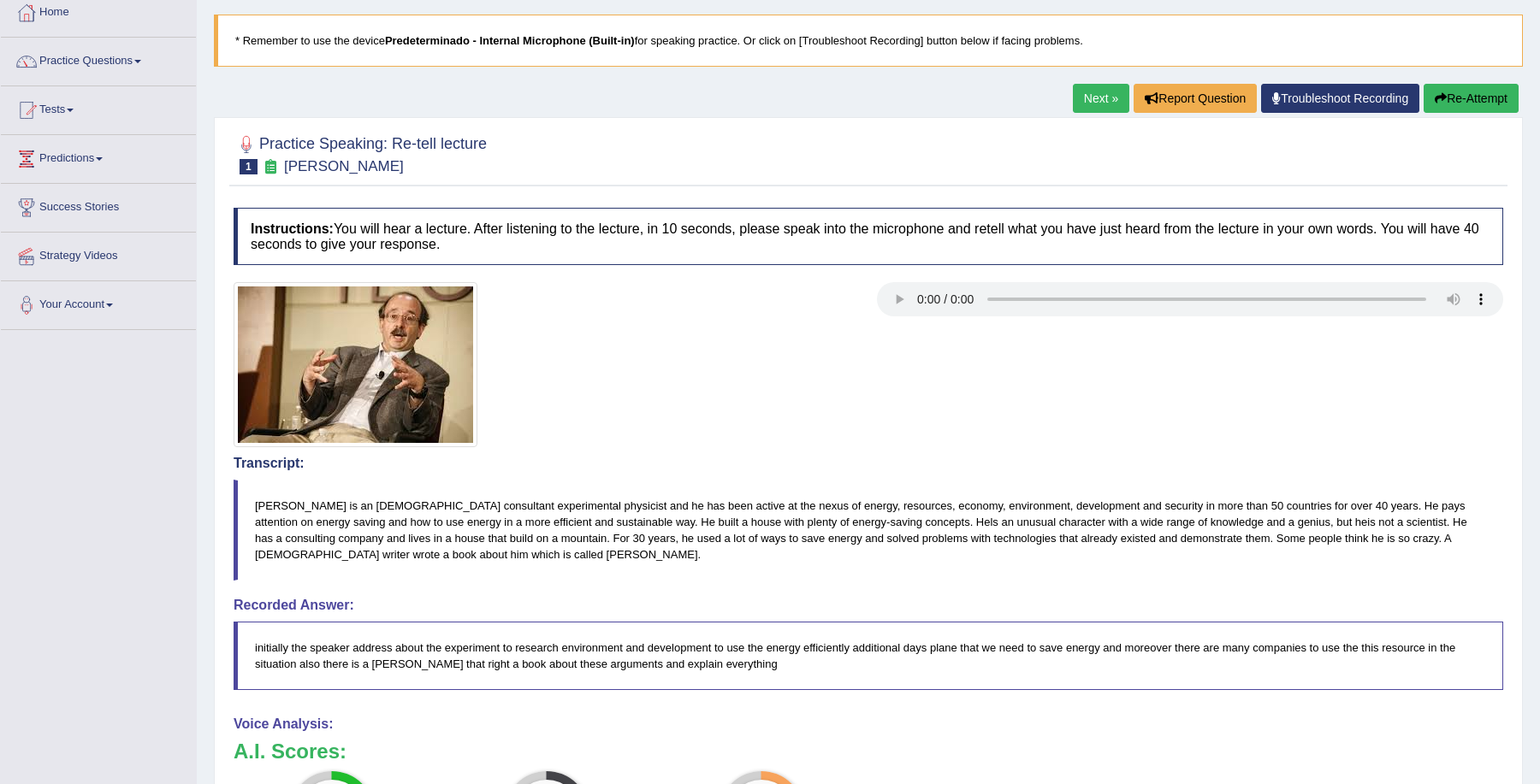
click at [1088, 87] on link "Next »" at bounding box center [1101, 98] width 57 height 29
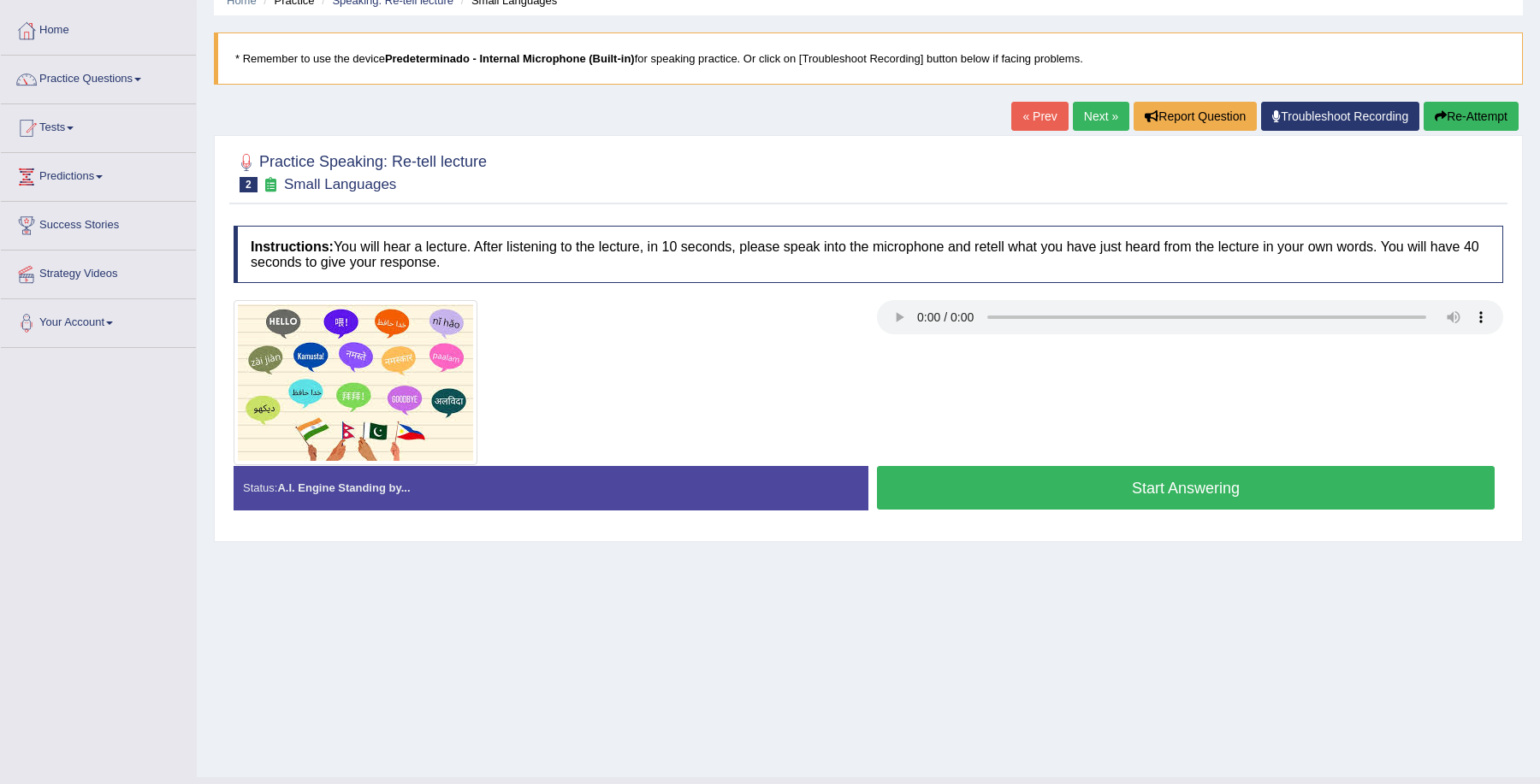
click at [1036, 493] on button "Start Answering" at bounding box center [1185, 488] width 617 height 44
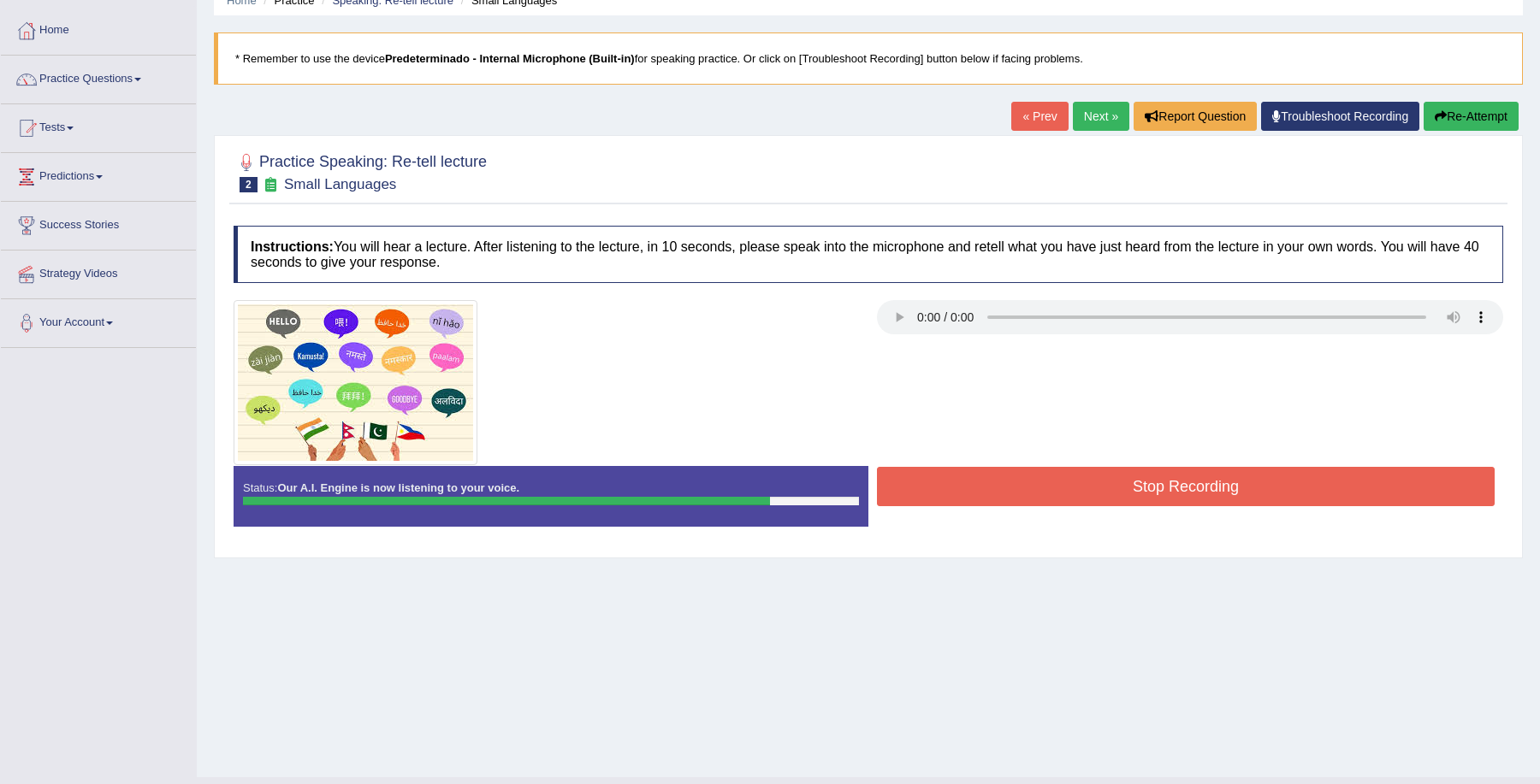
click at [1036, 493] on button "Stop Recording" at bounding box center [1185, 487] width 617 height 40
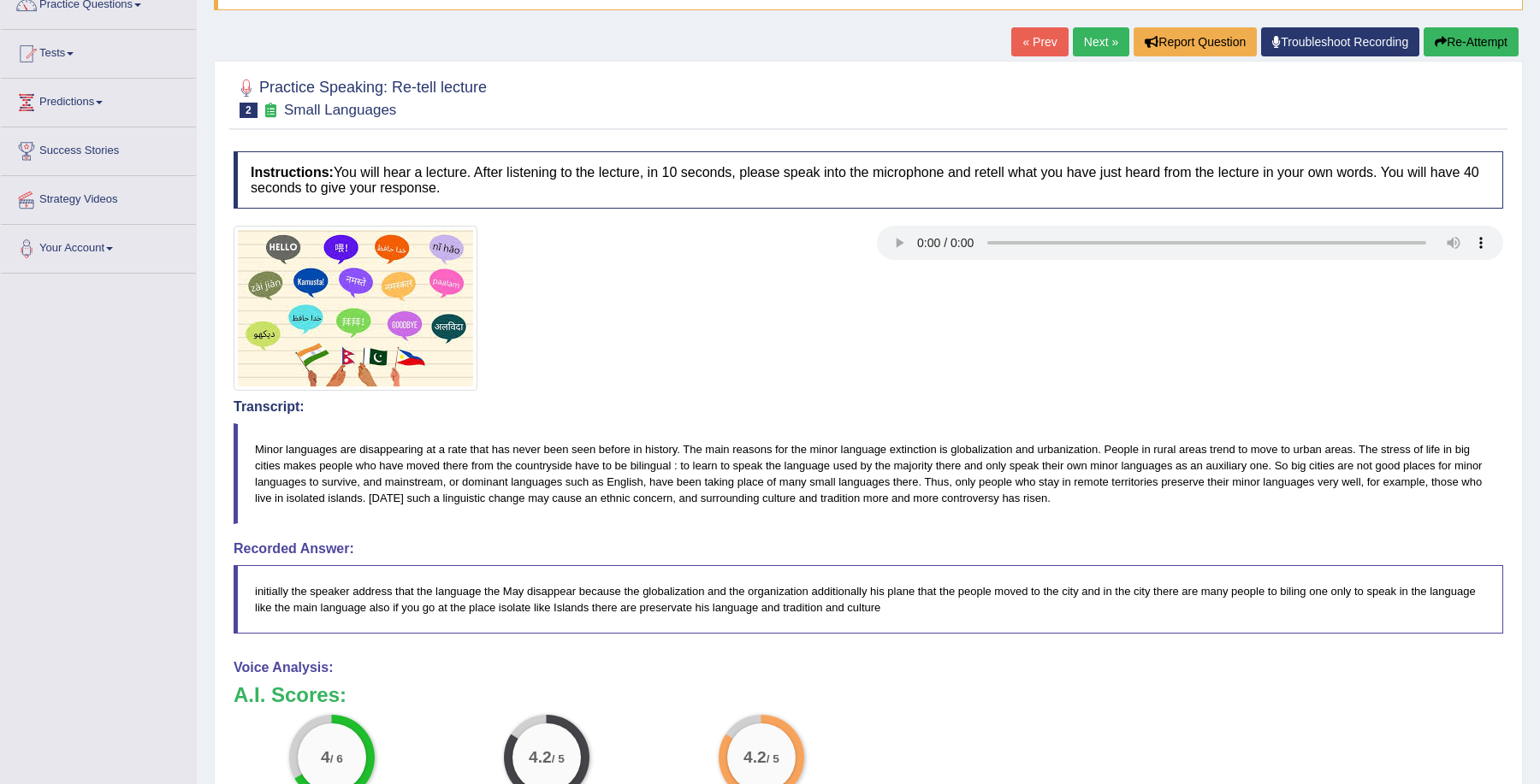
scroll to position [108, 0]
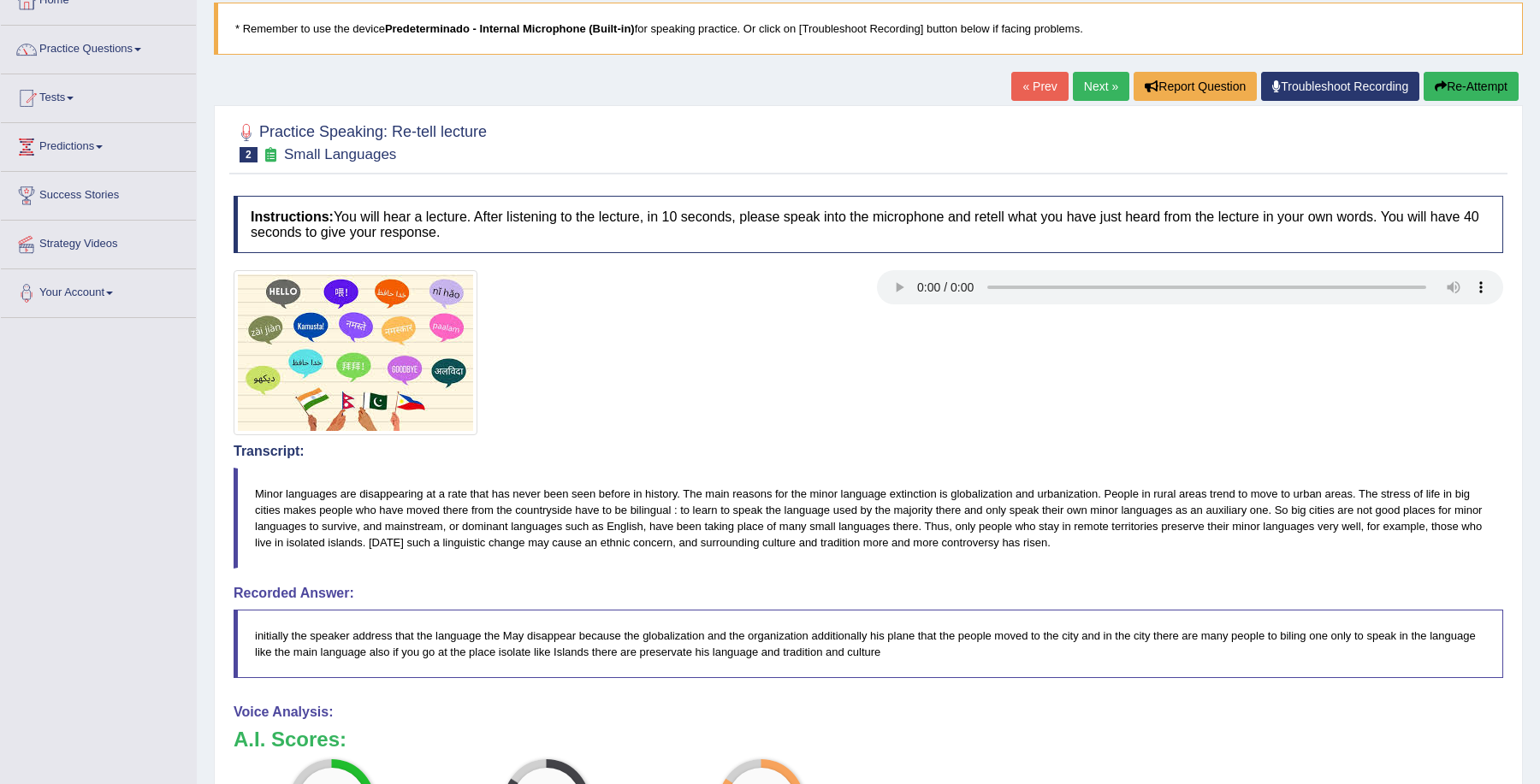
click at [1105, 83] on link "Next »" at bounding box center [1101, 86] width 57 height 29
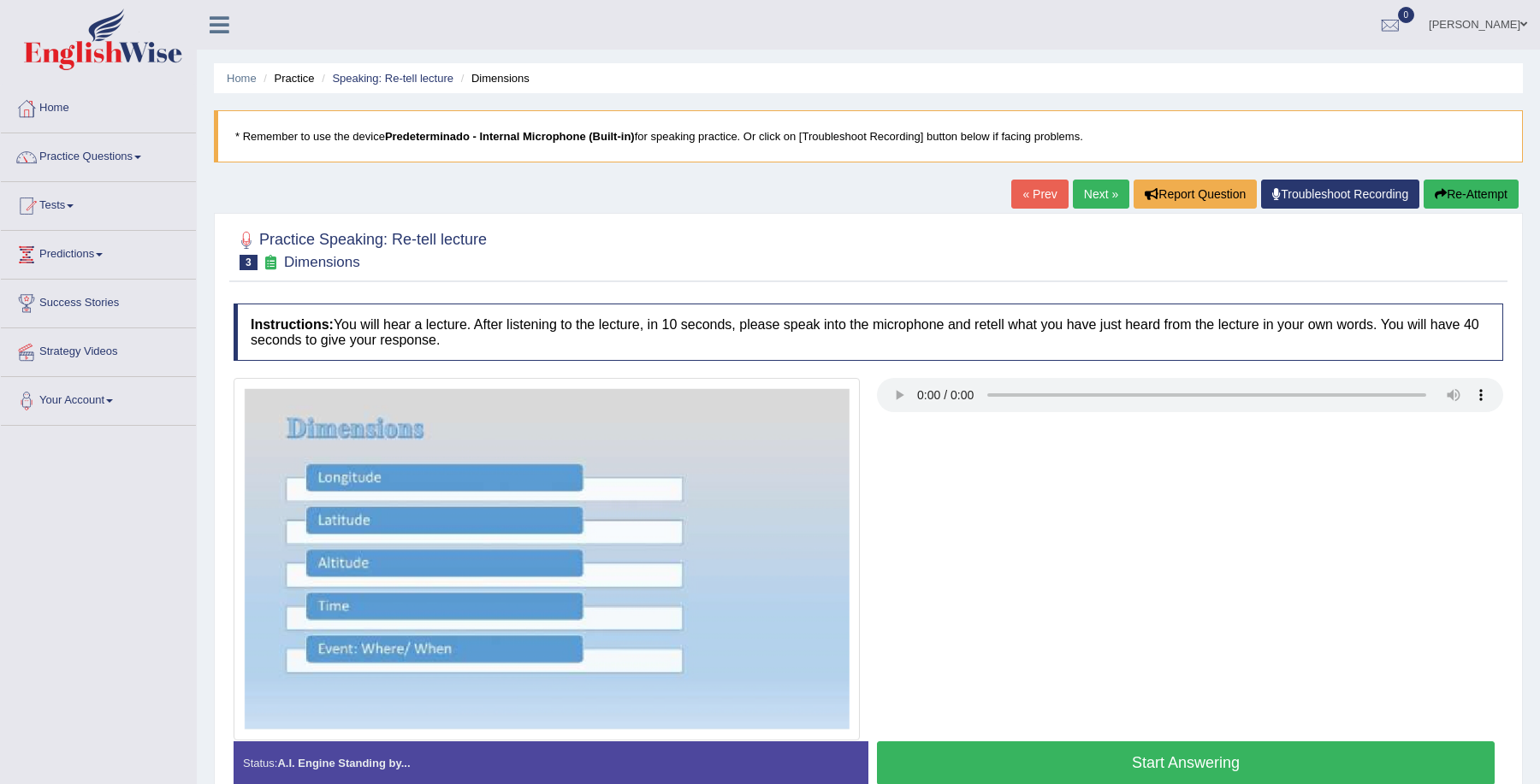
click at [1007, 760] on button "Start Answering" at bounding box center [1185, 763] width 617 height 44
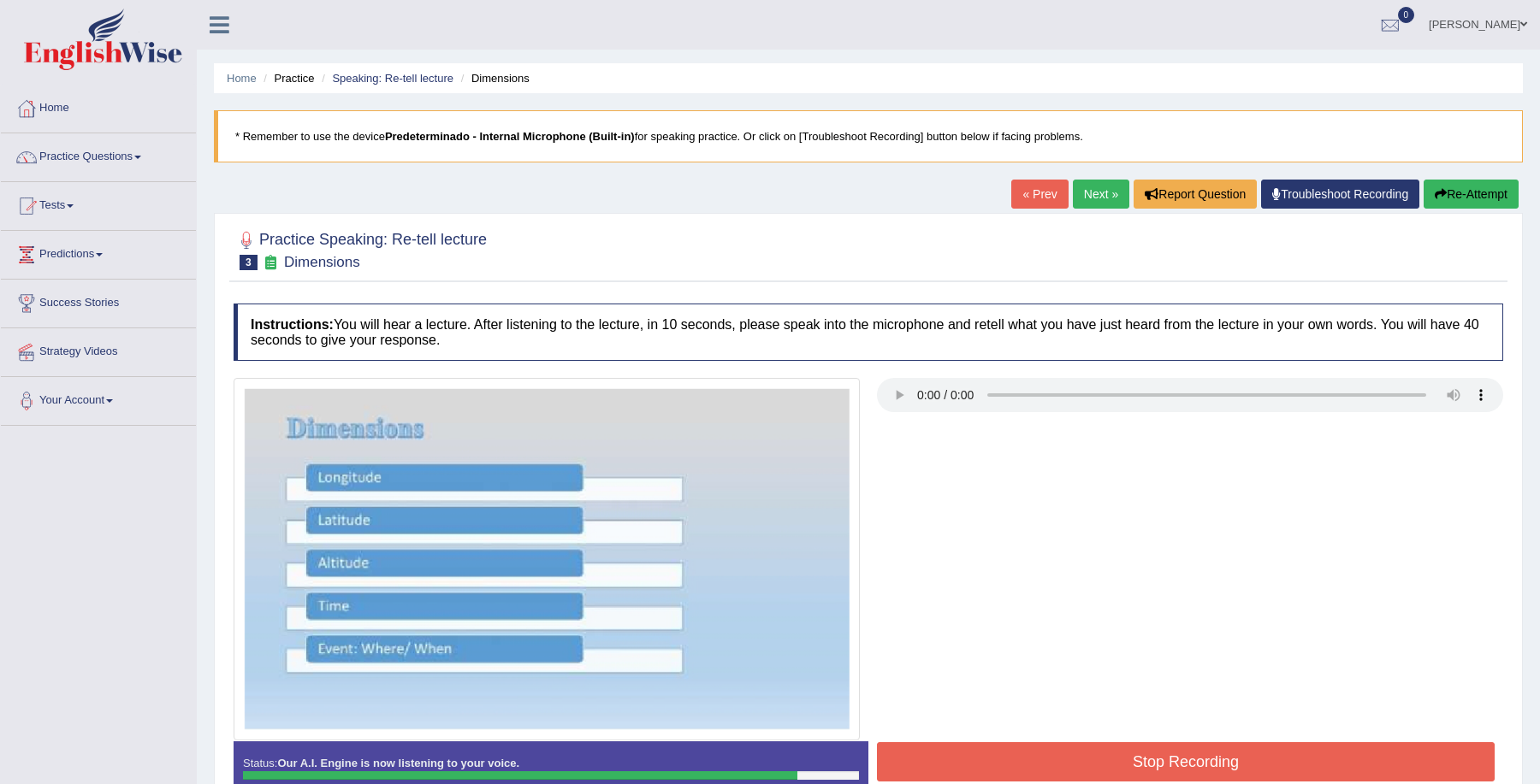
click at [1007, 760] on button "Stop Recording" at bounding box center [1185, 762] width 617 height 40
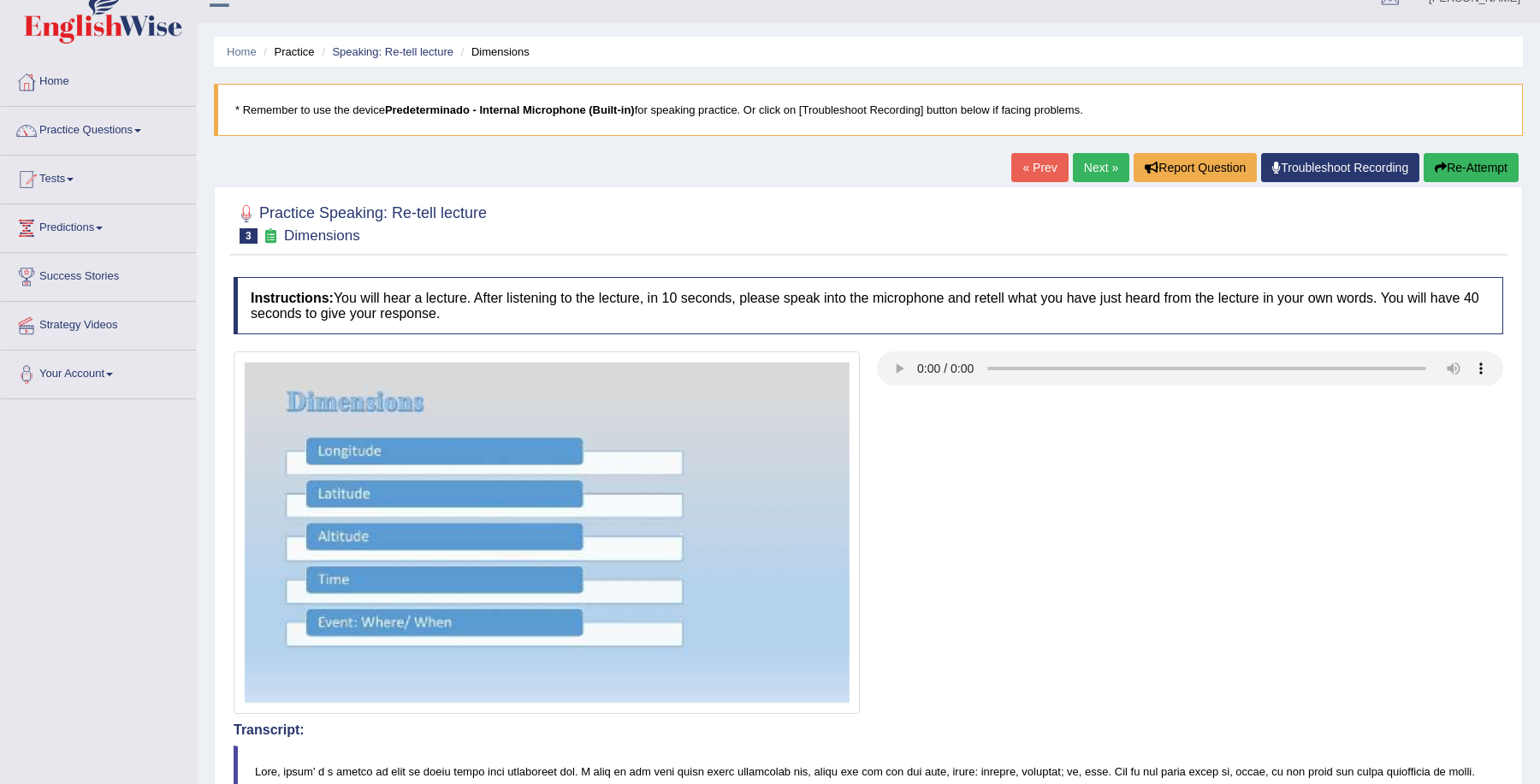
scroll to position [27, 0]
click at [71, 123] on link "Practice Questions" at bounding box center [99, 127] width 195 height 43
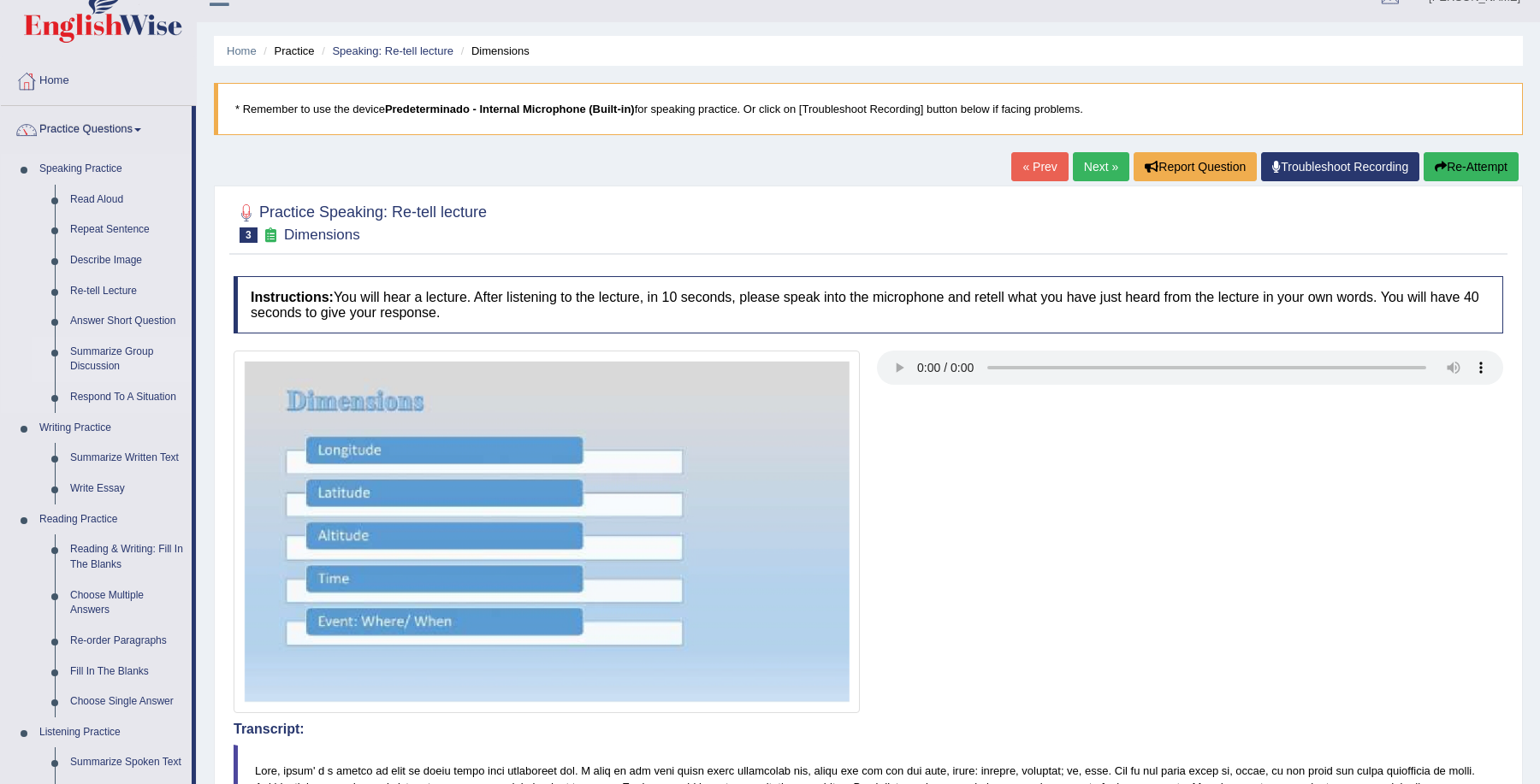
click at [104, 357] on link "Summarize Group Discussion" at bounding box center [127, 359] width 129 height 46
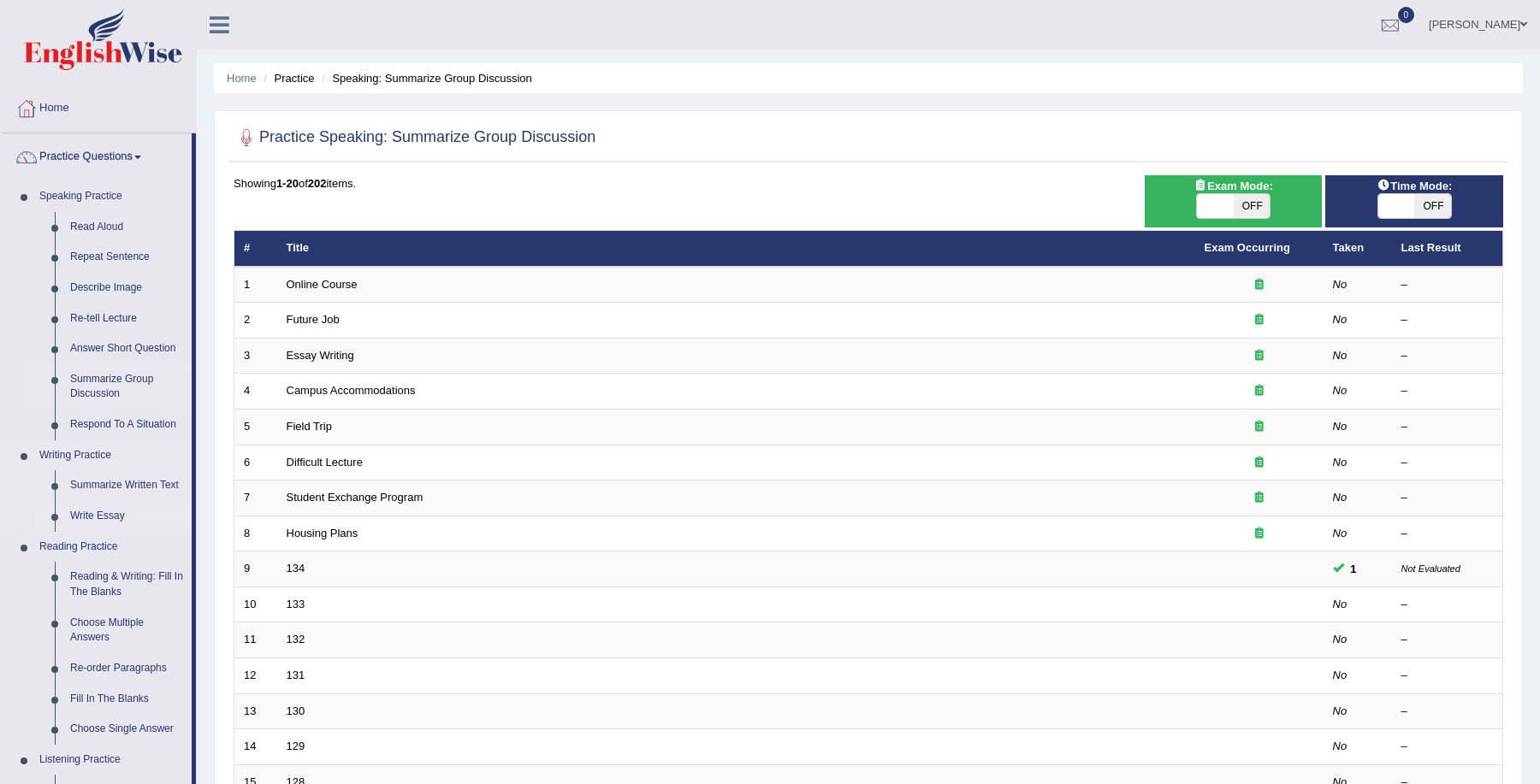
scroll to position [13, 0]
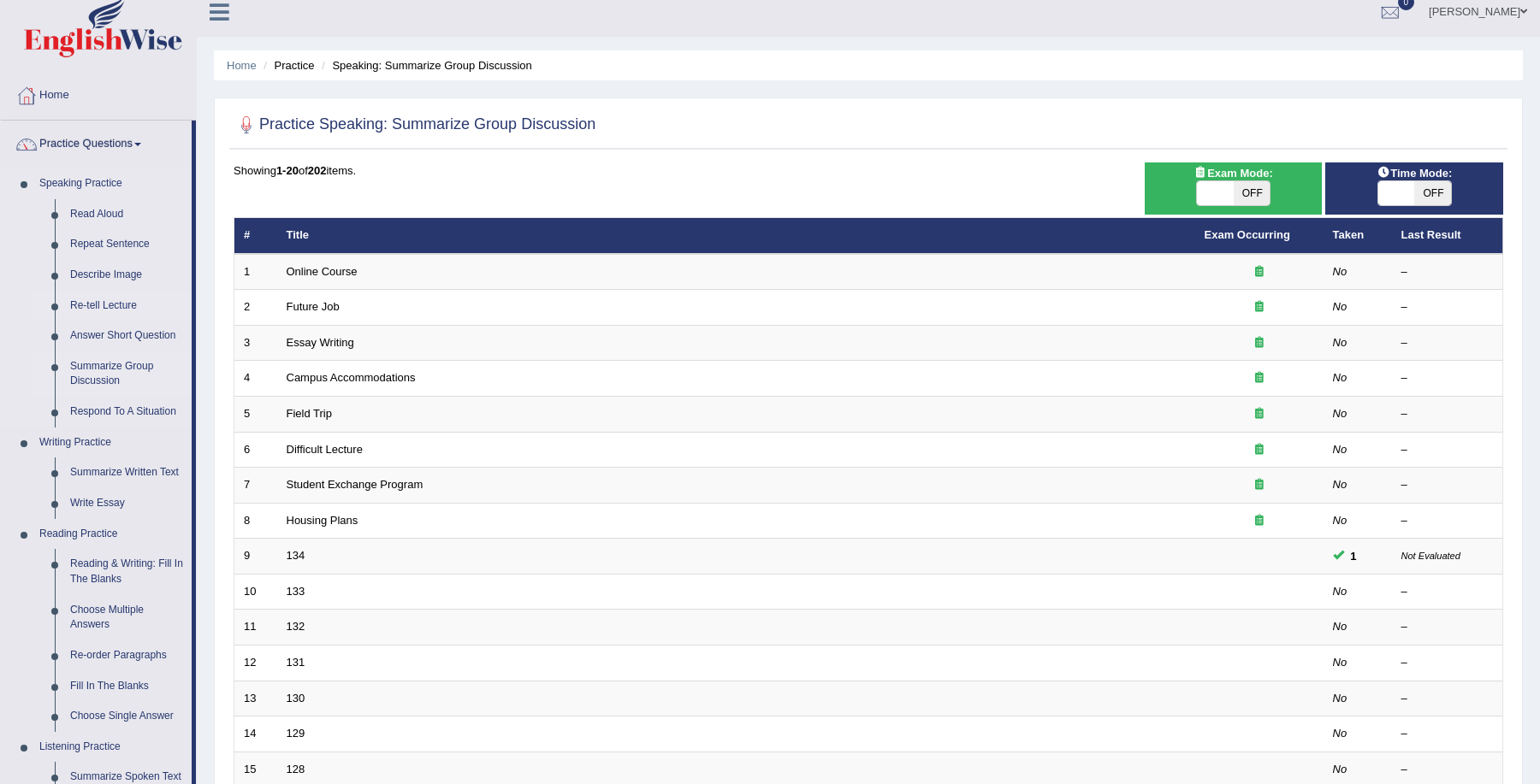
click at [109, 297] on link "Re-tell Lecture" at bounding box center [127, 306] width 129 height 30
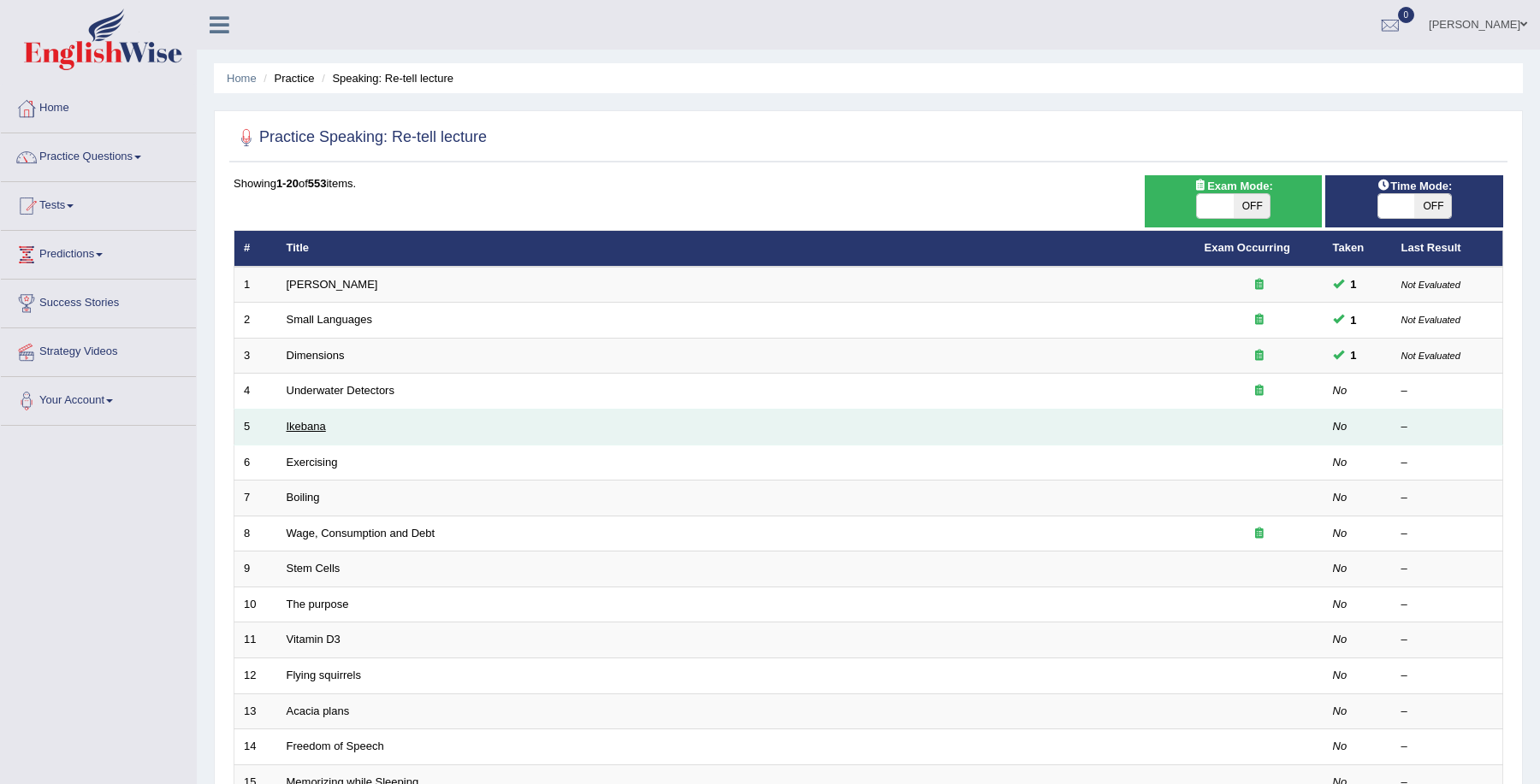
click at [304, 426] on link "Ikebana" at bounding box center [306, 427] width 40 height 13
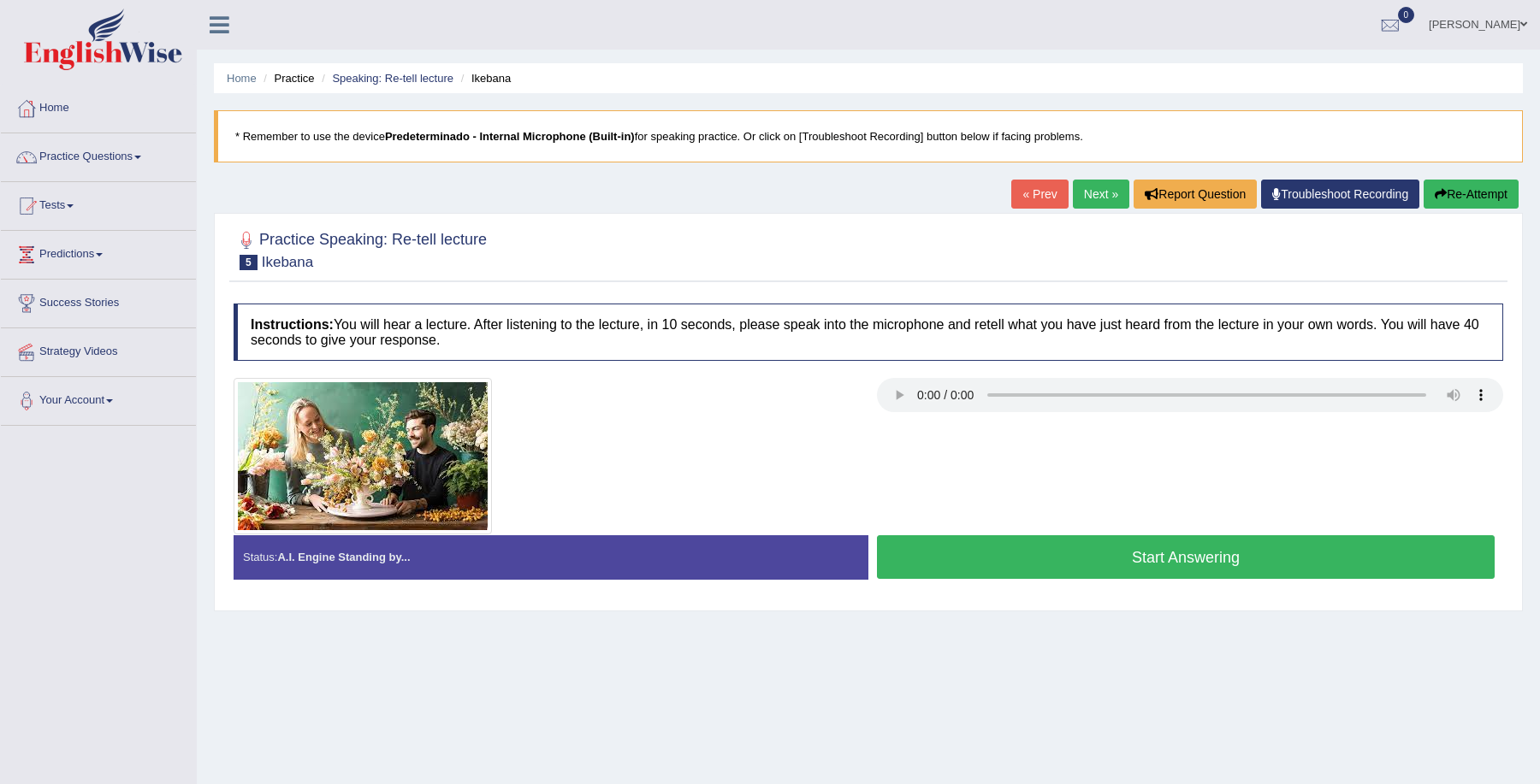
click at [1063, 558] on button "Start Answering" at bounding box center [1185, 557] width 617 height 44
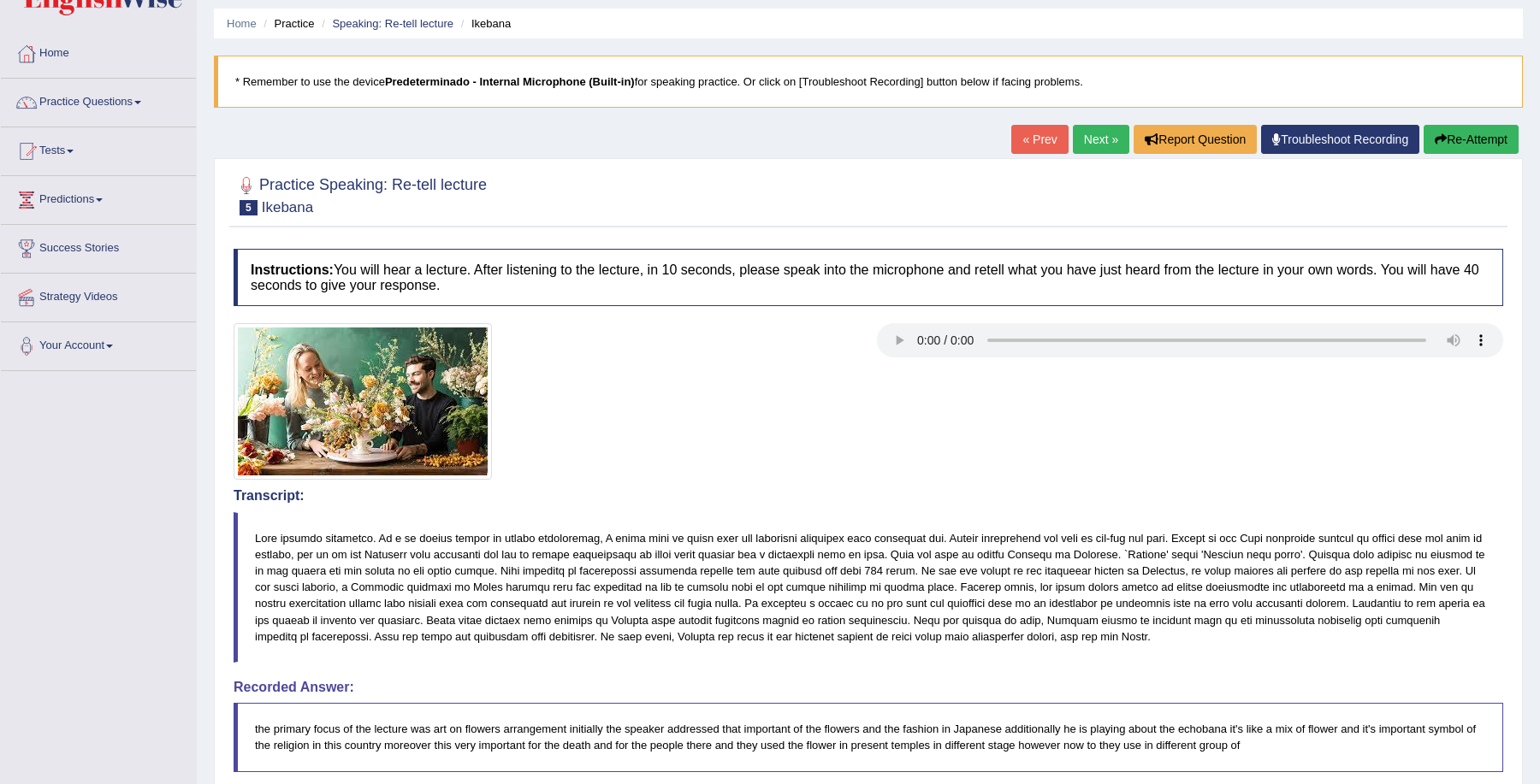
scroll to position [51, 0]
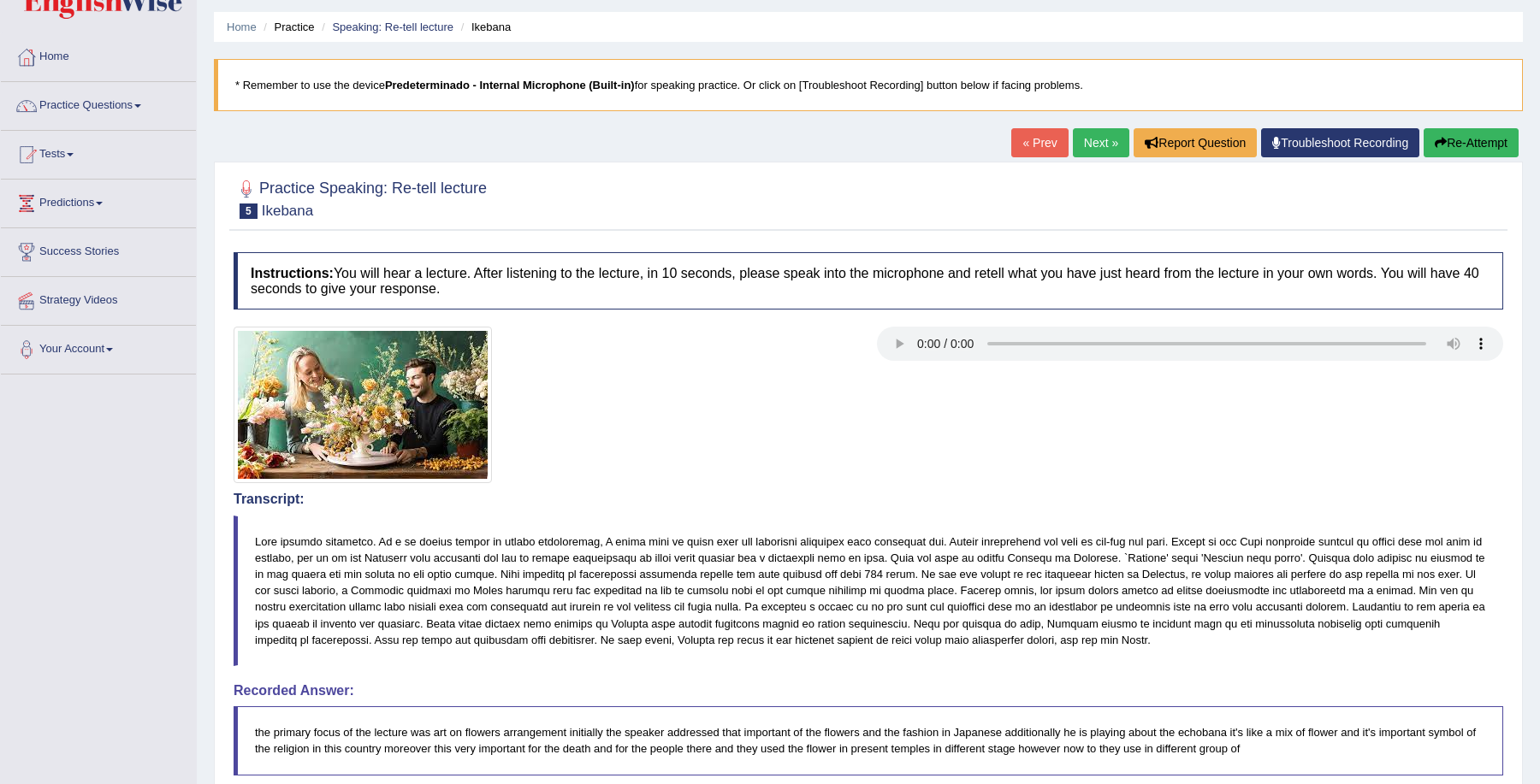
click at [1102, 146] on link "Next »" at bounding box center [1101, 142] width 57 height 29
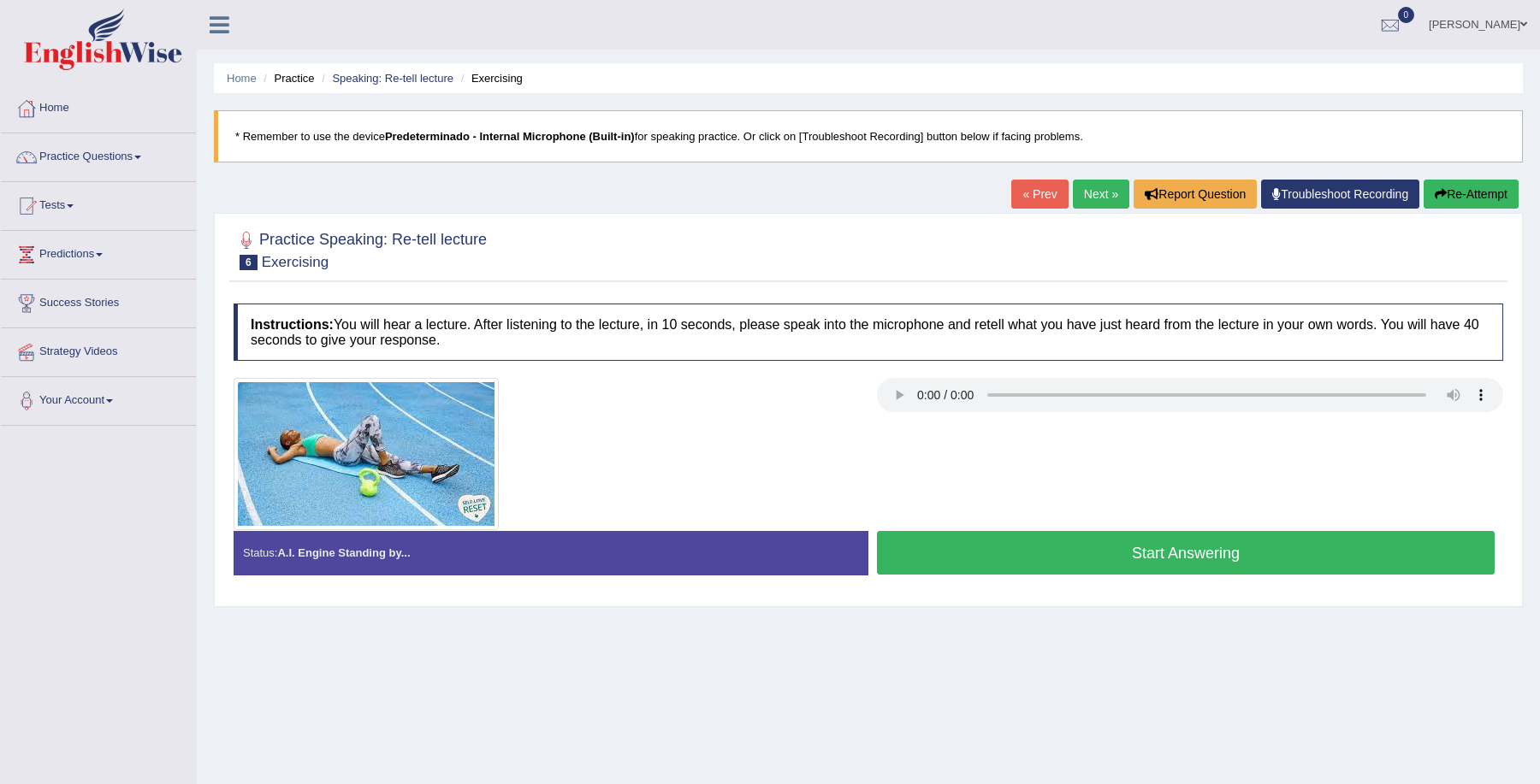
click at [1123, 531] on button "Start Answering" at bounding box center [1185, 553] width 617 height 44
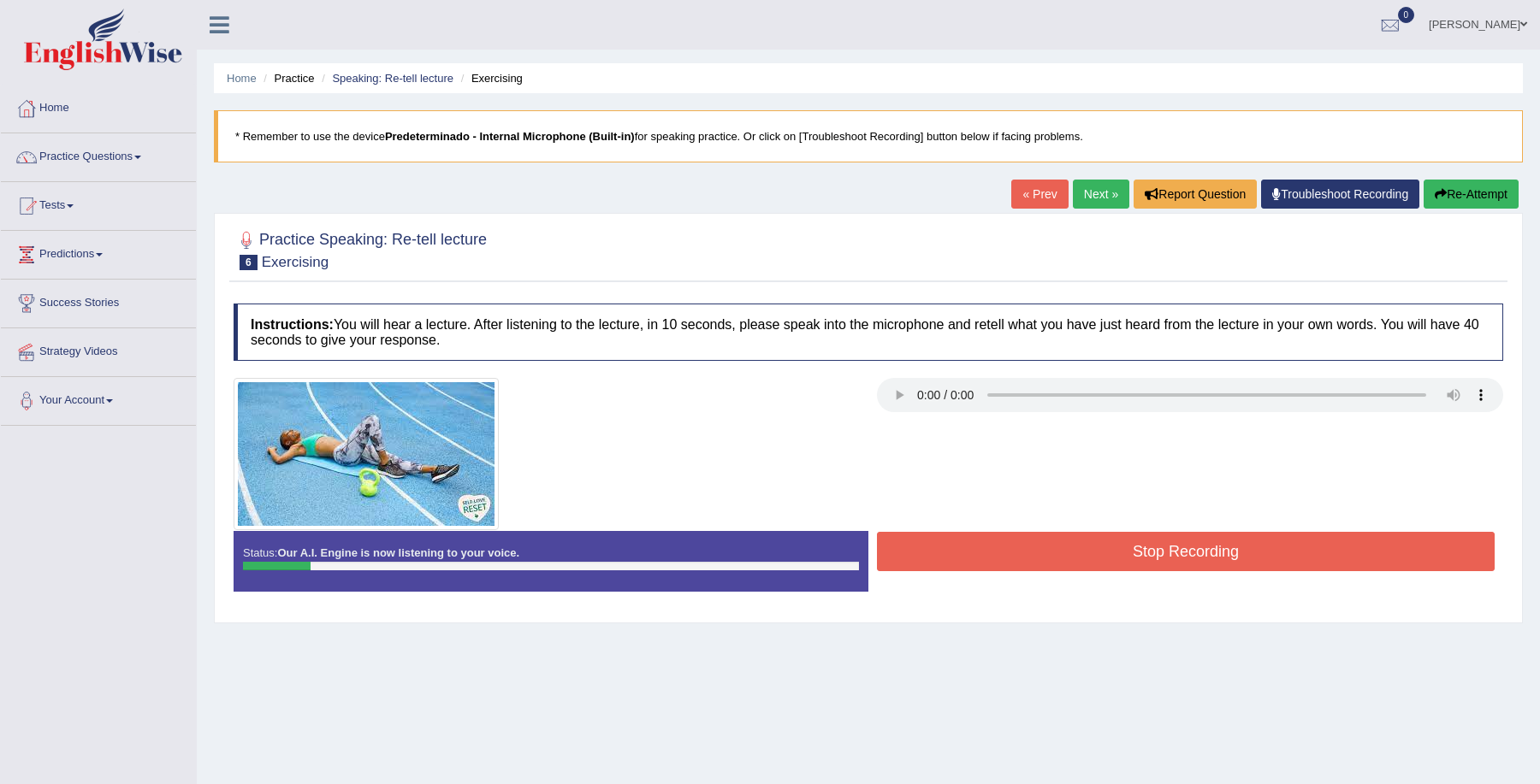
click at [1123, 536] on button "Stop Recording" at bounding box center [1185, 552] width 617 height 40
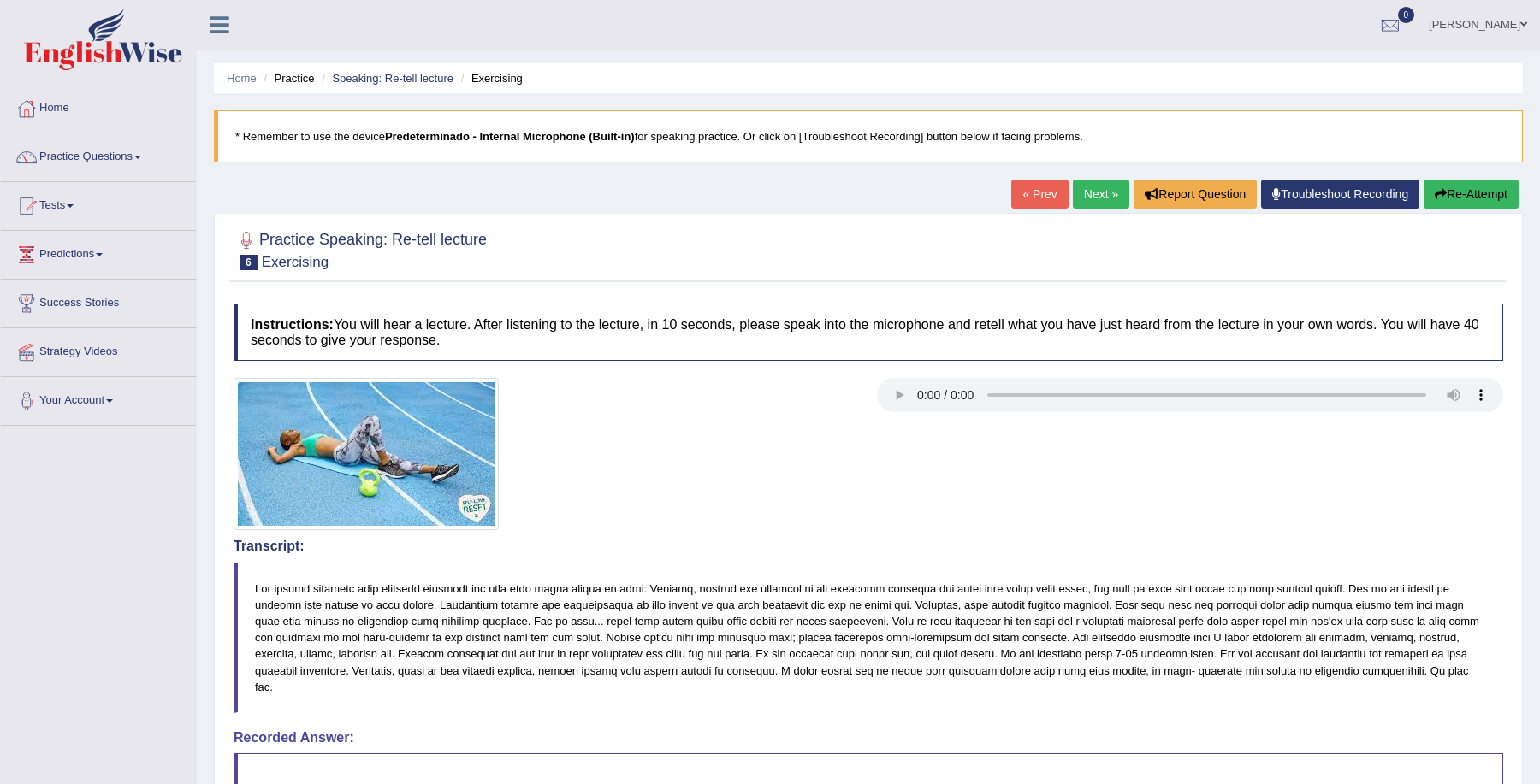
click at [1448, 195] on button "Re-Attempt" at bounding box center [1471, 193] width 95 height 29
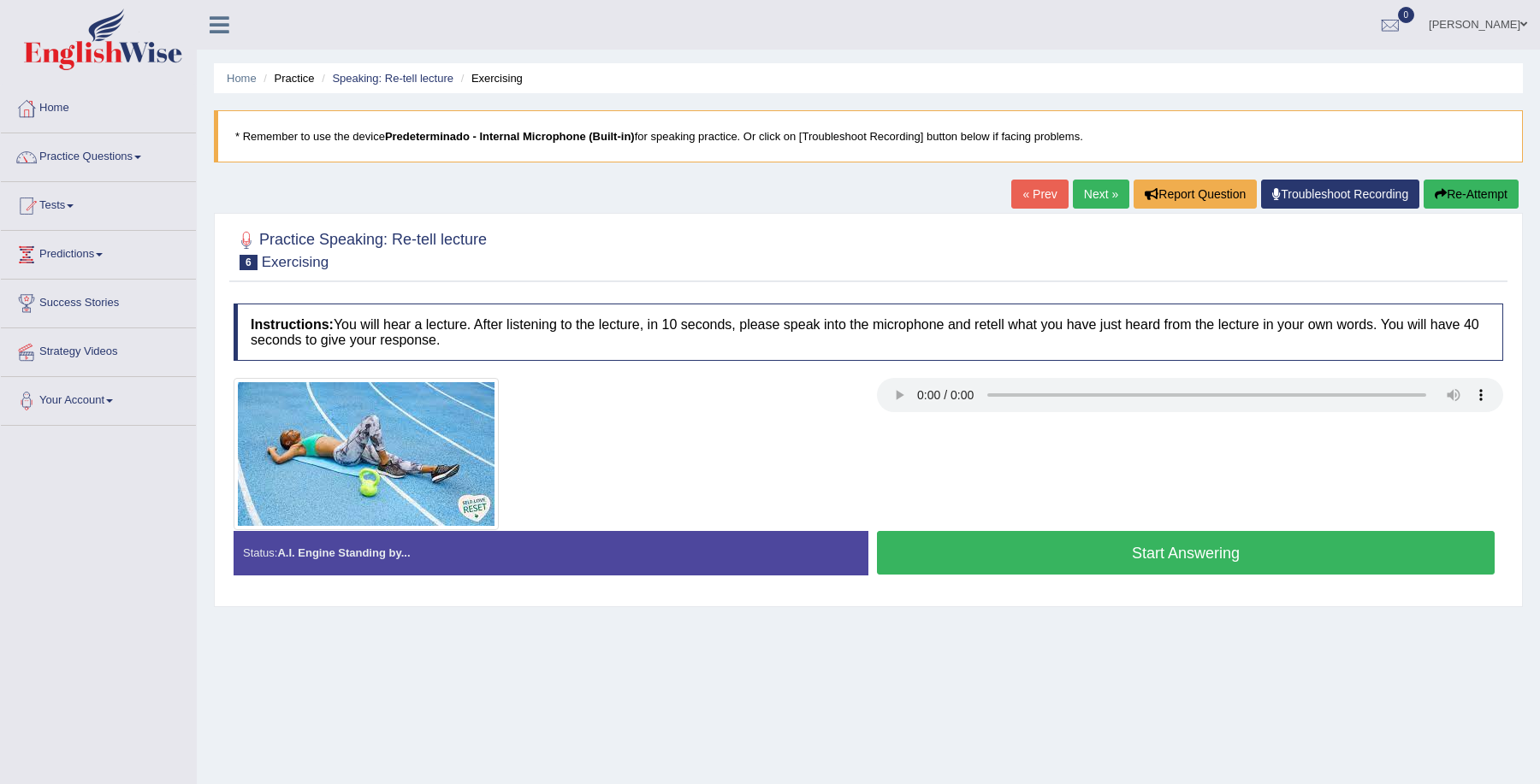
click at [1087, 545] on button "Start Answering" at bounding box center [1185, 553] width 617 height 44
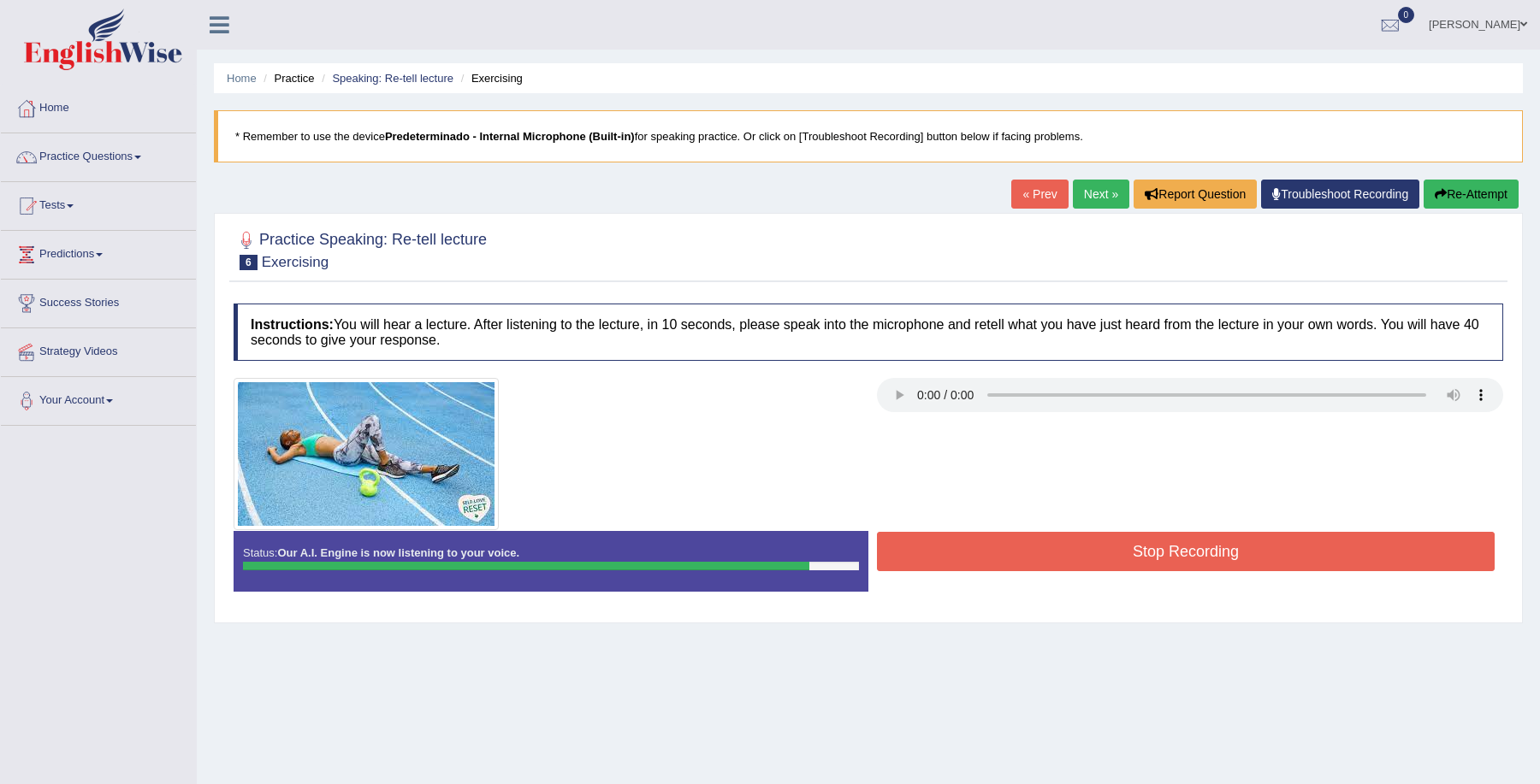
click at [1087, 545] on button "Stop Recording" at bounding box center [1185, 552] width 617 height 40
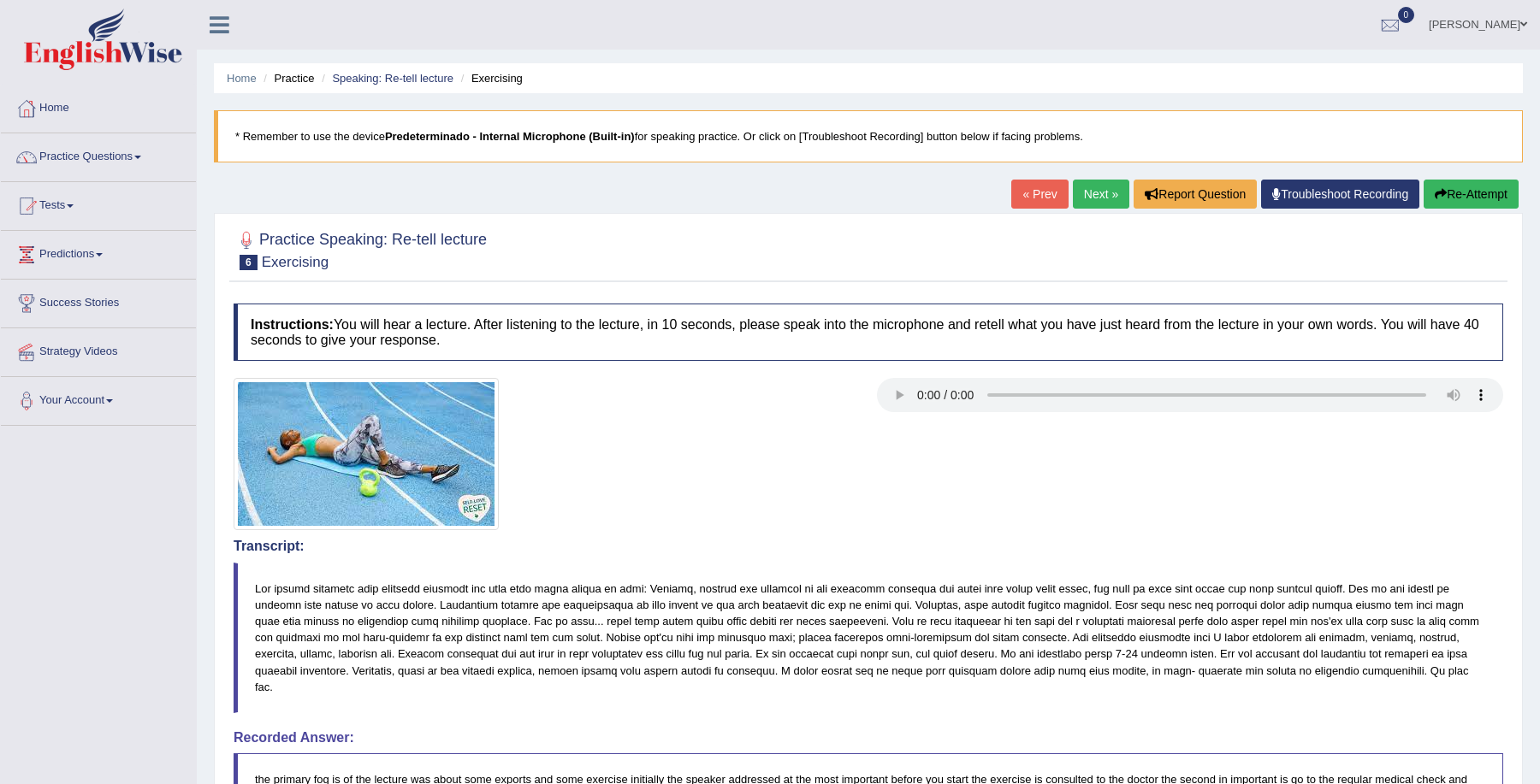
click at [1097, 190] on link "Next »" at bounding box center [1101, 193] width 57 height 29
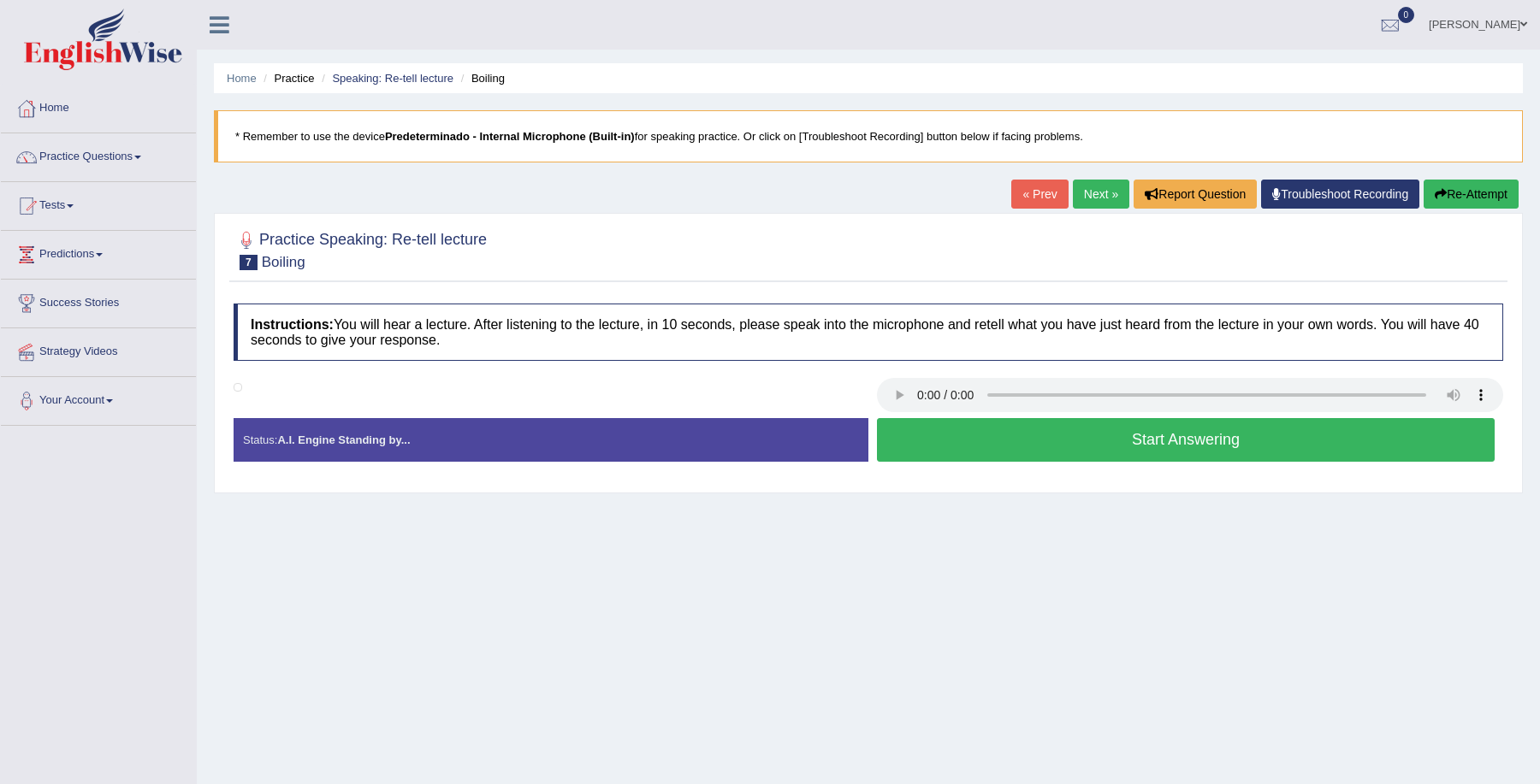
click at [914, 429] on button "Start Answering" at bounding box center [1185, 440] width 617 height 44
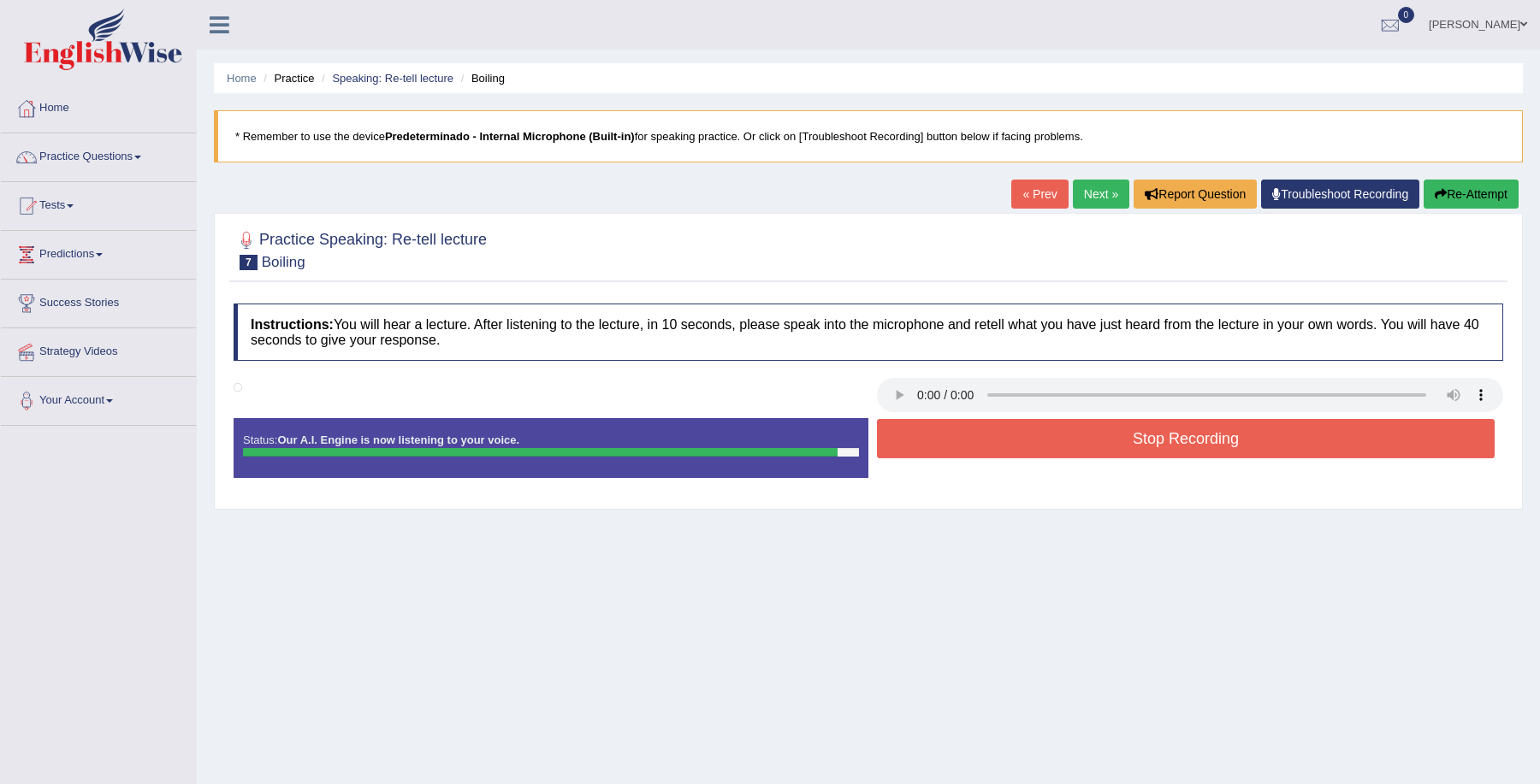
click at [914, 429] on button "Stop Recording" at bounding box center [1185, 439] width 617 height 40
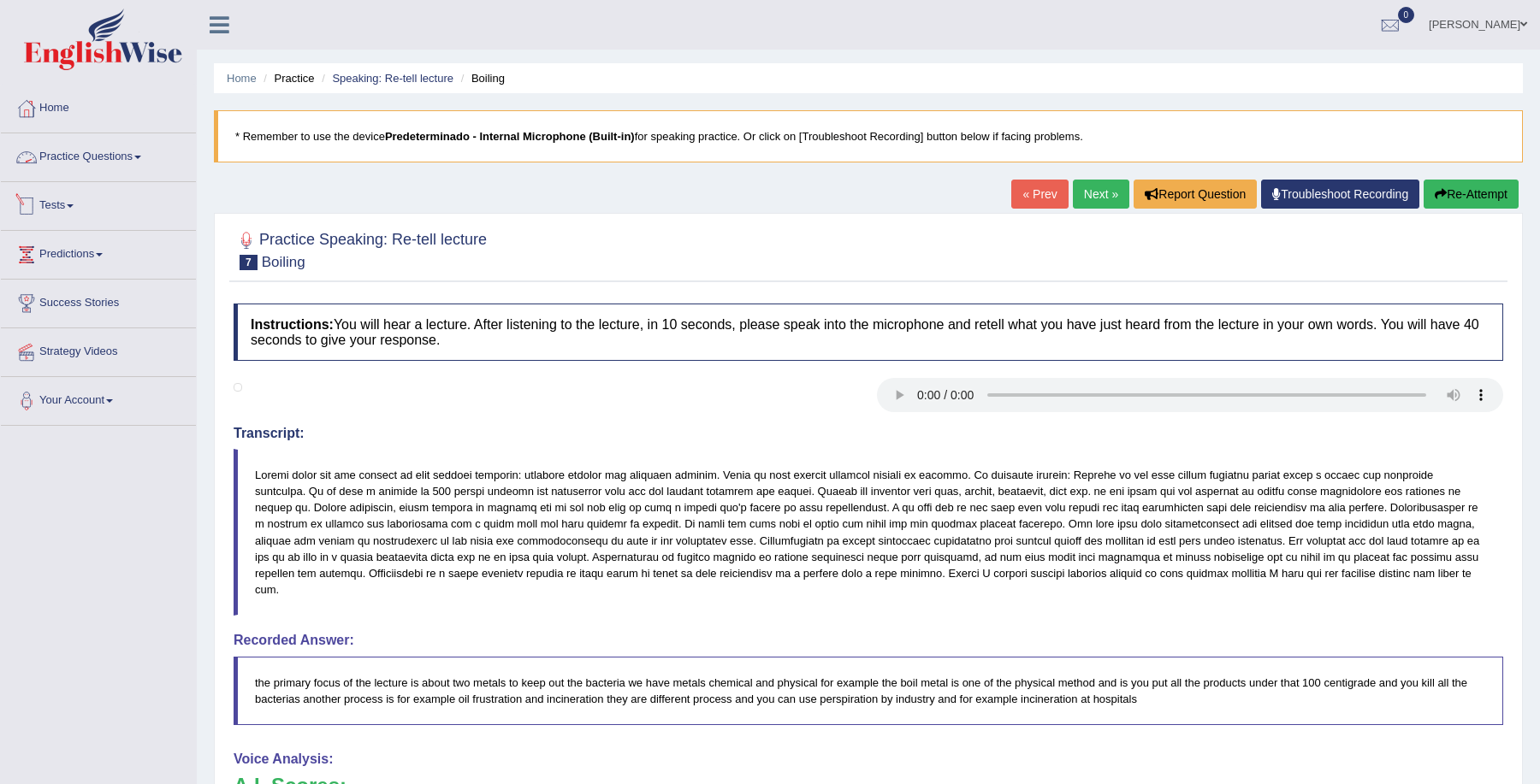
click at [156, 156] on link "Practice Questions" at bounding box center [99, 155] width 195 height 43
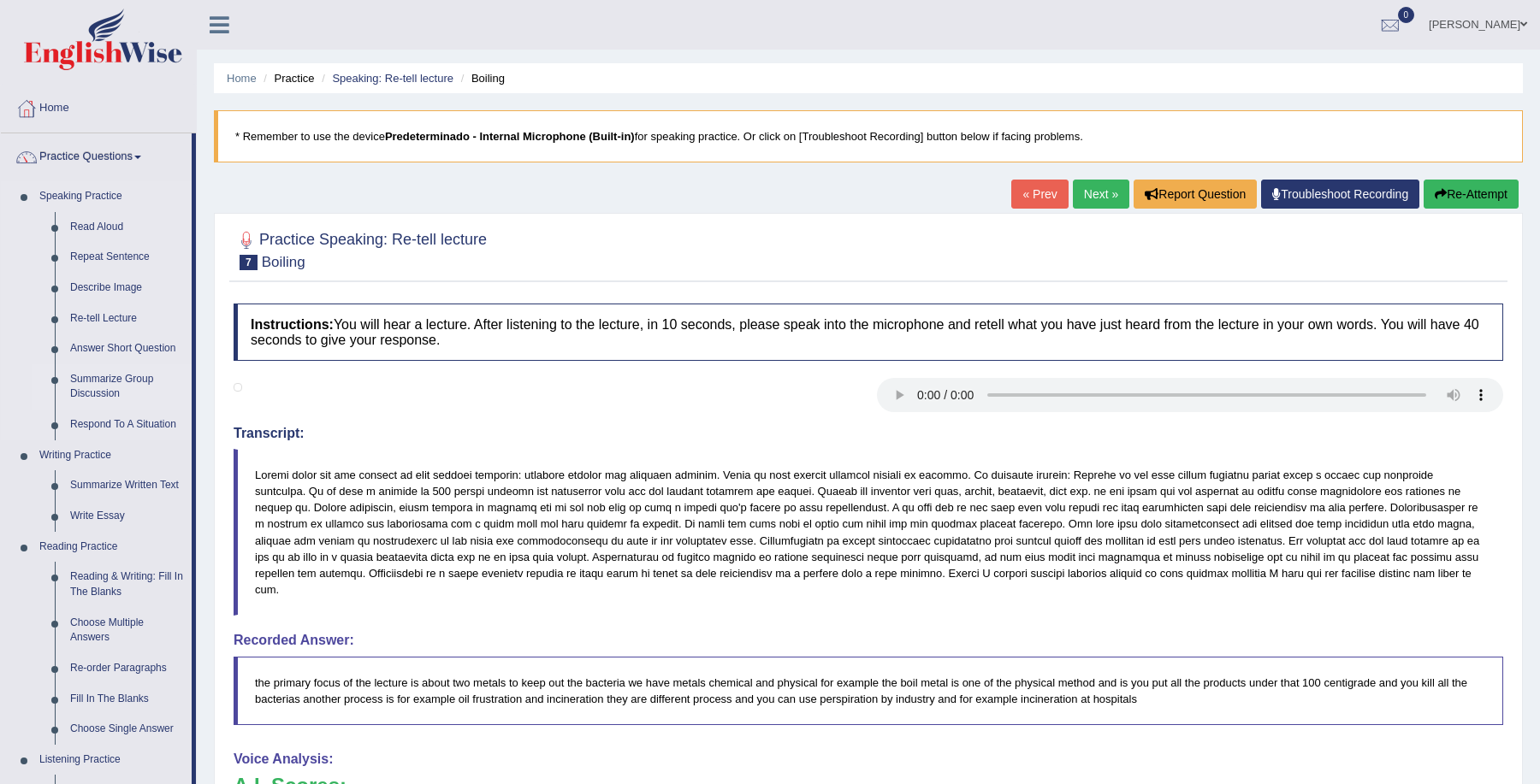
click at [135, 376] on link "Summarize Group Discussion" at bounding box center [127, 387] width 129 height 46
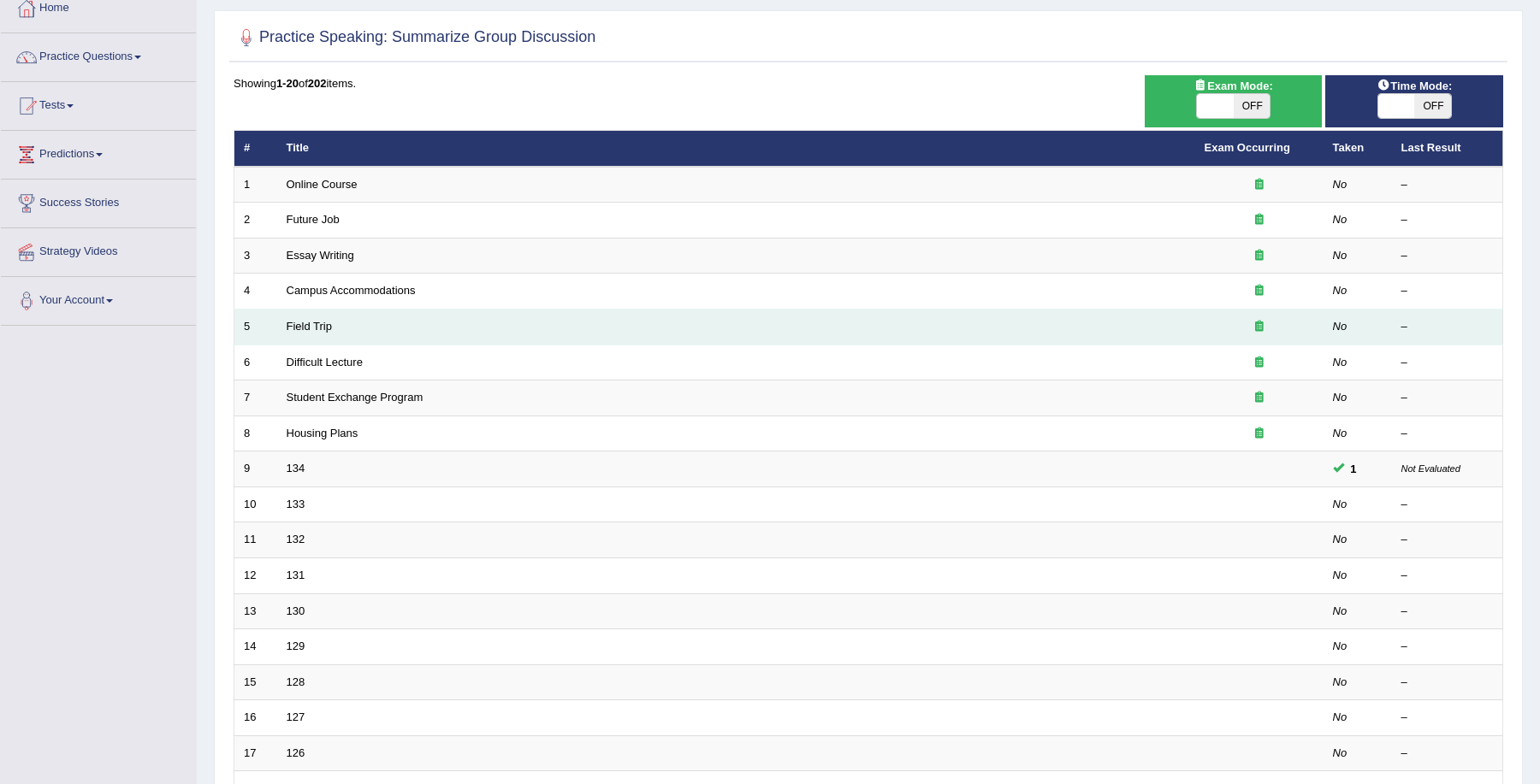
scroll to position [127, 0]
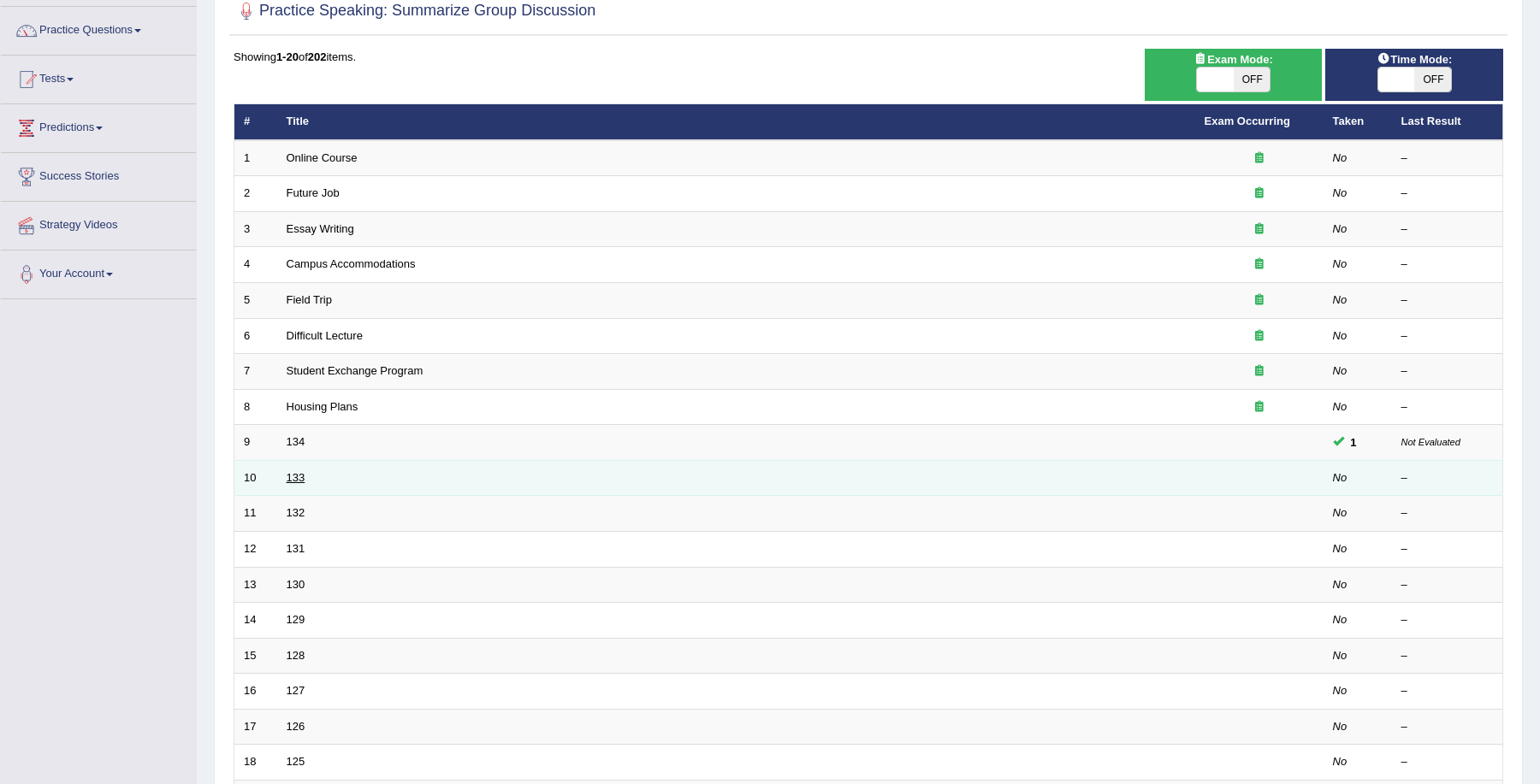
click at [294, 478] on link "133" at bounding box center [296, 478] width 19 height 13
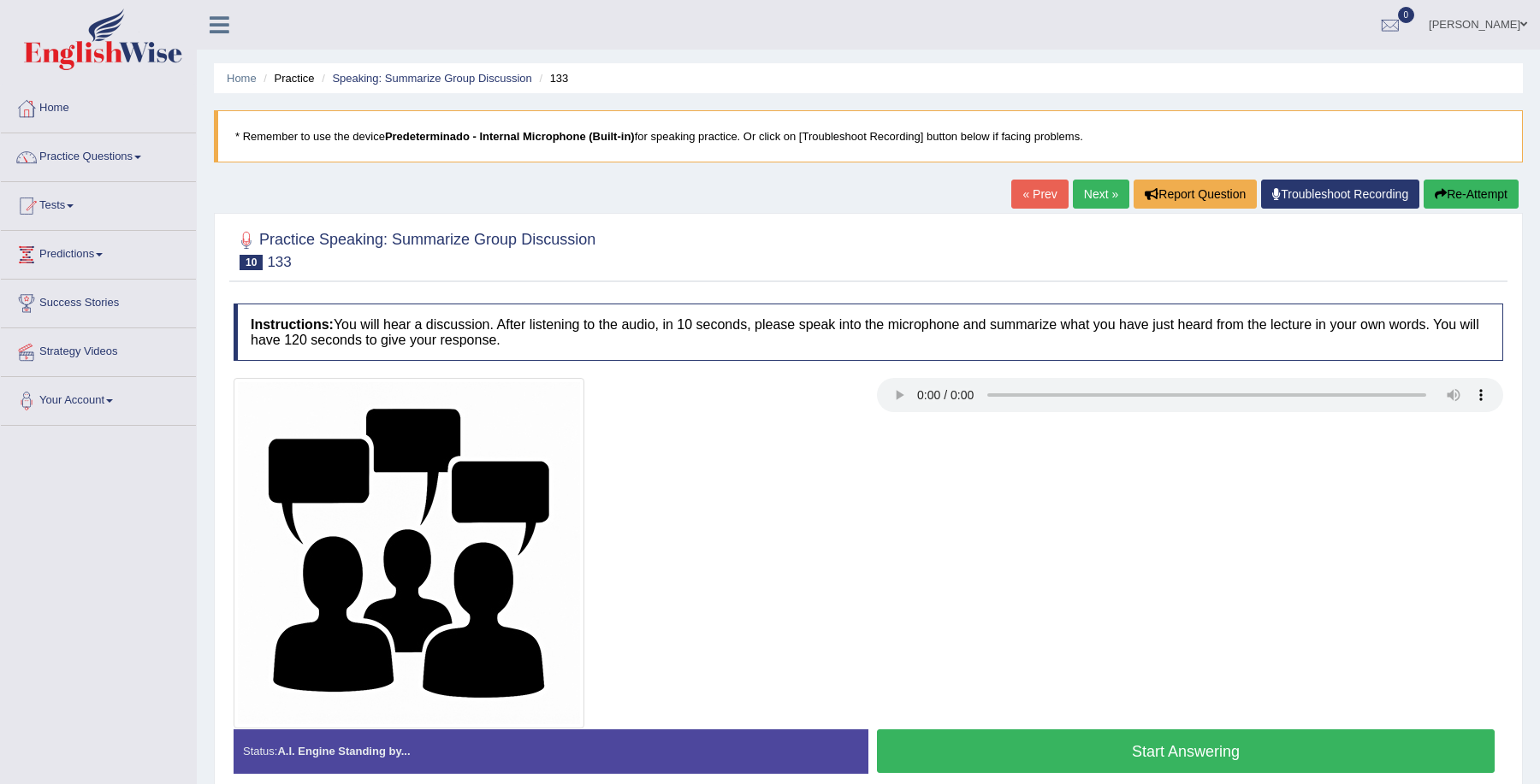
scroll to position [113, 0]
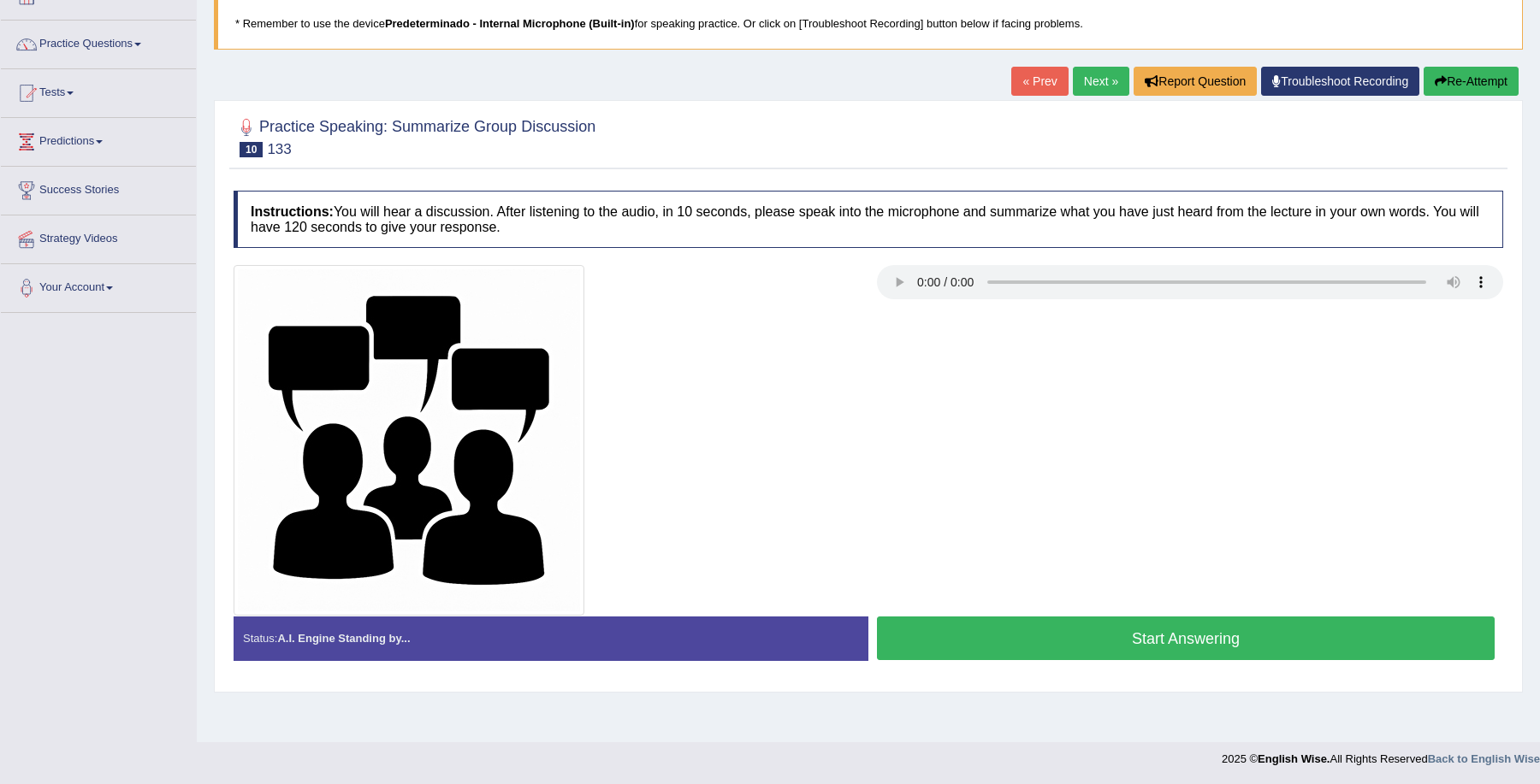
click at [1128, 637] on button "Start Answering" at bounding box center [1185, 639] width 617 height 44
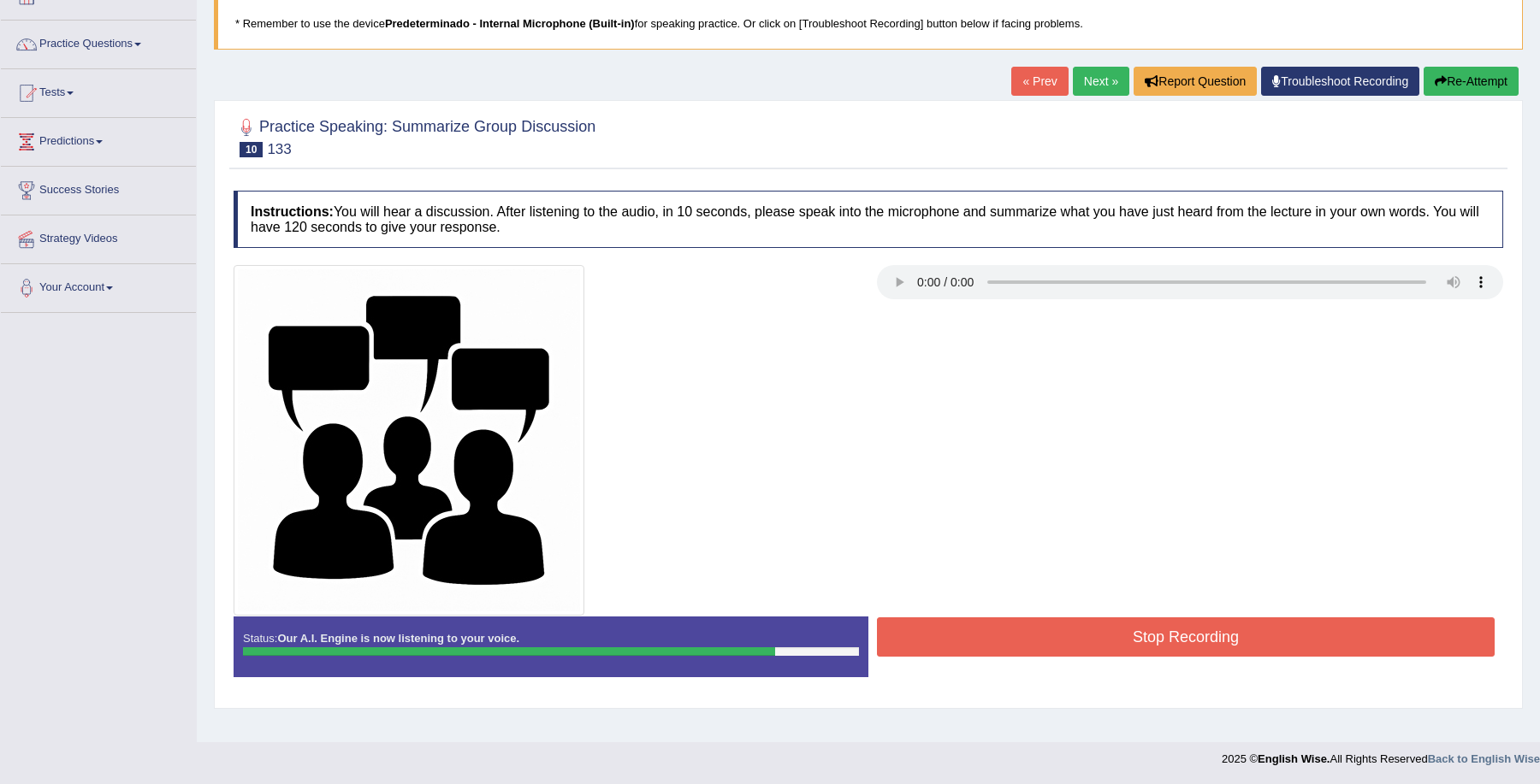
click at [1128, 637] on button "Stop Recording" at bounding box center [1185, 637] width 617 height 40
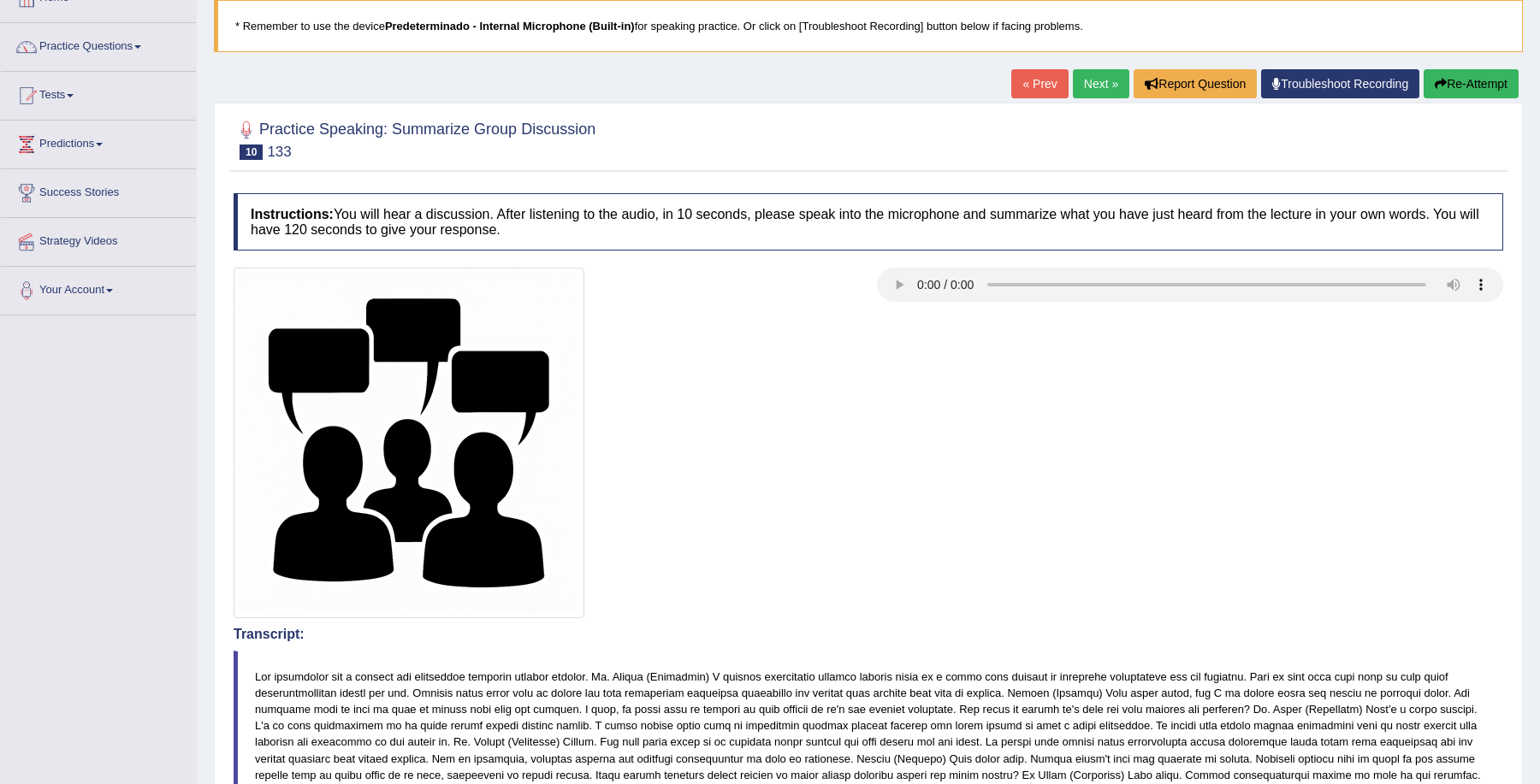
scroll to position [107, 0]
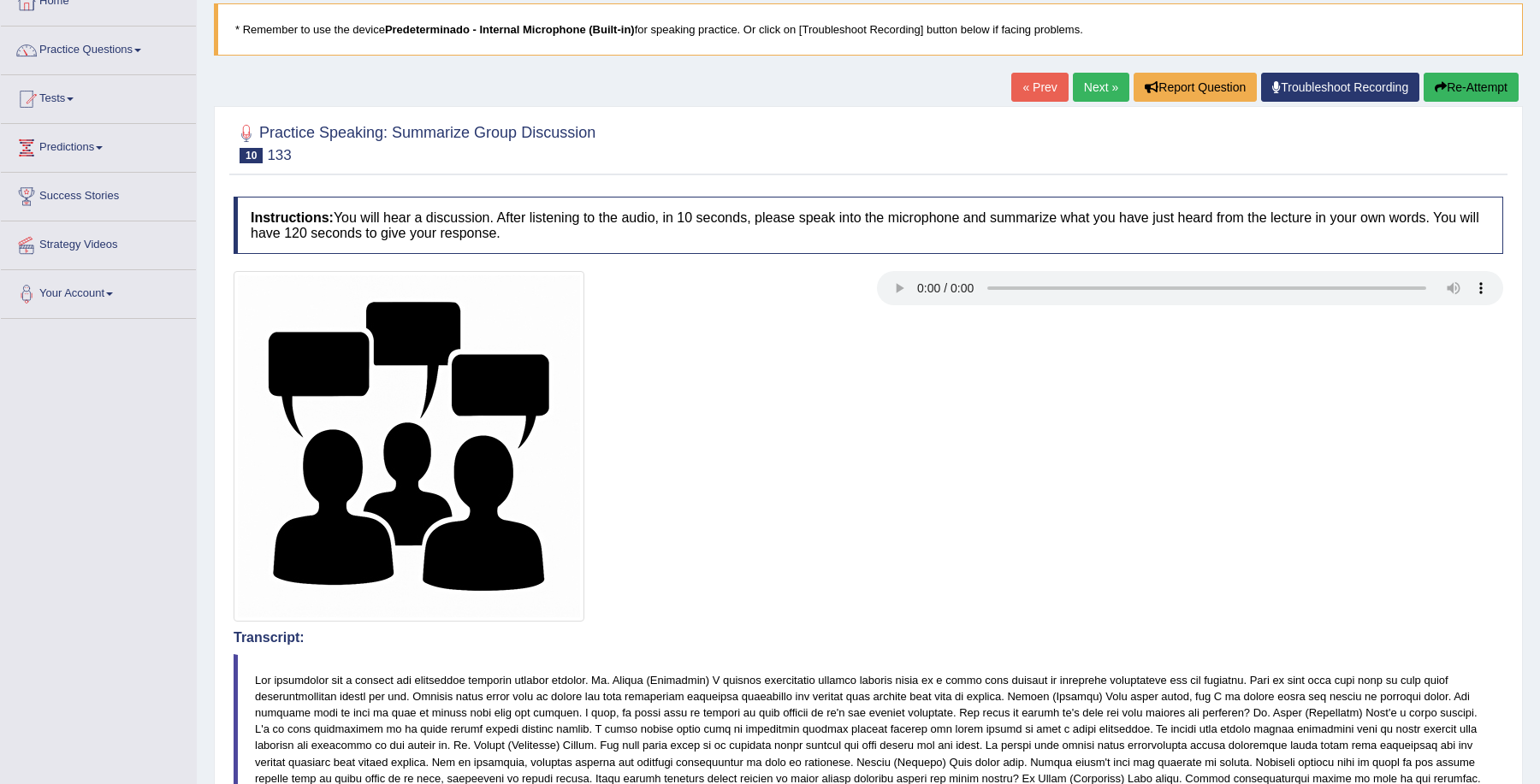
click at [1098, 81] on link "Next »" at bounding box center [1101, 87] width 57 height 29
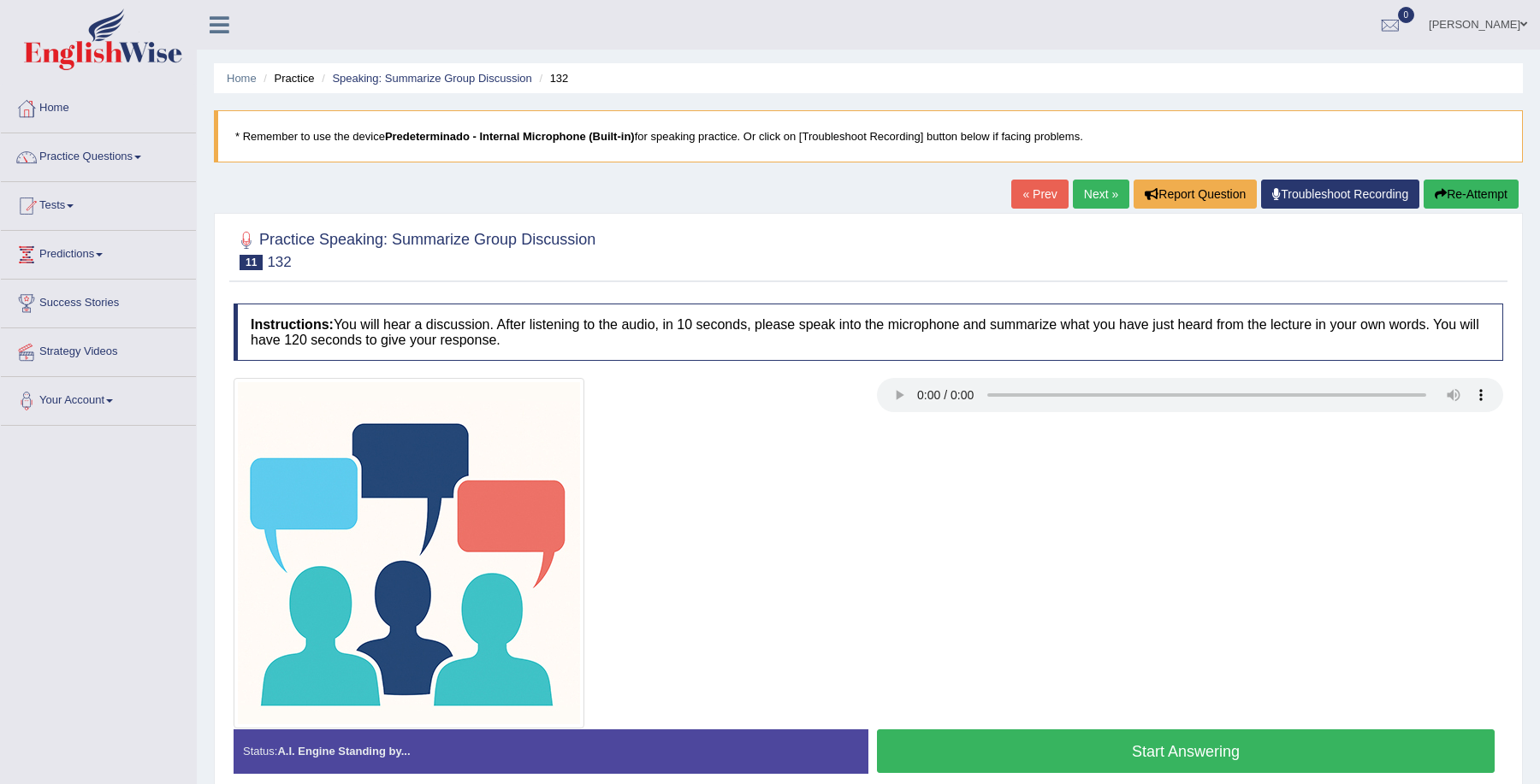
click at [1065, 741] on button "Start Answering" at bounding box center [1185, 752] width 617 height 44
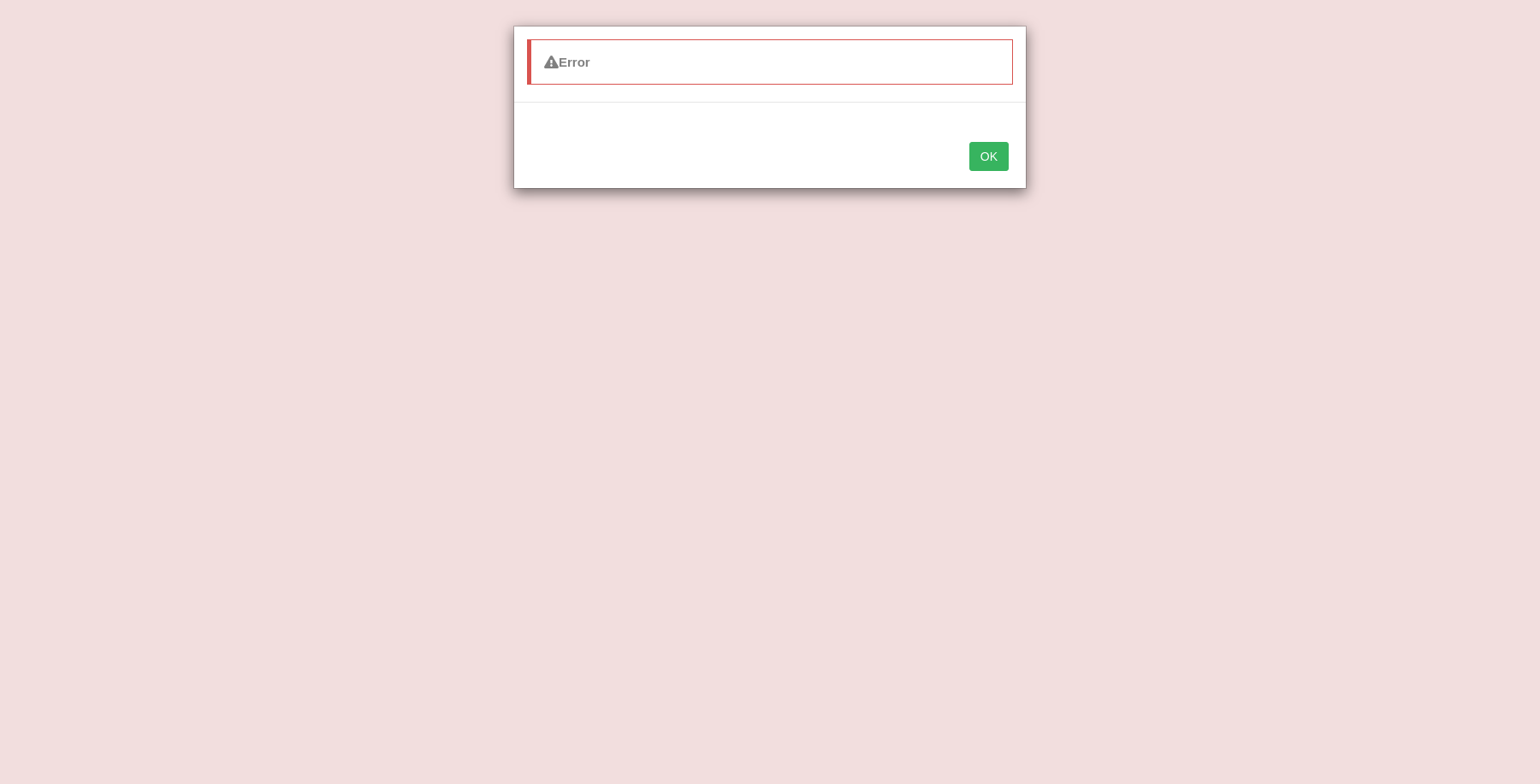
click at [995, 161] on button "OK" at bounding box center [989, 156] width 40 height 29
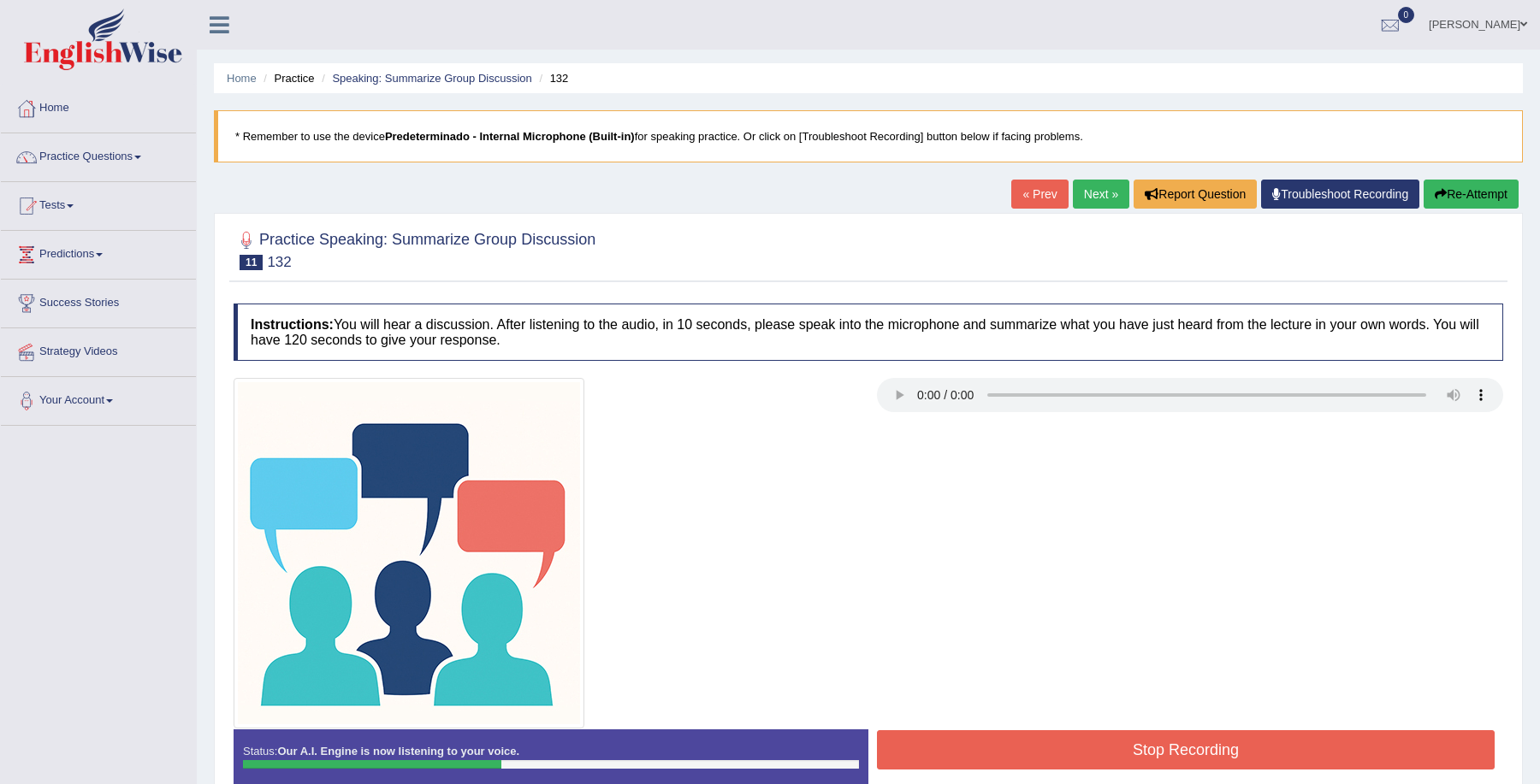
scroll to position [113, 0]
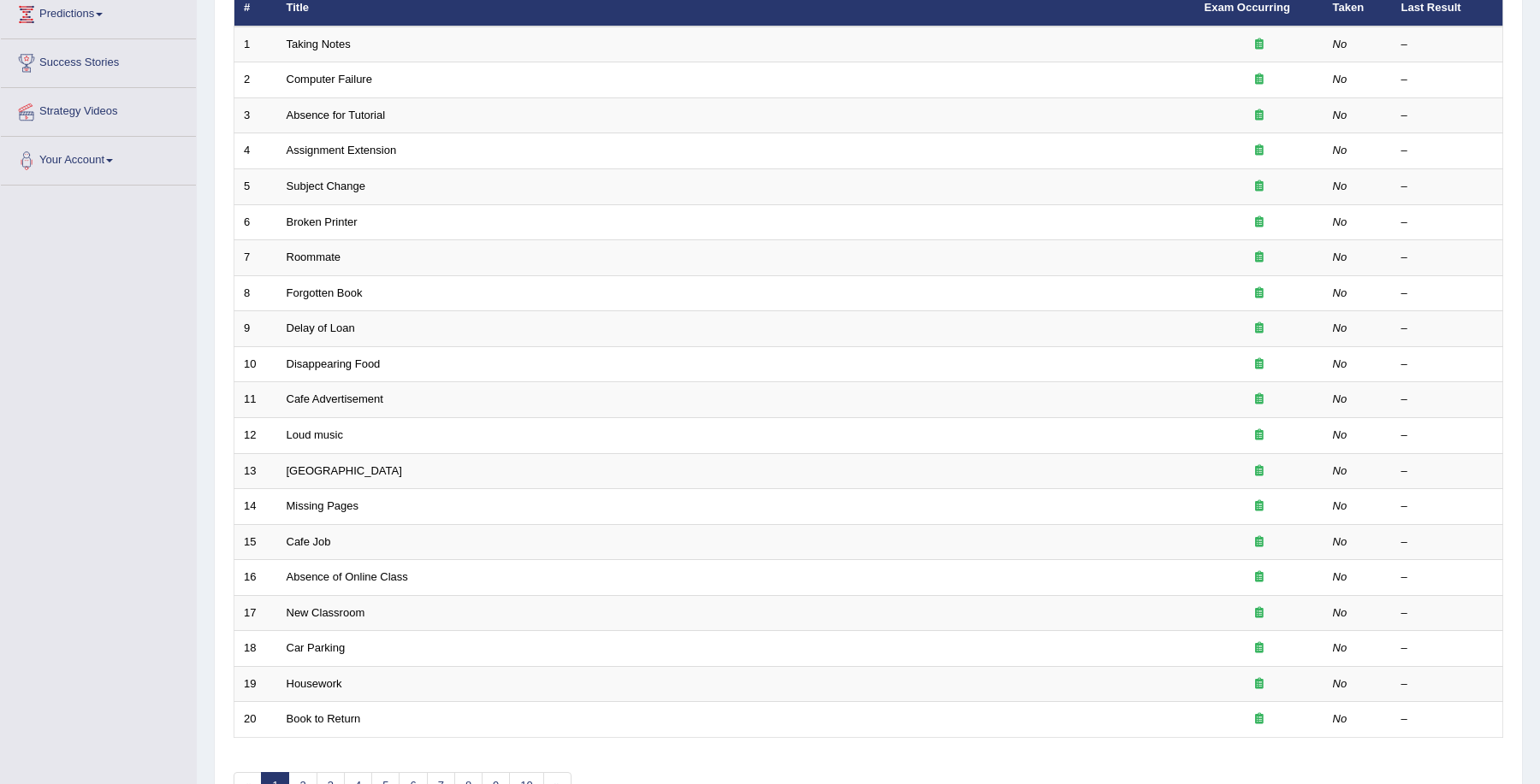
scroll to position [122, 0]
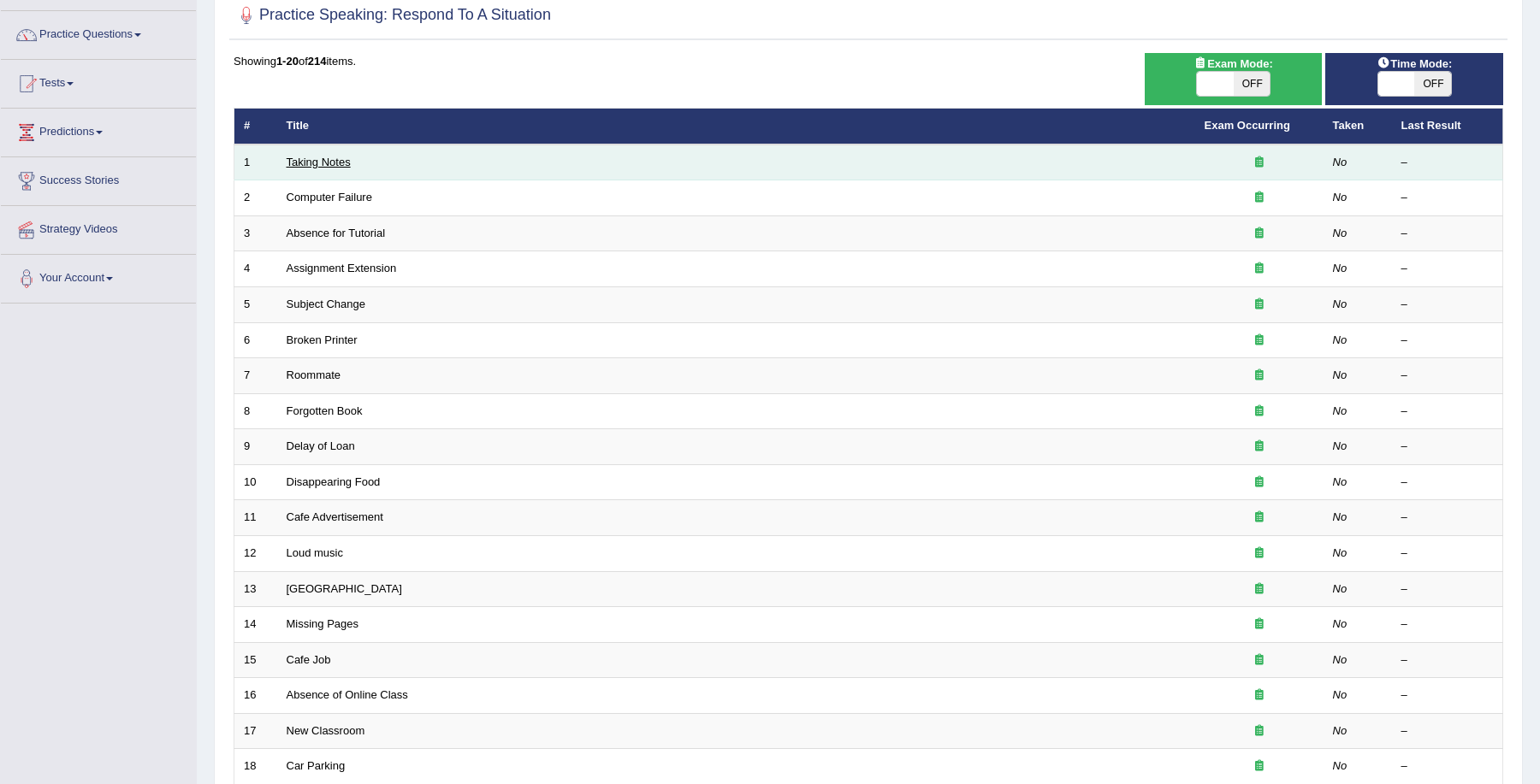
click at [343, 157] on link "Taking Notes" at bounding box center [319, 162] width 64 height 13
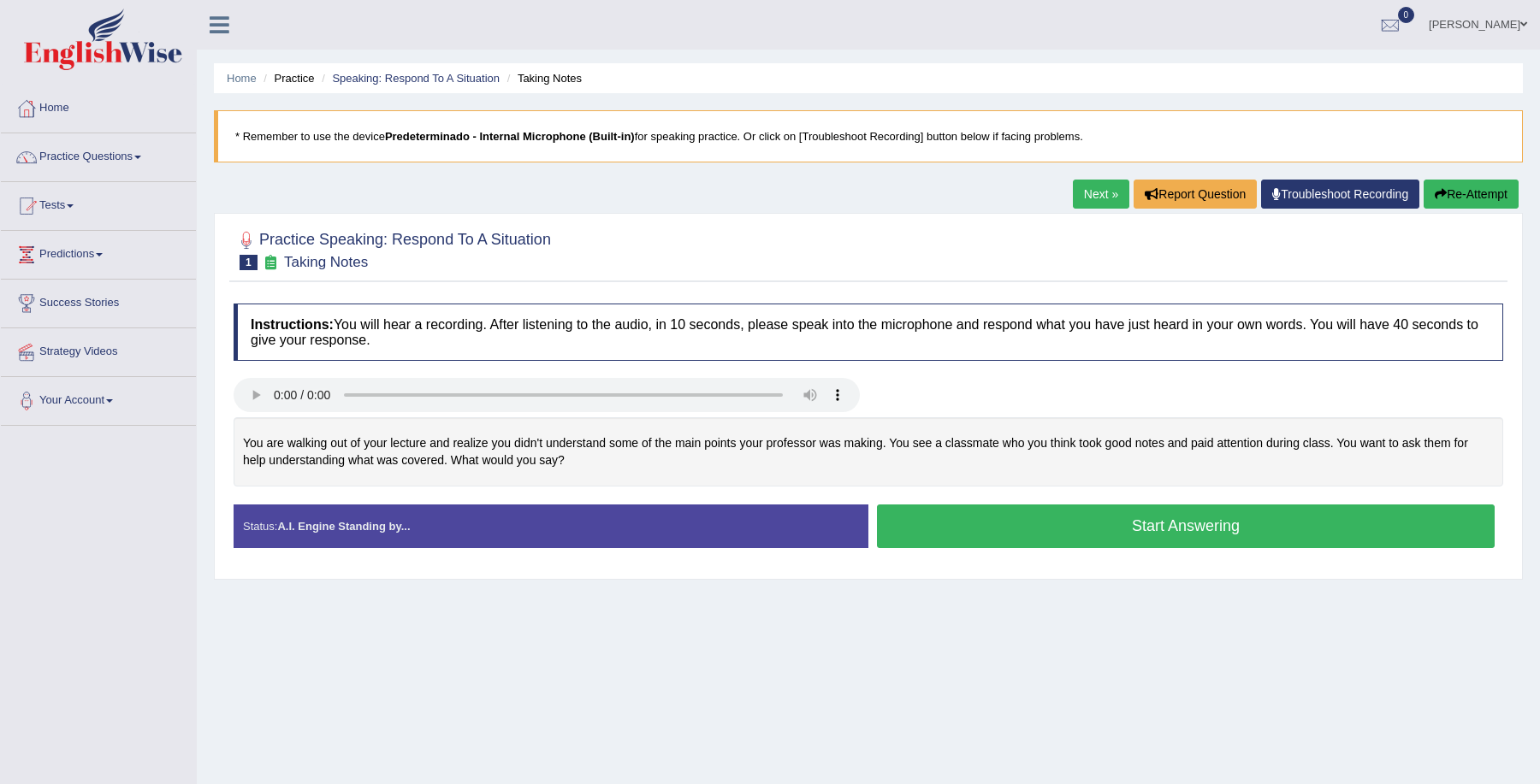
click at [993, 526] on button "Start Answering" at bounding box center [1185, 526] width 617 height 44
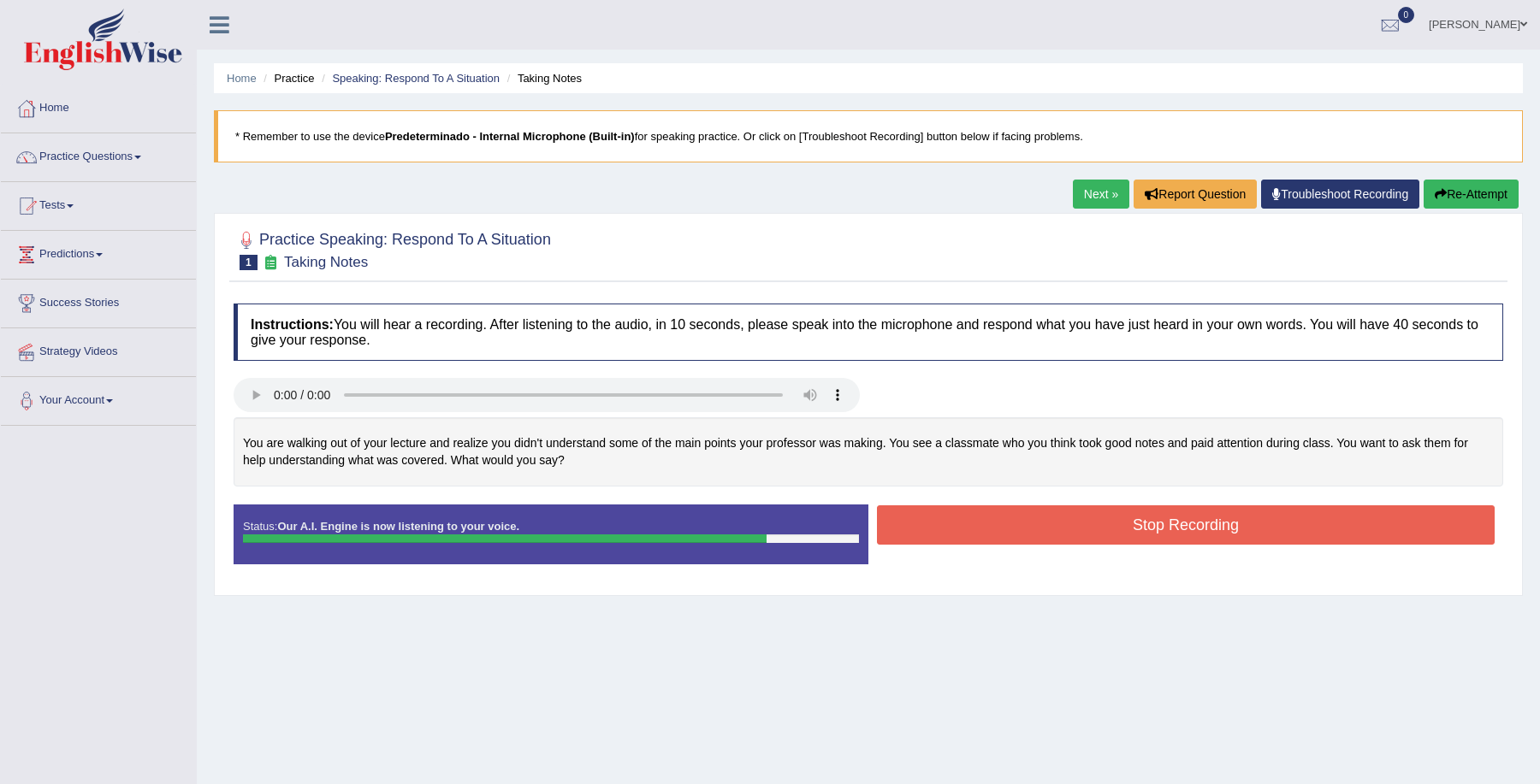
click at [993, 526] on button "Stop Recording" at bounding box center [1185, 525] width 617 height 40
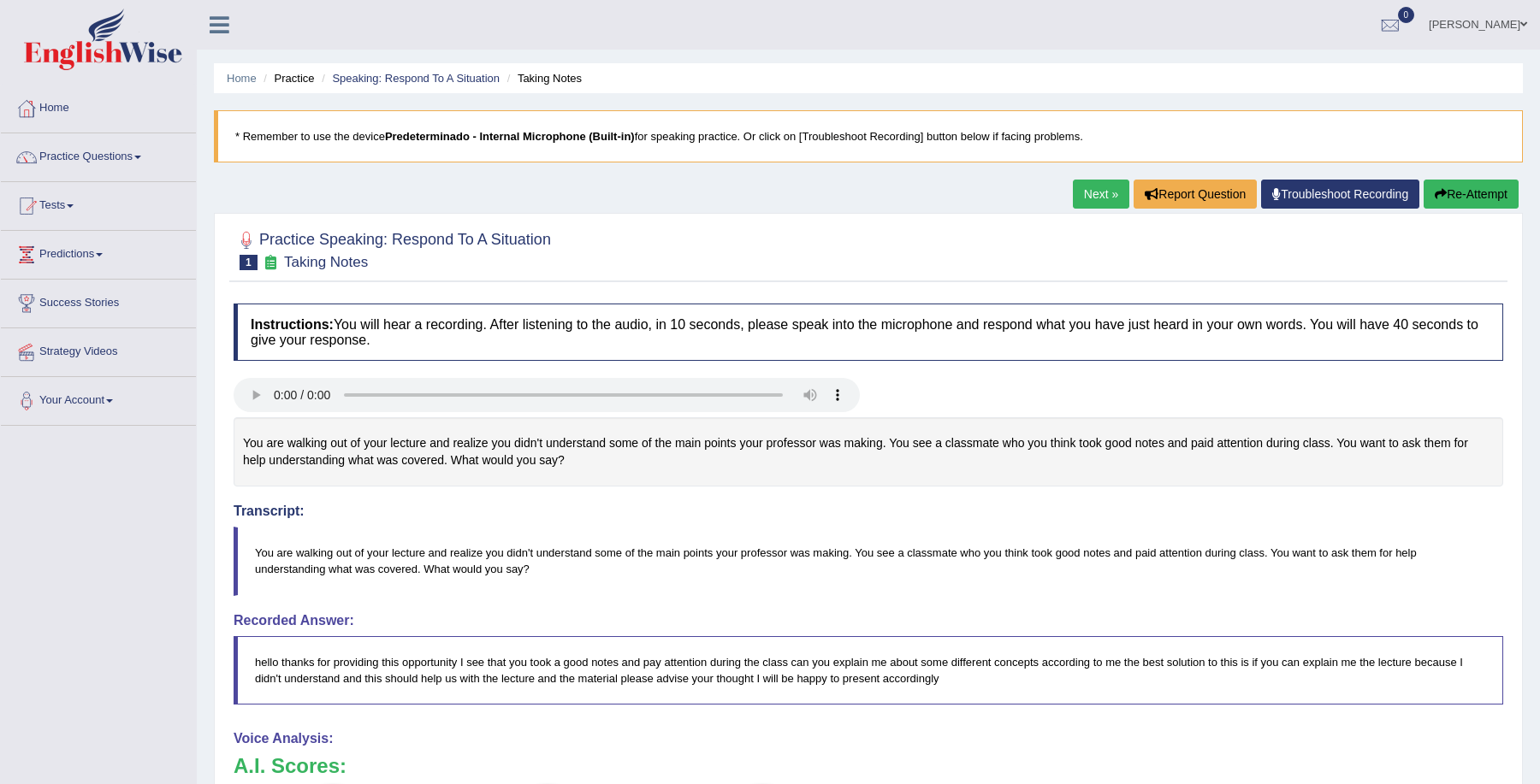
click at [1086, 188] on link "Next »" at bounding box center [1101, 193] width 57 height 29
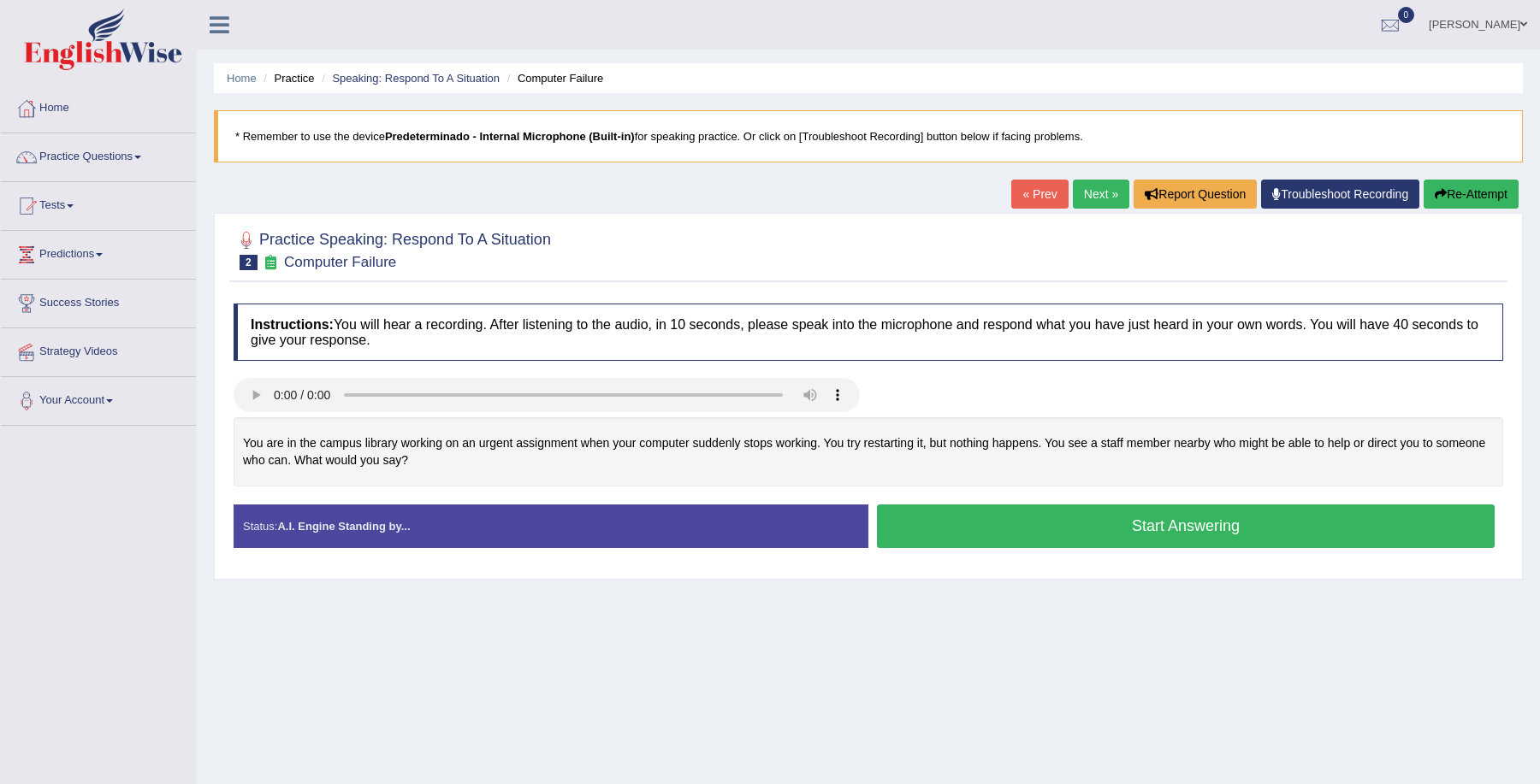
click at [1046, 543] on button "Start Answering" at bounding box center [1185, 526] width 617 height 44
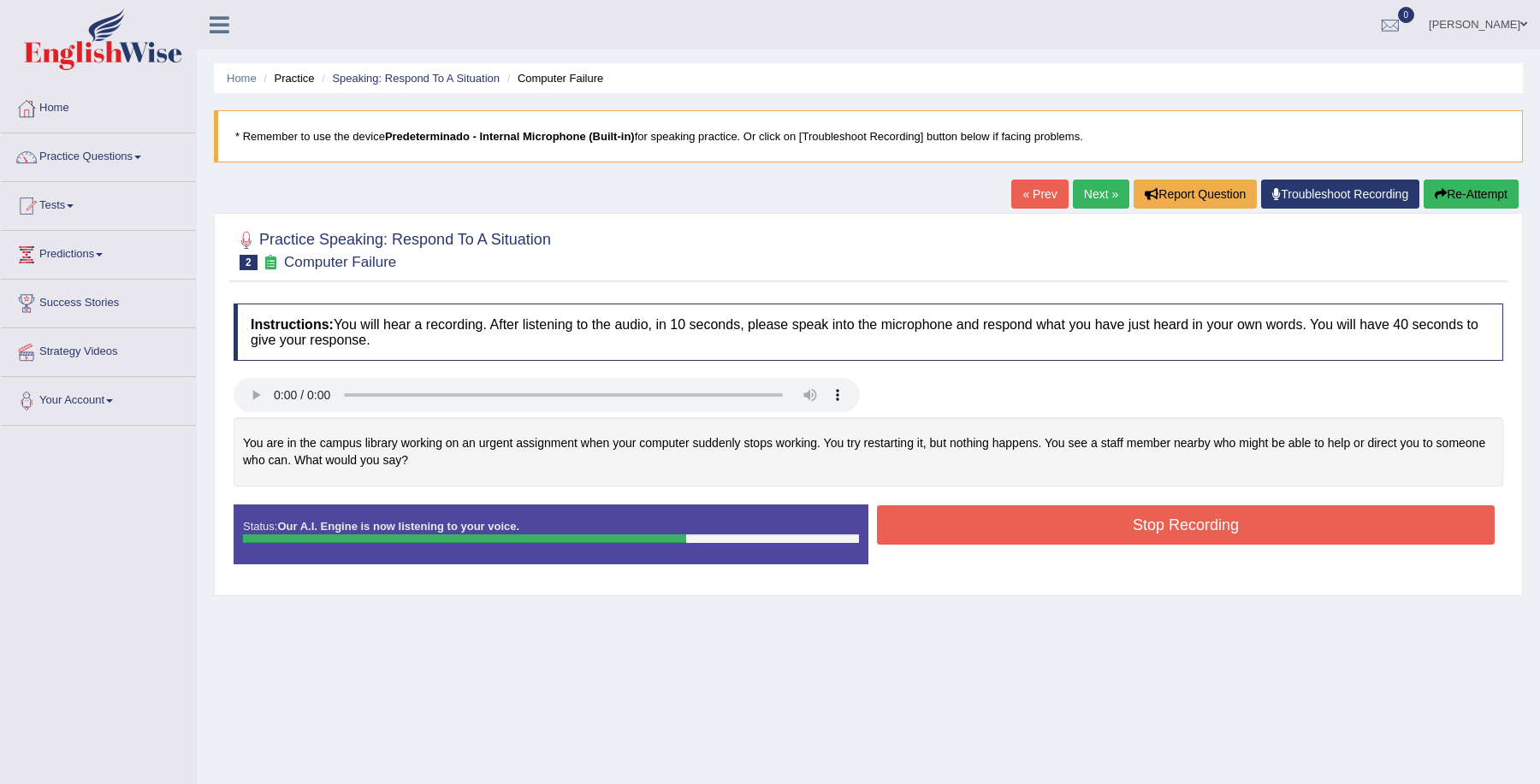
click at [1233, 527] on button "Stop Recording" at bounding box center [1185, 525] width 617 height 40
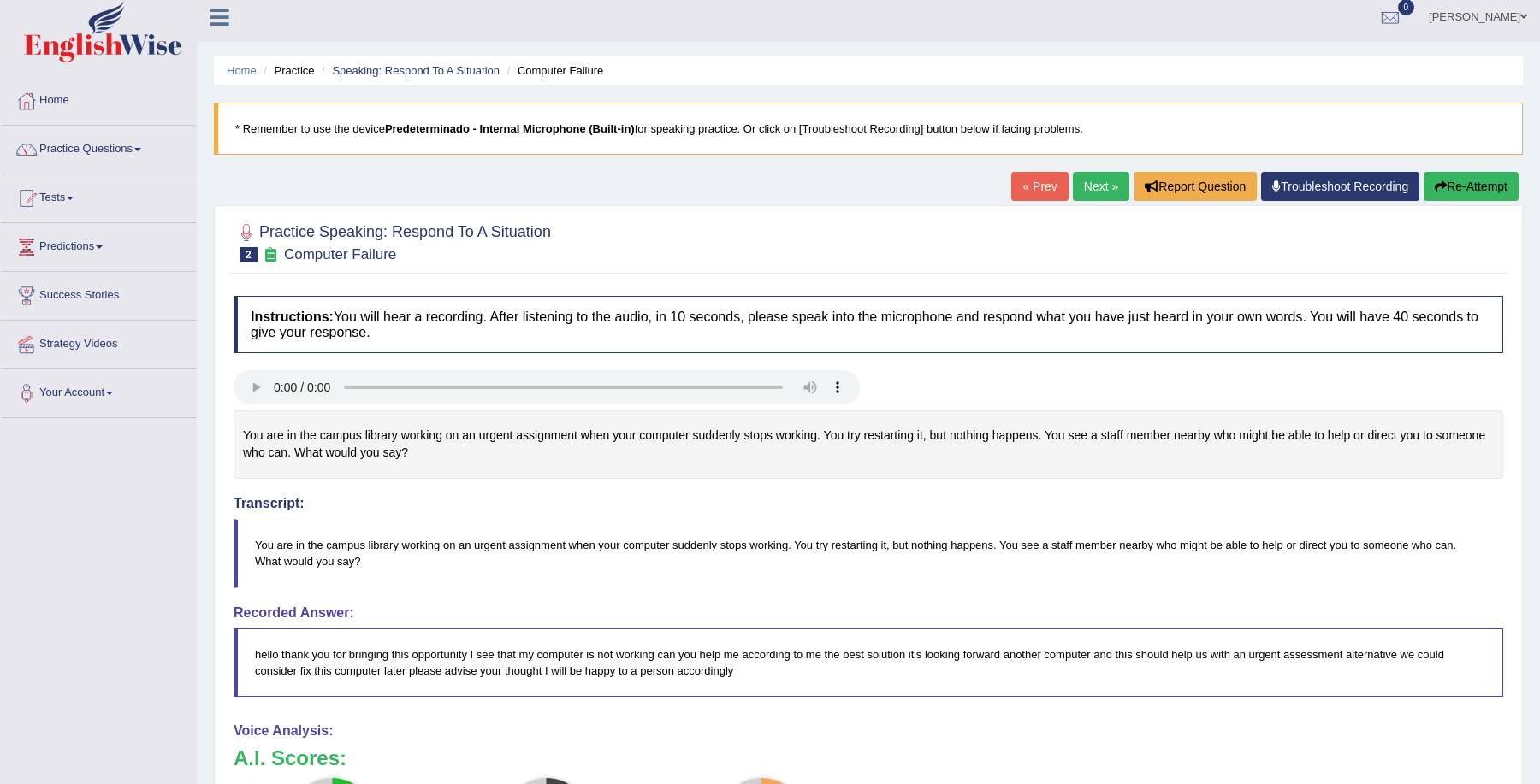
scroll to position [1, 0]
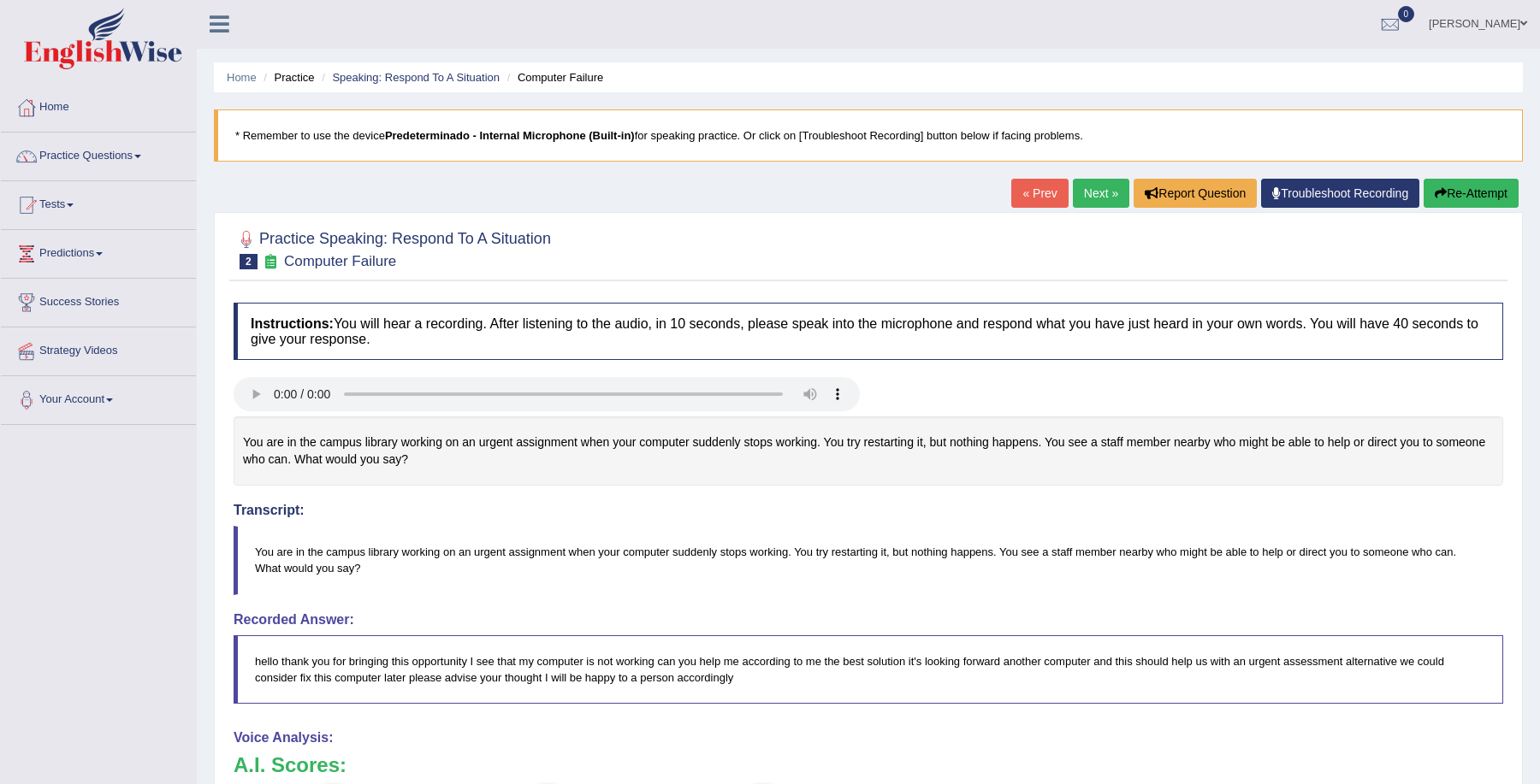
click at [1085, 190] on link "Next »" at bounding box center [1101, 193] width 57 height 29
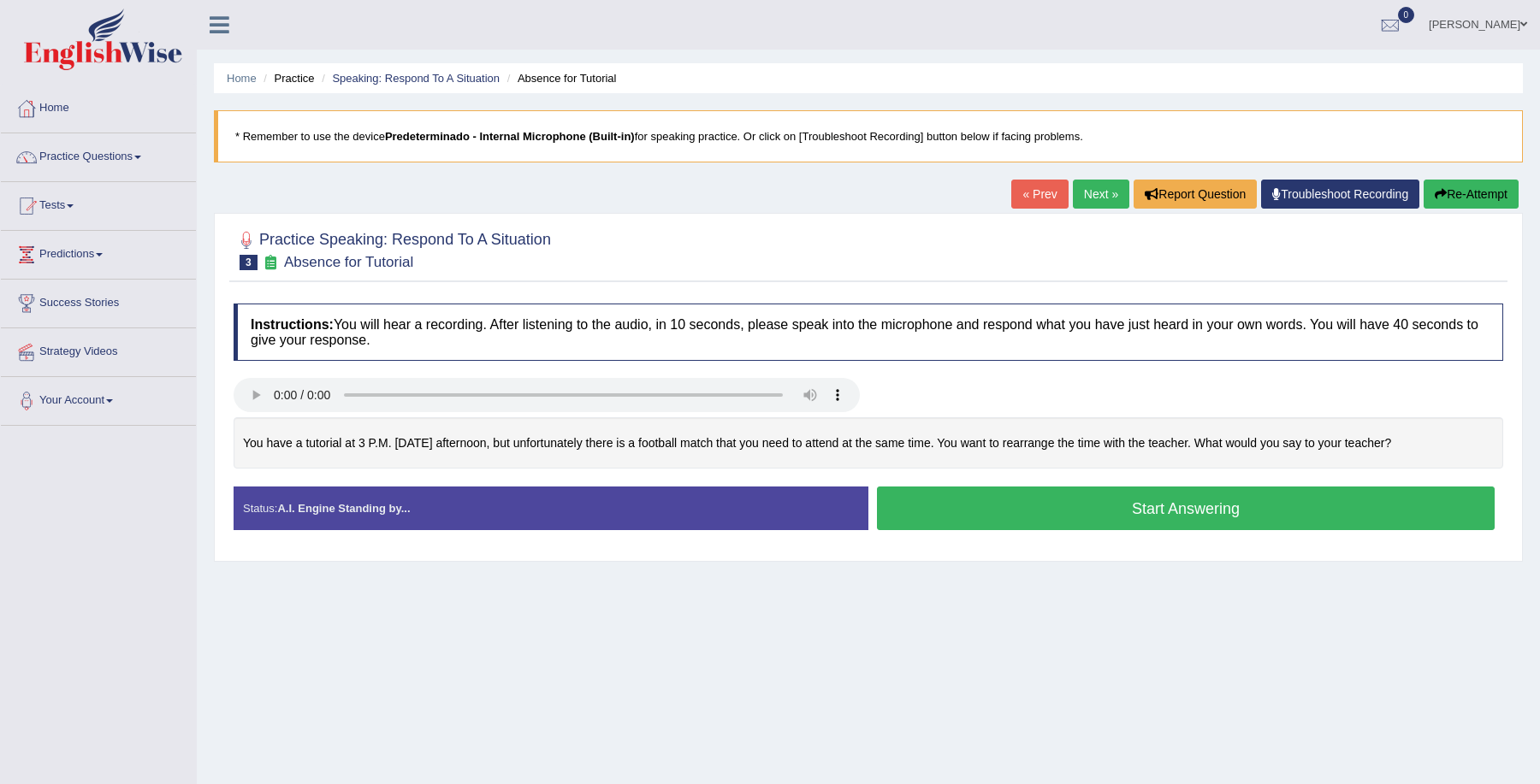
click at [1062, 498] on button "Start Answering" at bounding box center [1185, 508] width 617 height 44
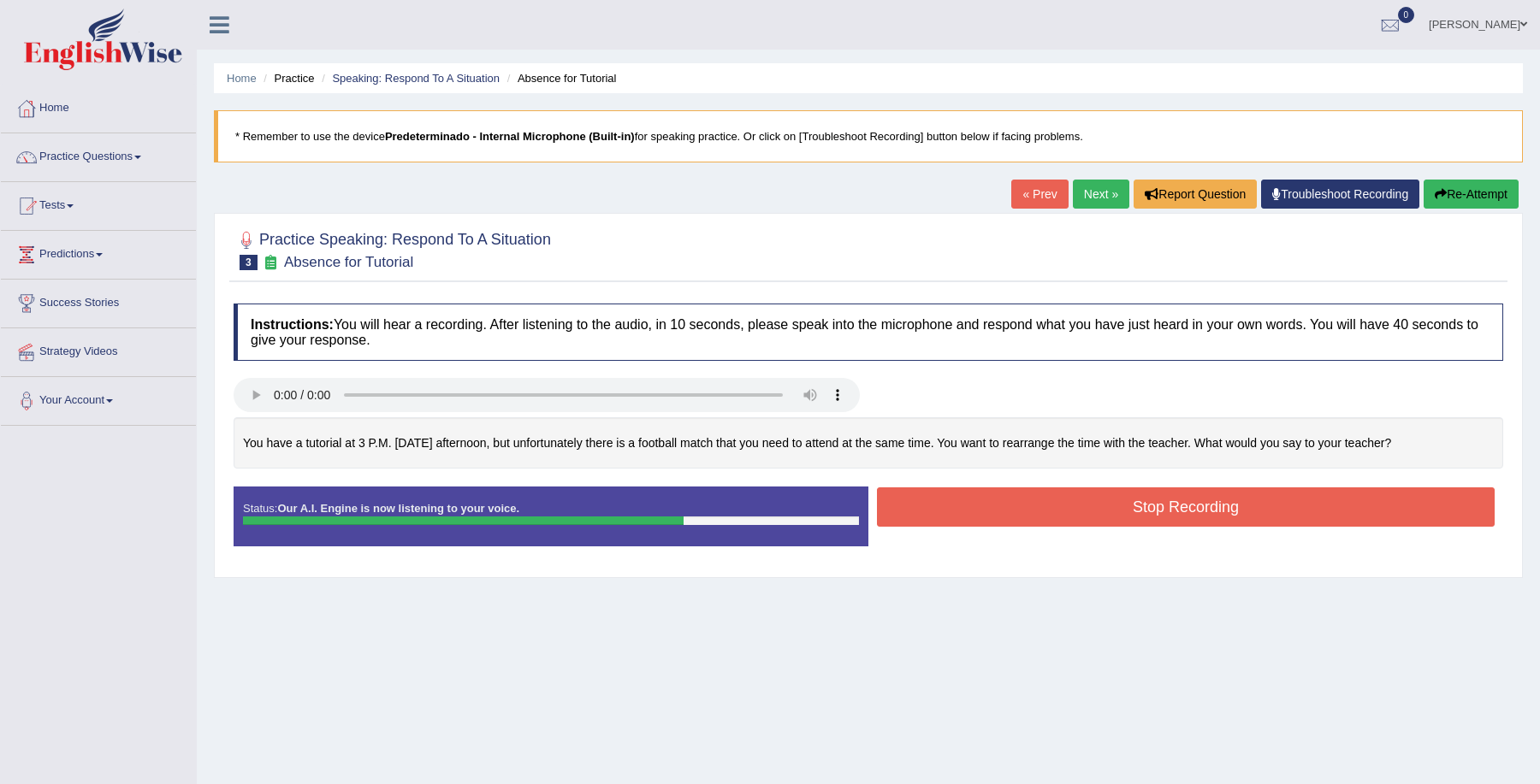
click at [1062, 498] on button "Stop Recording" at bounding box center [1185, 507] width 617 height 40
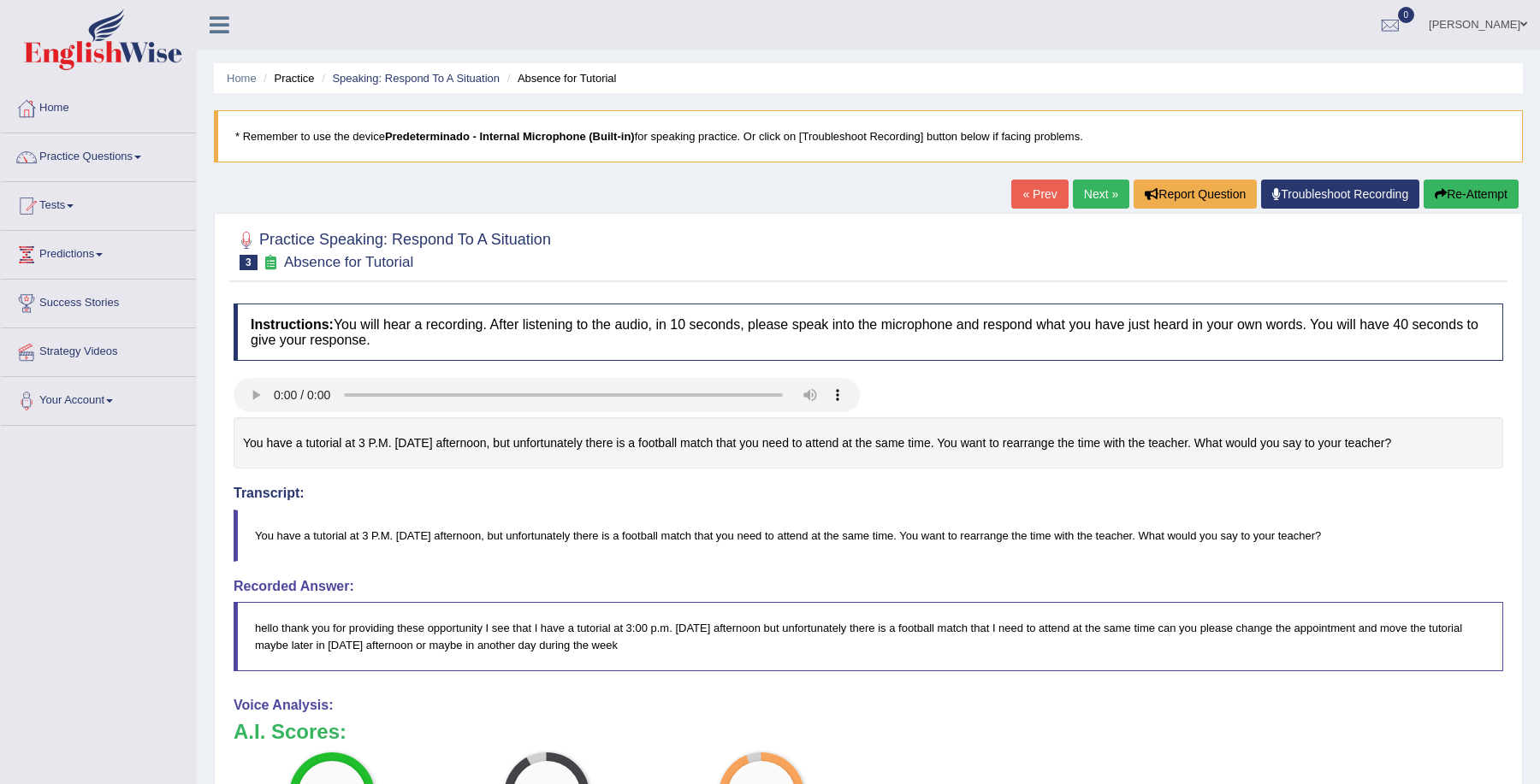
scroll to position [1, 0]
click at [75, 162] on link "Practice Questions" at bounding box center [99, 154] width 195 height 43
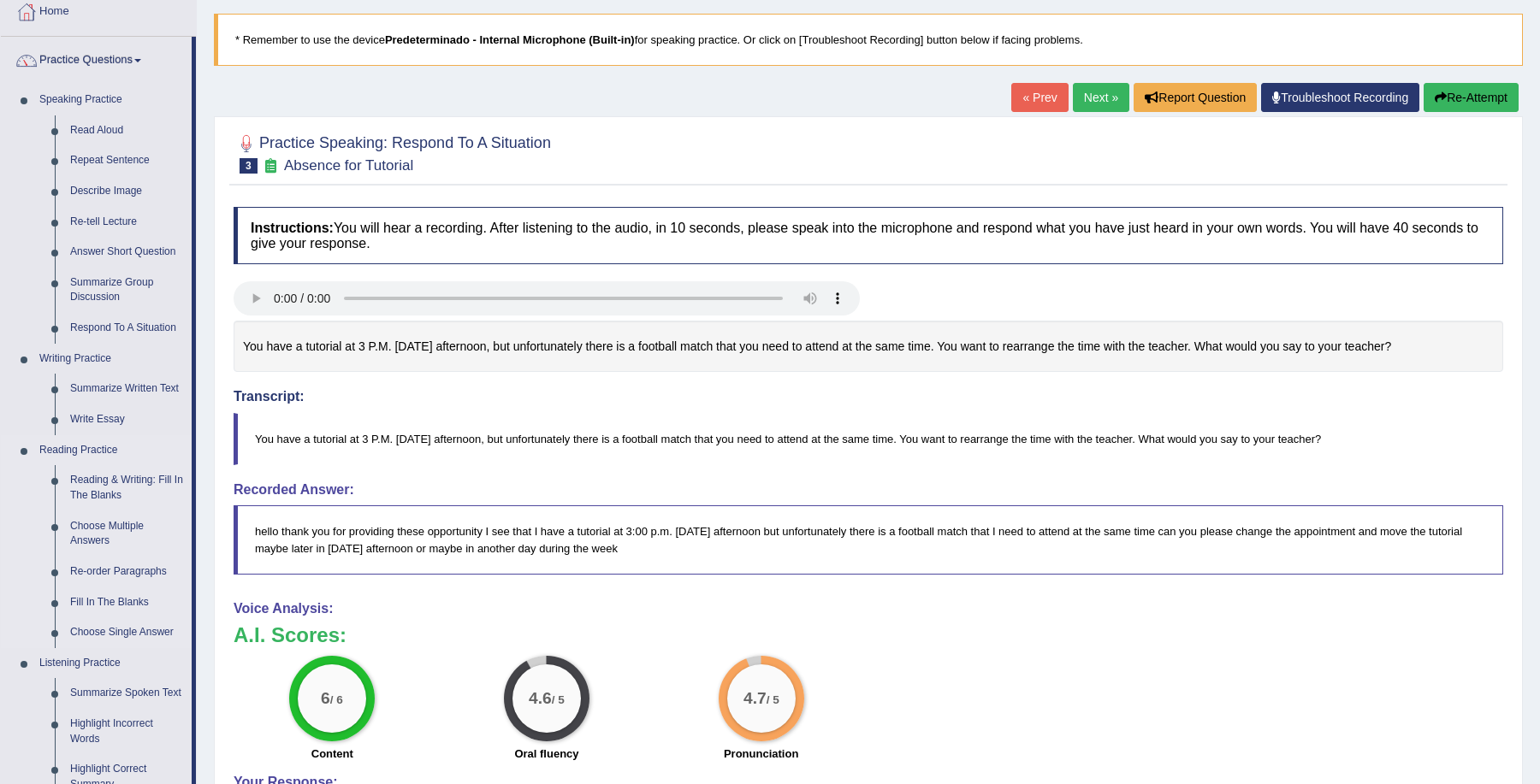
scroll to position [96, 0]
